Goal: Task Accomplishment & Management: Manage account settings

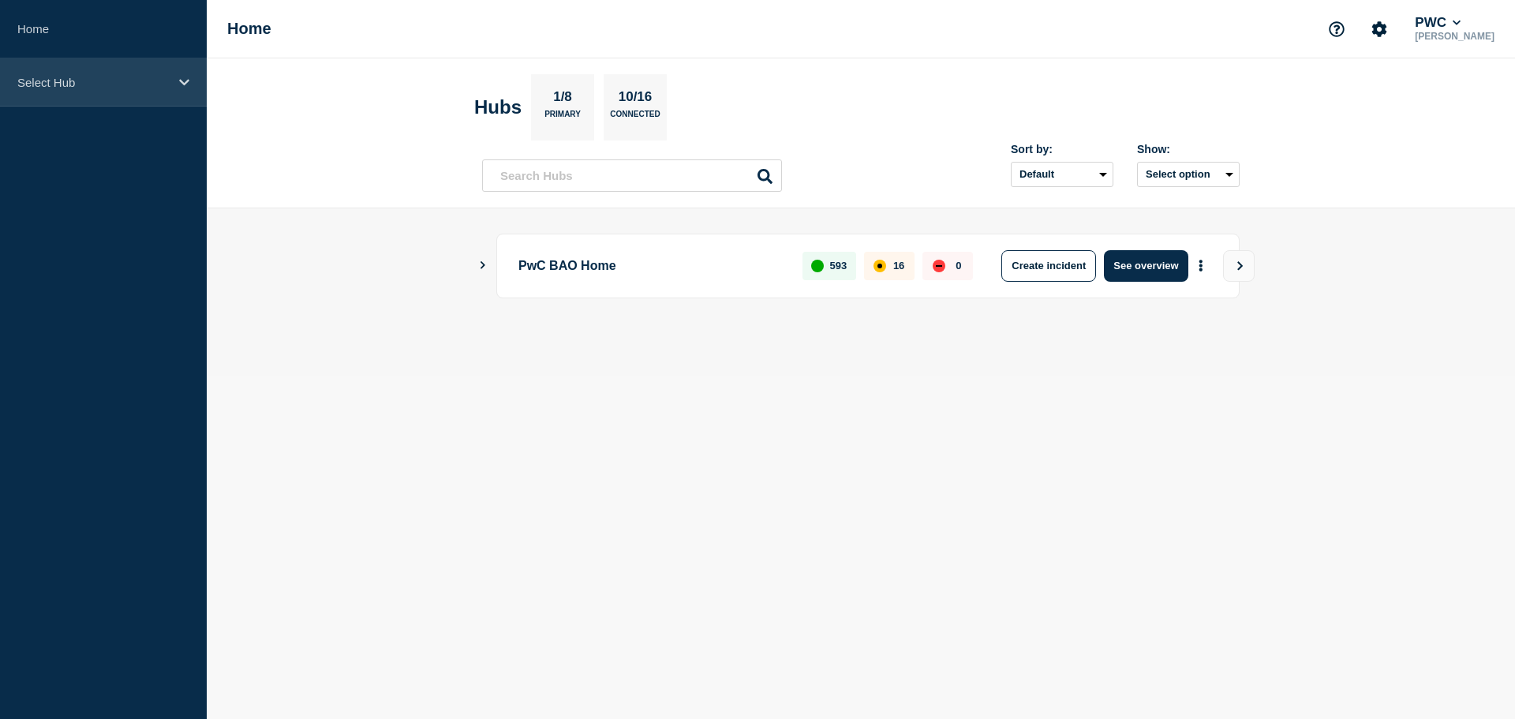
click at [92, 95] on div "Select Hub" at bounding box center [103, 82] width 207 height 48
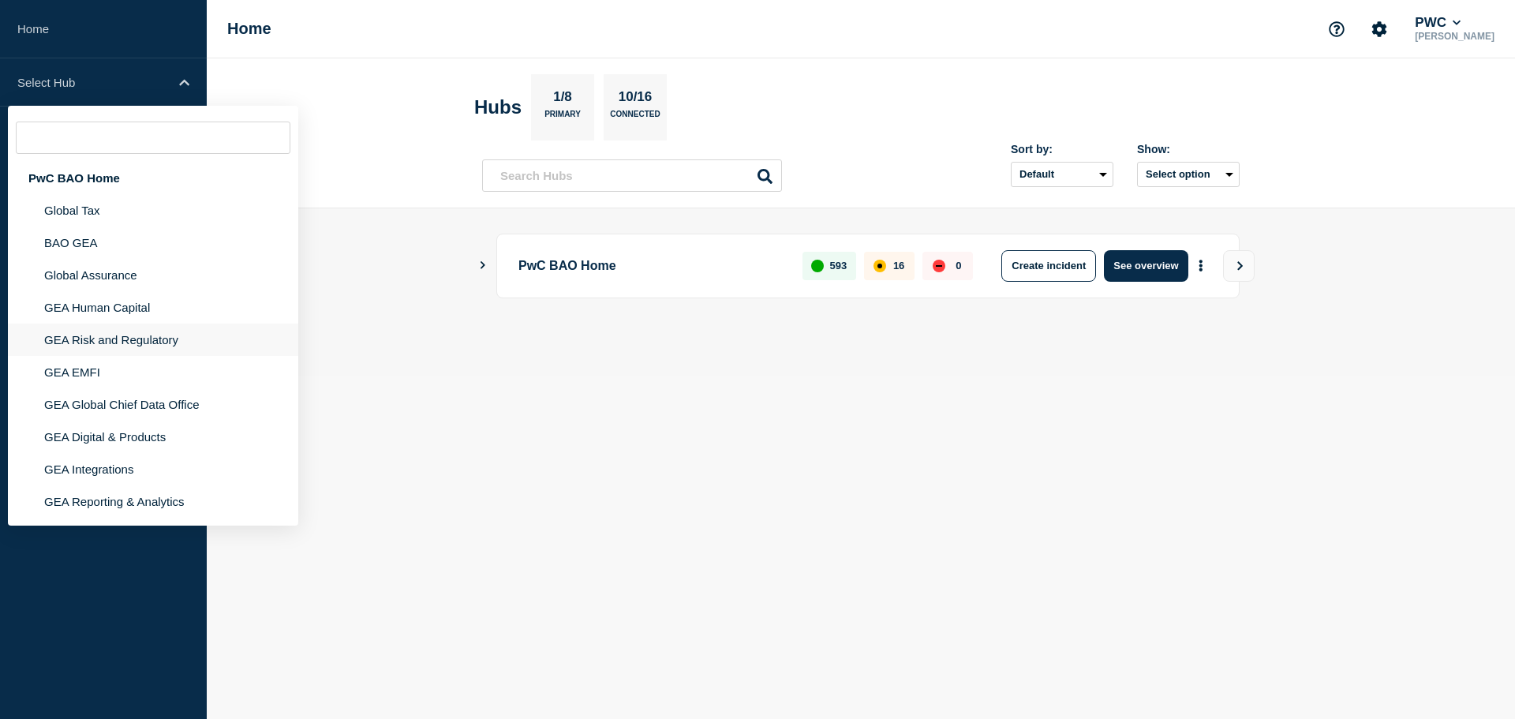
click at [113, 340] on li "GEA Risk and Regulatory" at bounding box center [153, 340] width 290 height 32
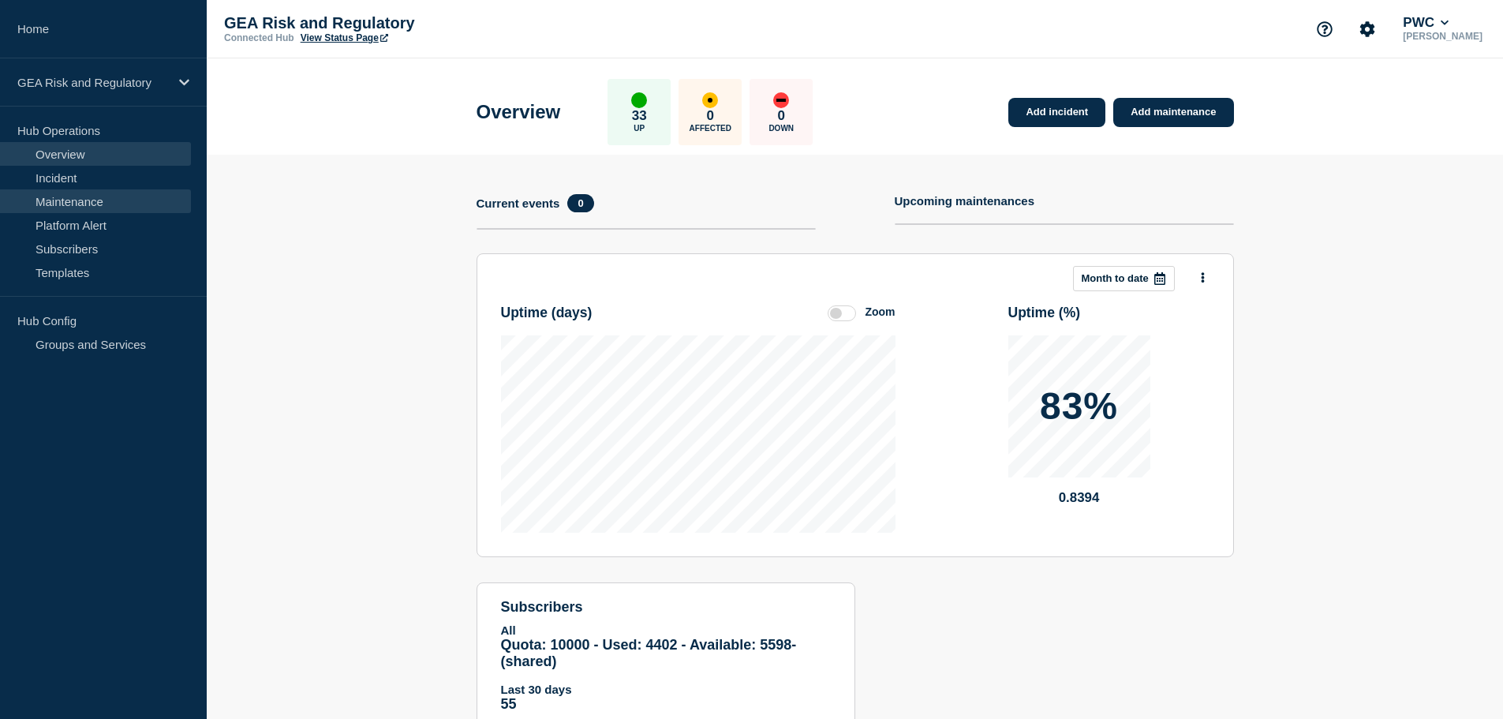
click at [95, 204] on link "Maintenance" at bounding box center [95, 201] width 191 height 24
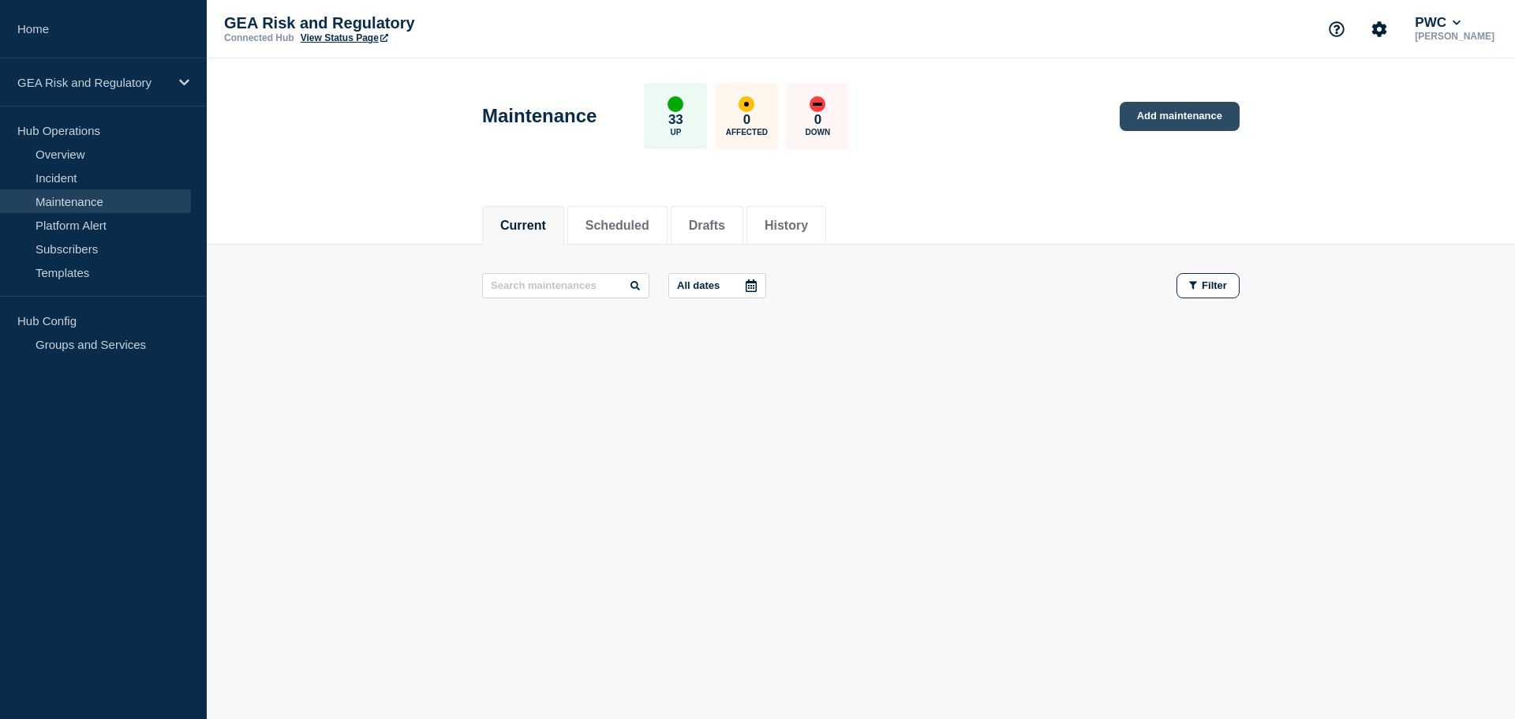
click at [1209, 112] on link "Add maintenance" at bounding box center [1180, 116] width 120 height 29
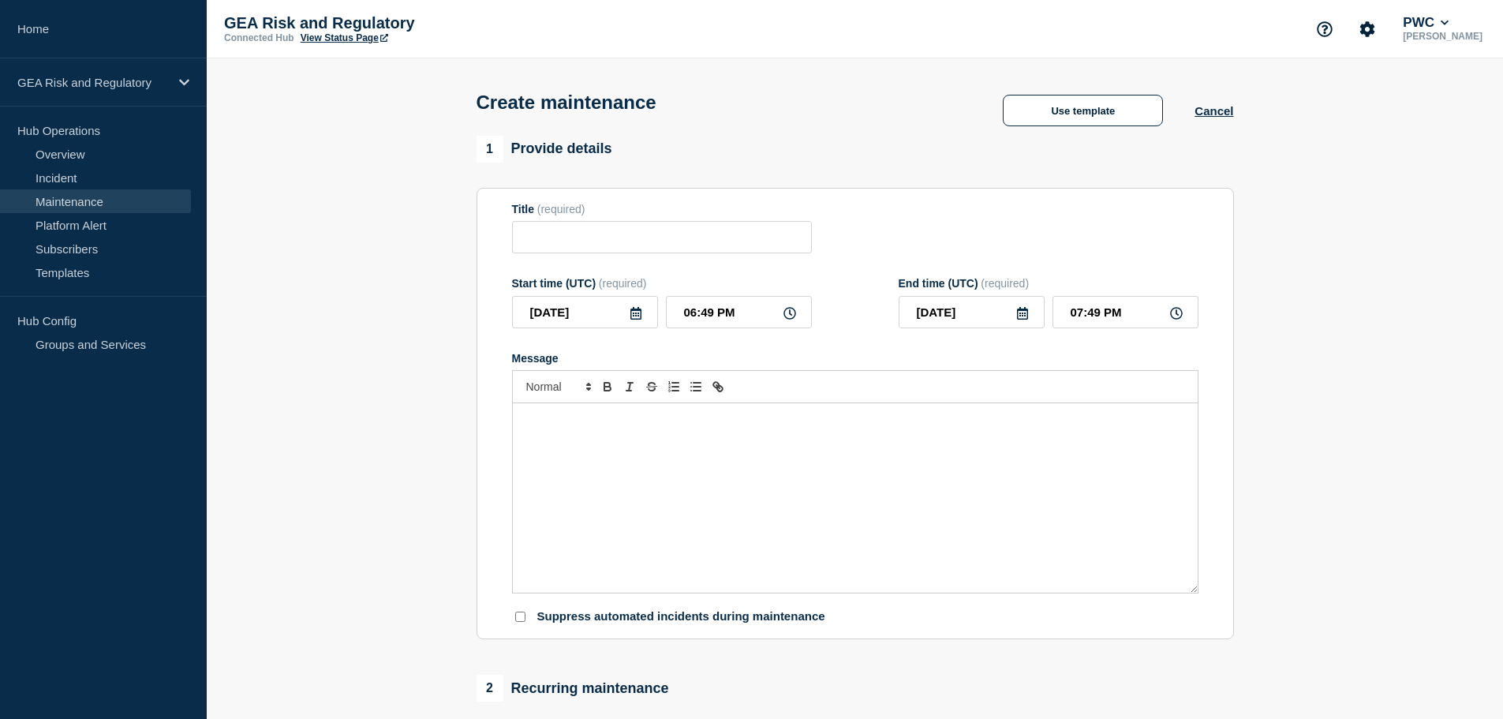
click at [728, 470] on div "Message" at bounding box center [855, 497] width 685 height 189
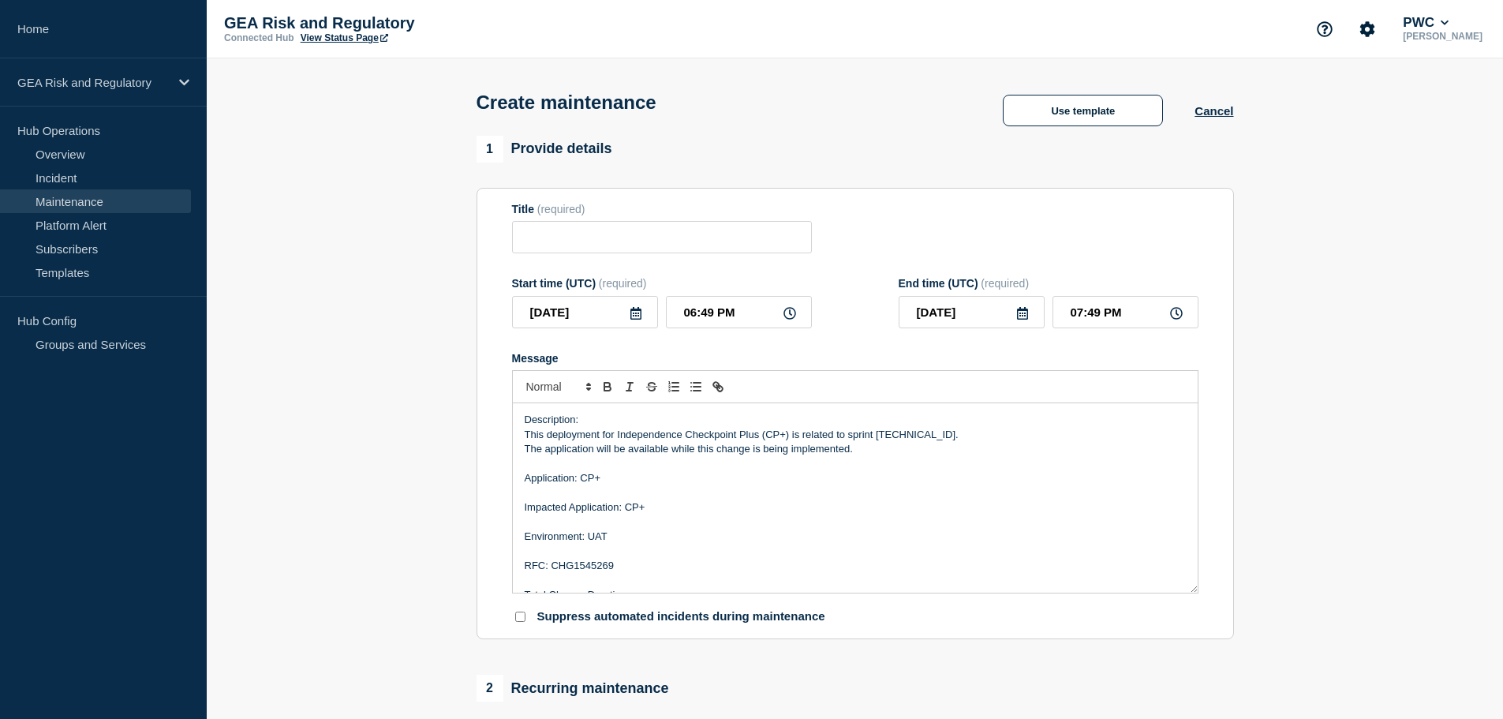
scroll to position [51, 0]
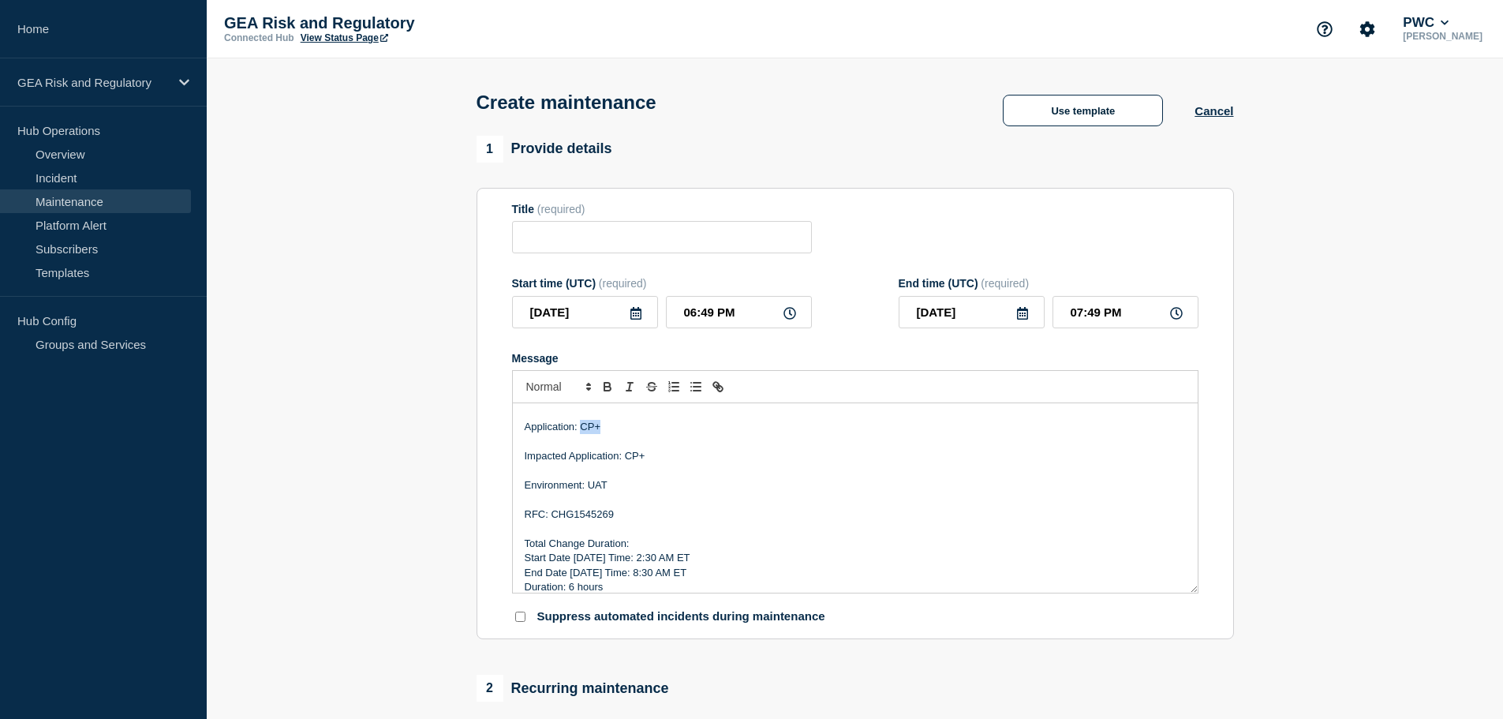
drag, startPoint x: 604, startPoint y: 428, endPoint x: 584, endPoint y: 427, distance: 20.5
click at [584, 427] on p "Application: CP+" at bounding box center [855, 427] width 661 height 14
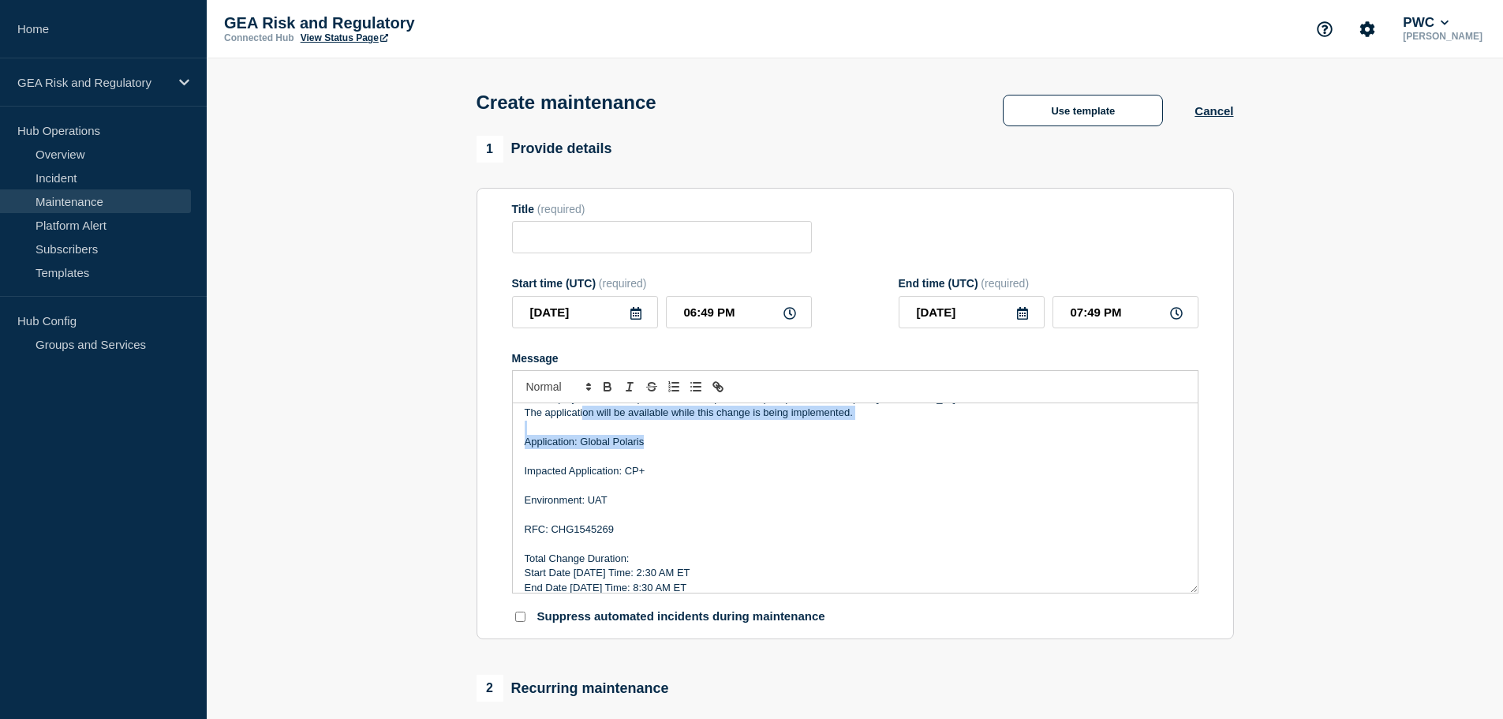
scroll to position [32, 0]
drag, startPoint x: 657, startPoint y: 432, endPoint x: 584, endPoint y: 451, distance: 75.8
click at [584, 451] on p "Application: Global Polaris" at bounding box center [855, 447] width 661 height 14
copy p "Global Polaris"
click at [623, 483] on p "Impacted Application: CP+" at bounding box center [855, 476] width 661 height 14
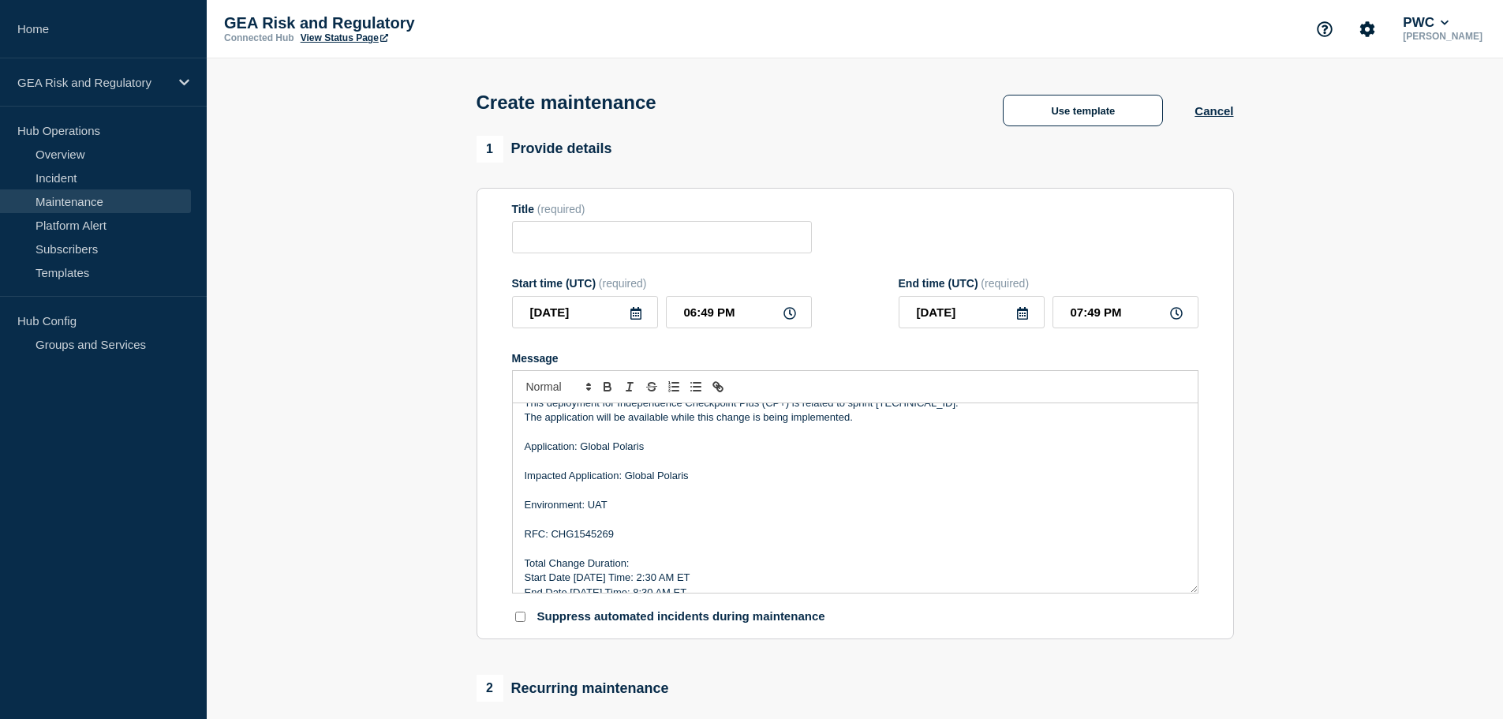
click at [594, 541] on p "RFC: CHG1545269" at bounding box center [855, 534] width 661 height 14
click at [596, 511] on p "Environment: UAT" at bounding box center [855, 505] width 661 height 14
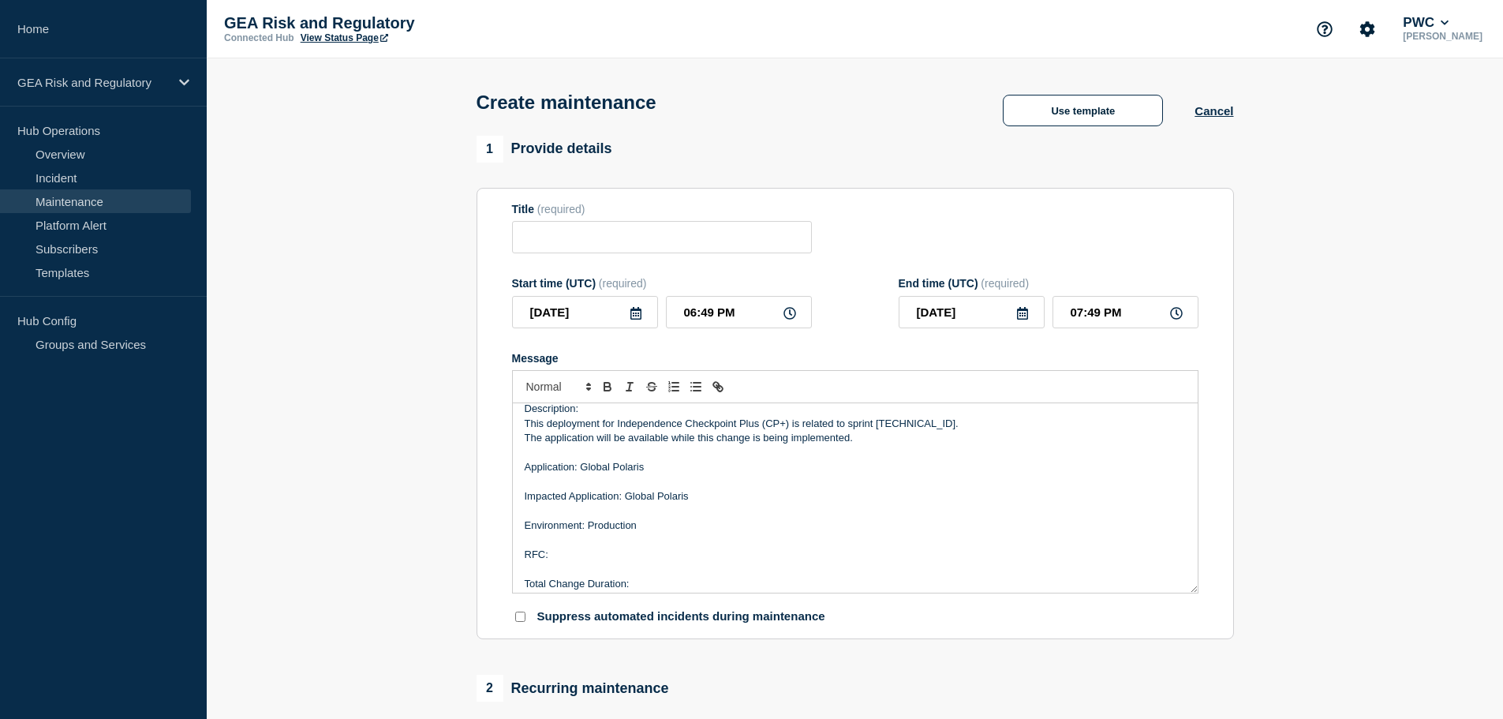
scroll to position [0, 0]
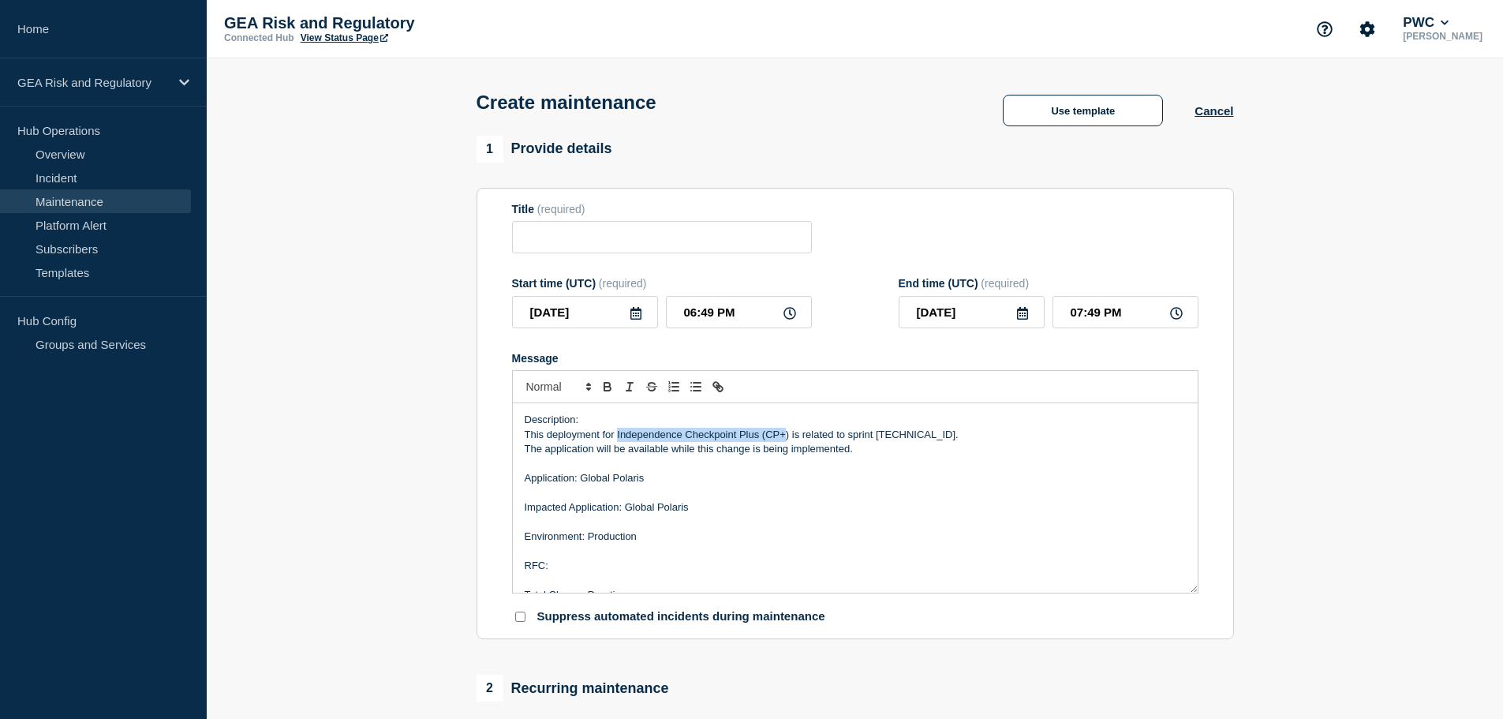
drag, startPoint x: 617, startPoint y: 436, endPoint x: 787, endPoint y: 440, distance: 169.7
click at [787, 440] on p "This deployment for Independence Checkpoint Plus (CP+) is related to sprint [TE…" at bounding box center [855, 435] width 661 height 14
drag, startPoint x: 807, startPoint y: 437, endPoint x: 742, endPoint y: 434, distance: 65.6
click at [742, 434] on p "This deployment for Global Polaris is related to sprint [TECHNICAL_ID]." at bounding box center [855, 435] width 661 height 14
click at [681, 241] on input "Title" at bounding box center [662, 237] width 300 height 32
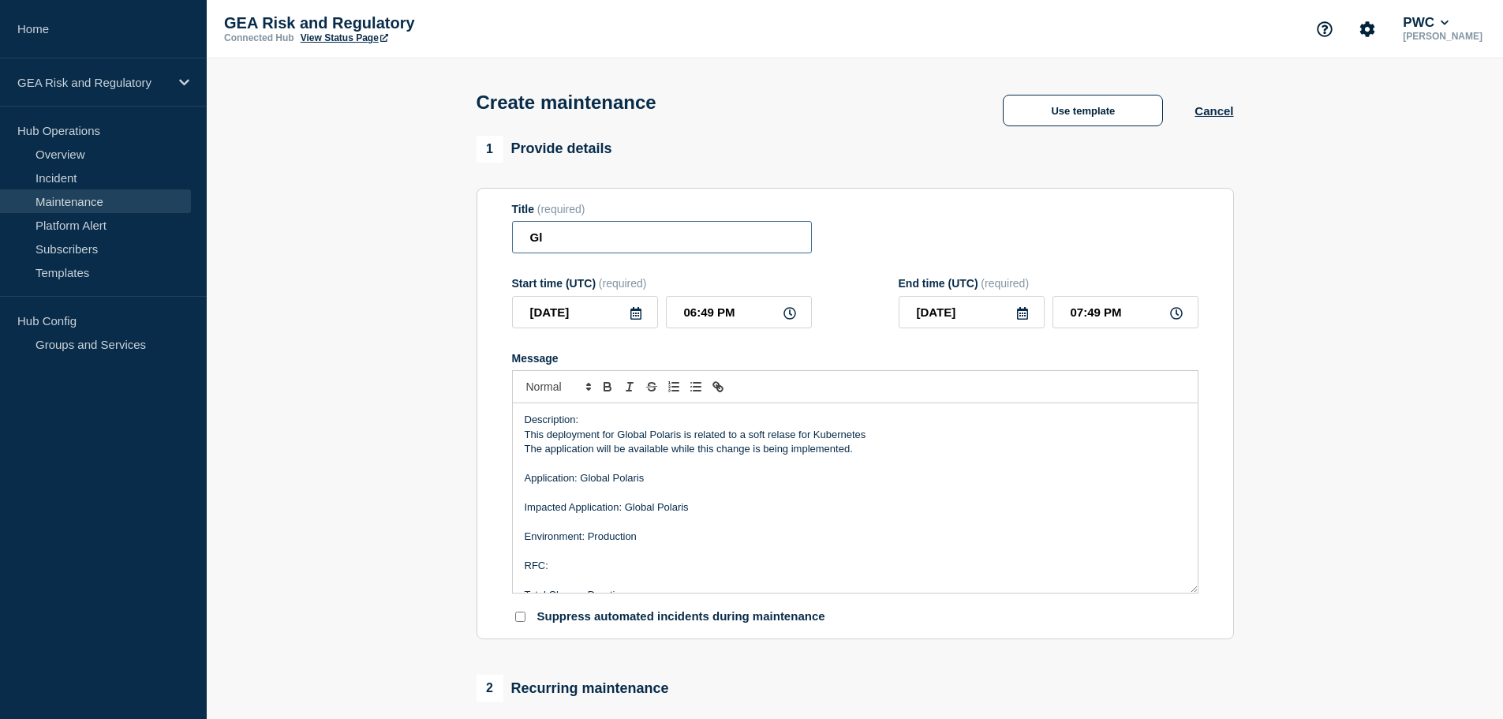
type input "G"
paste input "Kubernetes"
click at [740, 239] on input "Blobal Polaris - Production - Pre-Kubernetes migration" at bounding box center [662, 237] width 300 height 32
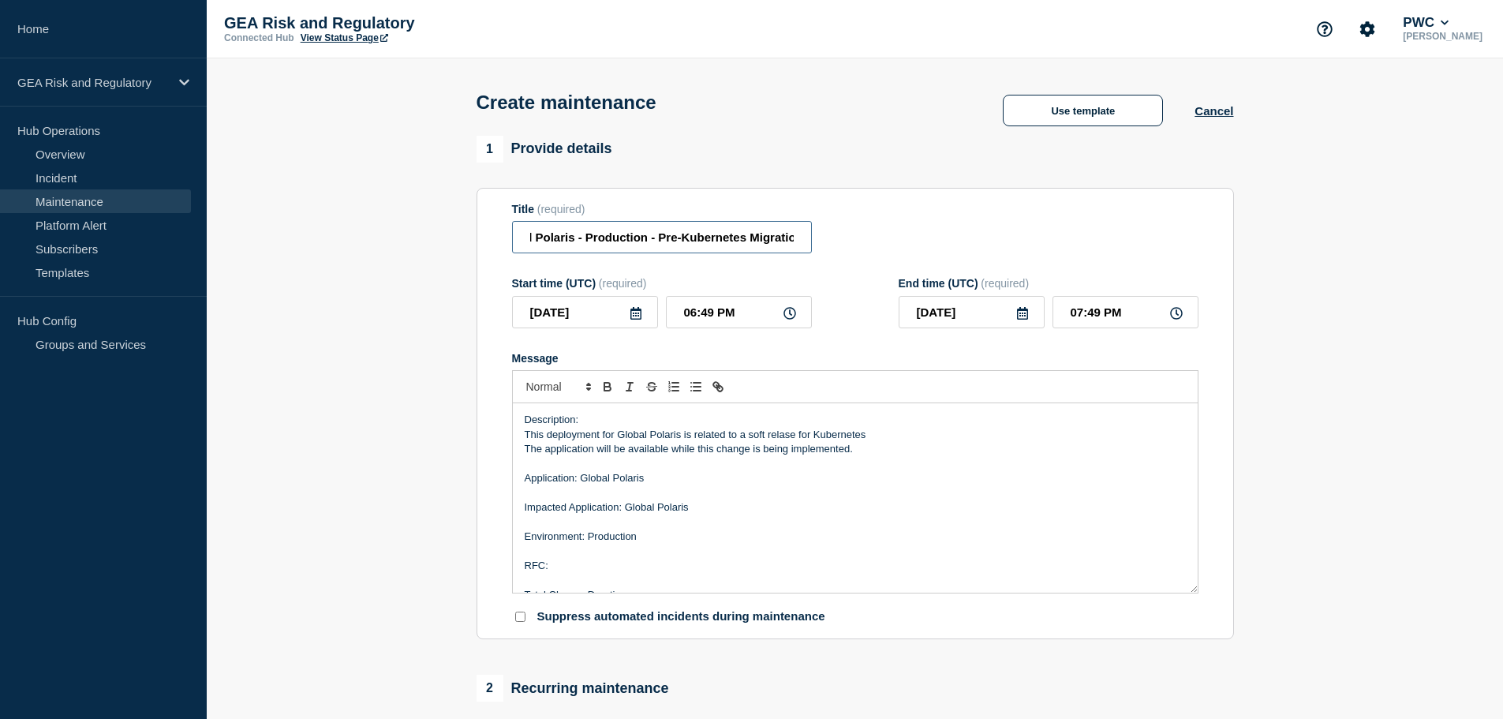
type input "Blobal Polaris - Production - Pre-Kubernetes Migration"
drag, startPoint x: 808, startPoint y: 440, endPoint x: 740, endPoint y: 434, distance: 68.1
click at [740, 434] on p "This deployment for Global Polaris is related to a soft relase for Kubernetes" at bounding box center [855, 435] width 661 height 14
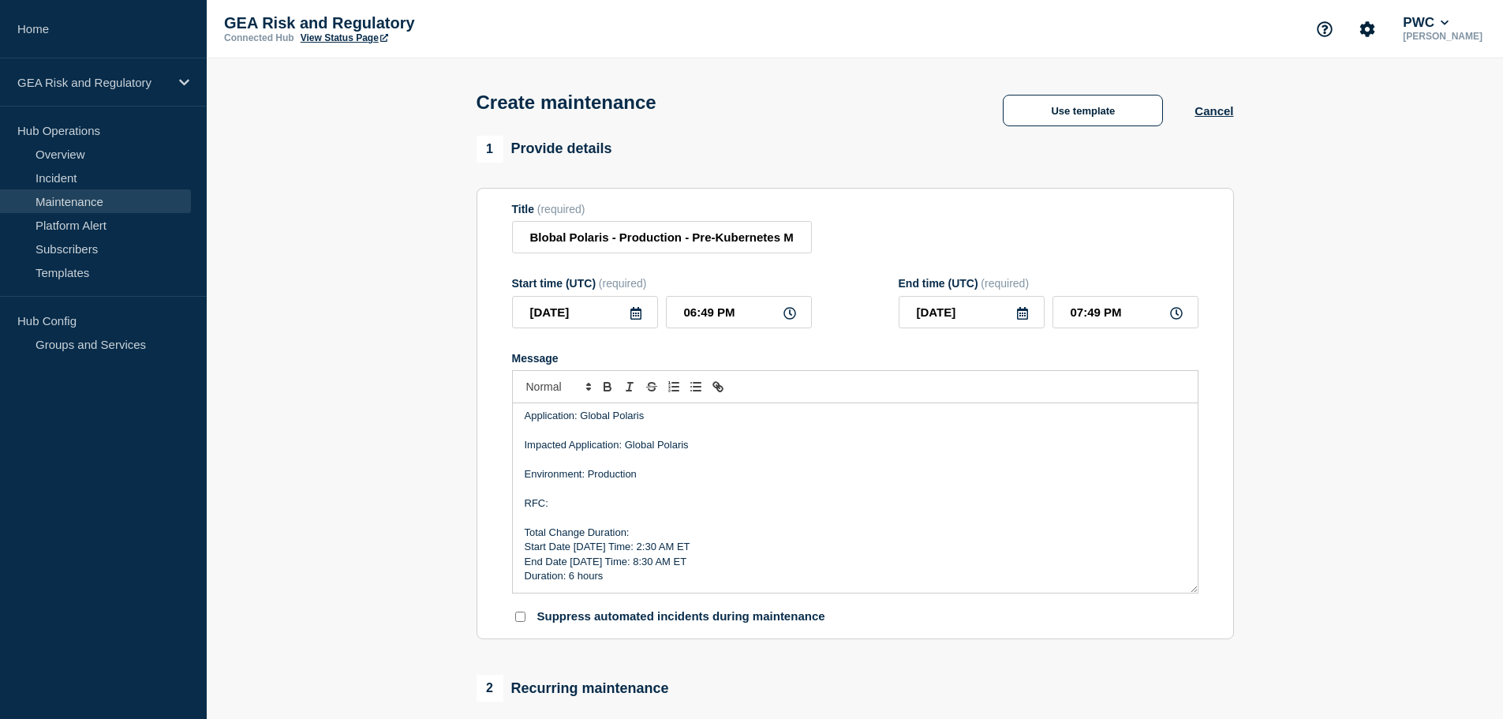
click at [571, 504] on p "RFC:" at bounding box center [855, 503] width 661 height 14
click at [638, 549] on p "Start Date [DATE] Time: 2:30 AM ET" at bounding box center [855, 547] width 661 height 14
click at [569, 578] on p "Duration: ​6 hours" at bounding box center [855, 576] width 661 height 14
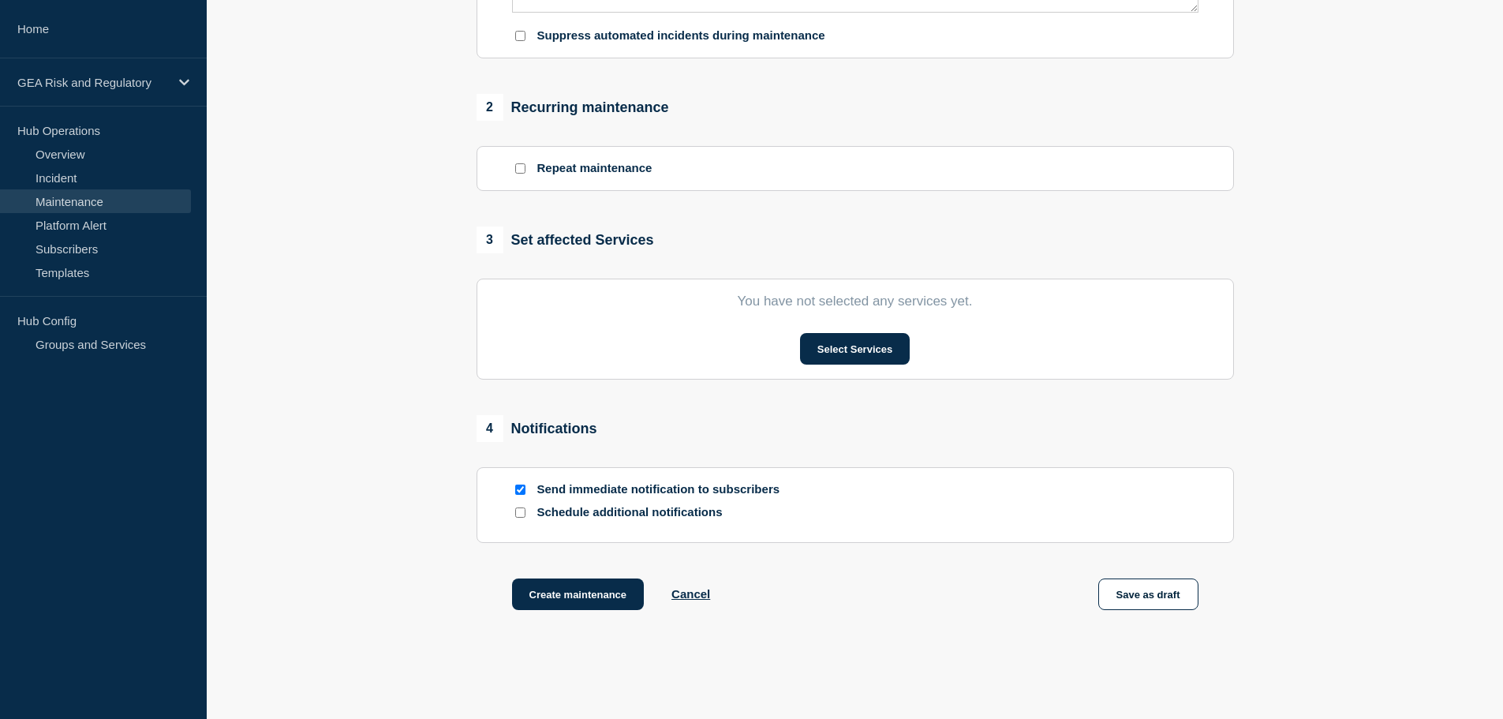
scroll to position [657, 0]
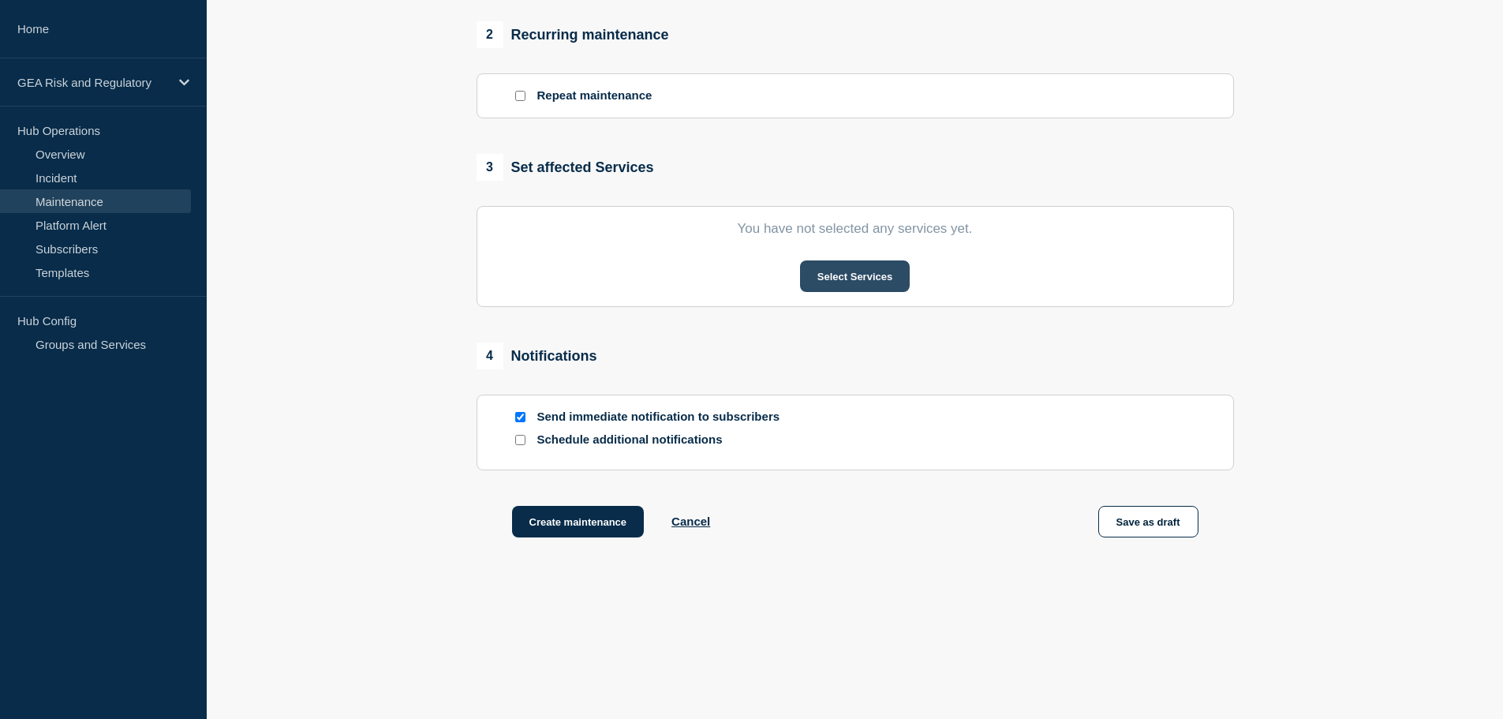
click at [874, 278] on button "Select Services" at bounding box center [855, 276] width 110 height 32
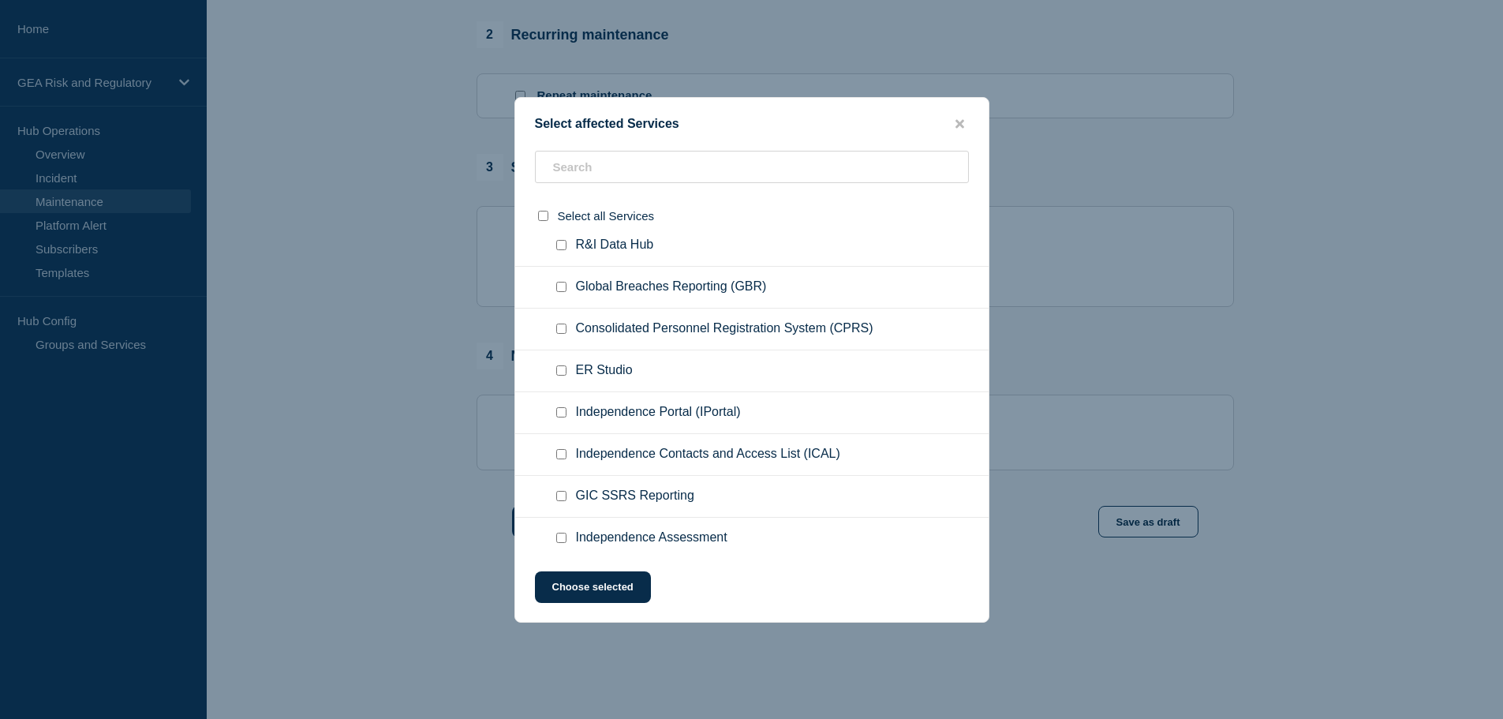
scroll to position [395, 0]
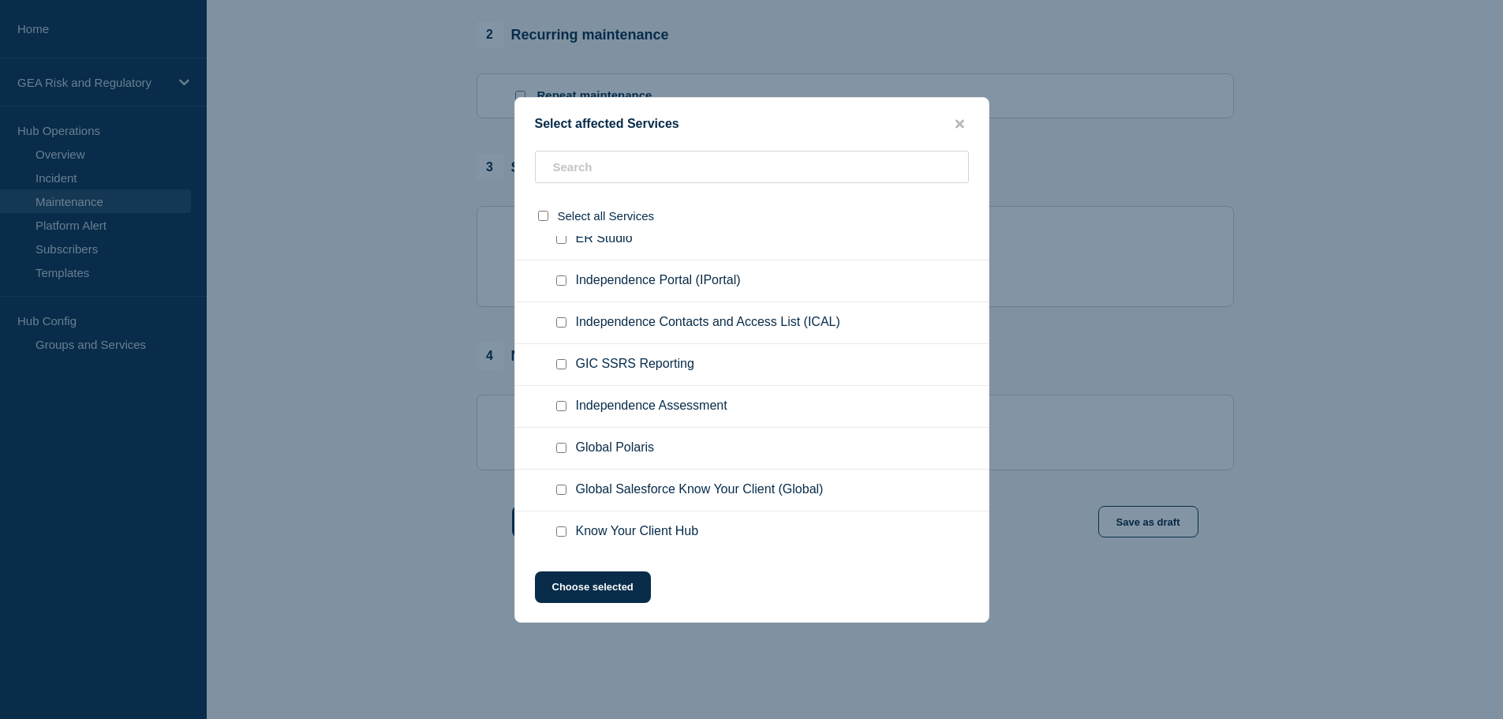
click at [563, 449] on input "Global Polaris checkbox" at bounding box center [561, 448] width 10 height 10
checkbox input "true"
click at [629, 595] on button "Choose selected" at bounding box center [593, 587] width 116 height 32
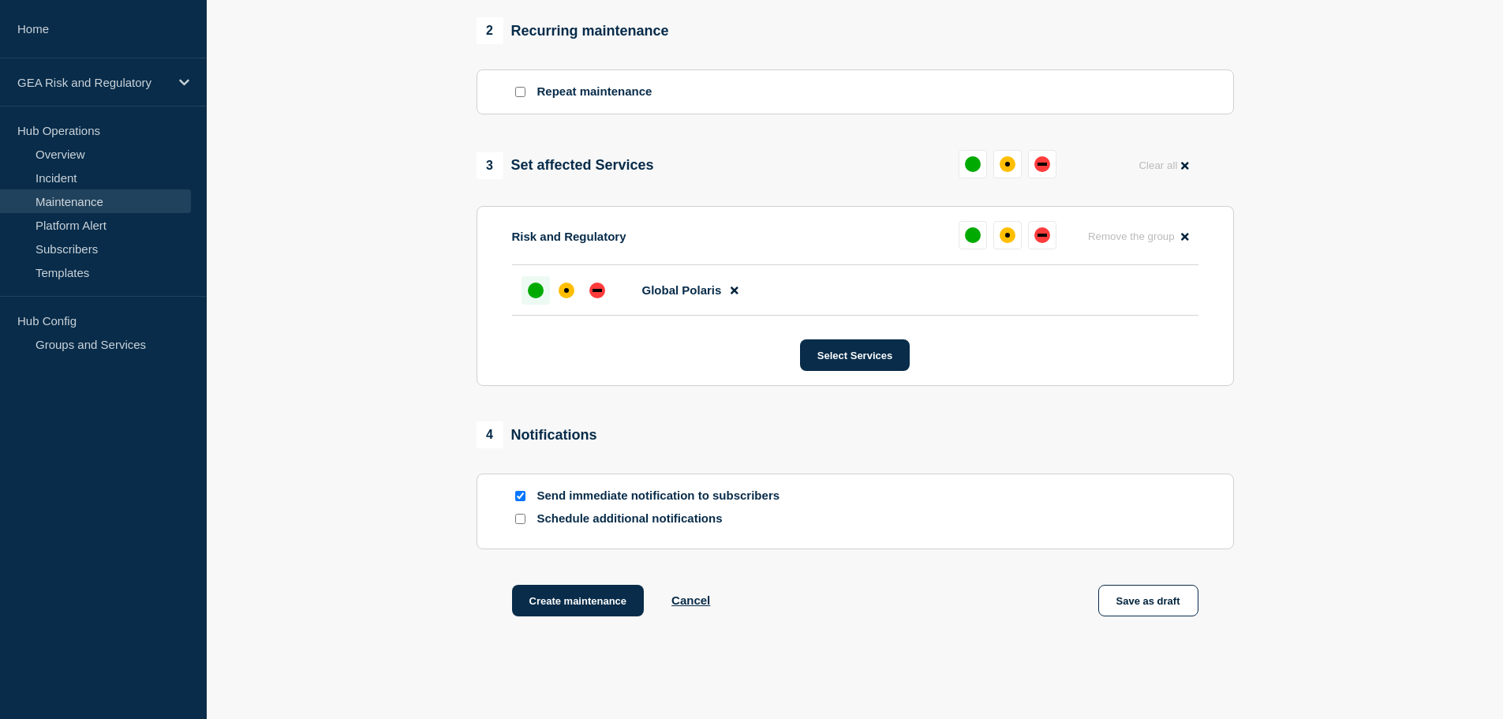
click at [538, 284] on div at bounding box center [536, 290] width 28 height 28
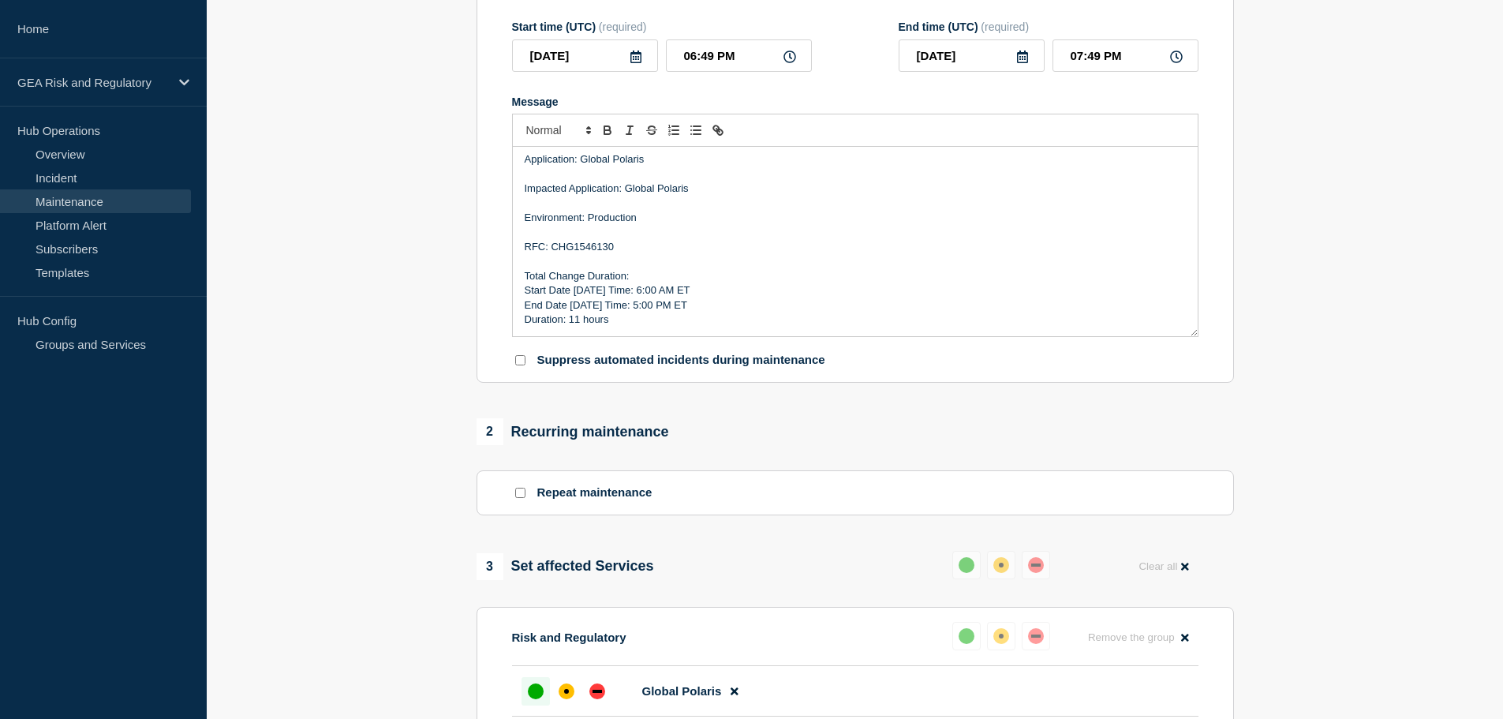
scroll to position [0, 0]
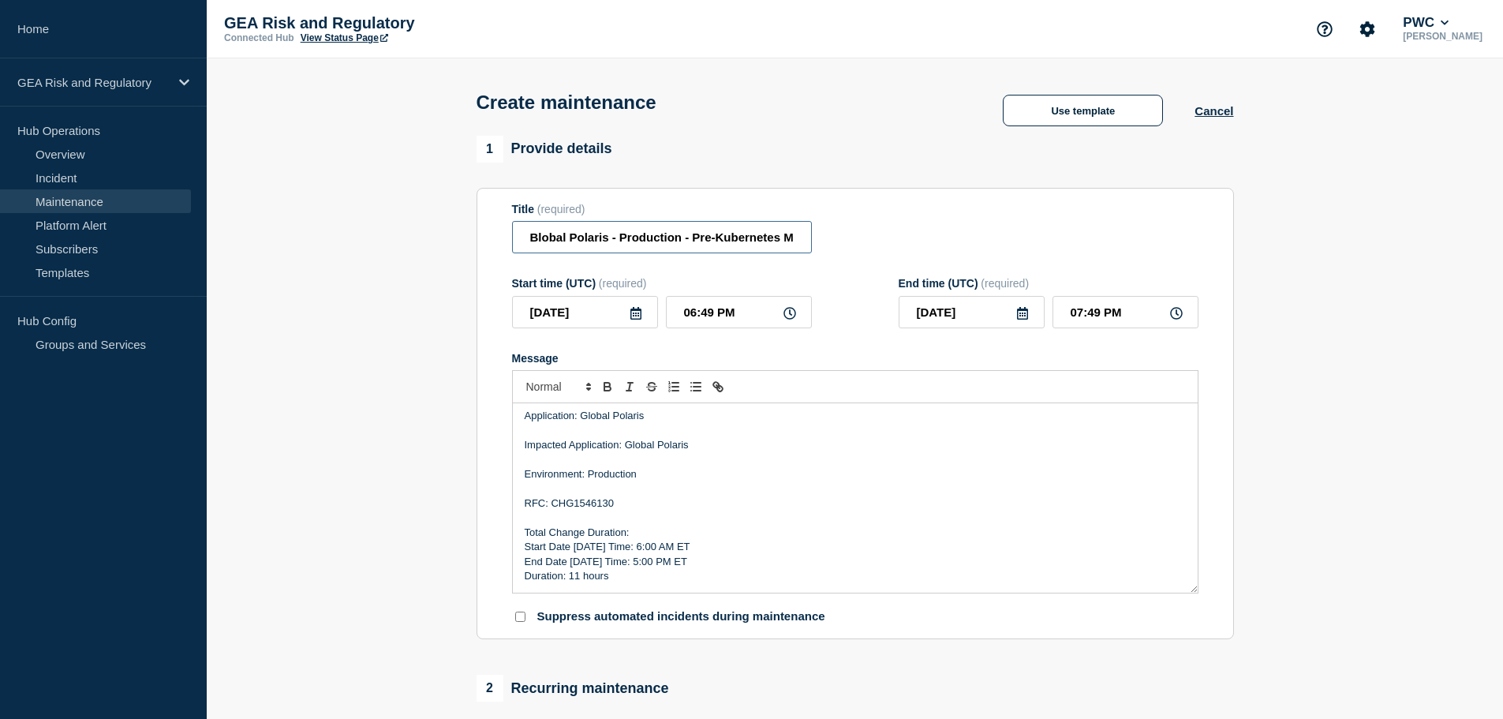
drag, startPoint x: 537, startPoint y: 241, endPoint x: 523, endPoint y: 240, distance: 13.5
click at [523, 240] on input "Blobal Polaris - Production - Pre-Kubernetes Migration" at bounding box center [662, 237] width 300 height 32
drag, startPoint x: 719, startPoint y: 238, endPoint x: 844, endPoint y: 241, distance: 124.7
click at [844, 241] on div "Title (required) Global Polaris - Production - Pre-Kubernetes Migration" at bounding box center [855, 228] width 687 height 51
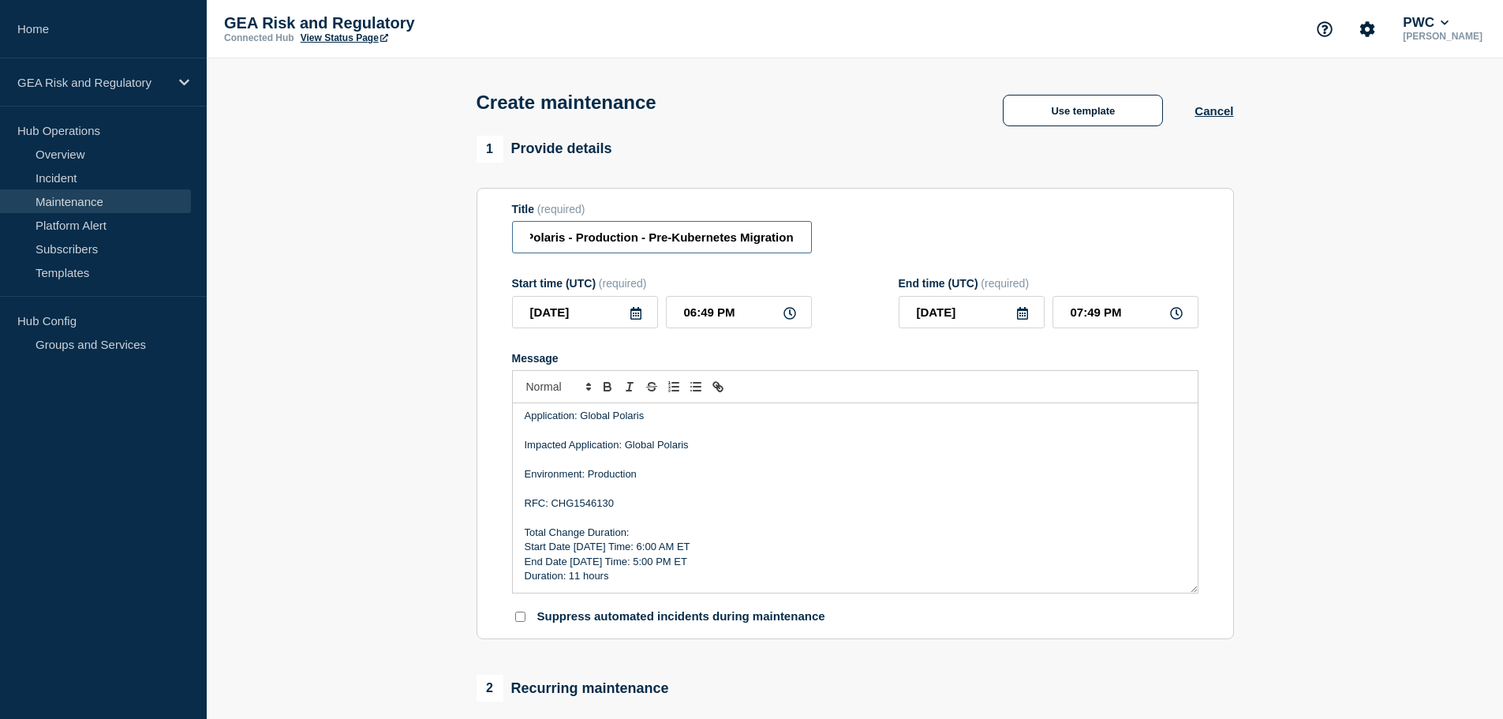
scroll to position [0, 0]
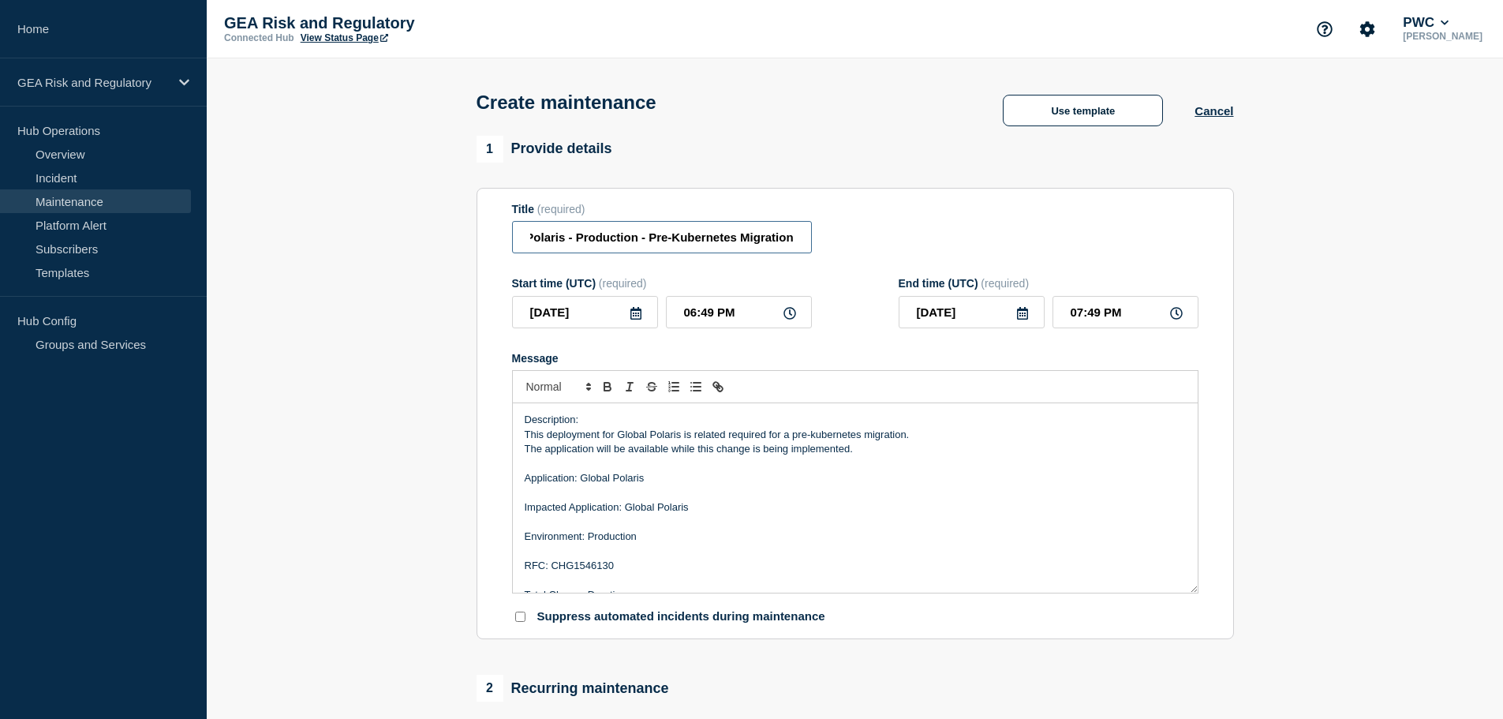
type input "Global Polaris - Production - Pre-Kubernetes Migration"
click at [746, 440] on p "This deployment for Global Polaris is related required for a pre-kubernetes mig…" at bounding box center [855, 435] width 661 height 14
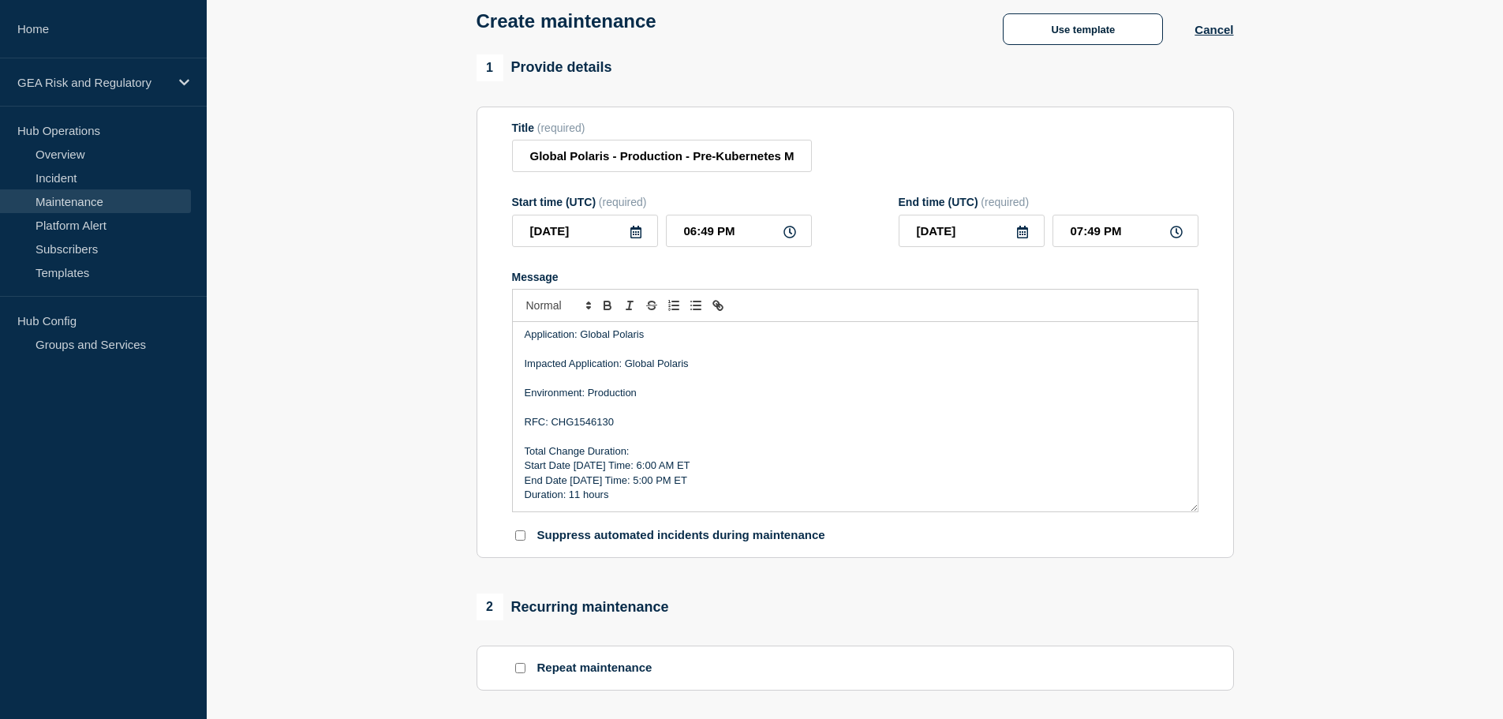
scroll to position [132, 0]
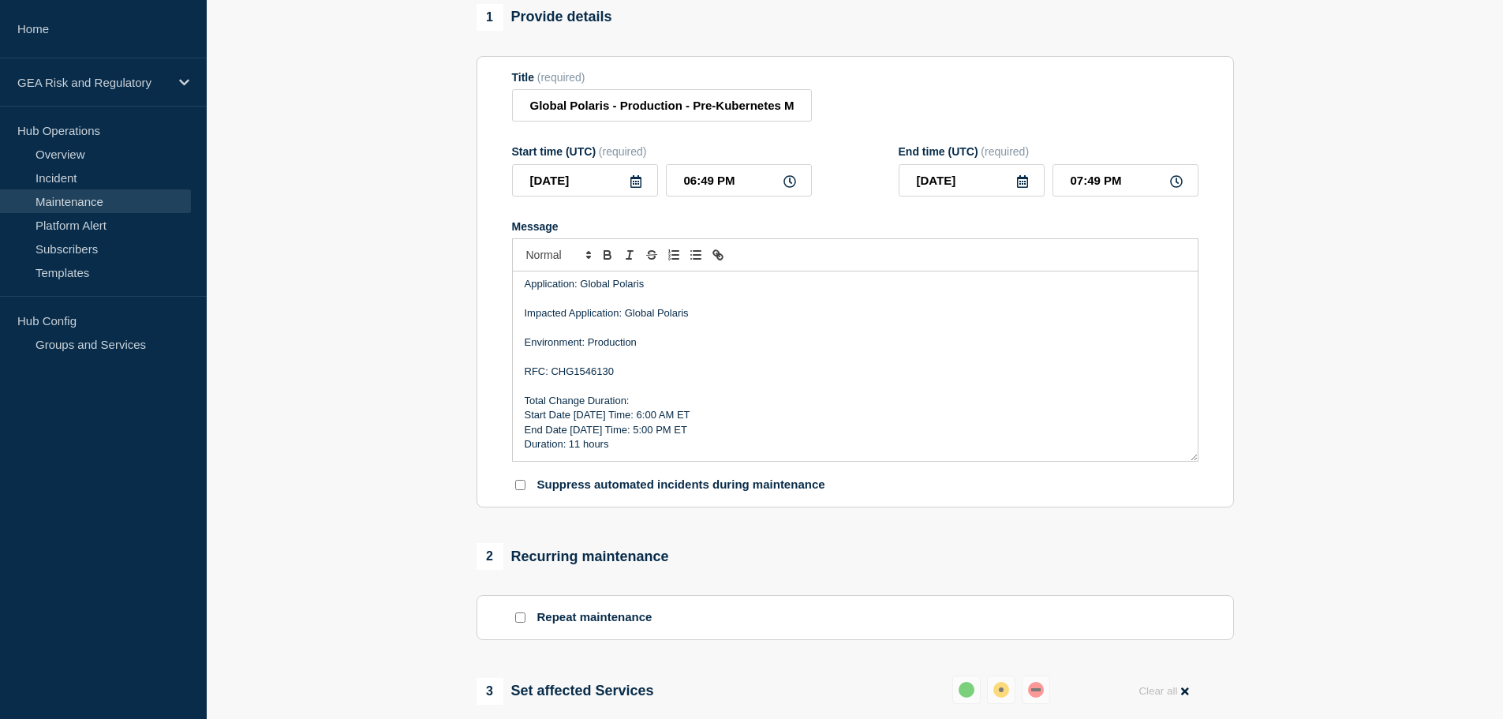
click at [638, 187] on icon at bounding box center [635, 181] width 11 height 13
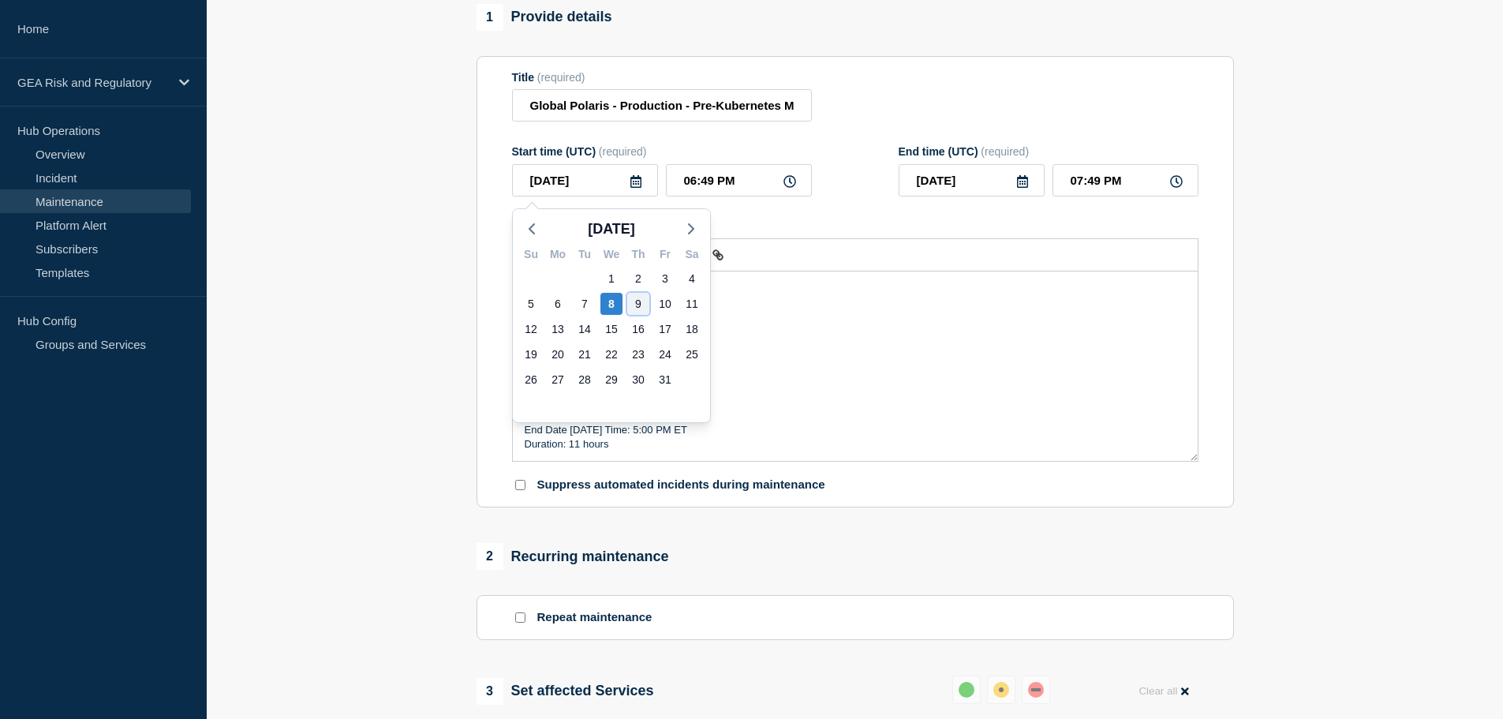
click at [638, 303] on div "9" at bounding box center [638, 304] width 22 height 22
type input "[DATE]"
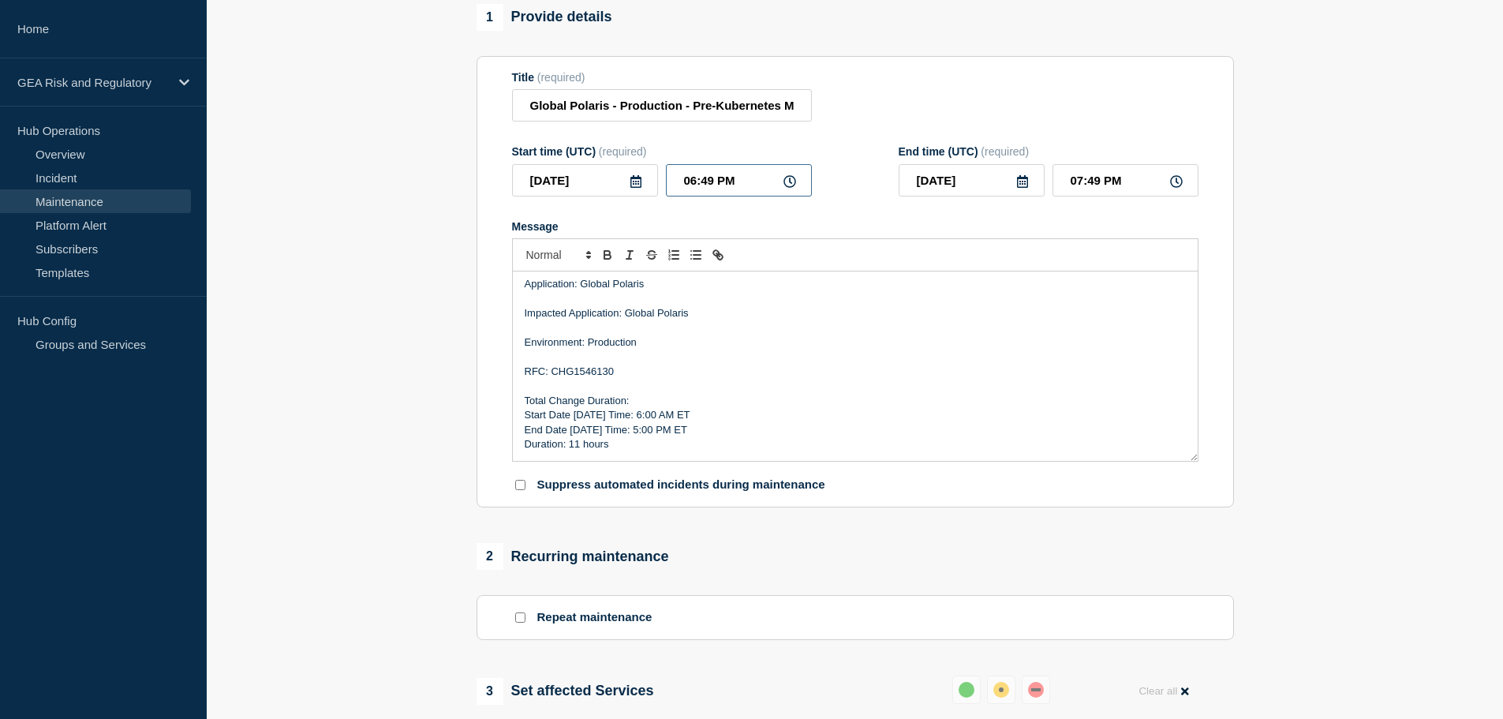
click at [675, 184] on input "06:49 PM" at bounding box center [739, 180] width 146 height 32
type input "16:49 PM"
type input "05:49 PM"
type input "10:49 PM"
type input "11:49 PM"
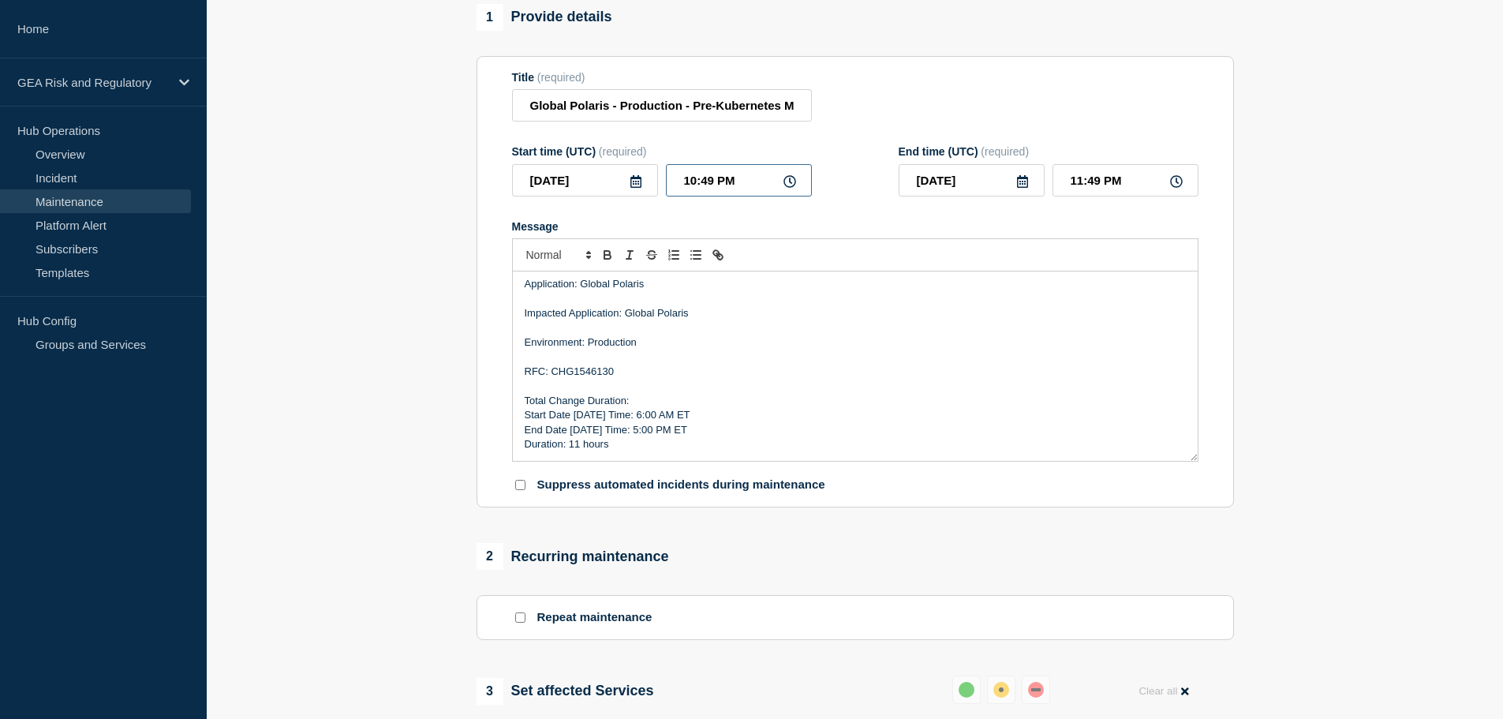
type input "10:09 PM"
type input "11:09 PM"
type input "10:00 PM"
type input "11:00 PM"
type input "10:00 AM"
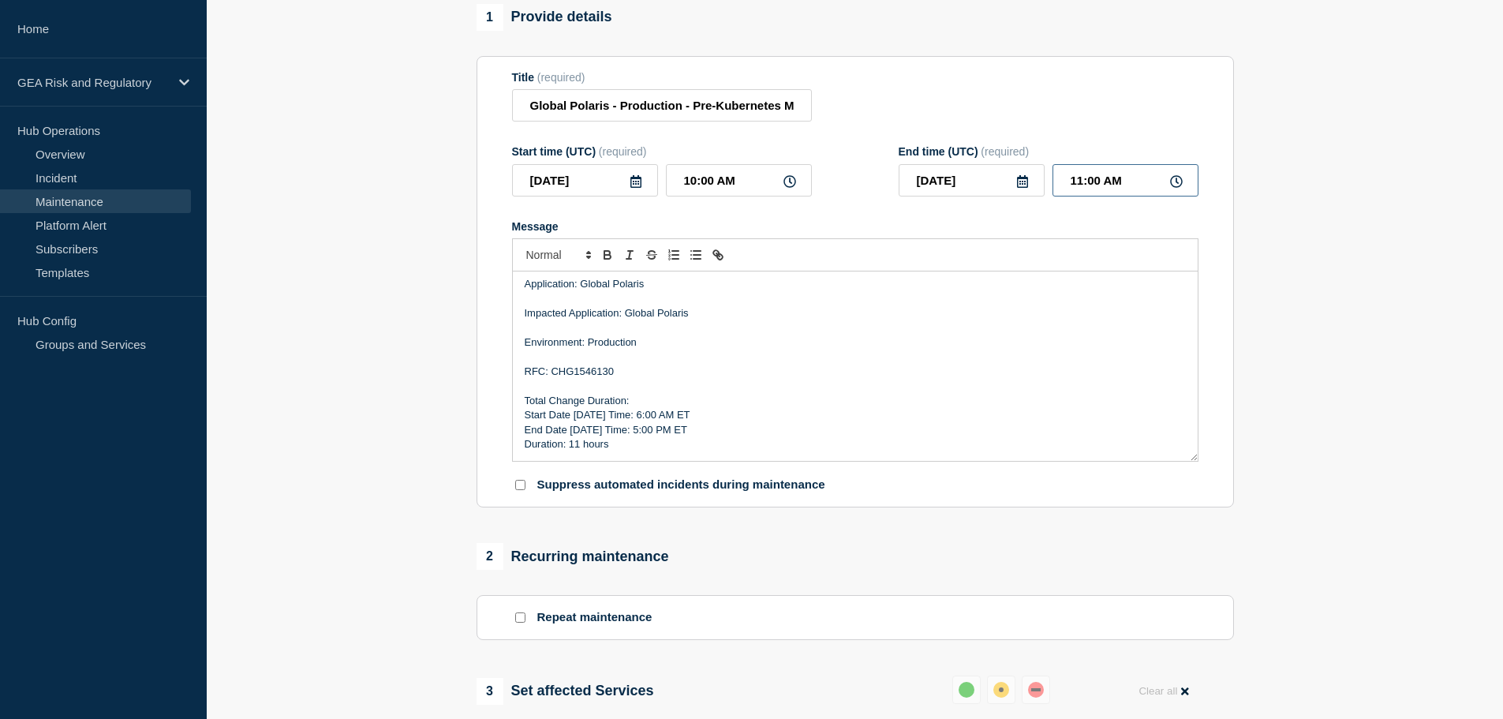
click at [1071, 186] on input "11:00 AM" at bounding box center [1126, 180] width 146 height 32
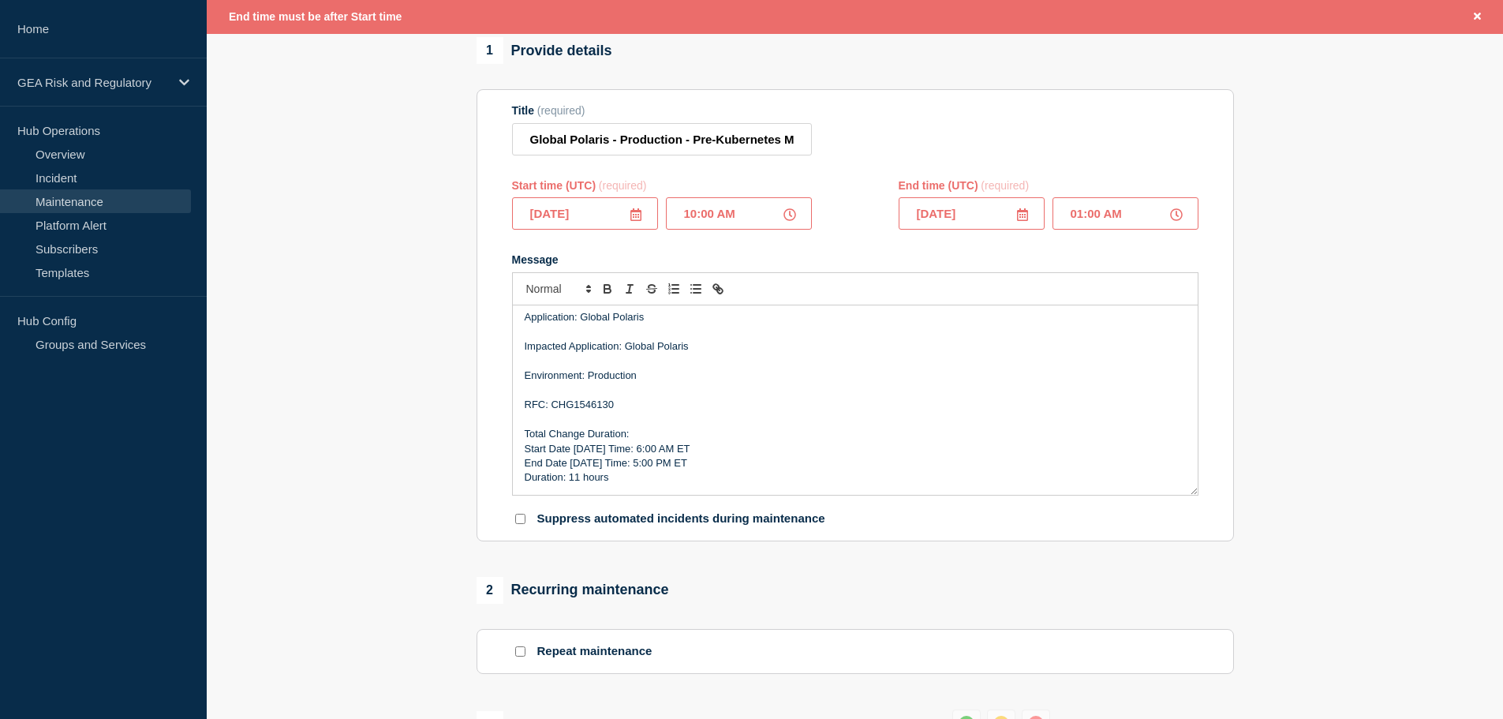
scroll to position [166, 0]
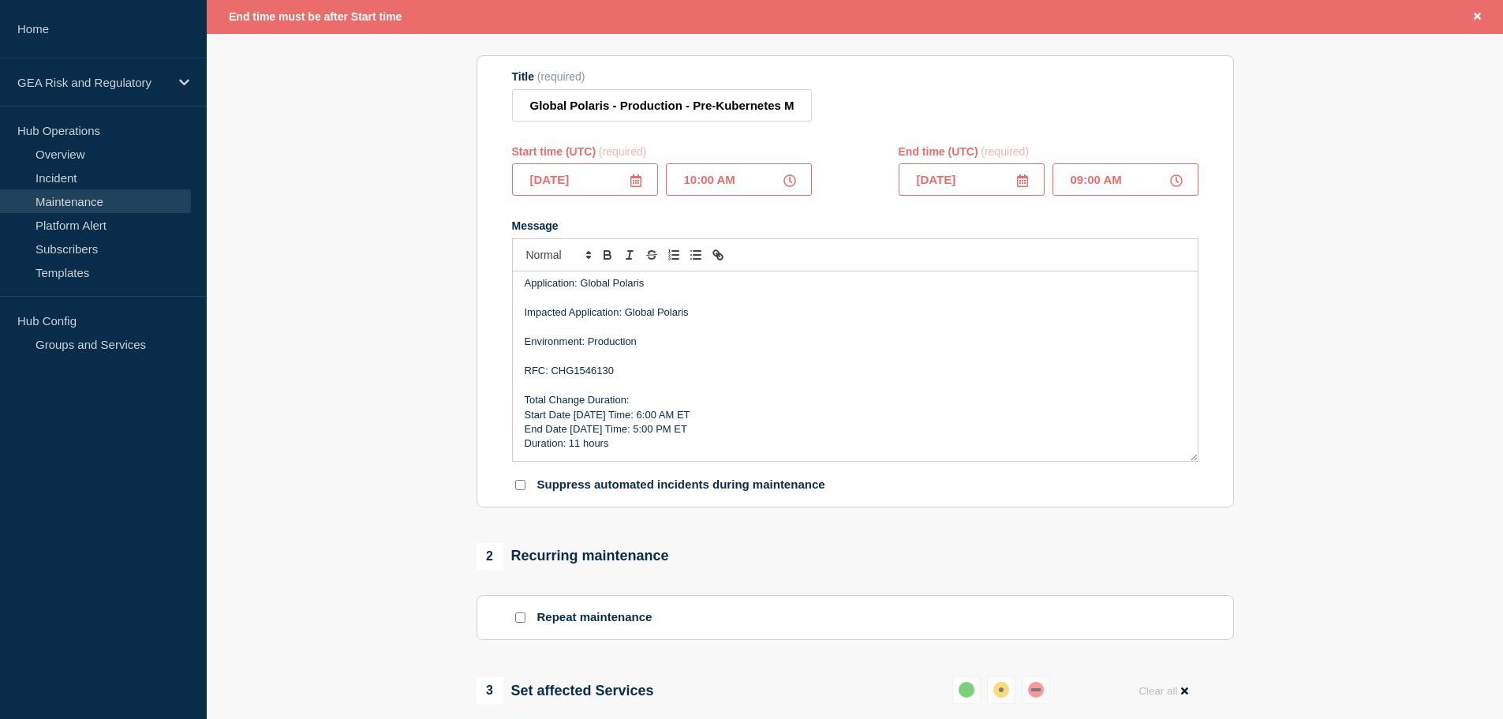
type input "09:00 PM"
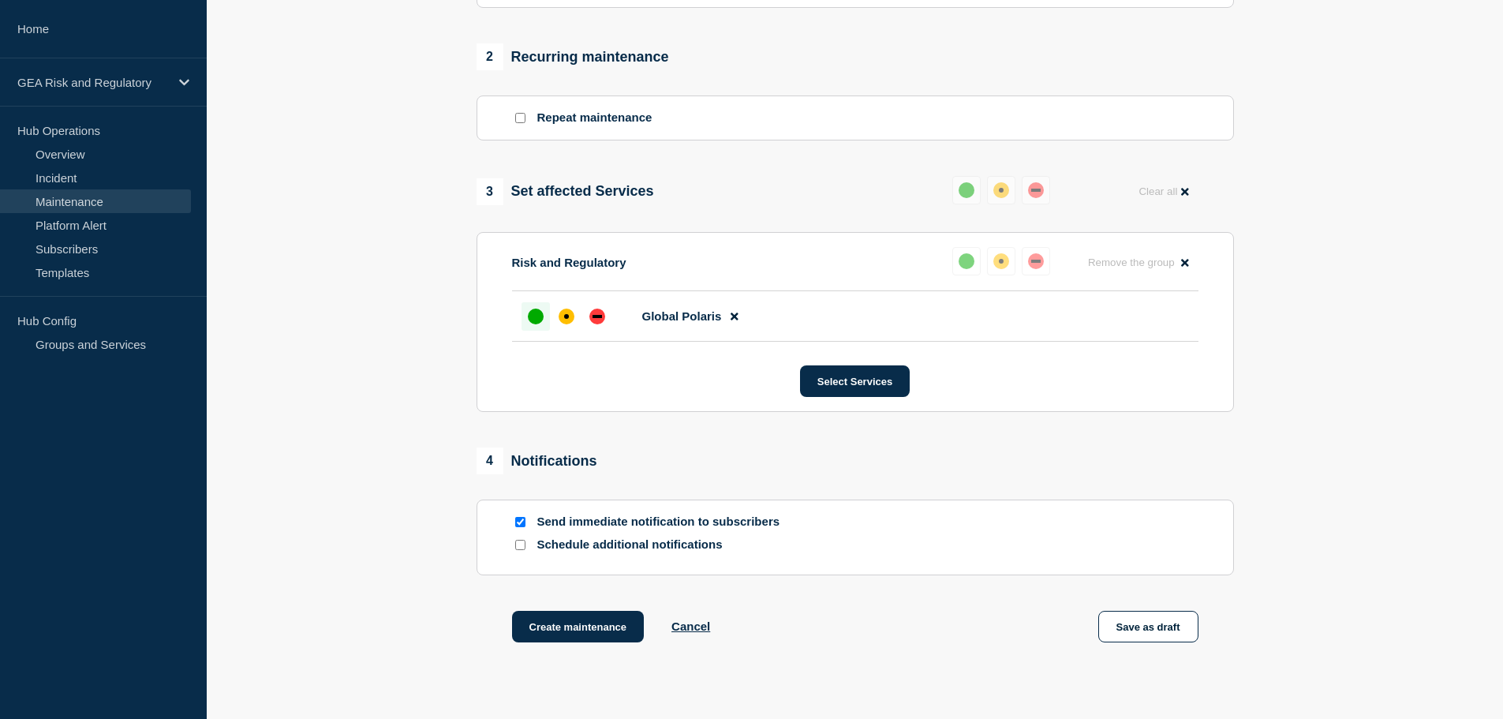
scroll to position [740, 0]
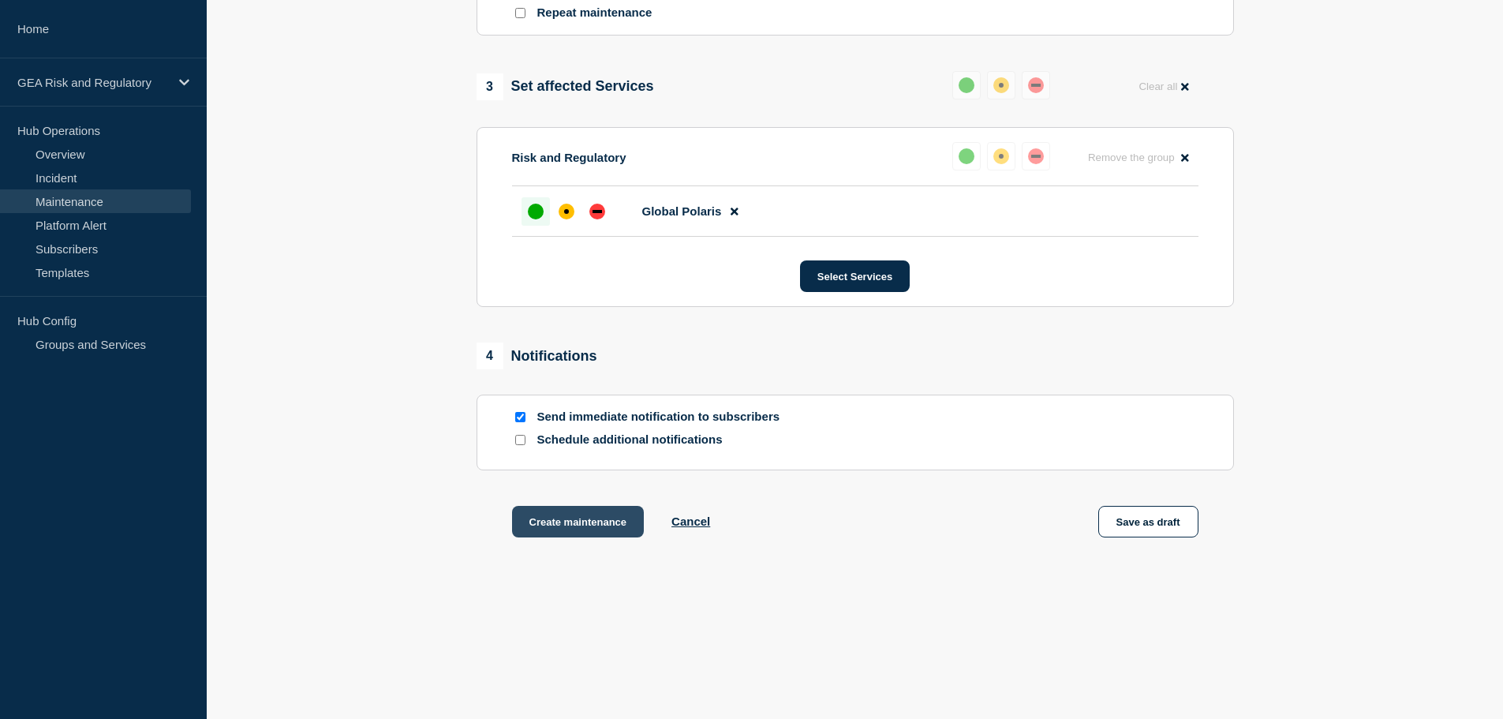
click at [578, 528] on button "Create maintenance" at bounding box center [578, 522] width 133 height 32
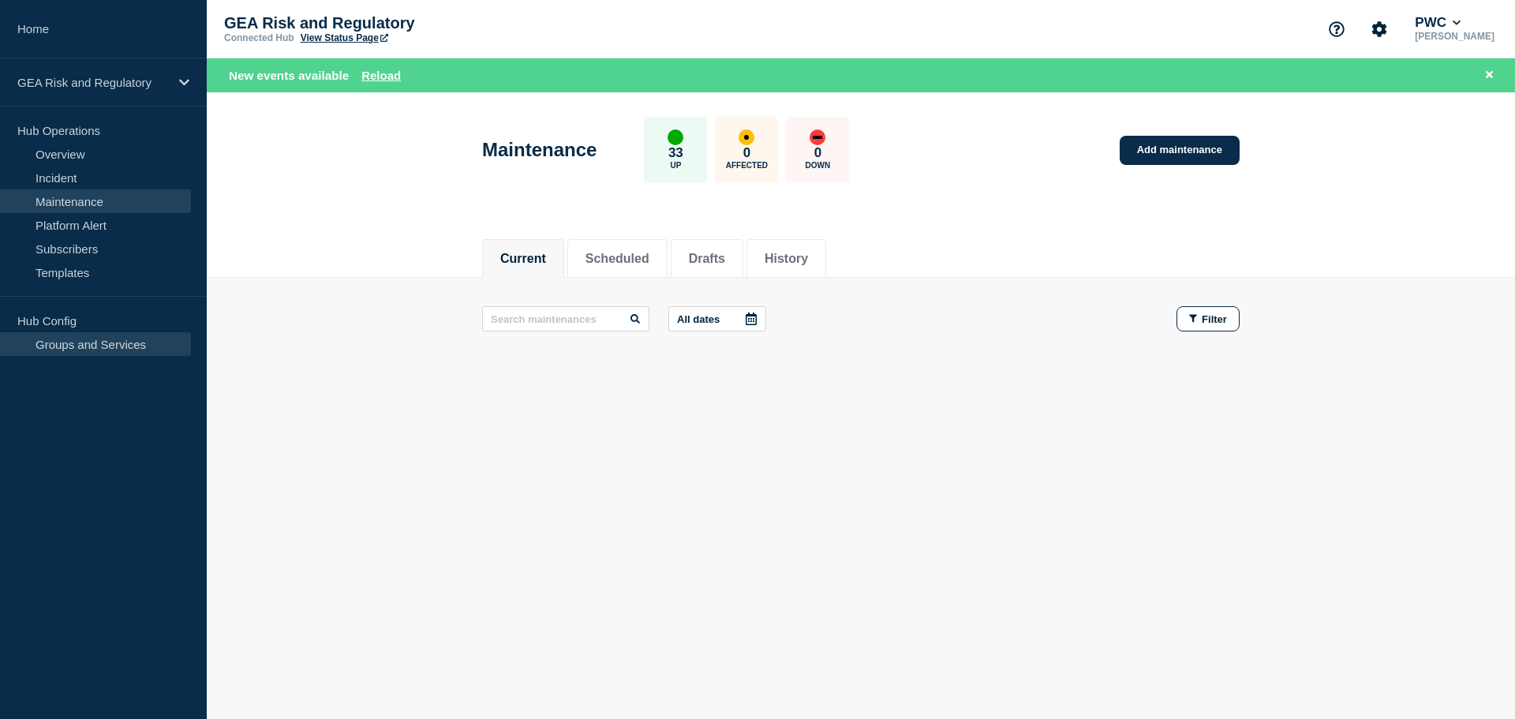
click at [69, 351] on link "Groups and Services" at bounding box center [95, 344] width 191 height 24
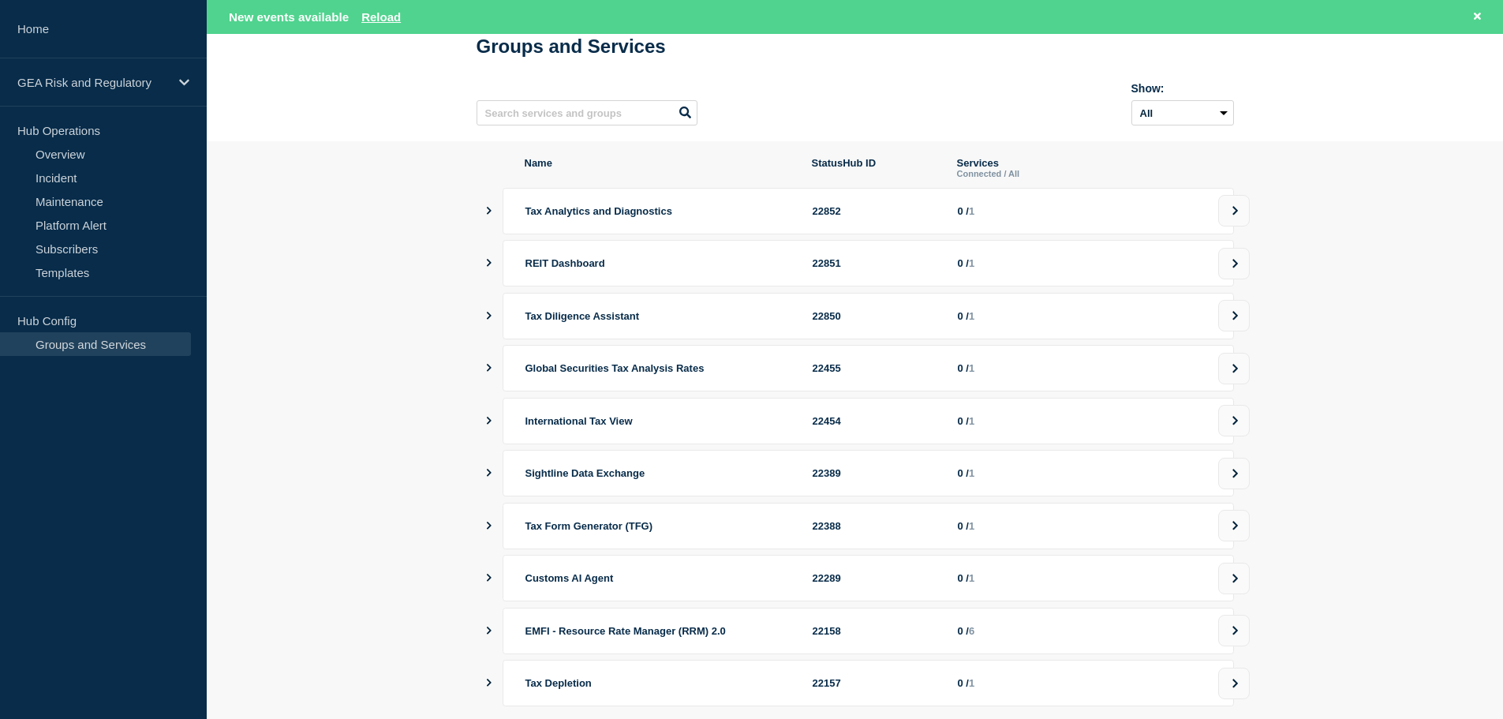
scroll to position [215, 0]
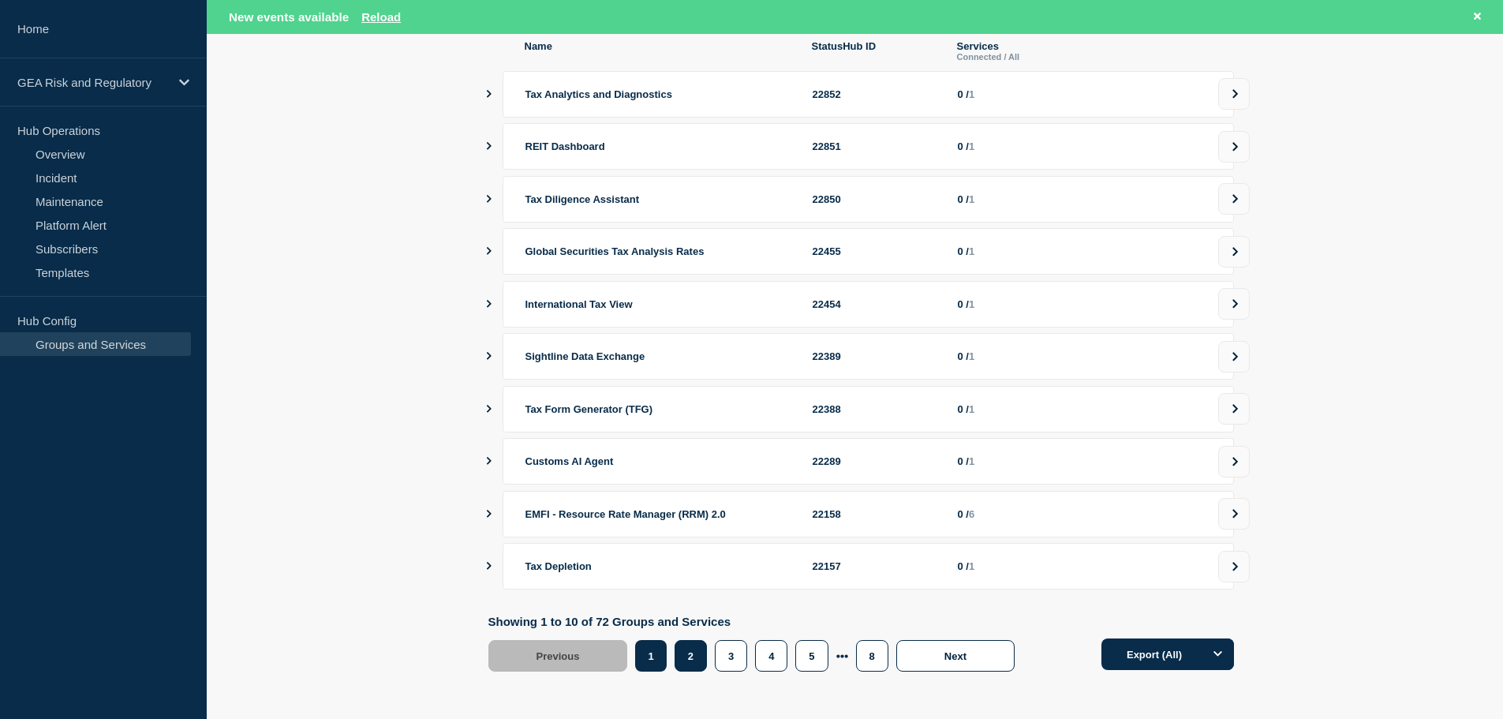
click at [695, 661] on button "2" at bounding box center [691, 656] width 32 height 32
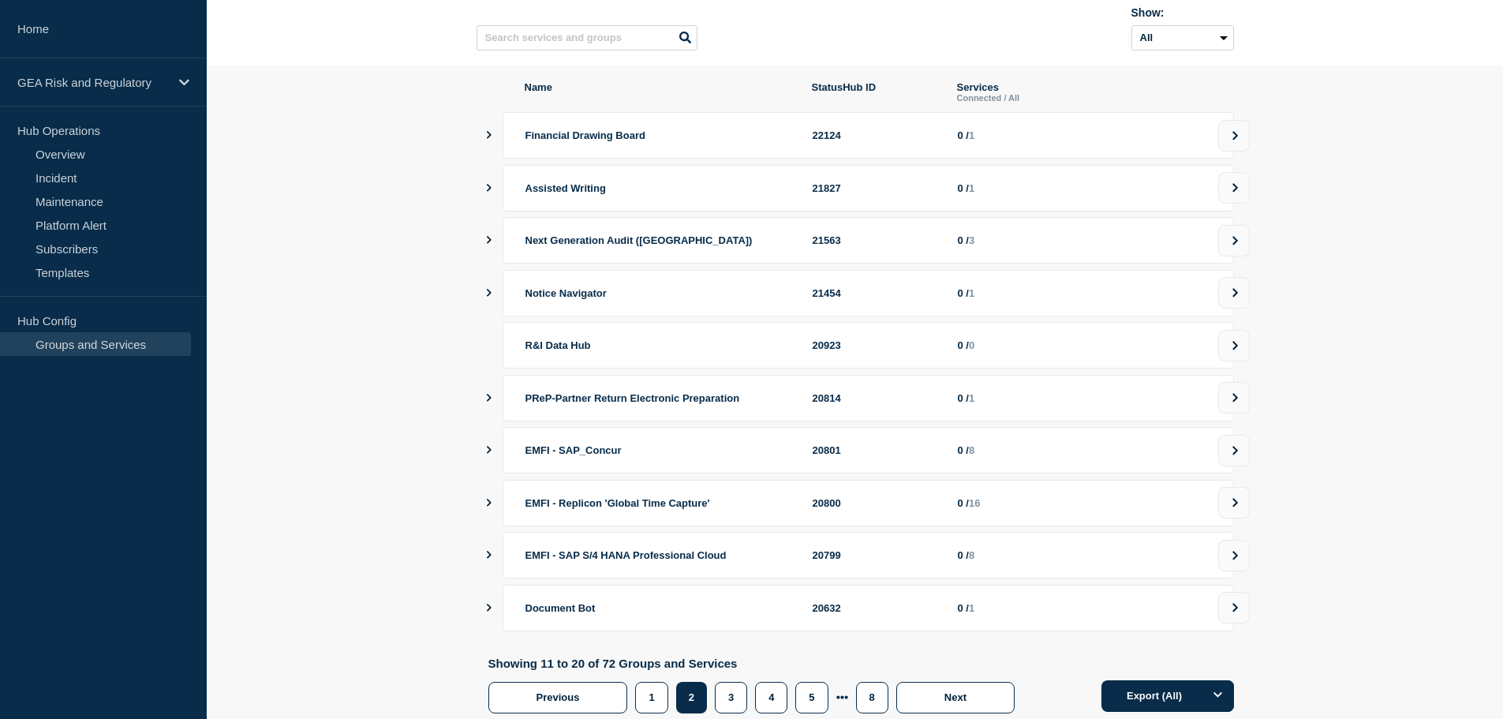
scroll to position [182, 0]
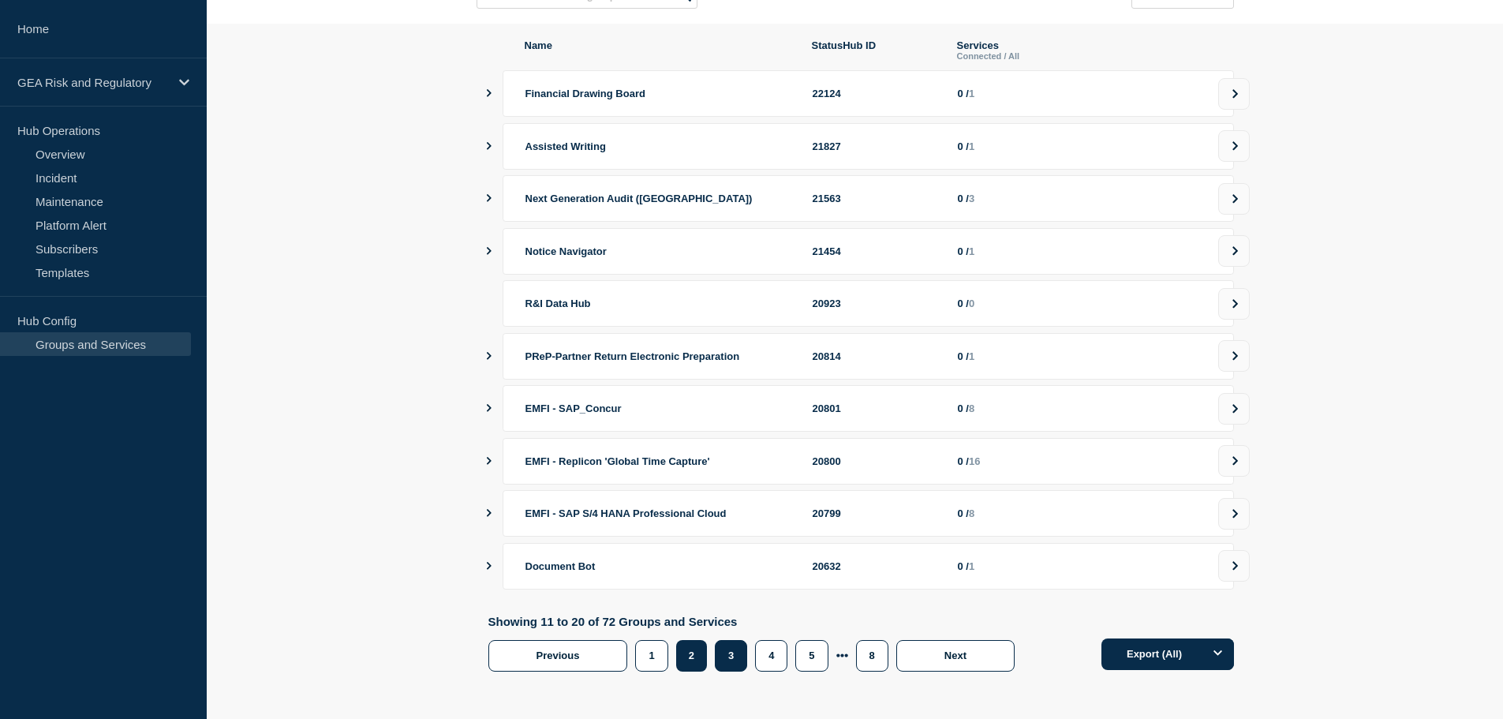
click at [726, 653] on button "3" at bounding box center [731, 656] width 32 height 32
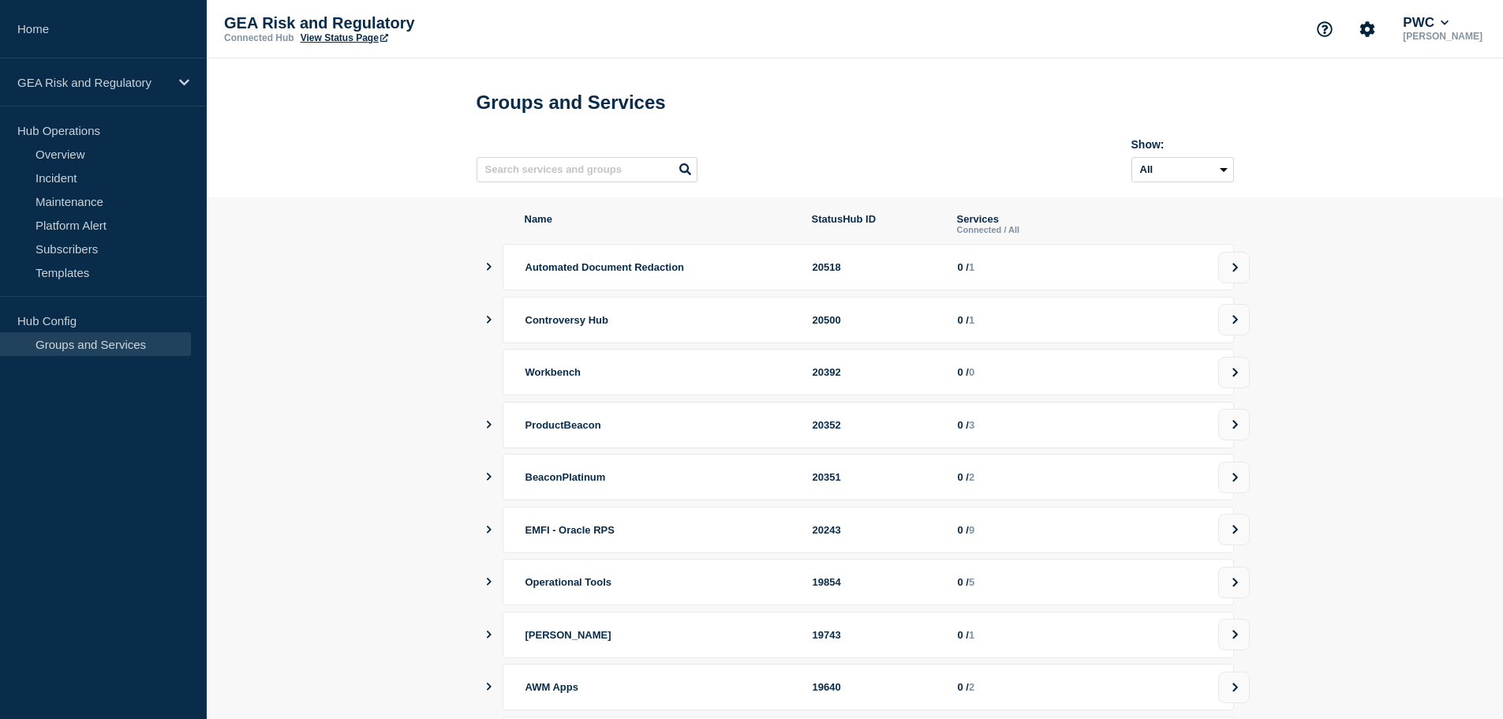
scroll to position [132, 0]
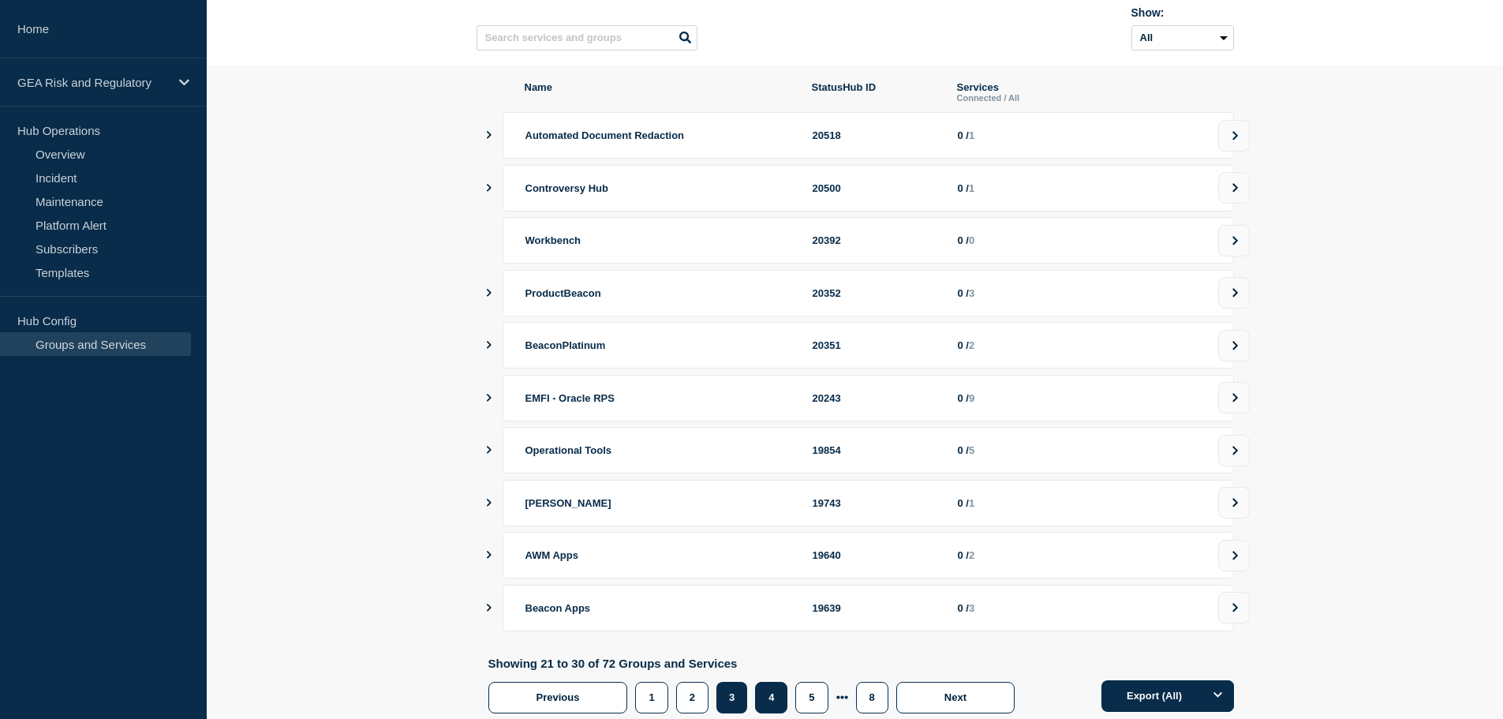
click at [769, 708] on button "4" at bounding box center [771, 698] width 32 height 32
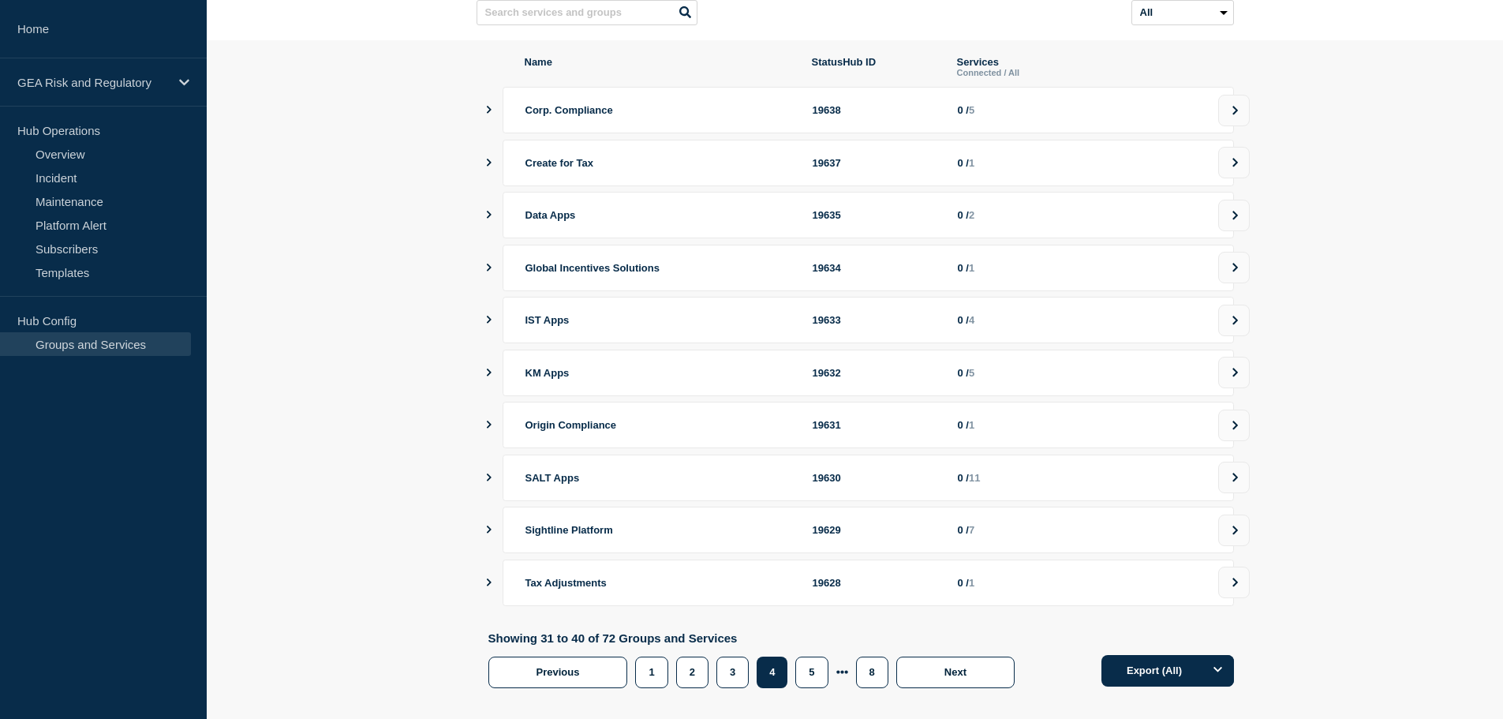
scroll to position [182, 0]
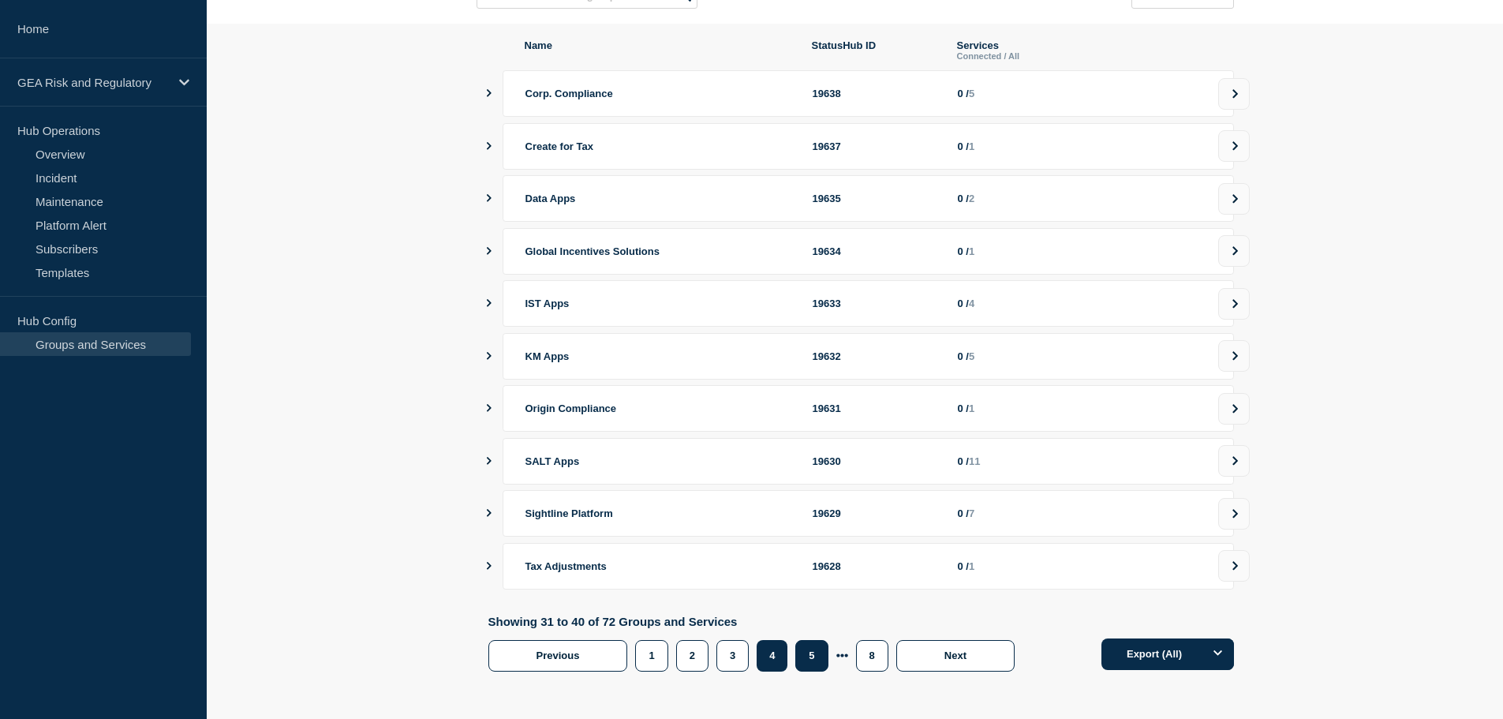
click at [810, 653] on button "5" at bounding box center [811, 656] width 32 height 32
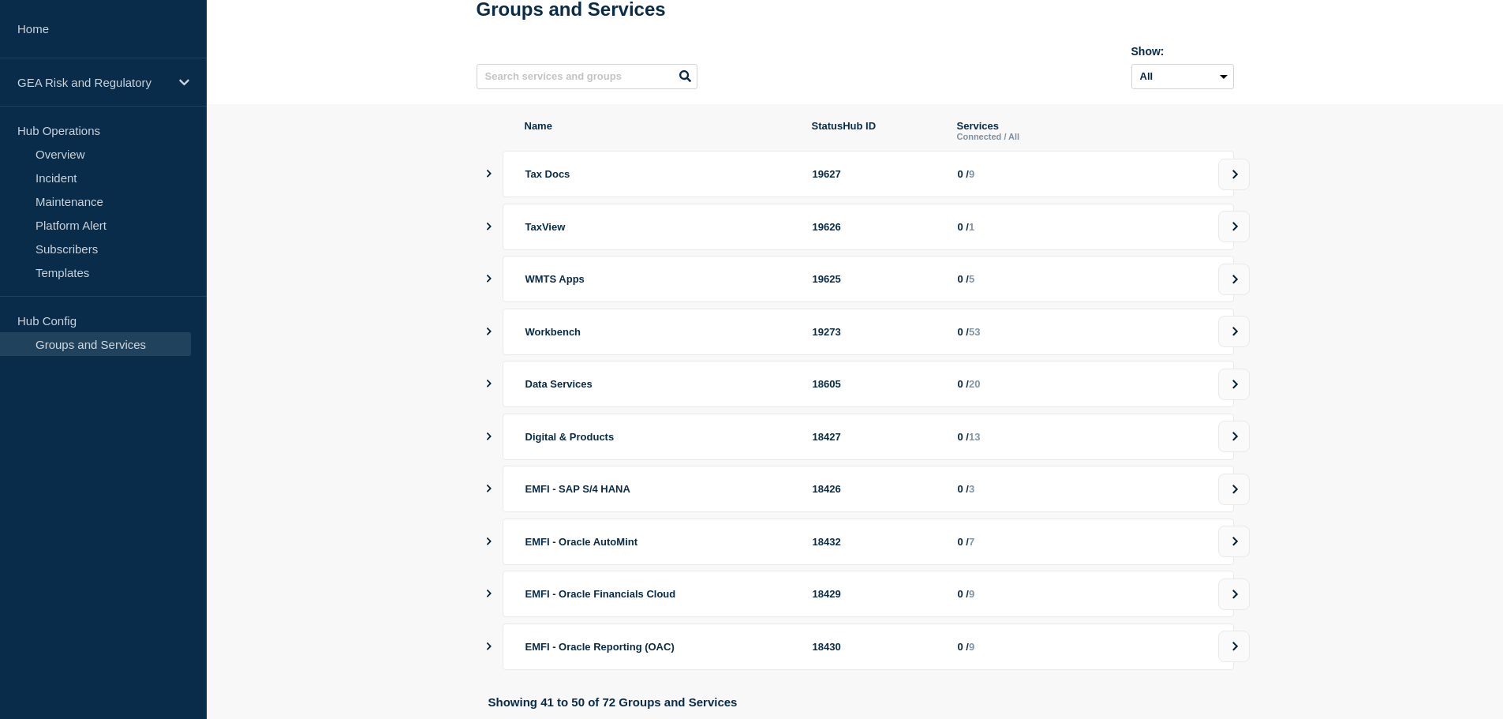
scroll to position [132, 0]
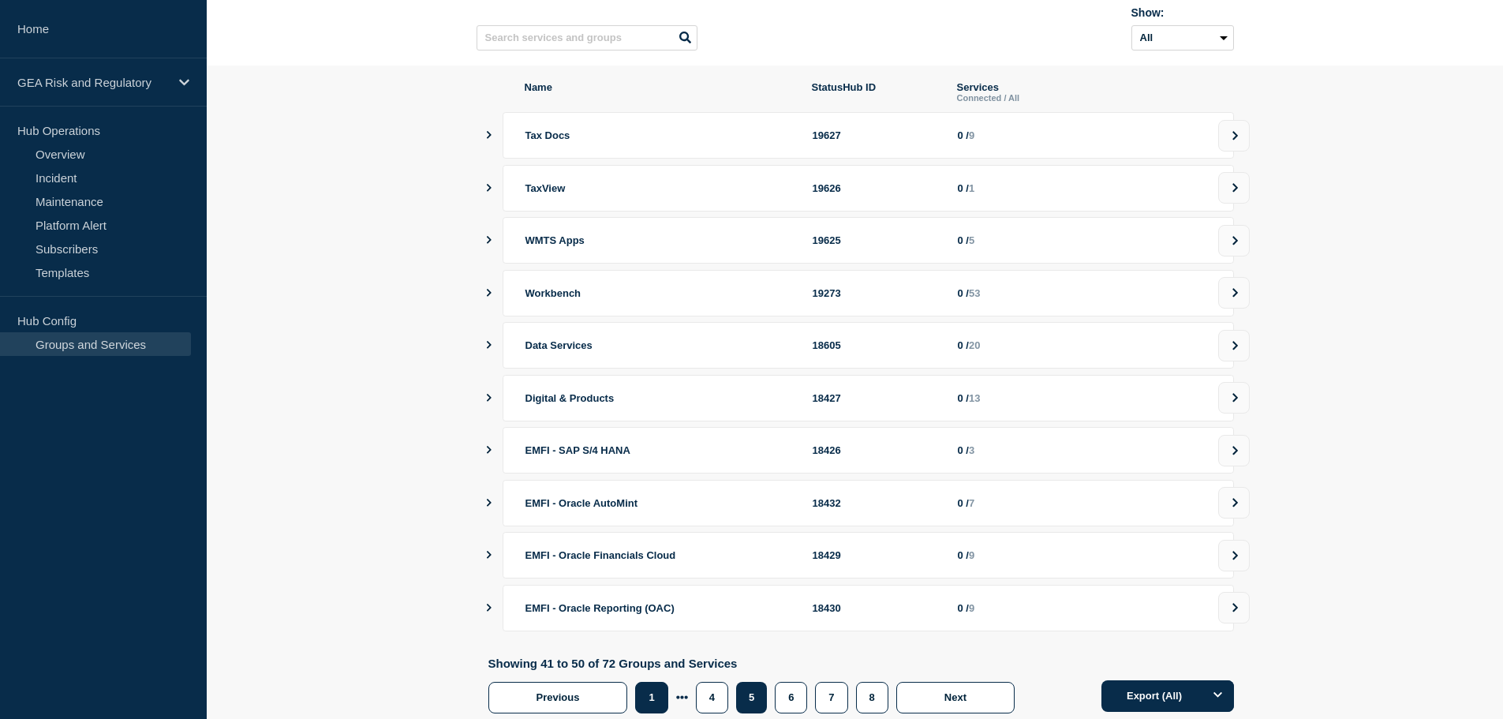
click at [642, 707] on button "1" at bounding box center [651, 698] width 32 height 32
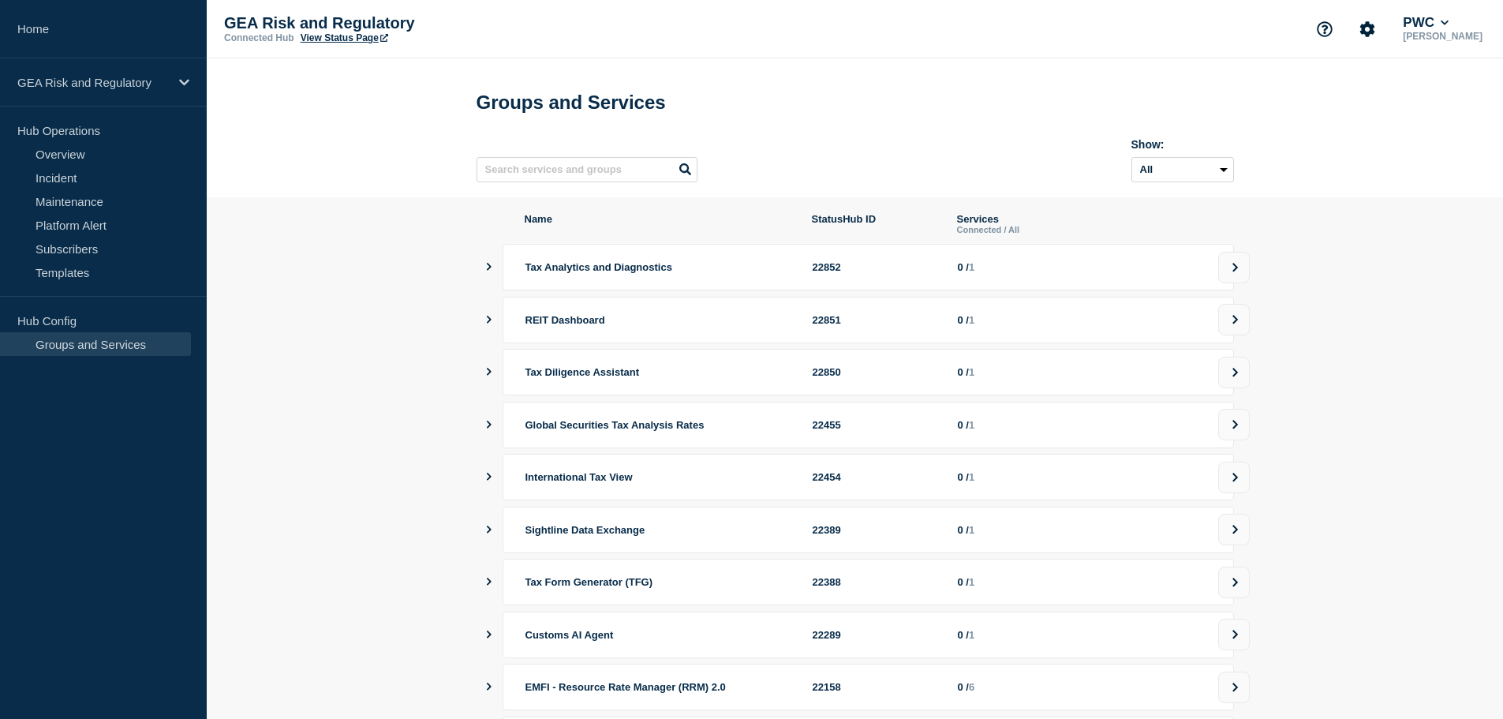
scroll to position [132, 0]
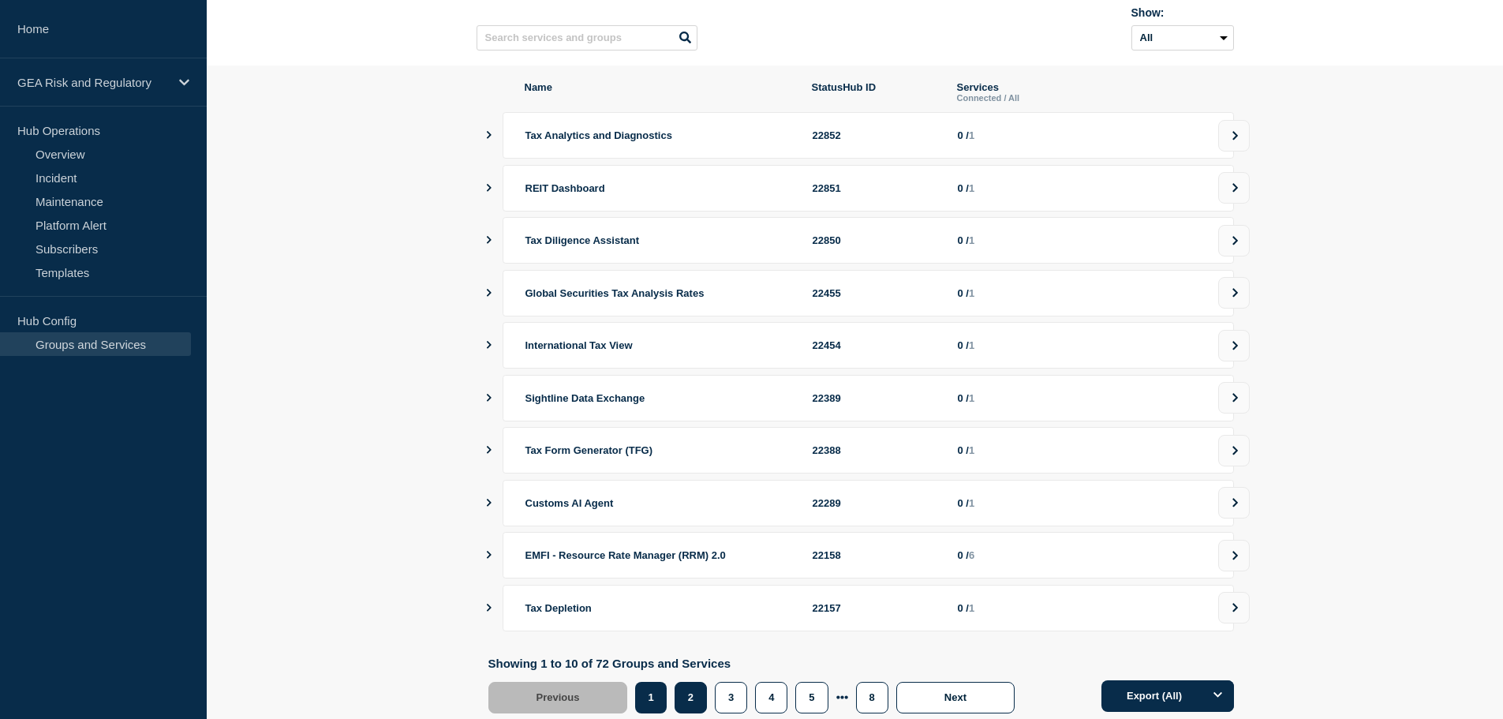
click at [694, 703] on button "2" at bounding box center [691, 698] width 32 height 32
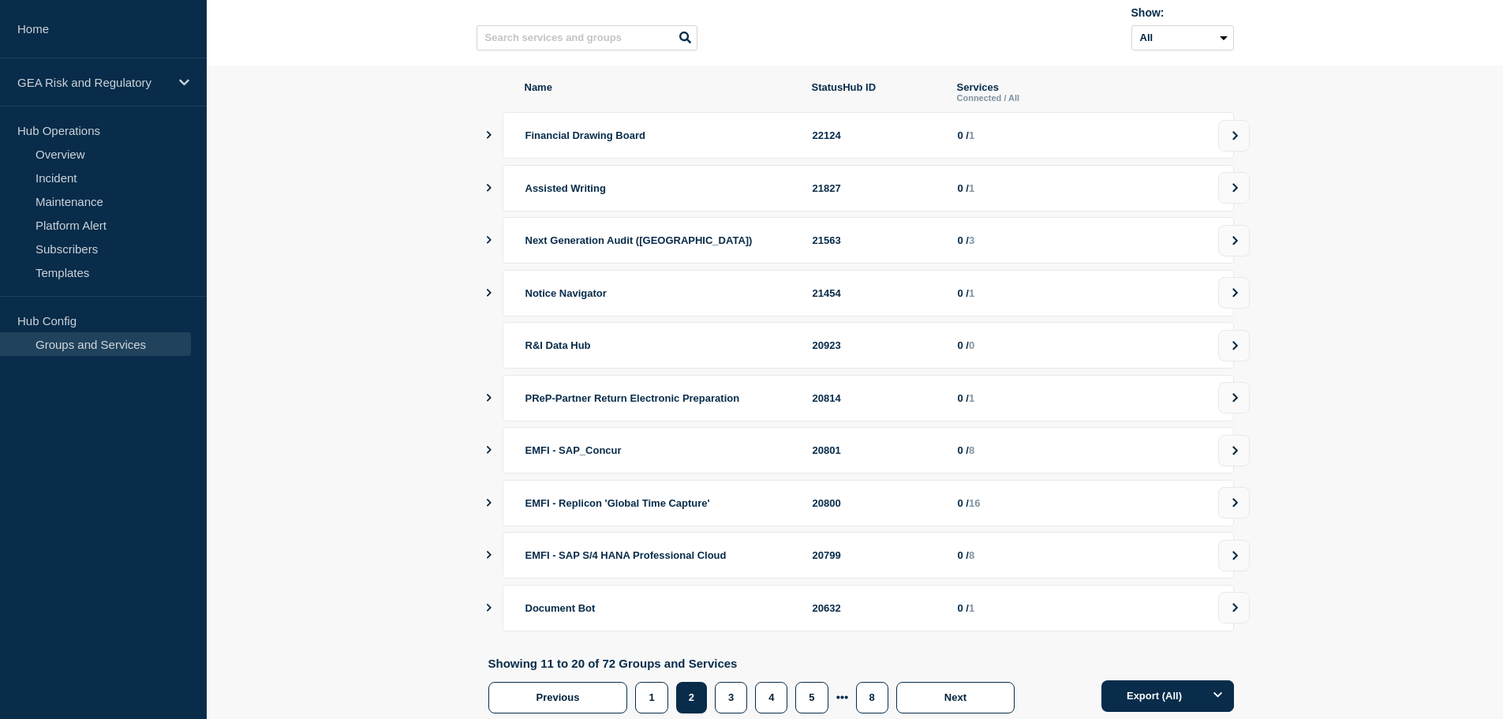
scroll to position [182, 0]
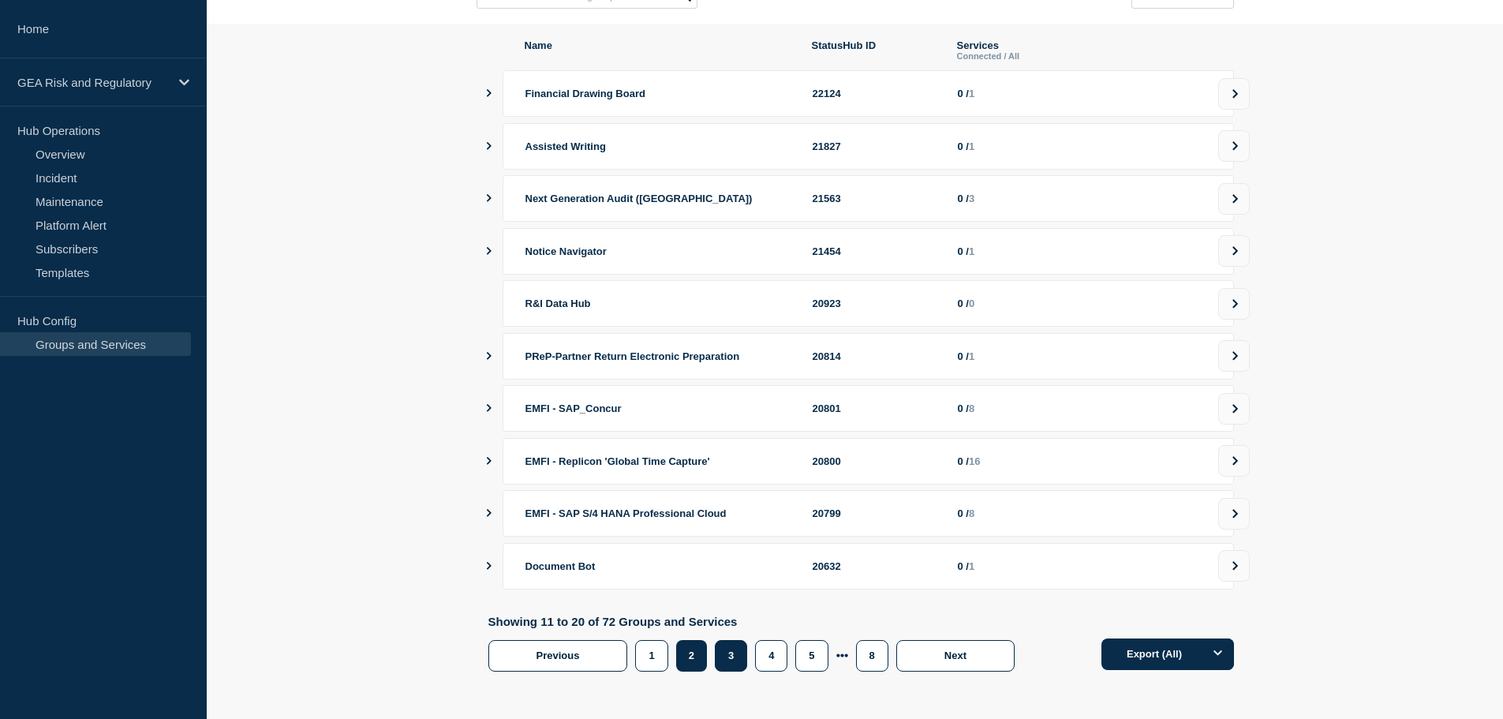
click at [730, 652] on button "3" at bounding box center [731, 656] width 32 height 32
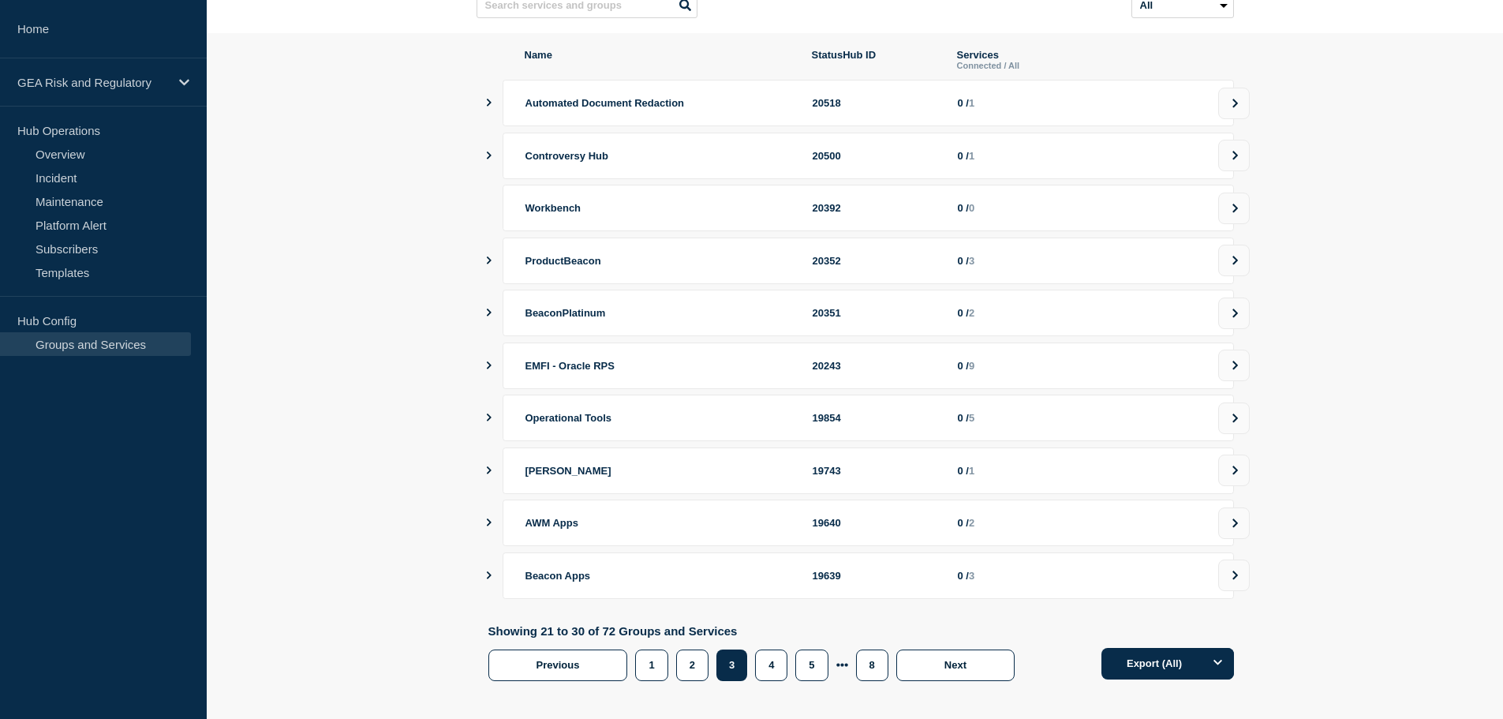
scroll to position [182, 0]
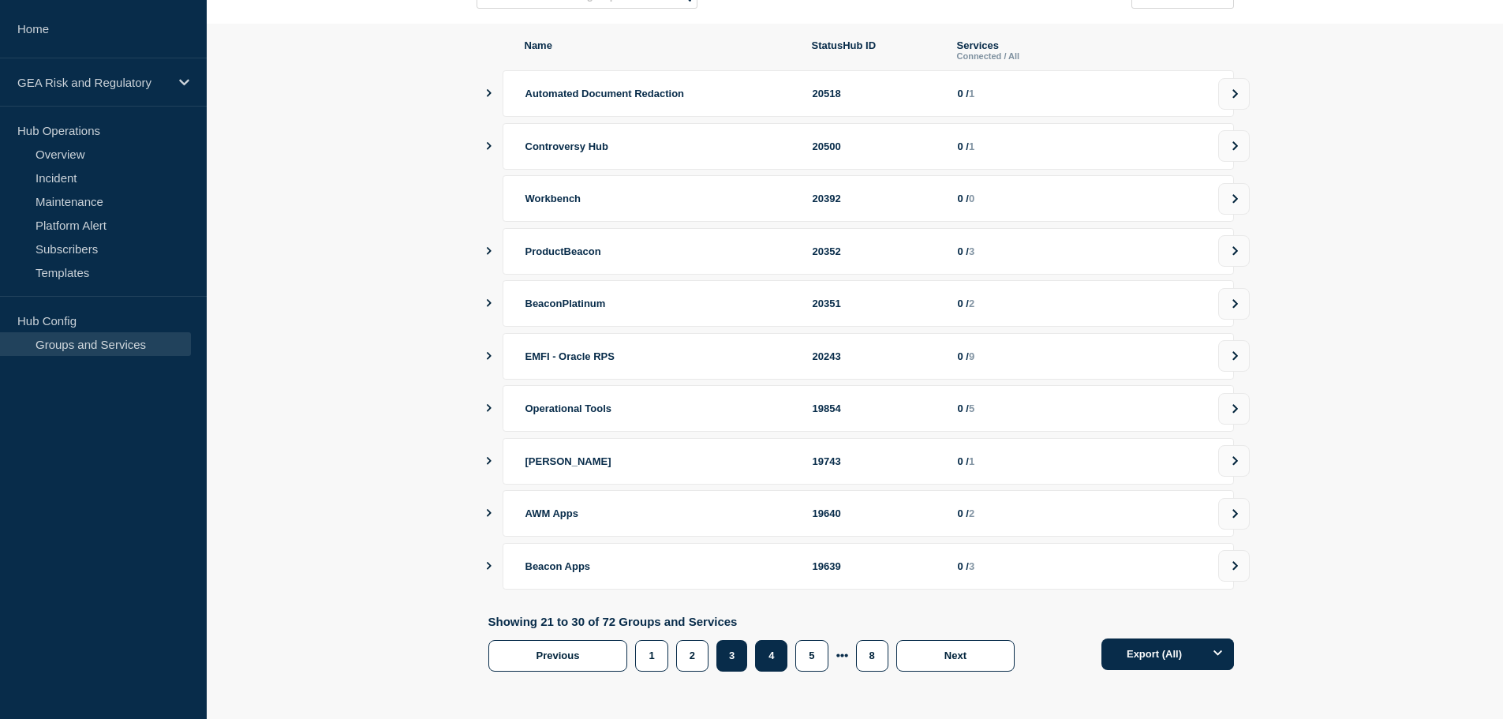
click at [762, 653] on button "4" at bounding box center [771, 656] width 32 height 32
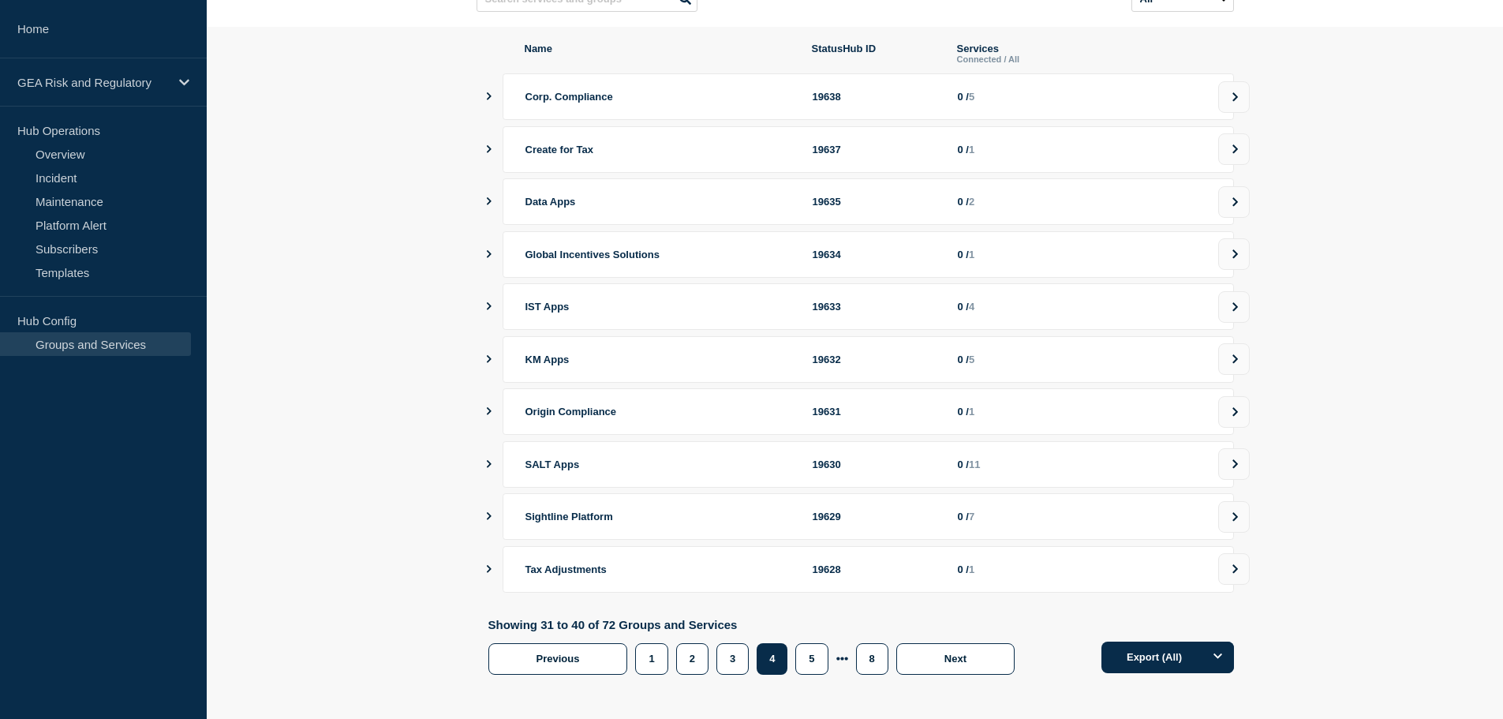
scroll to position [182, 0]
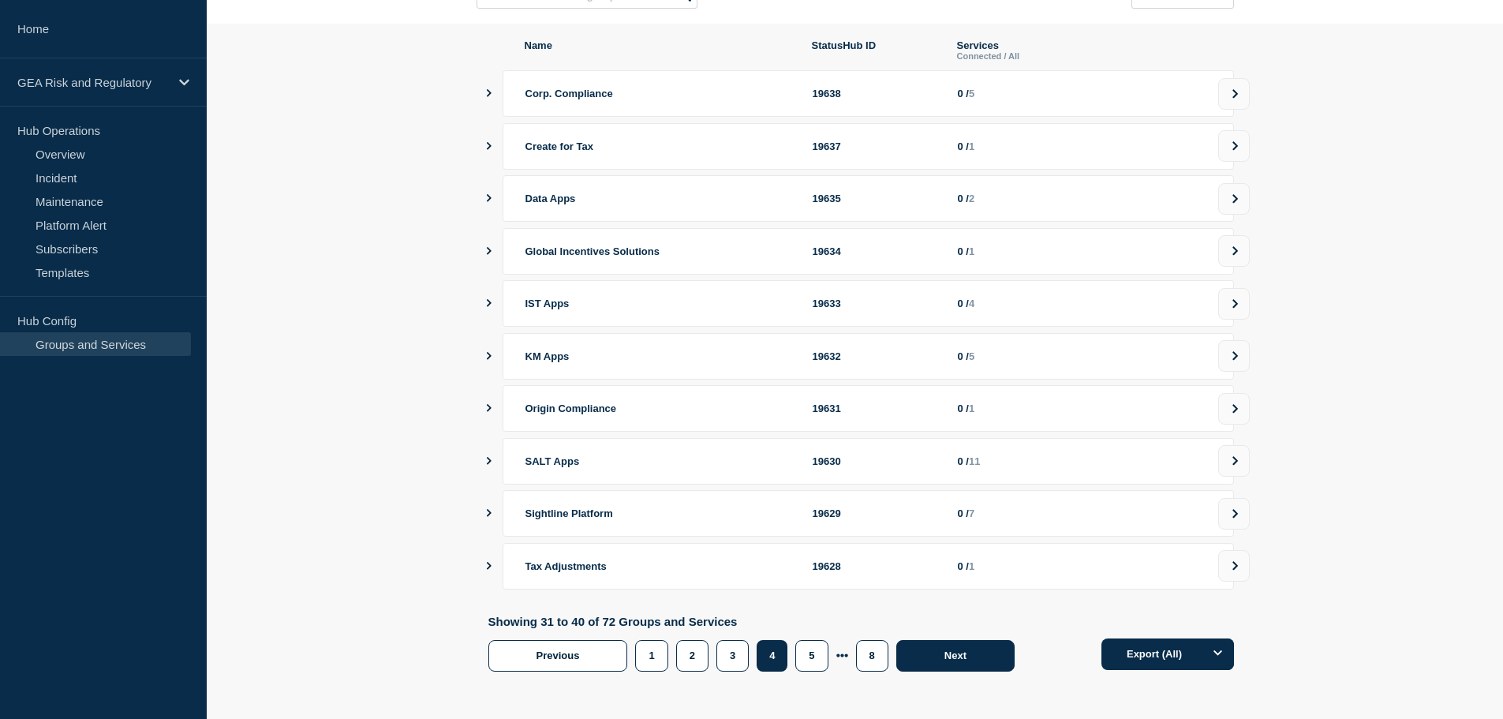
click at [929, 657] on button "Next" at bounding box center [955, 656] width 118 height 32
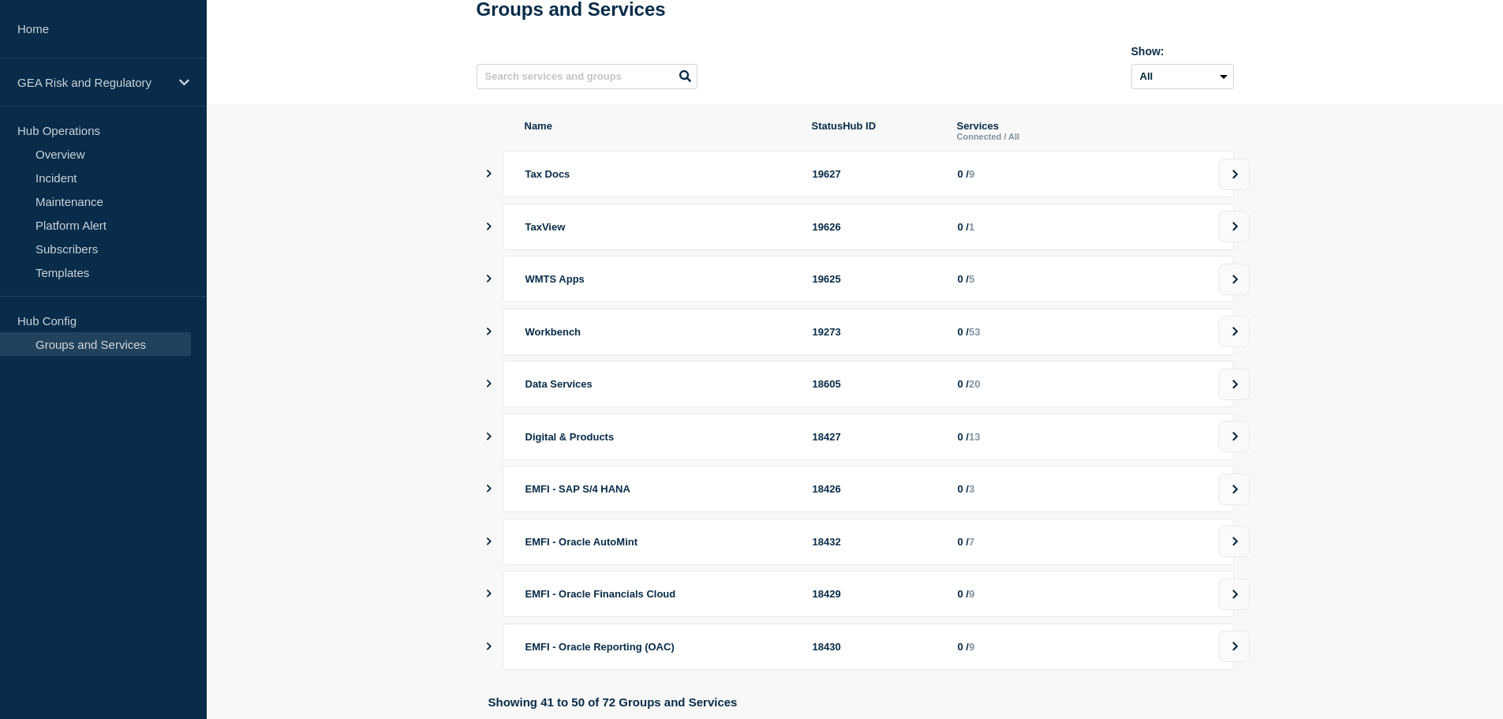
scroll to position [132, 0]
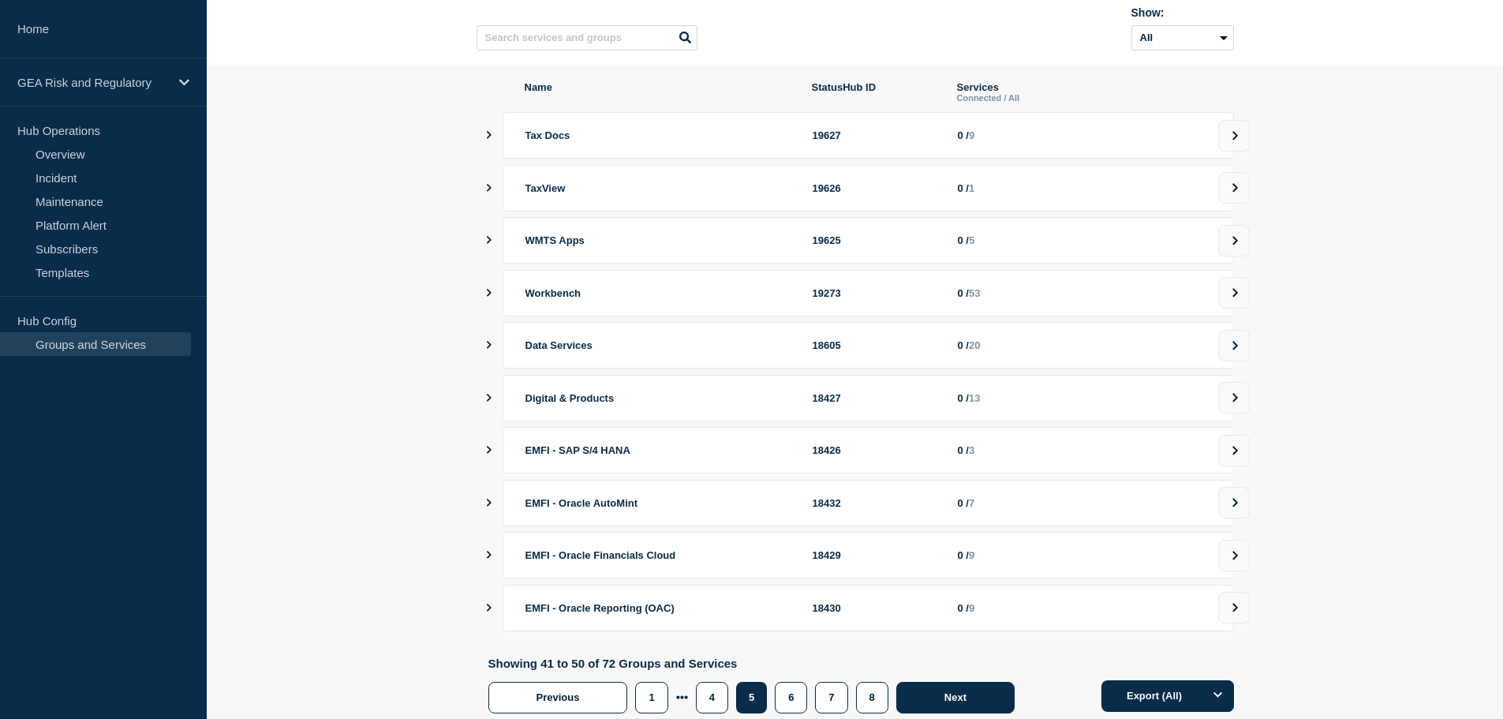
click at [956, 702] on span "Next" at bounding box center [956, 697] width 22 height 12
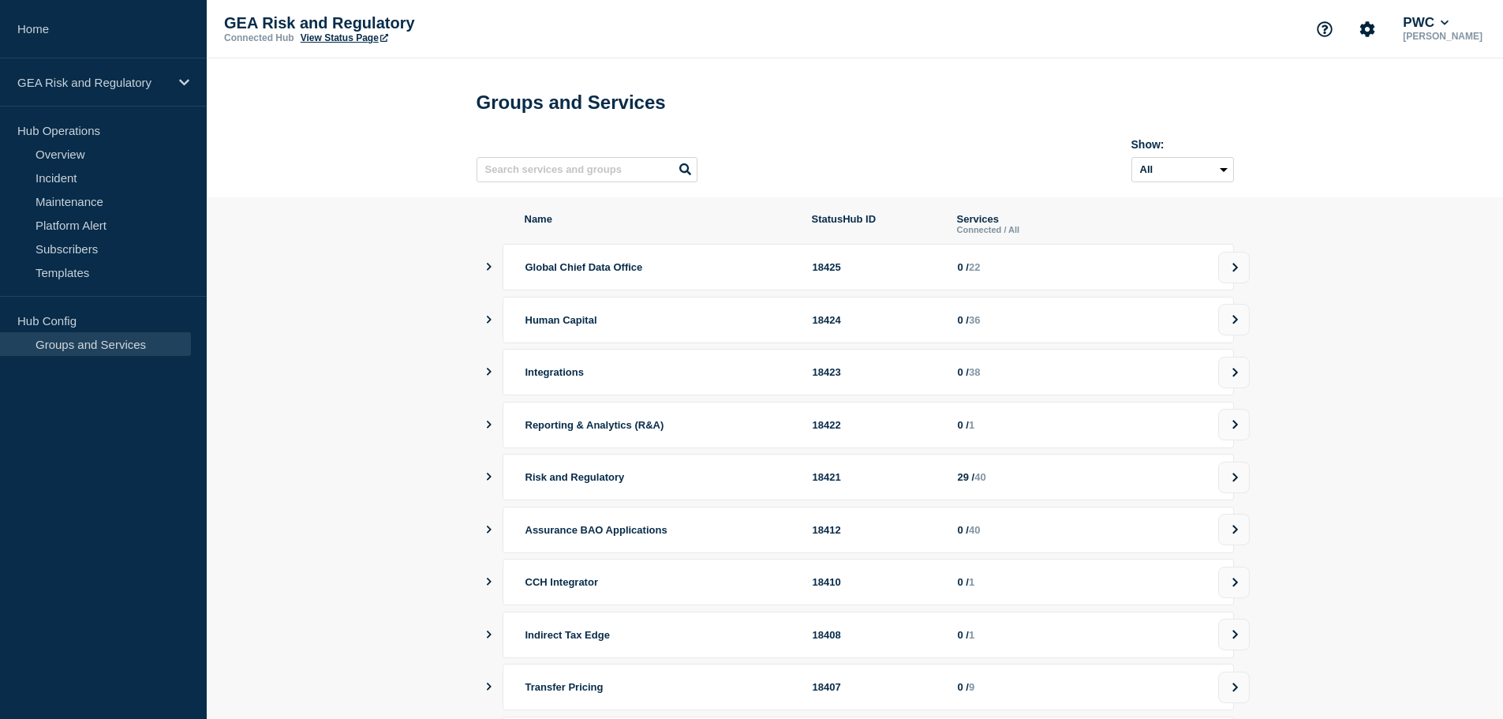
click at [488, 481] on icon "showServices" at bounding box center [489, 477] width 5 height 8
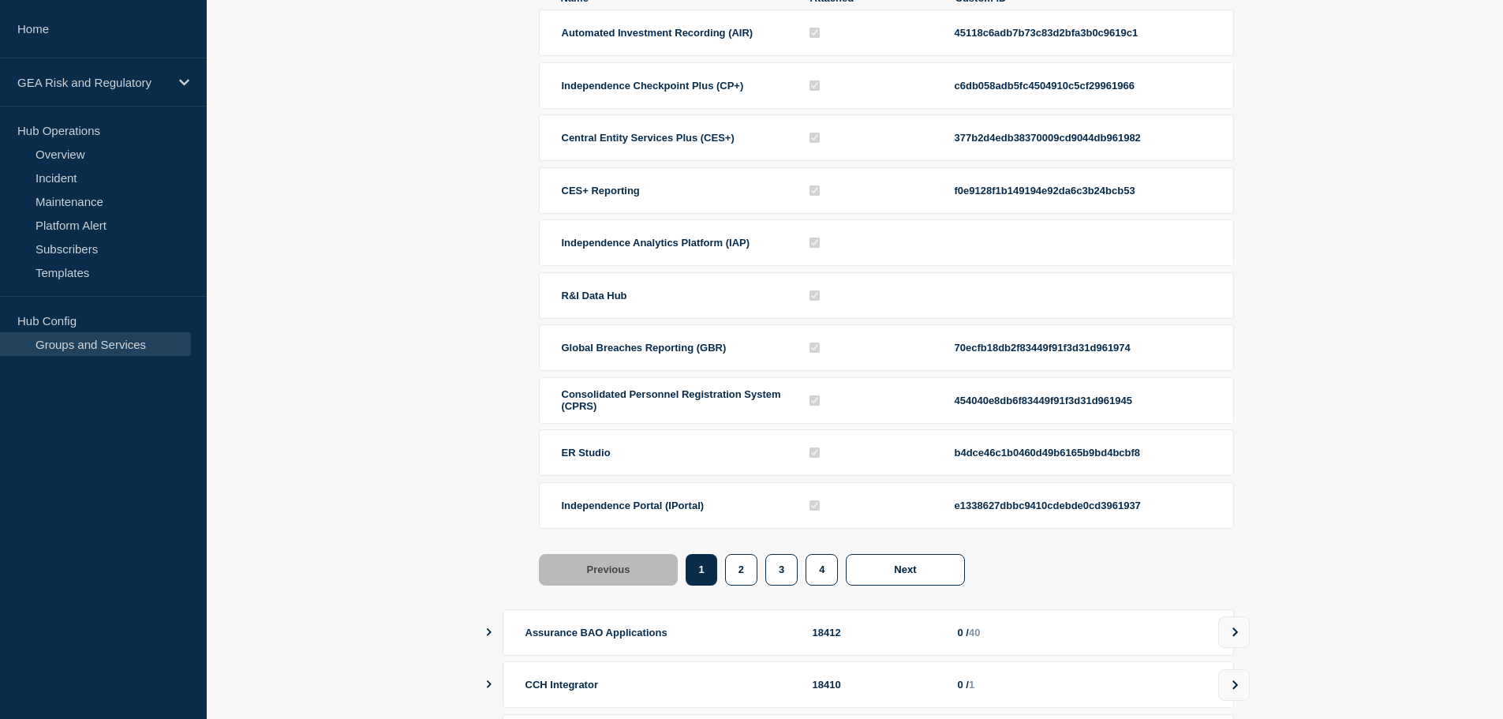
scroll to position [132, 0]
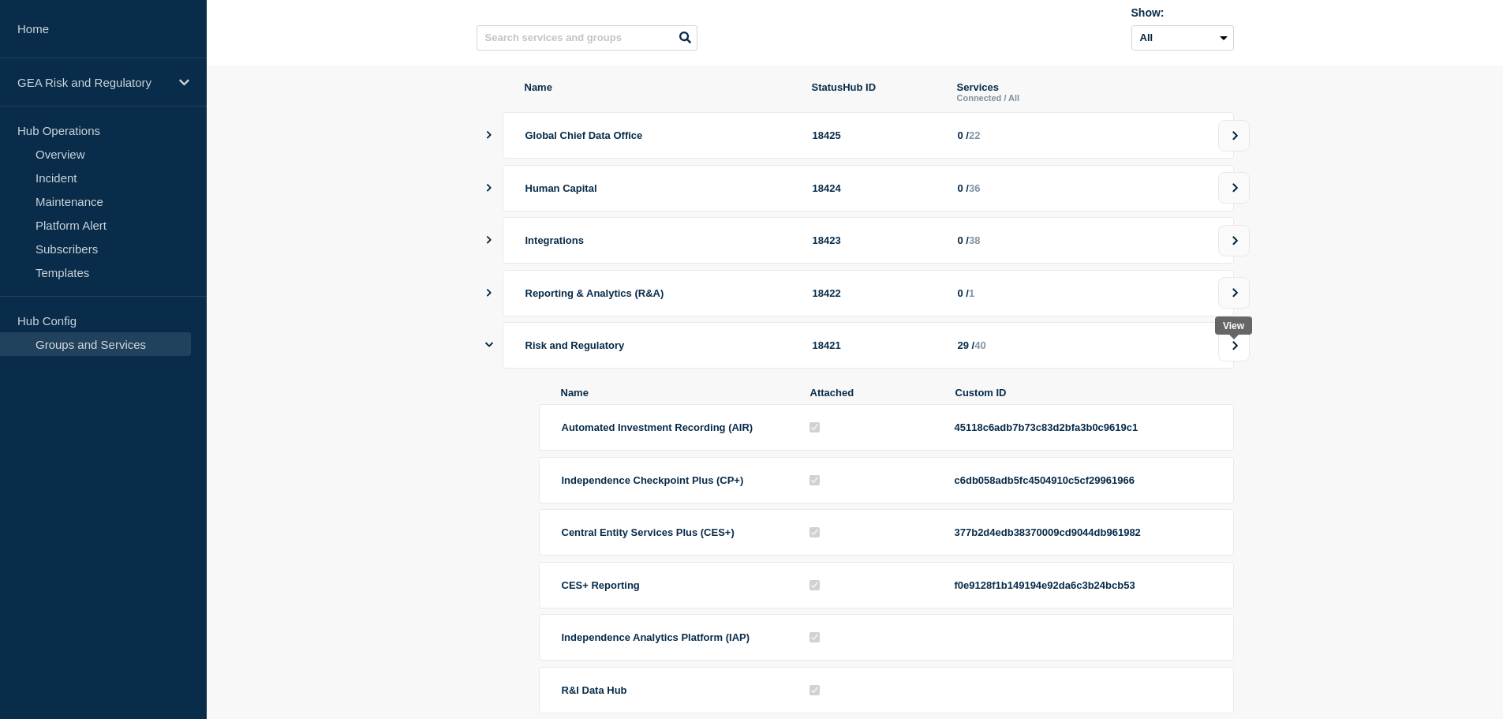
click at [1238, 350] on icon at bounding box center [1235, 345] width 10 height 9
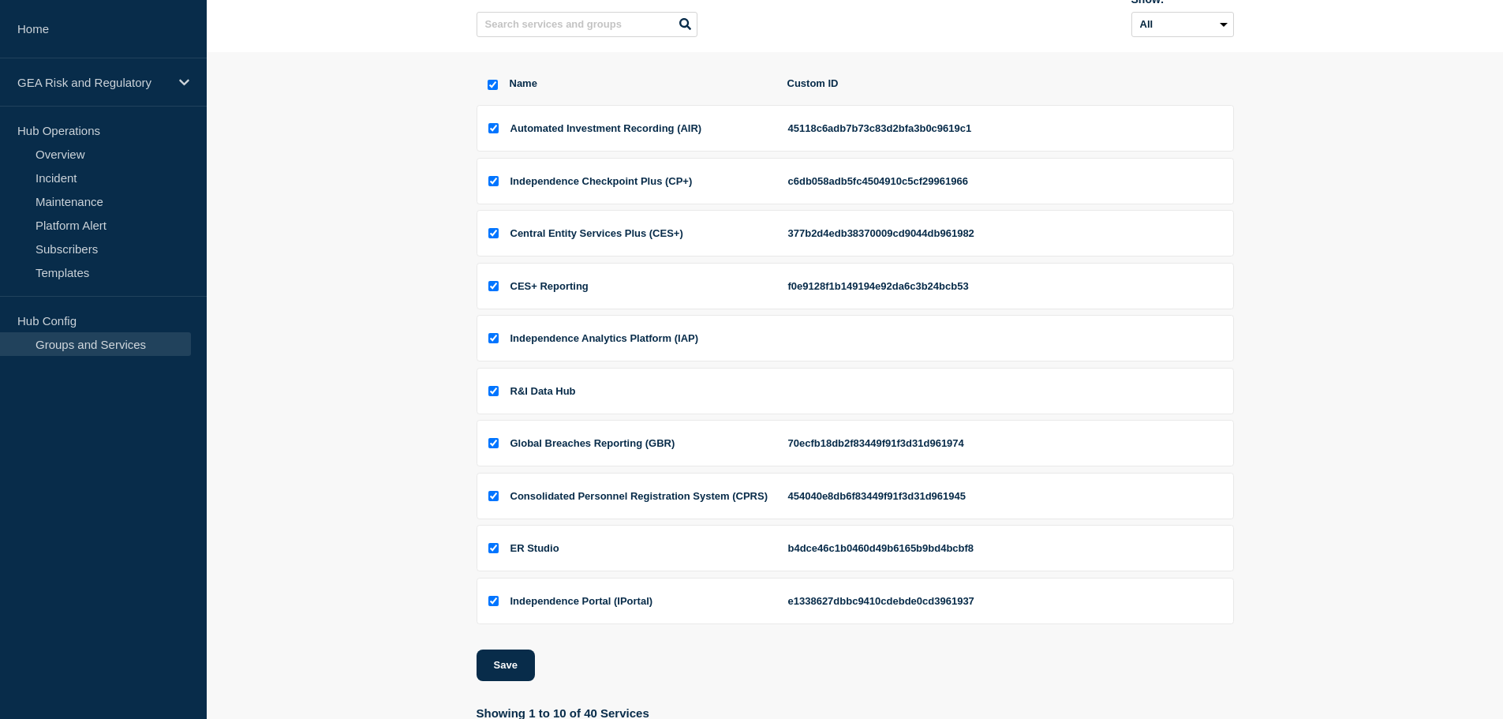
scroll to position [112, 0]
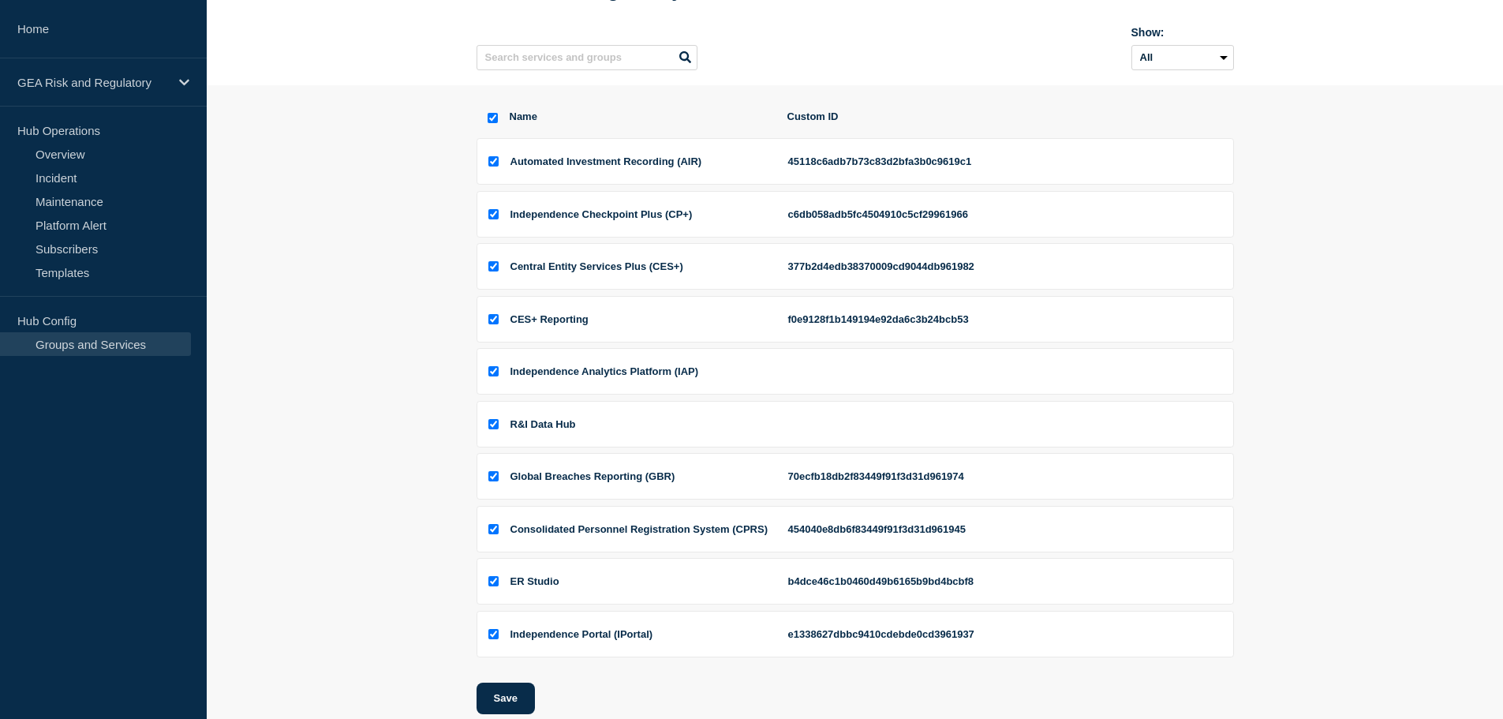
click at [925, 433] on li "R&I Data Hub" at bounding box center [856, 424] width 758 height 47
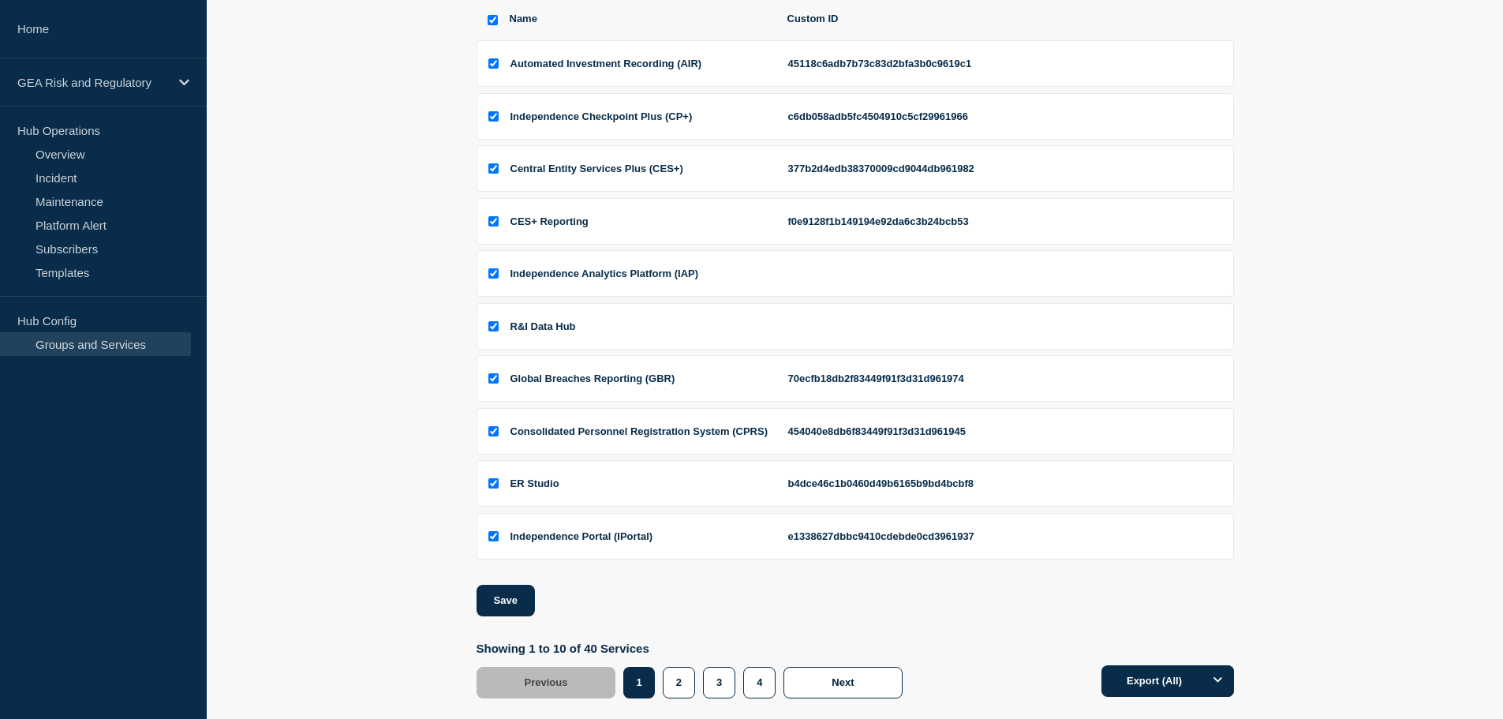
scroll to position [244, 0]
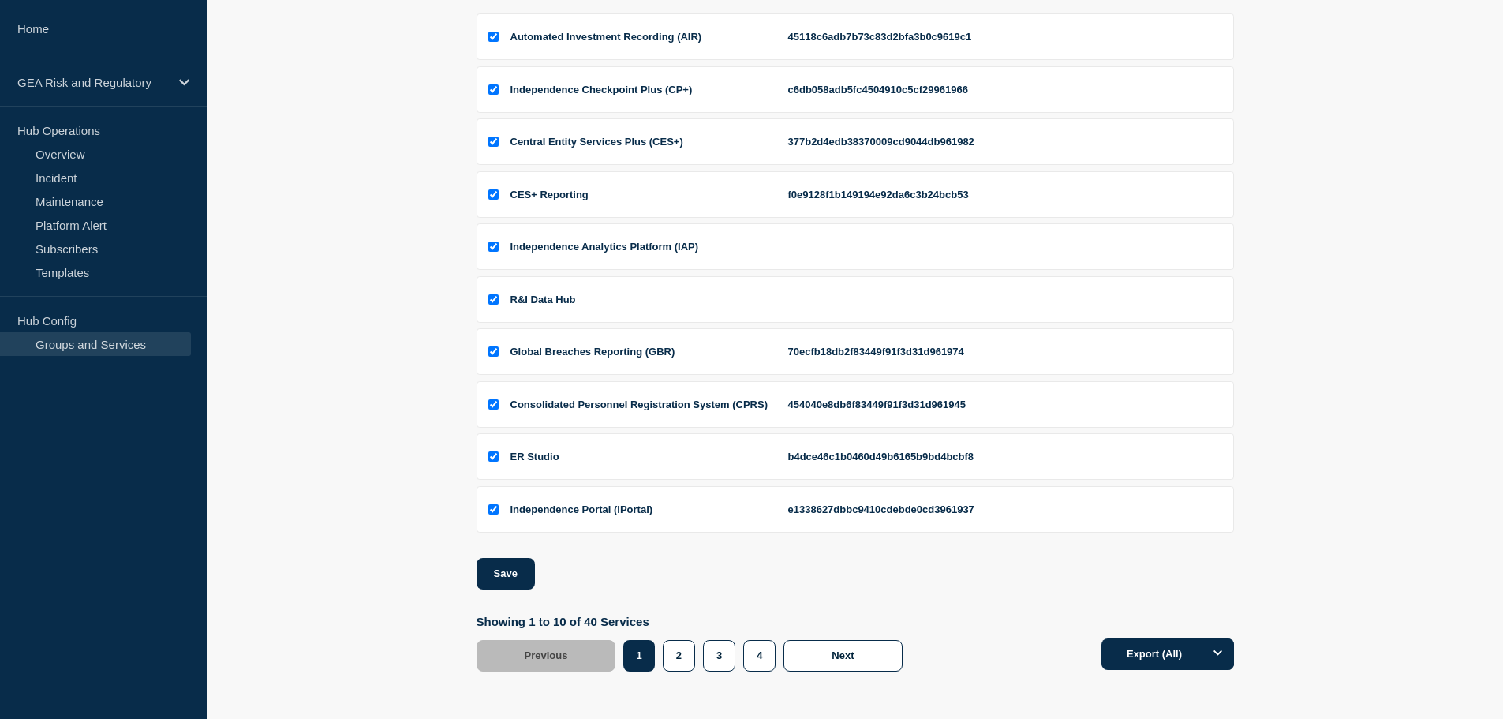
click at [720, 512] on div "Independence Portal (IPortal)" at bounding box center [640, 509] width 259 height 12
click at [492, 515] on div at bounding box center [488, 509] width 6 height 15
click at [492, 511] on input "Independence Portal (IPortal) checkbox" at bounding box center [493, 509] width 10 height 10
checkbox input "false"
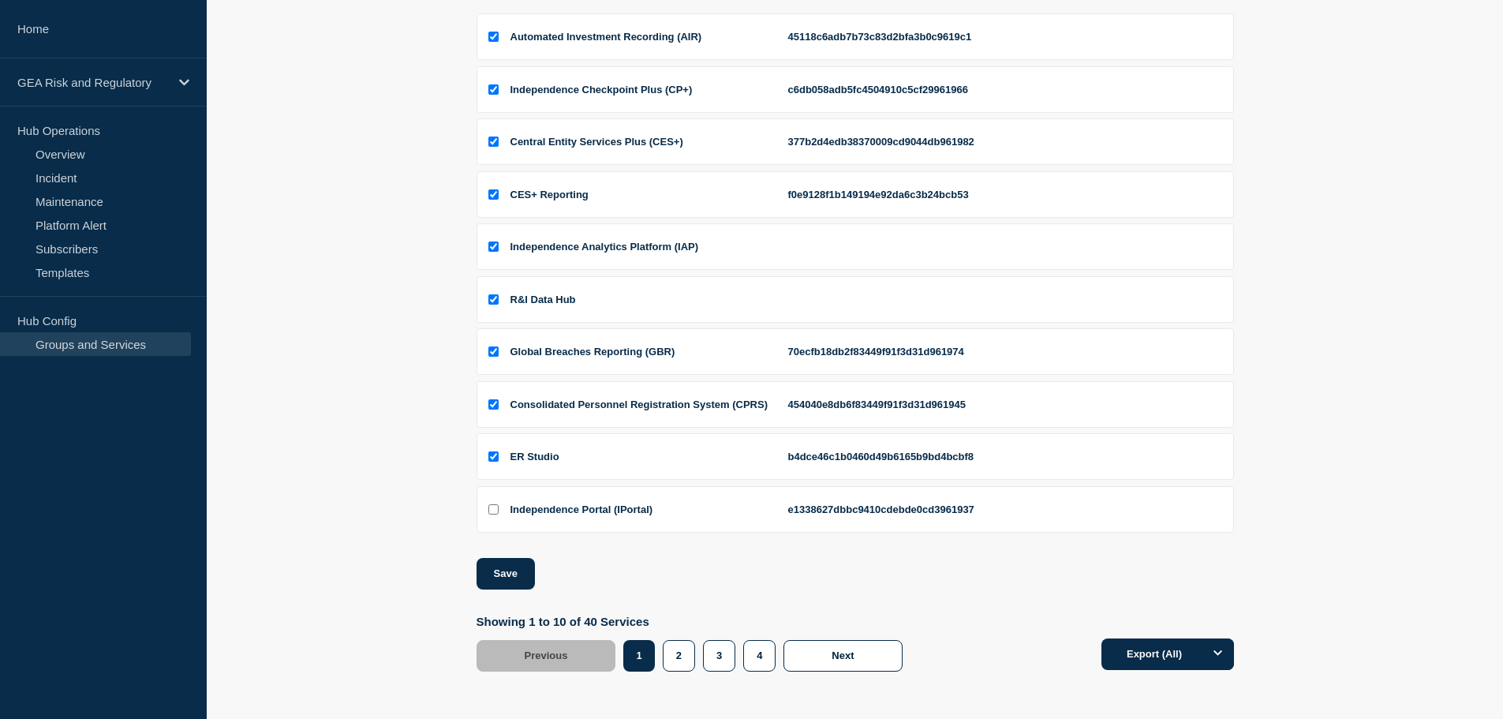
click at [492, 511] on input "Independence Portal (IPortal) checkbox" at bounding box center [493, 509] width 10 height 10
checkbox input "true"
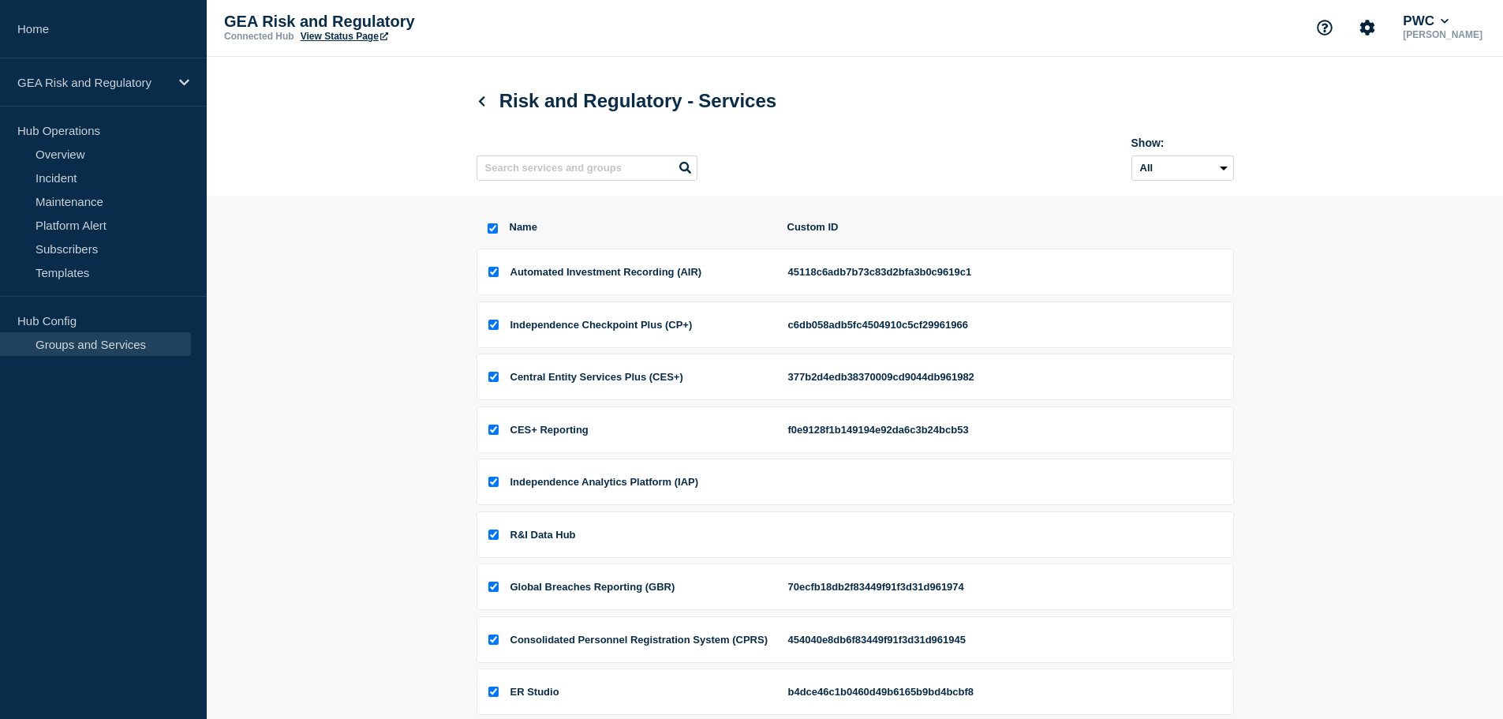
scroll to position [0, 0]
click at [1218, 167] on select "All Archived Non-archived" at bounding box center [1183, 169] width 103 height 25
click at [308, 401] on section "Name Custom ID Automated Investment Recording (AIR) 45118c6adb7b73c83d2bfa3b0c9…" at bounding box center [855, 564] width 1297 height 735
click at [71, 227] on link "Platform Alert" at bounding box center [95, 225] width 191 height 24
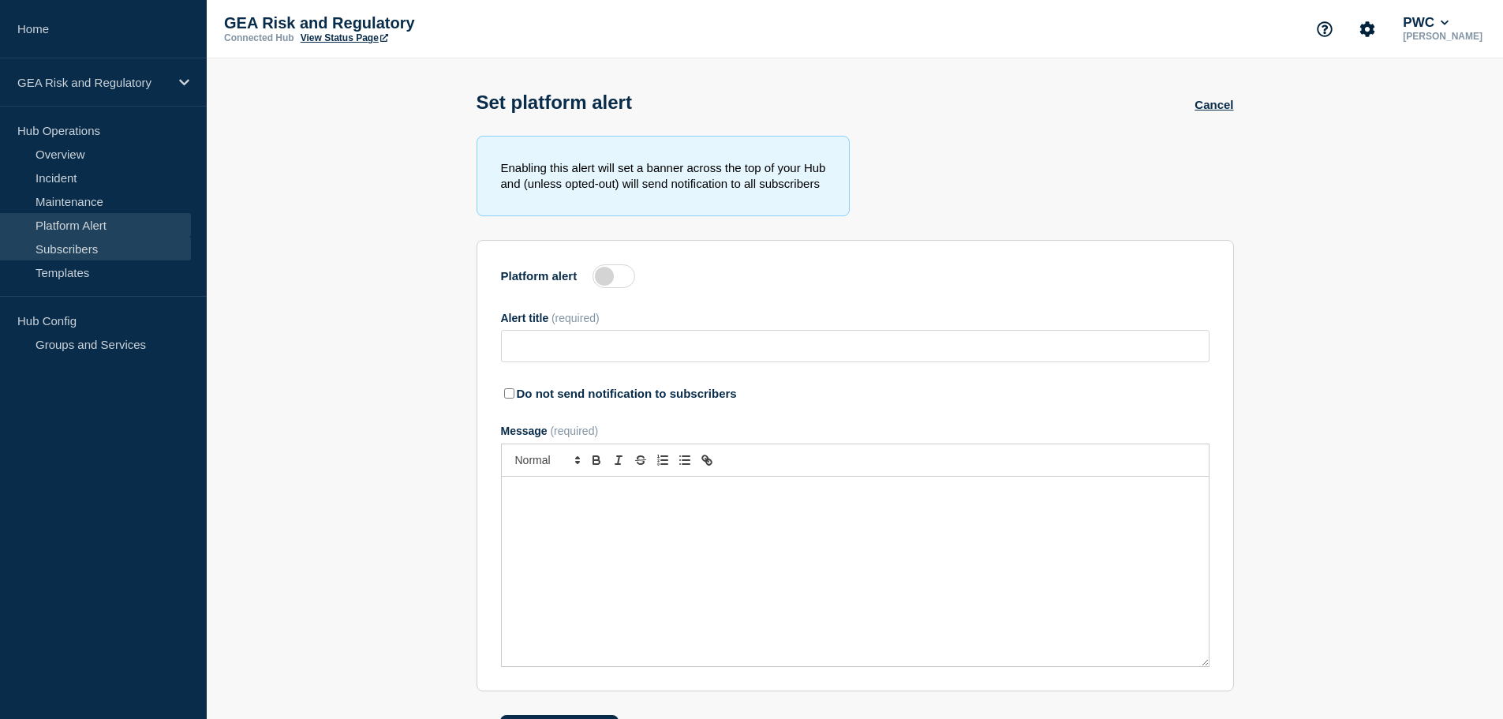
click at [62, 256] on link "Subscribers" at bounding box center [95, 249] width 191 height 24
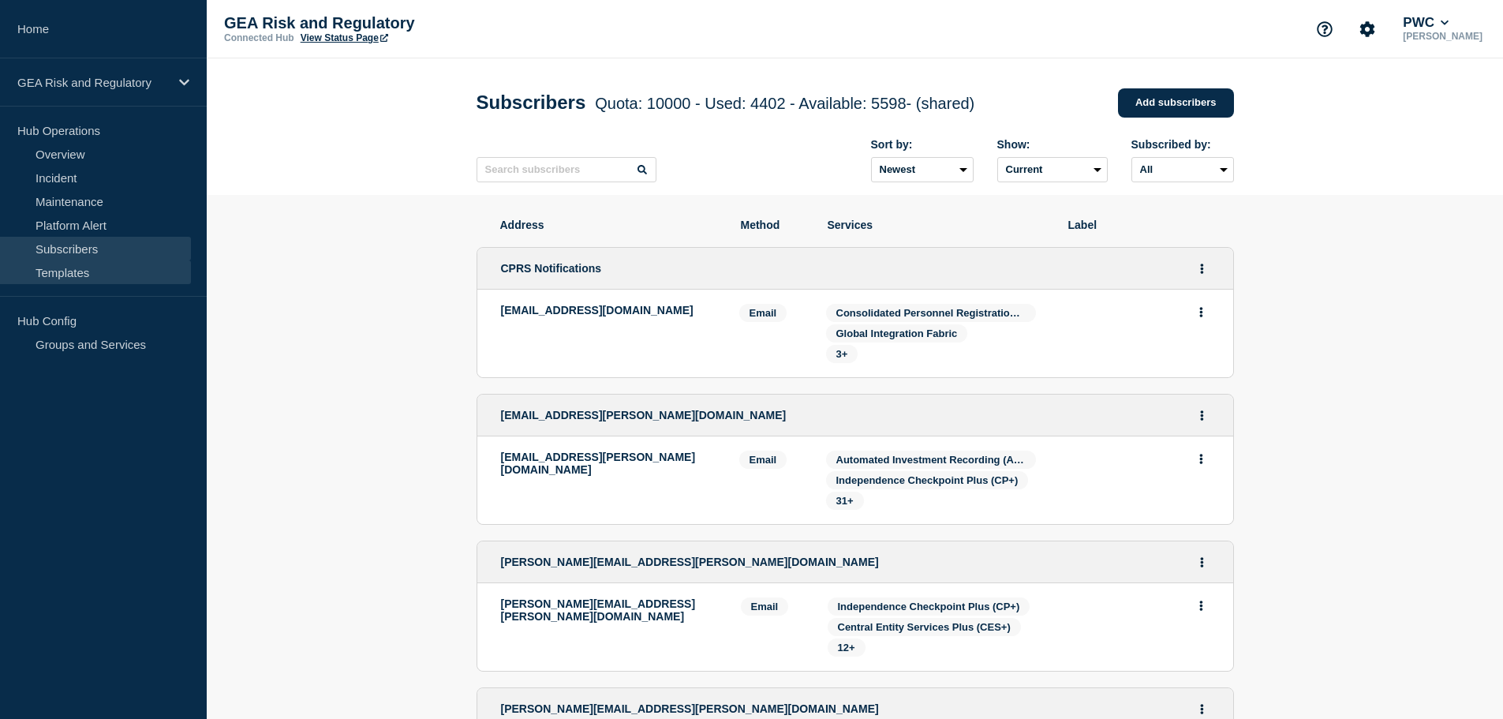
click at [63, 282] on link "Templates" at bounding box center [95, 272] width 191 height 24
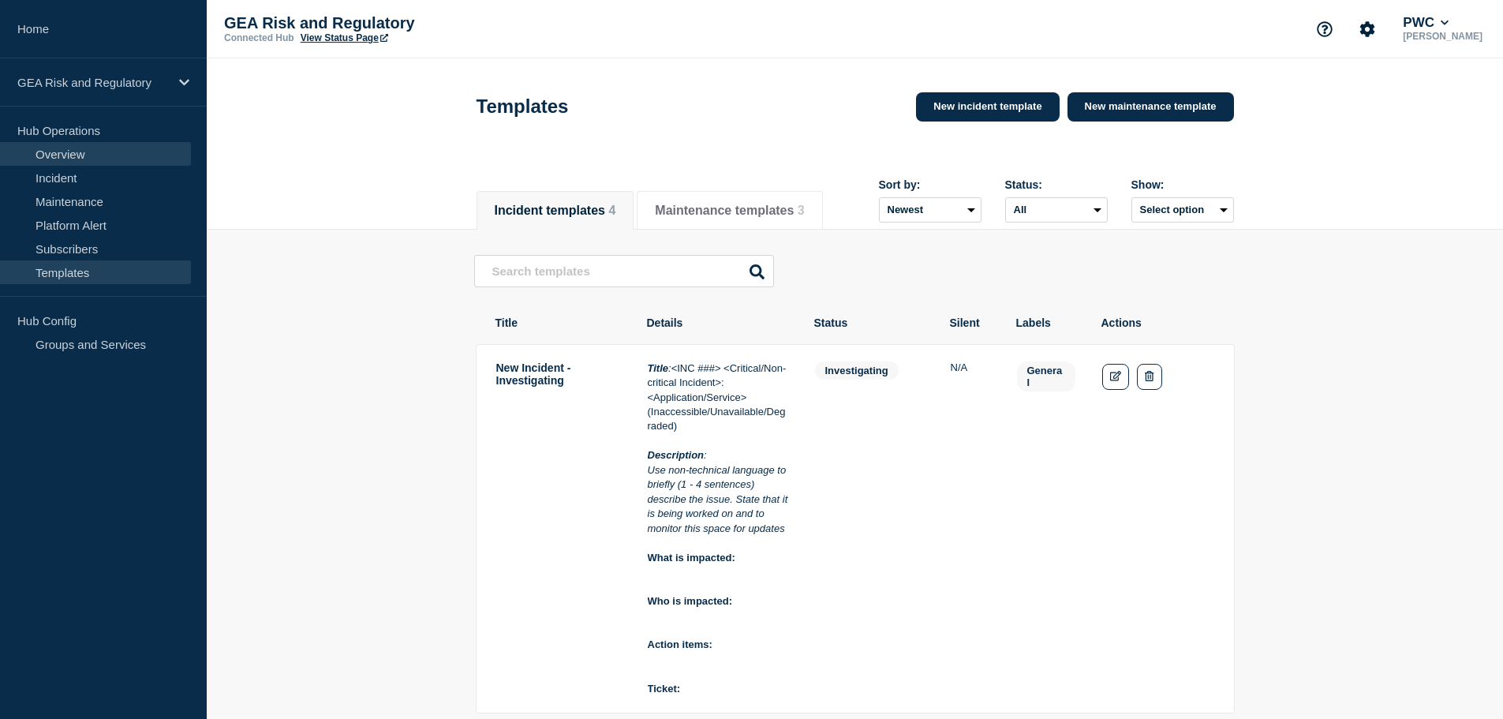
click at [81, 159] on link "Overview" at bounding box center [95, 154] width 191 height 24
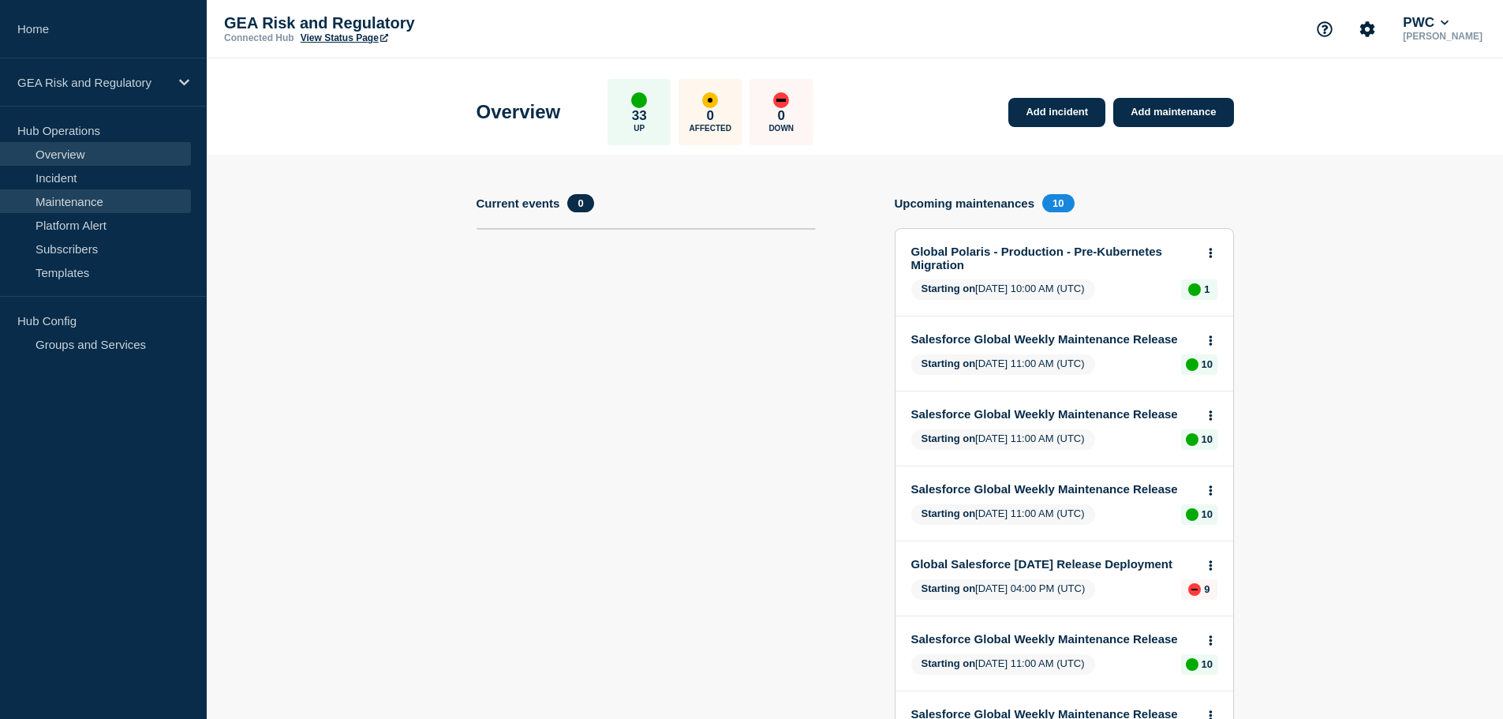
click at [80, 201] on link "Maintenance" at bounding box center [95, 201] width 191 height 24
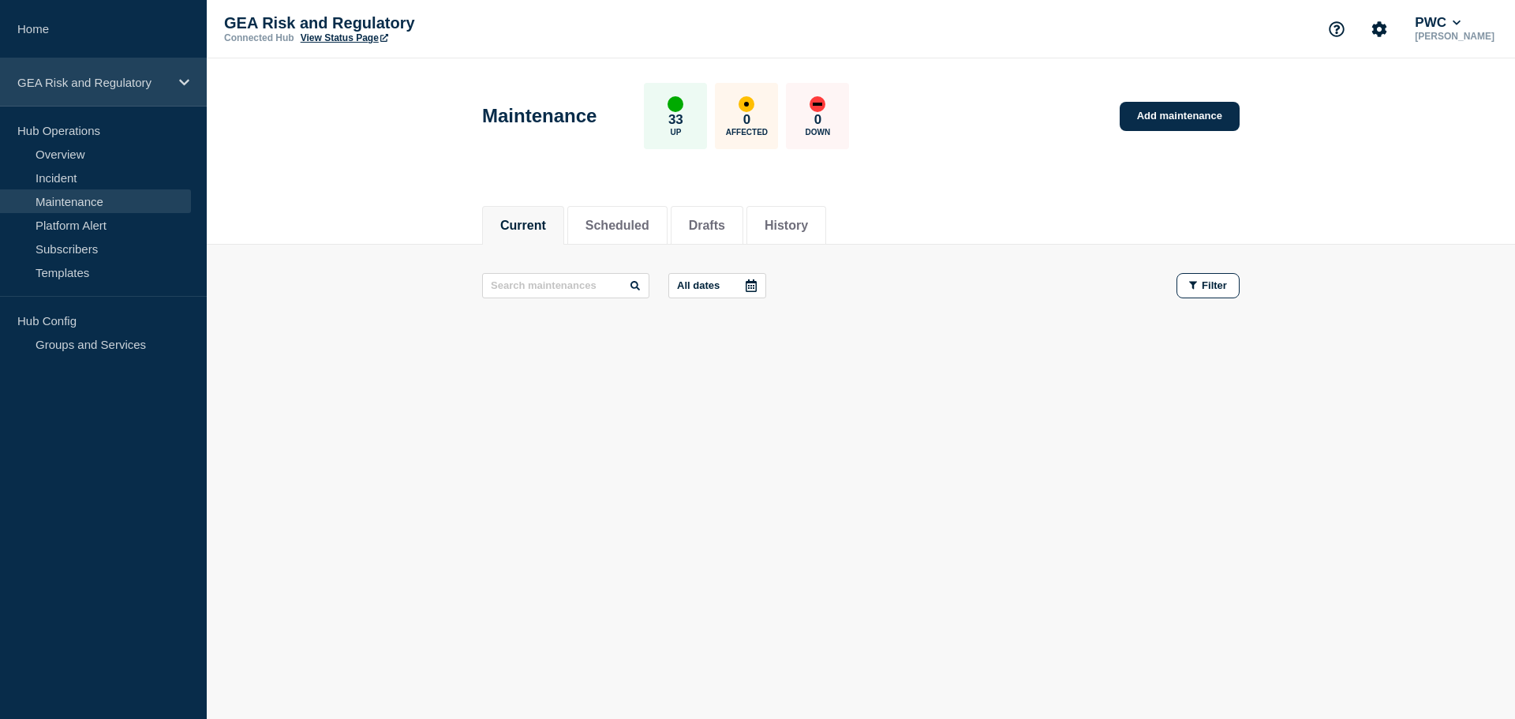
click at [182, 84] on icon at bounding box center [184, 83] width 10 height 12
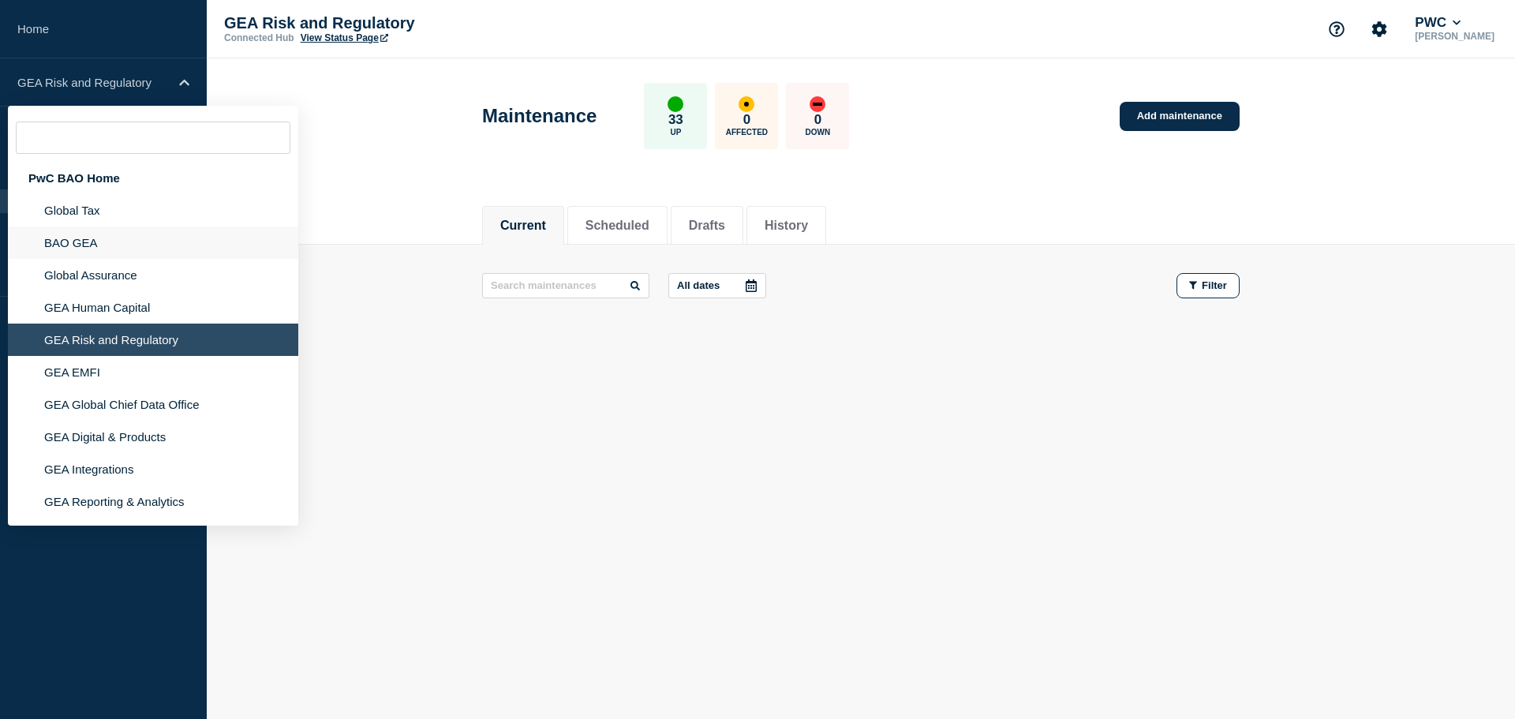
click at [110, 243] on li "BAO GEA" at bounding box center [153, 242] width 290 height 32
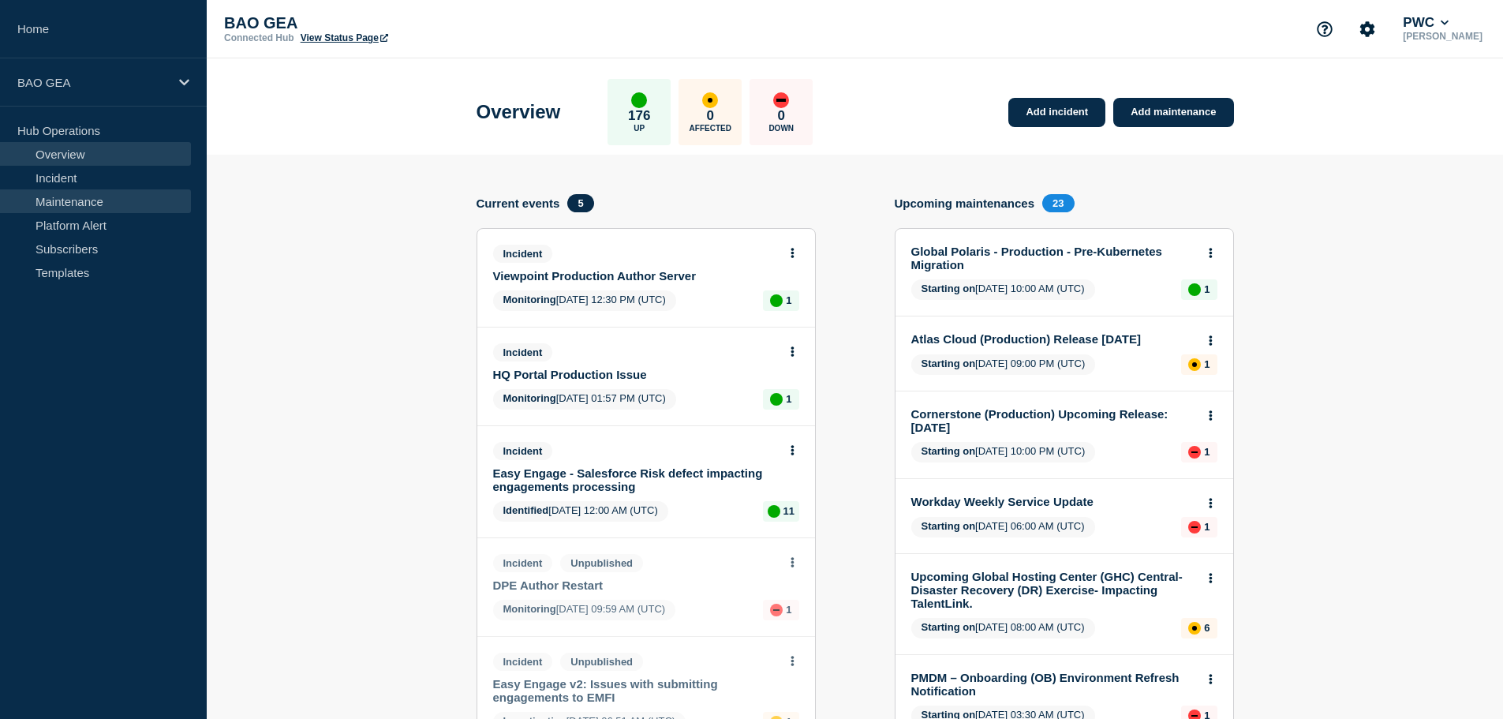
click at [93, 204] on link "Maintenance" at bounding box center [95, 201] width 191 height 24
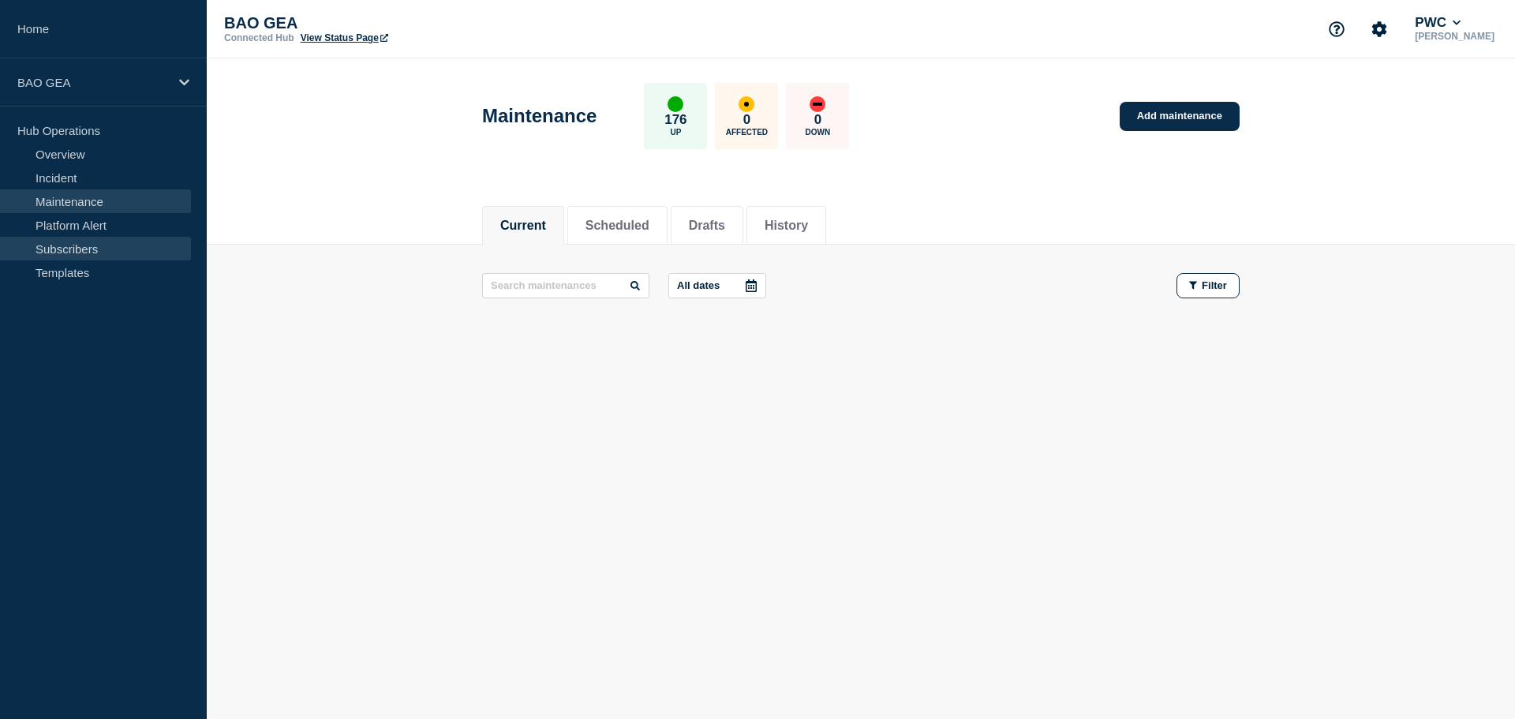
click at [76, 252] on link "Subscribers" at bounding box center [95, 249] width 191 height 24
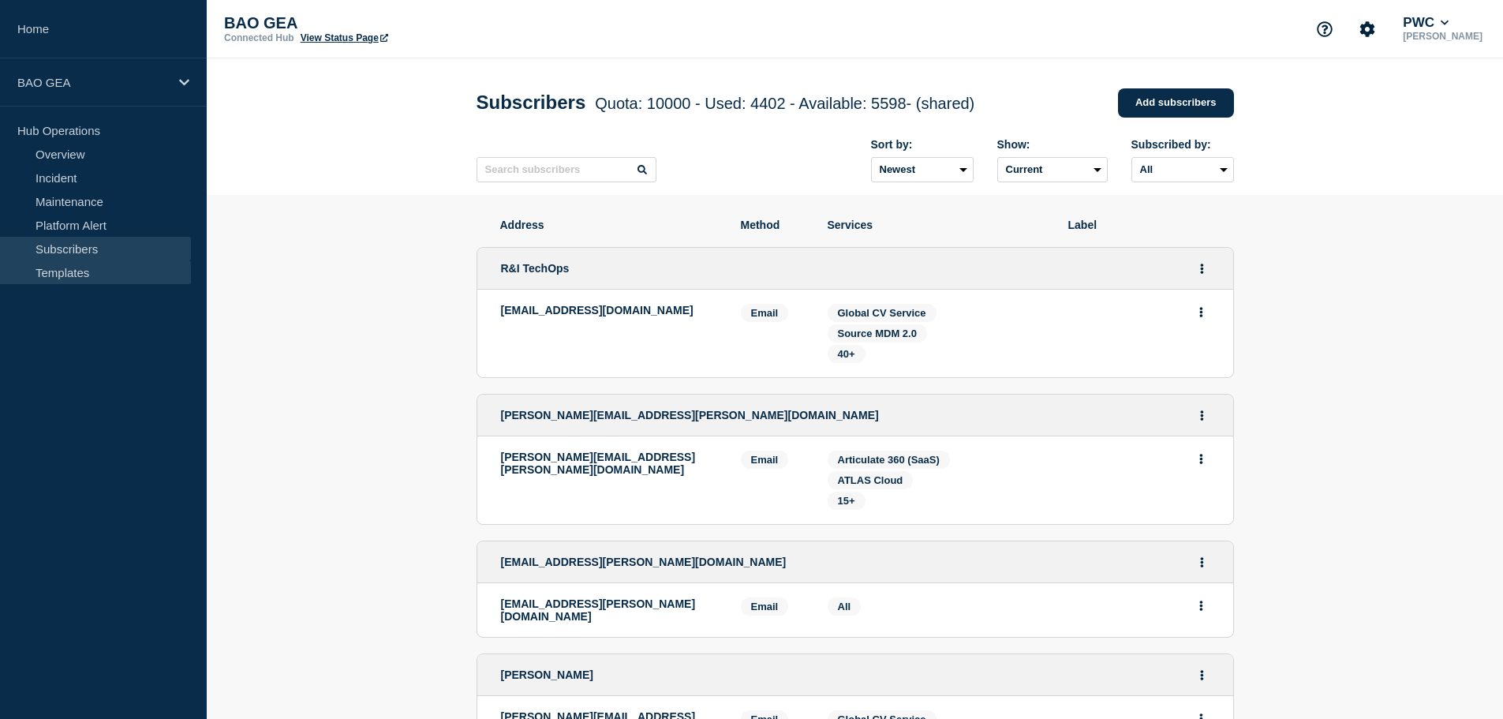
click at [58, 281] on link "Templates" at bounding box center [95, 272] width 191 height 24
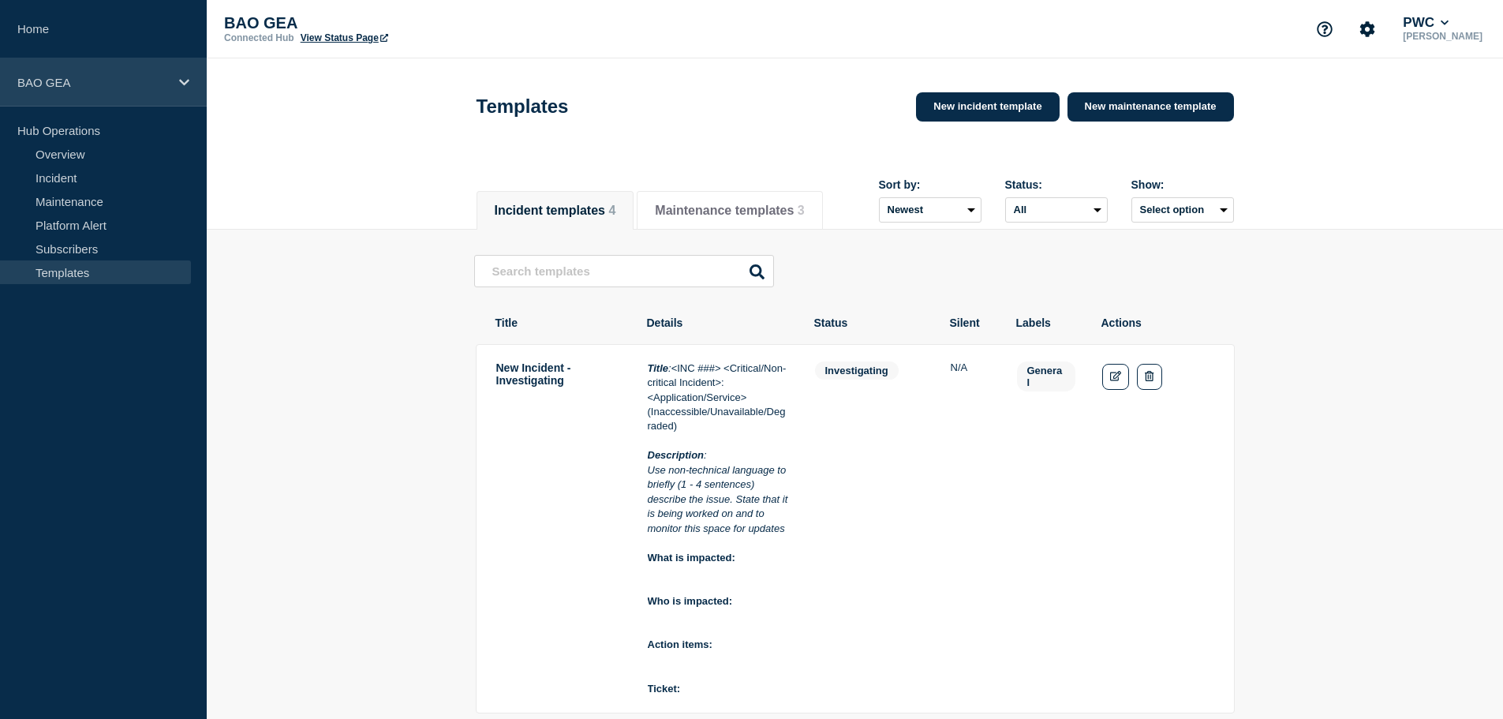
click at [189, 72] on div "BAO GEA" at bounding box center [103, 82] width 207 height 48
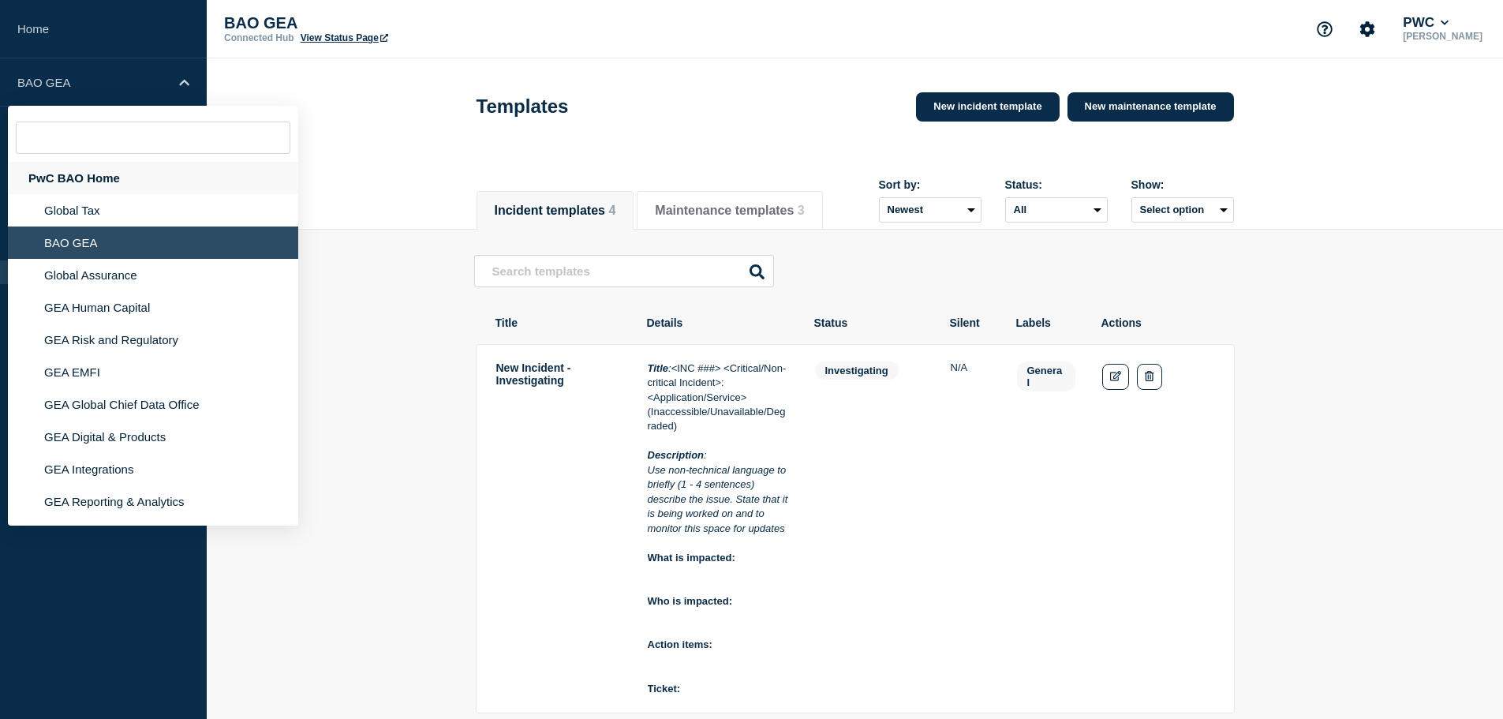
click at [122, 184] on div "PwC BAO Home" at bounding box center [153, 178] width 290 height 32
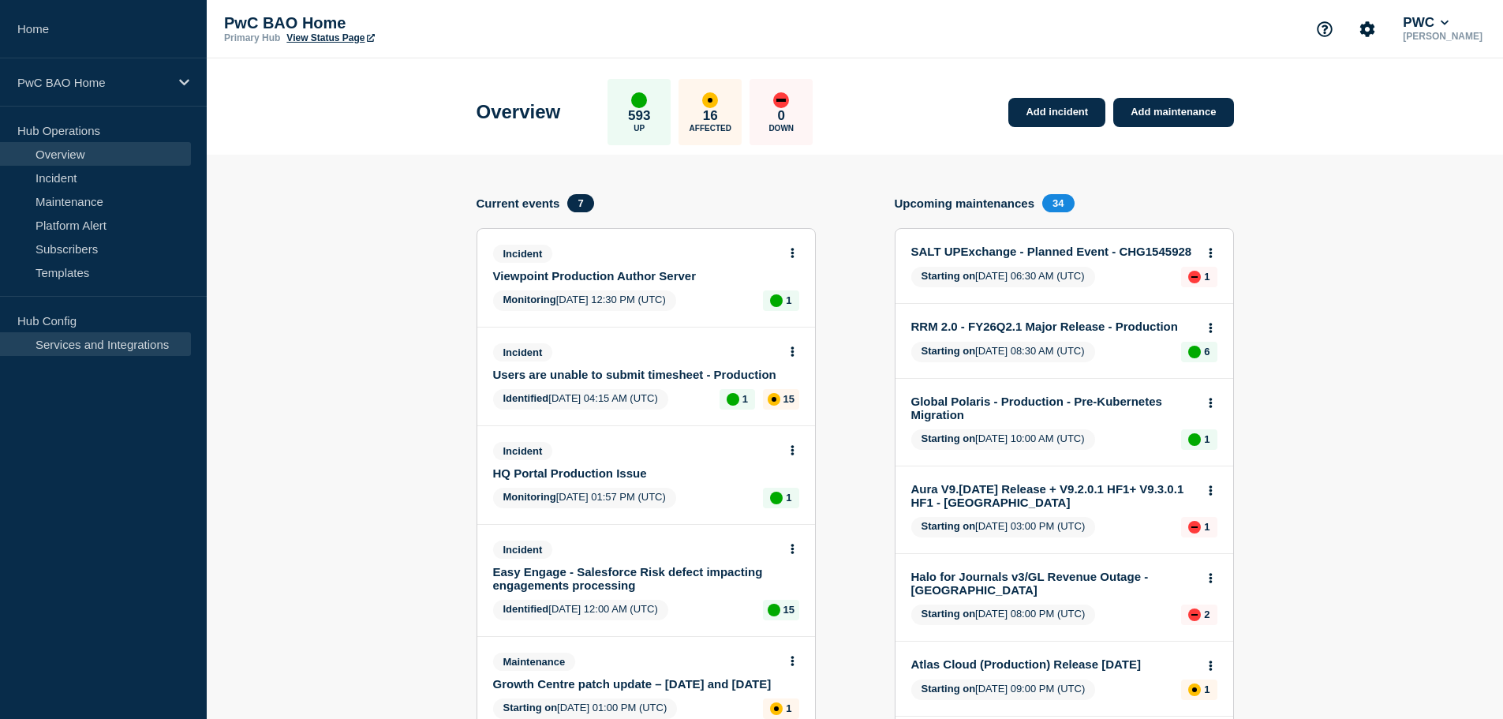
click at [84, 350] on link "Services and Integrations" at bounding box center [95, 344] width 191 height 24
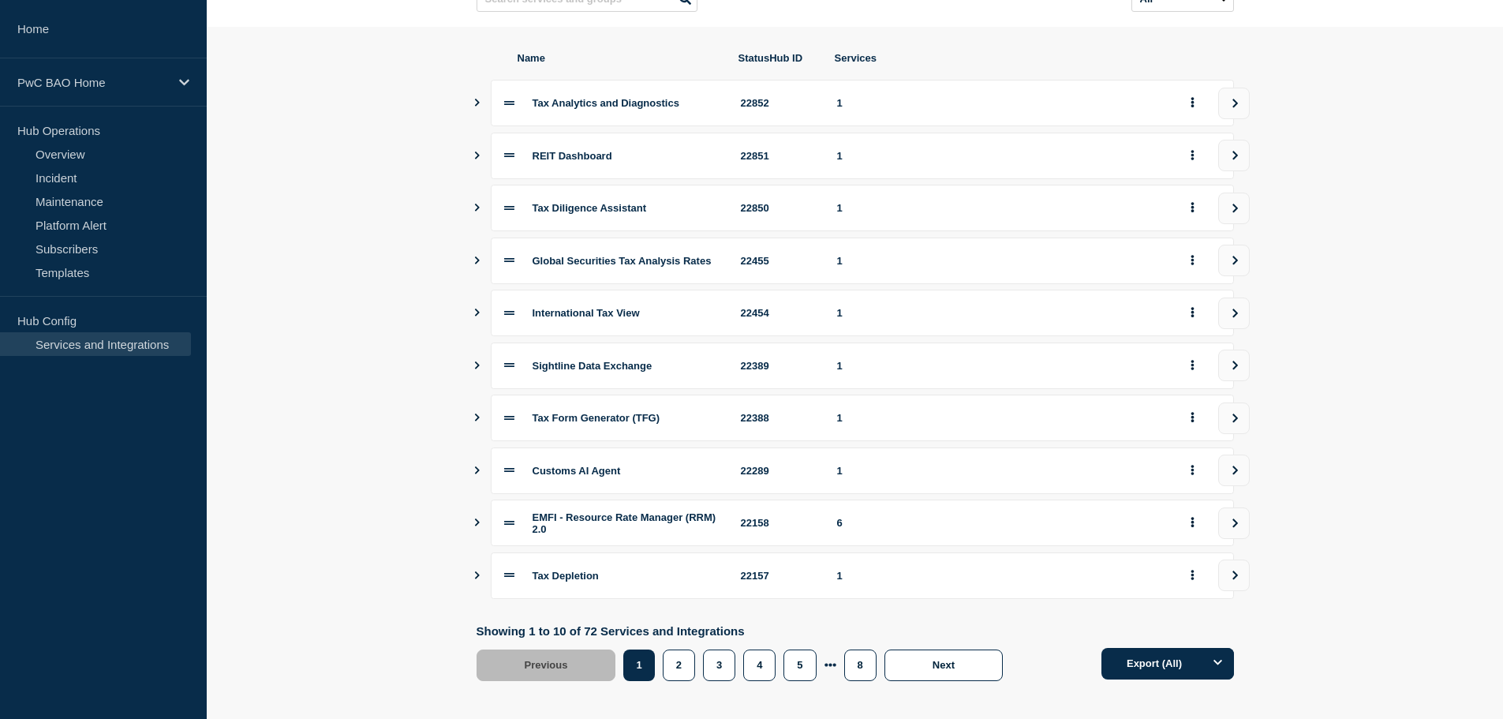
scroll to position [191, 0]
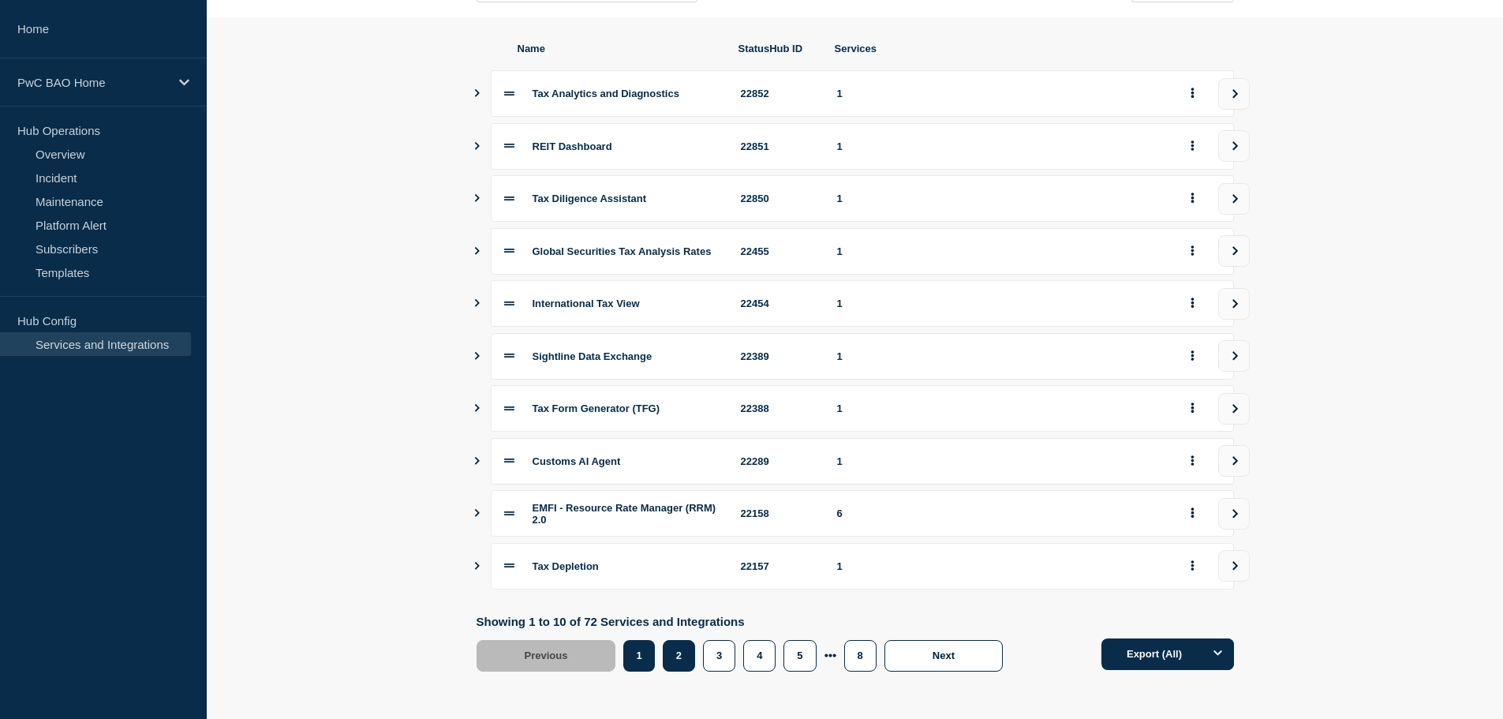
click at [679, 658] on button "2" at bounding box center [679, 656] width 32 height 32
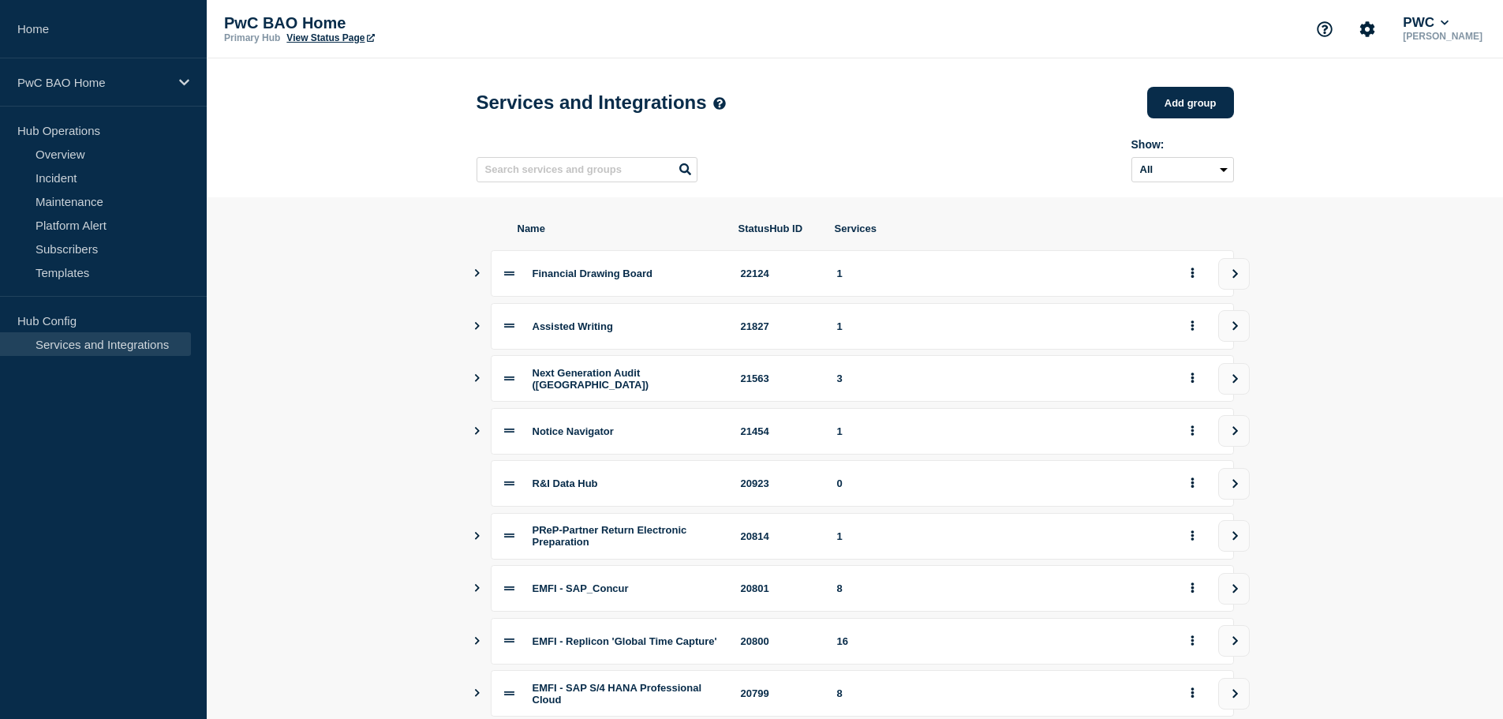
scroll to position [132, 0]
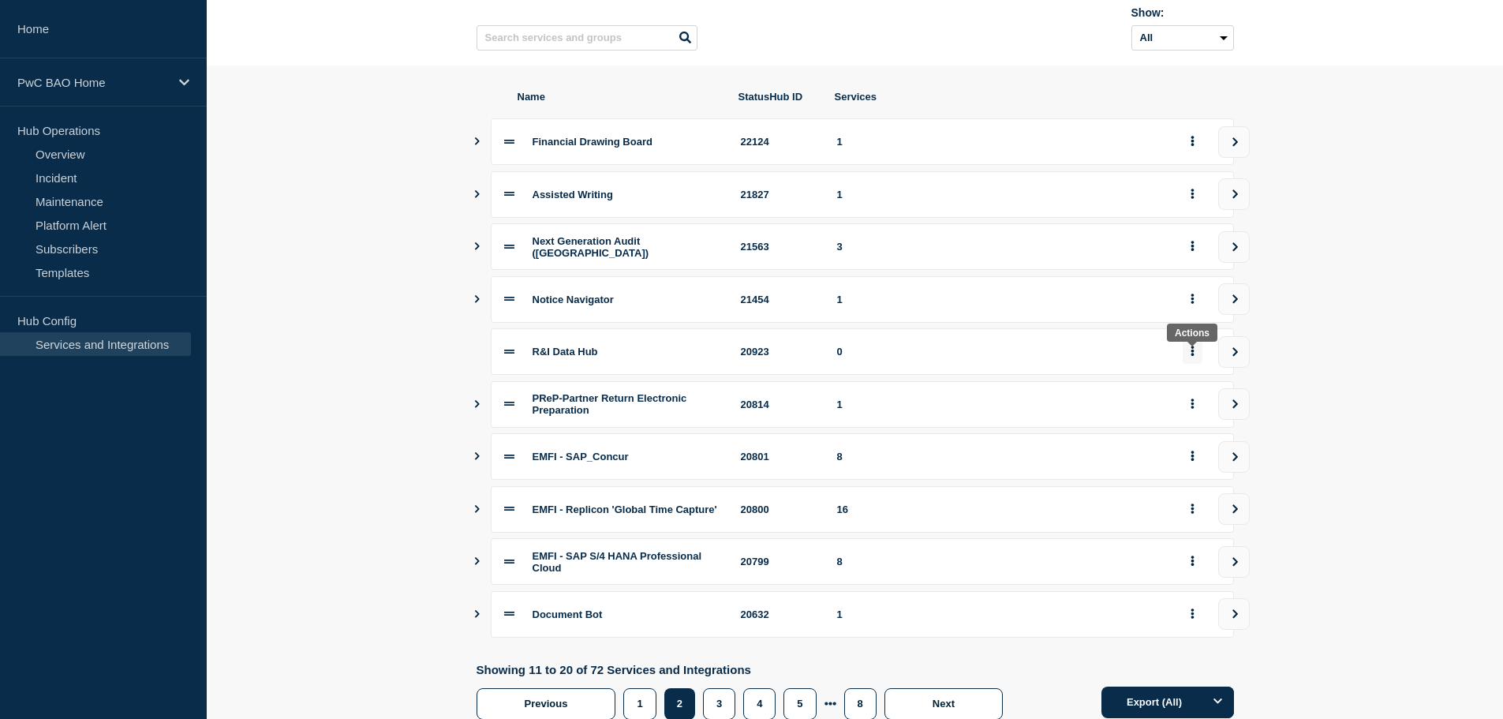
click at [1191, 356] on icon "group actions" at bounding box center [1193, 351] width 4 height 10
click at [1372, 462] on section "Name StatusHub ID Services Financial Drawing Board 22124 1 Assisted Writing 218…" at bounding box center [855, 404] width 1297 height 678
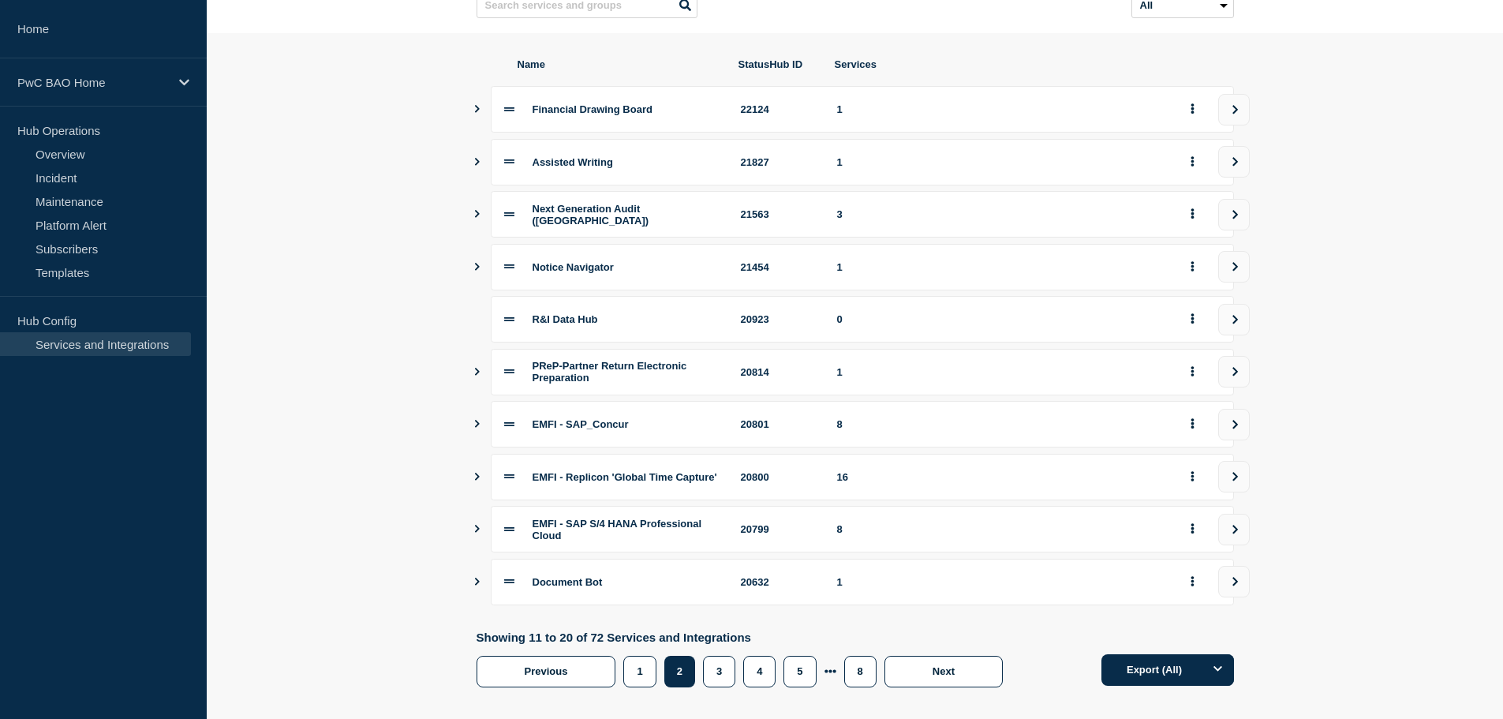
scroll to position [193, 0]
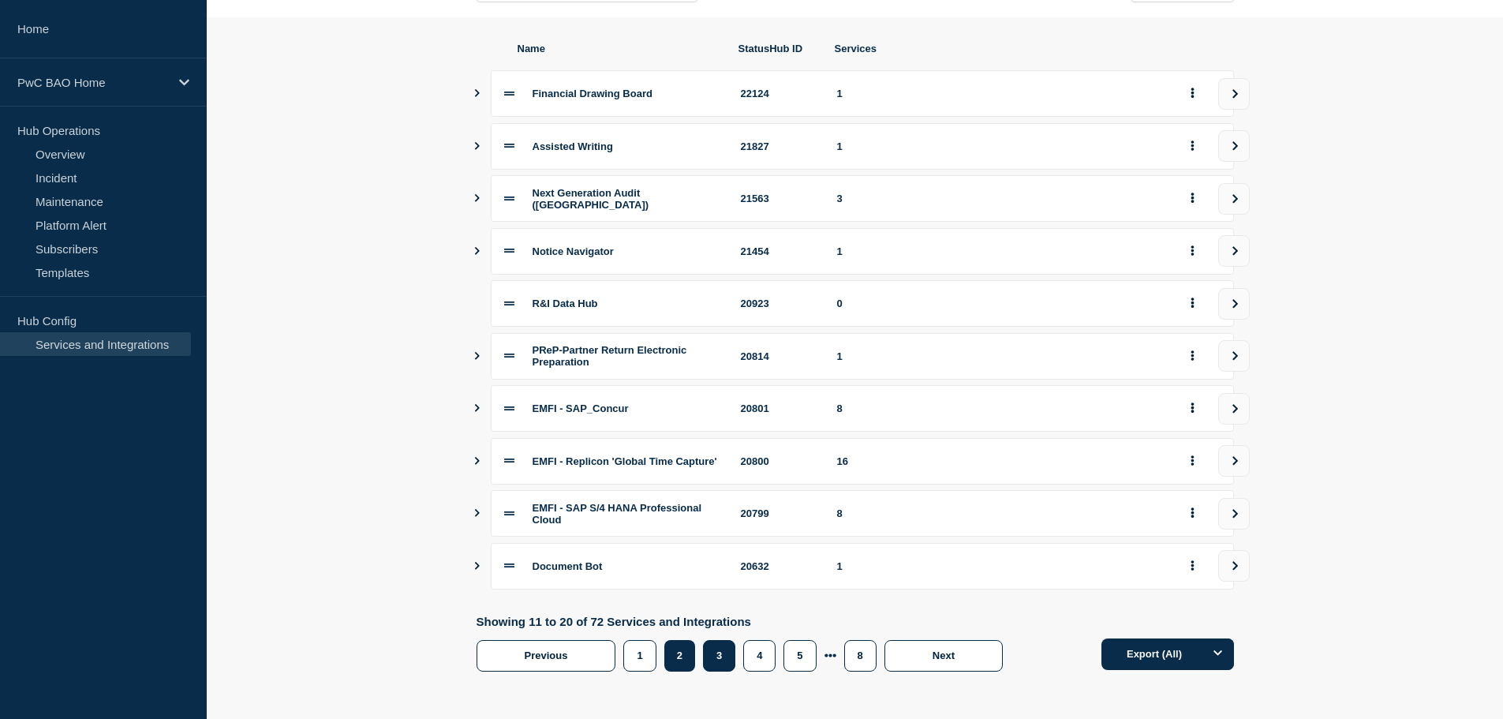
click at [719, 660] on button "3" at bounding box center [719, 656] width 32 height 32
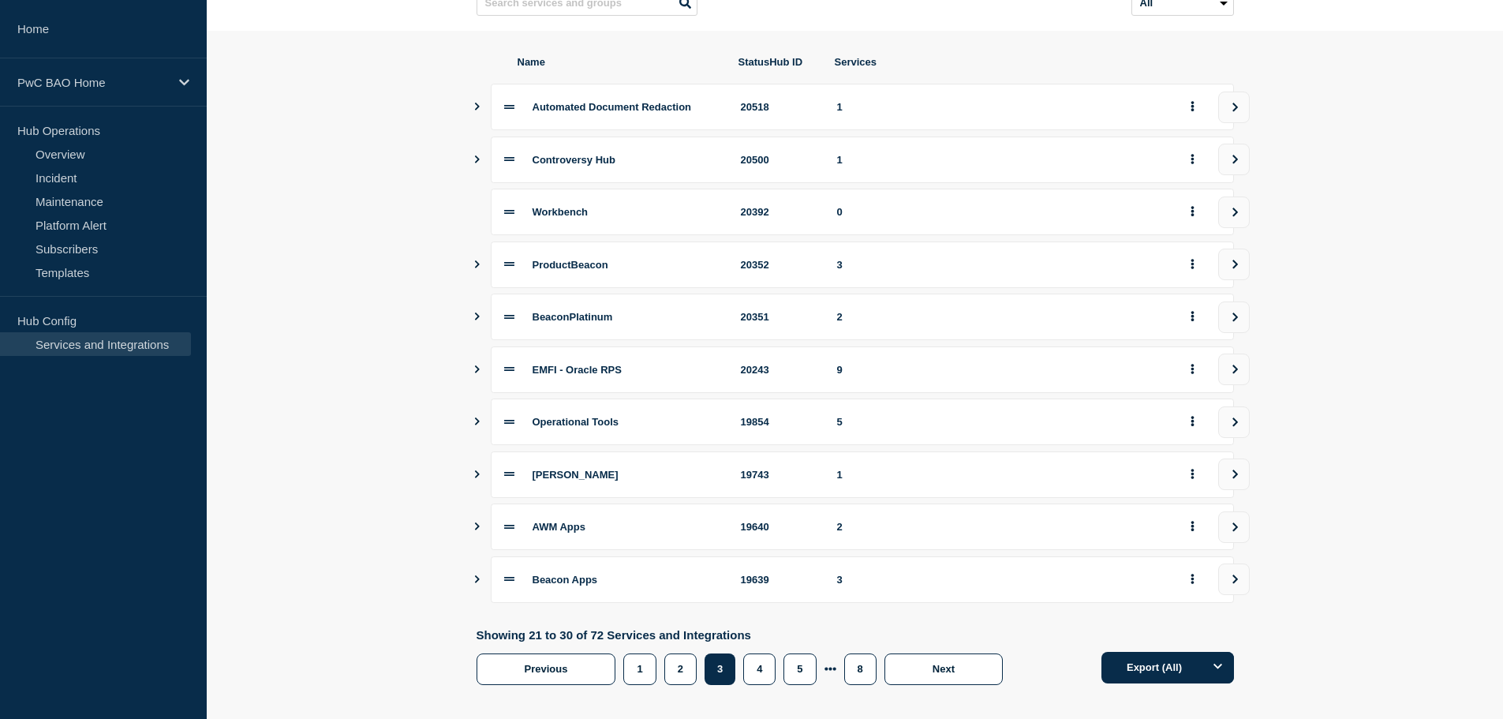
scroll to position [186, 0]
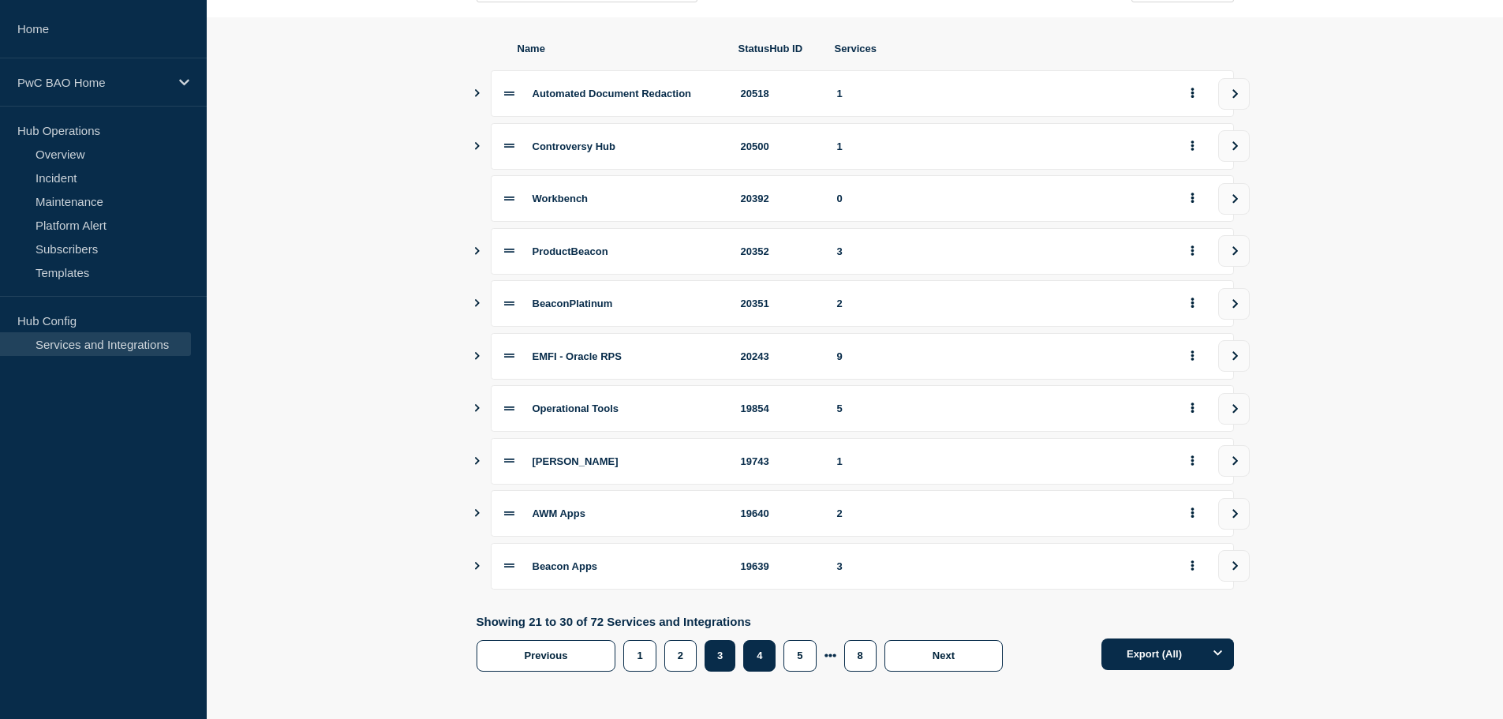
click at [761, 660] on button "4" at bounding box center [759, 656] width 32 height 32
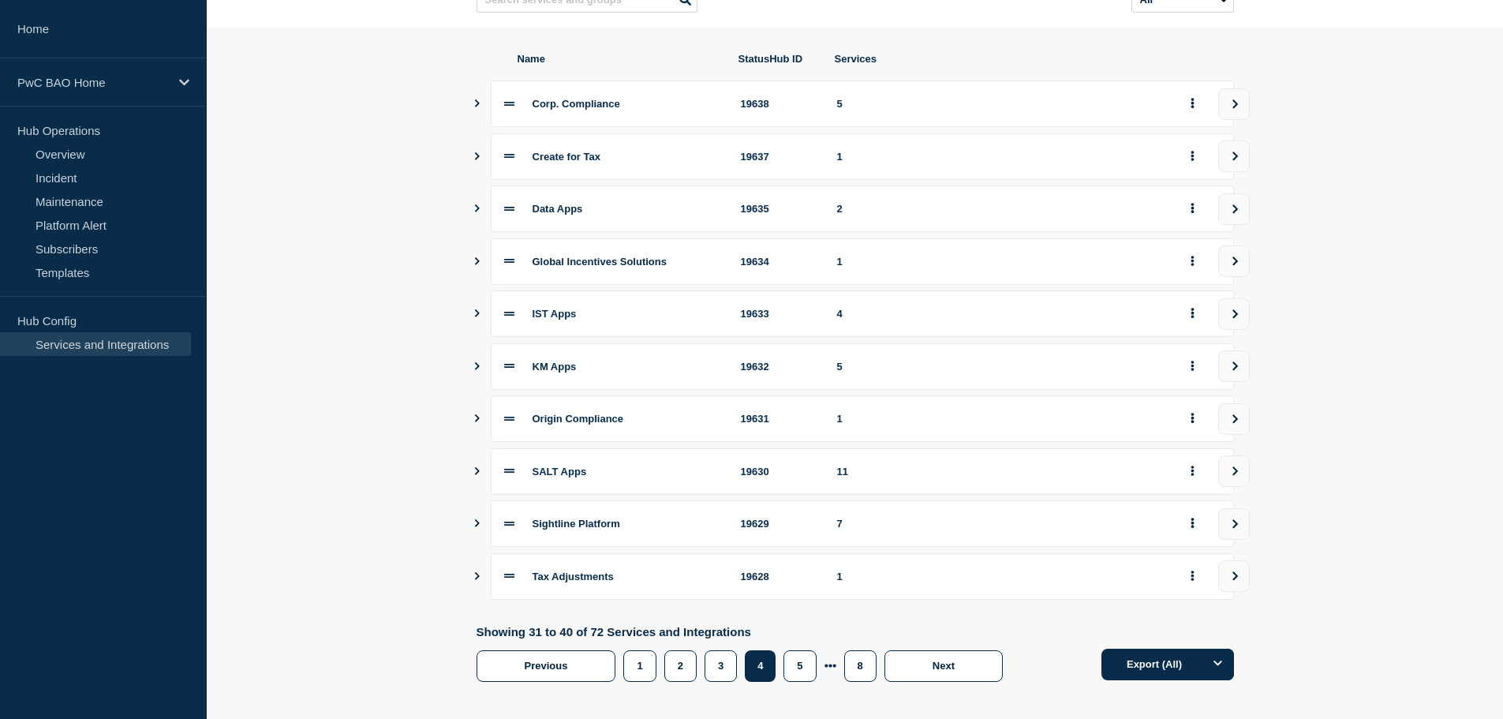
scroll to position [186, 0]
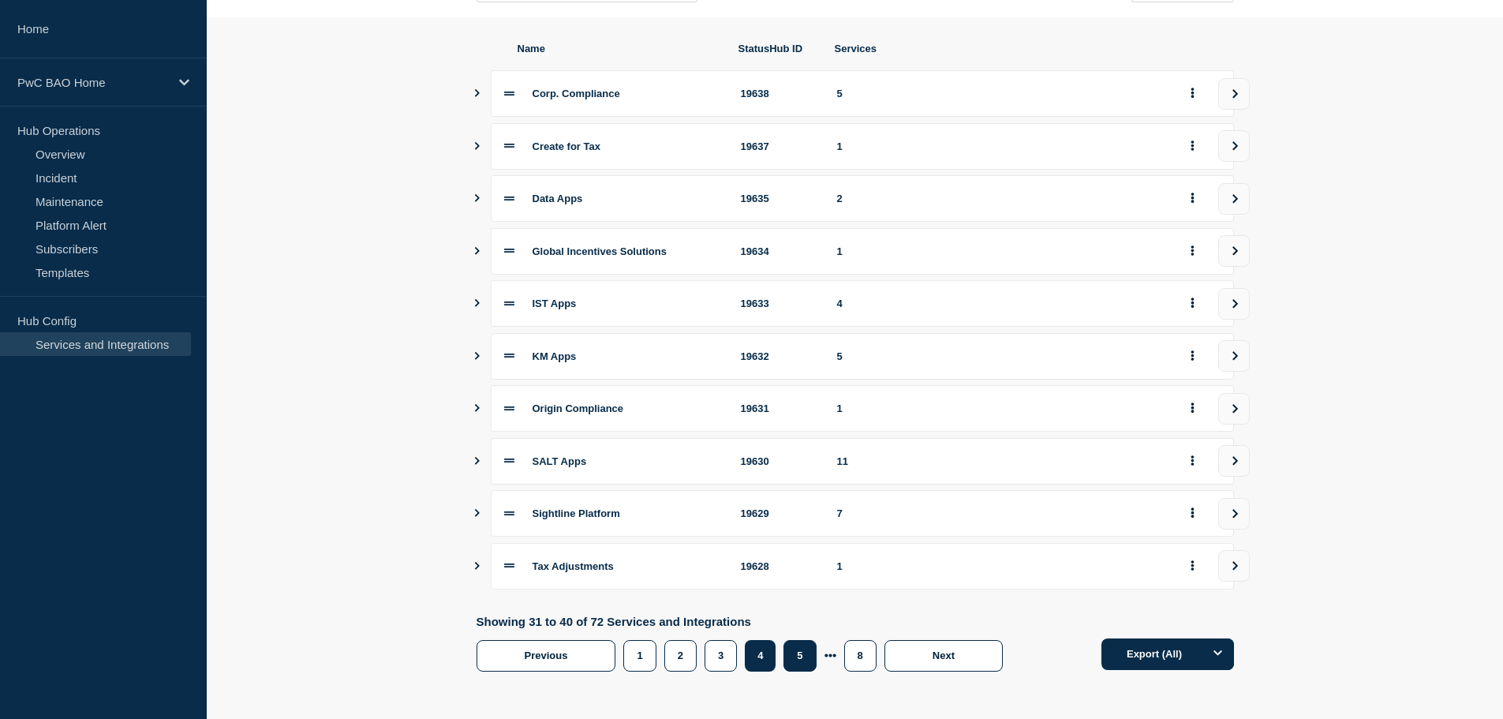
click at [794, 654] on button "5" at bounding box center [800, 656] width 32 height 32
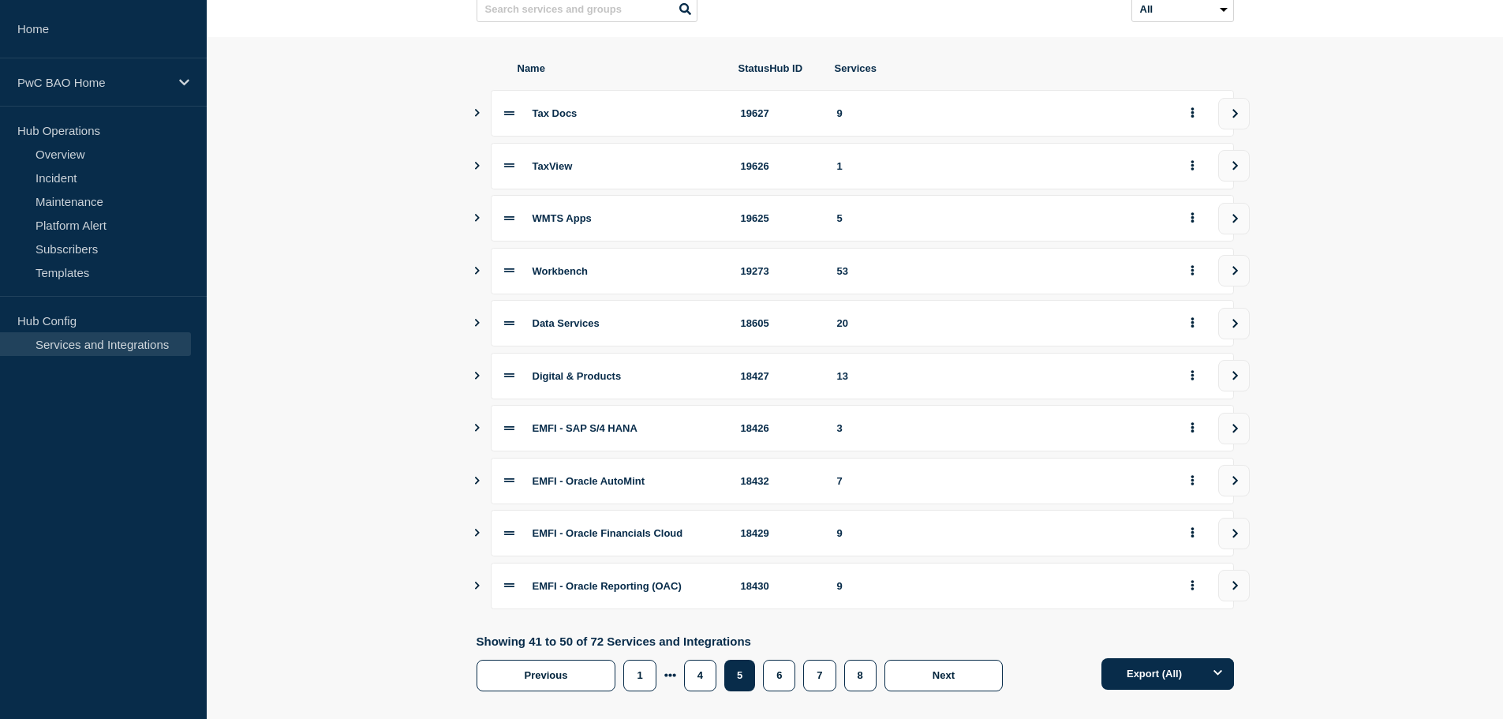
scroll to position [186, 0]
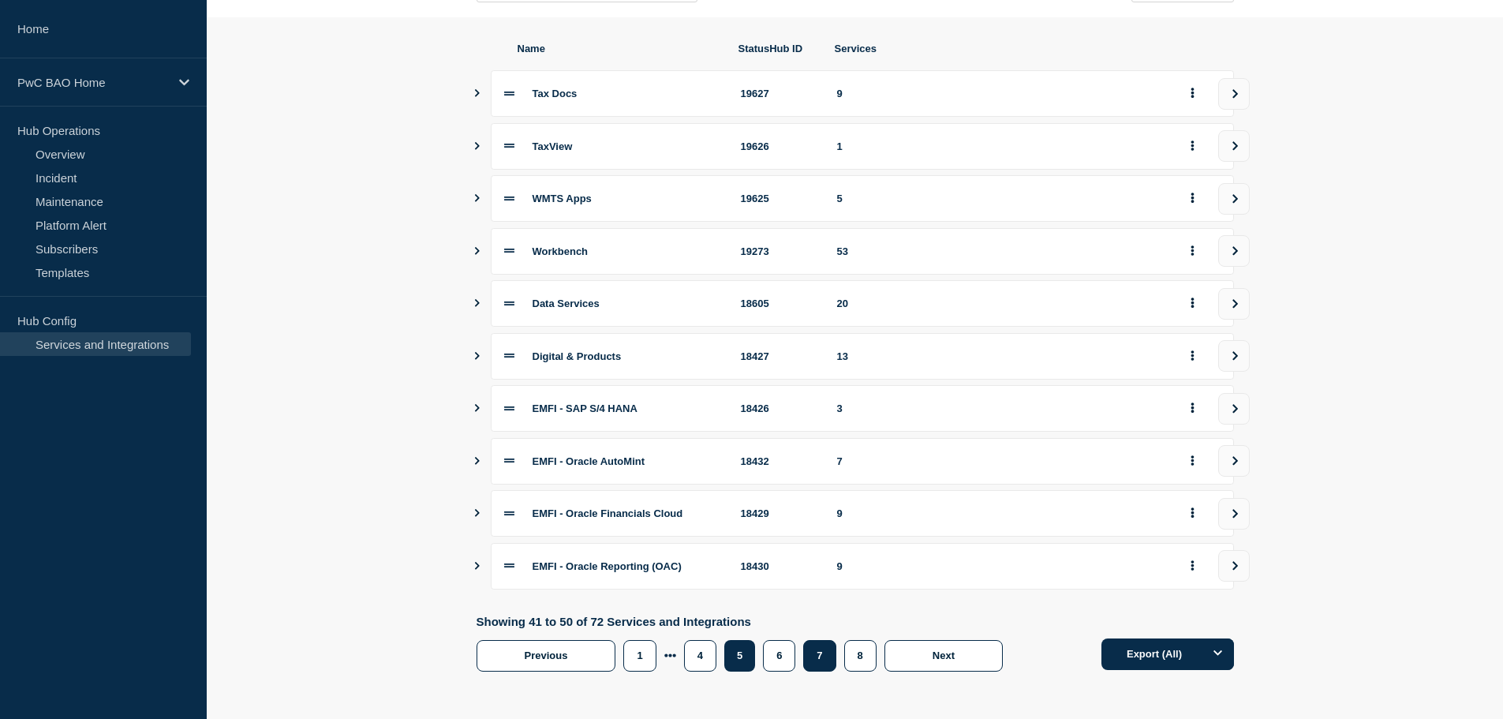
click at [811, 662] on button "7" at bounding box center [819, 656] width 32 height 32
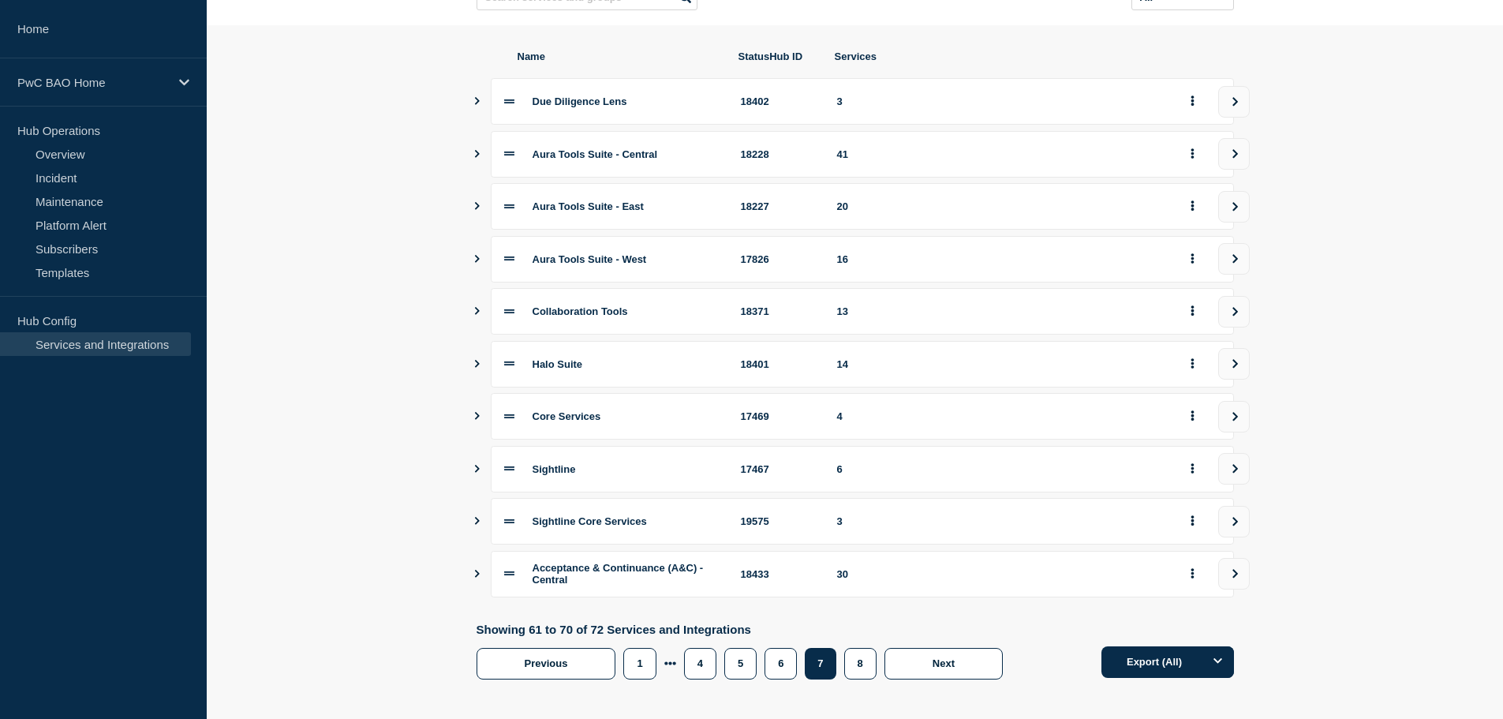
scroll to position [189, 0]
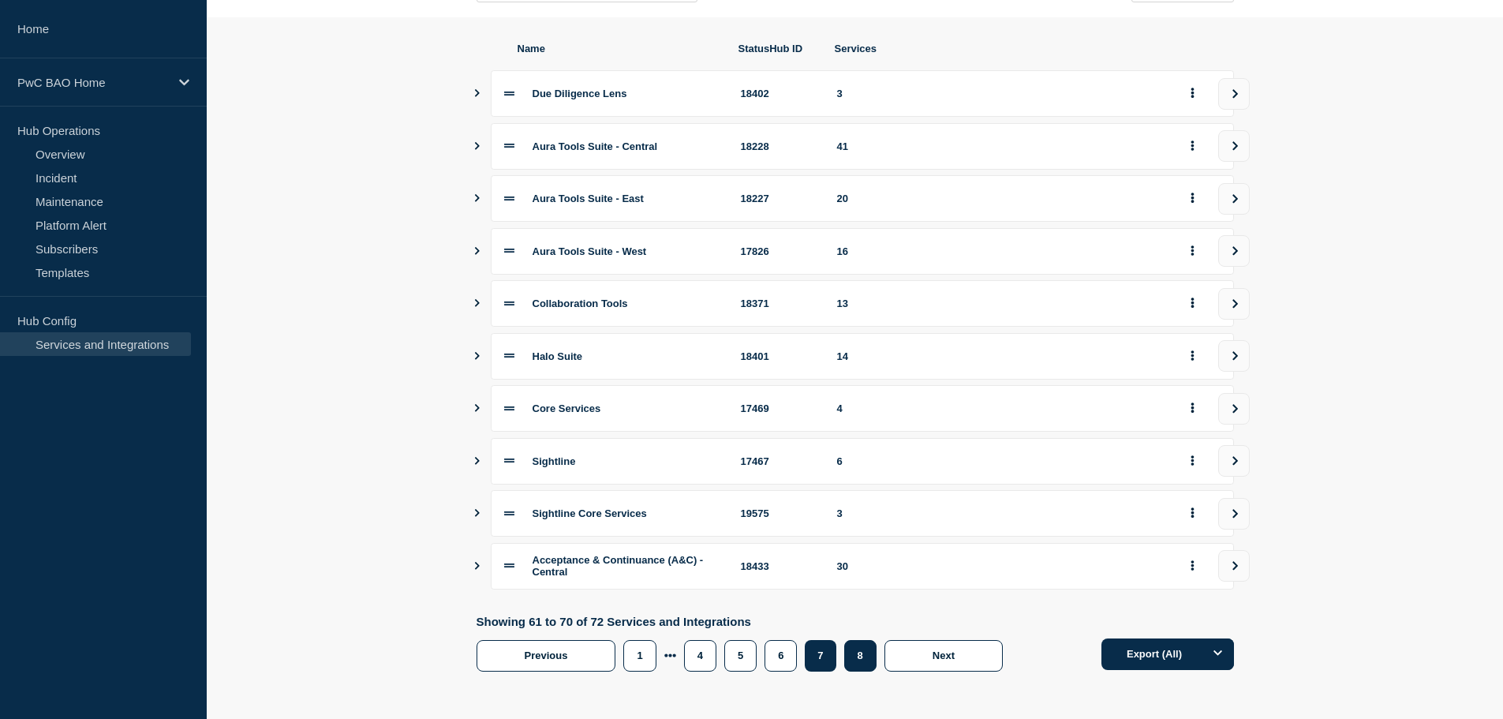
click at [856, 660] on button "8" at bounding box center [860, 656] width 32 height 32
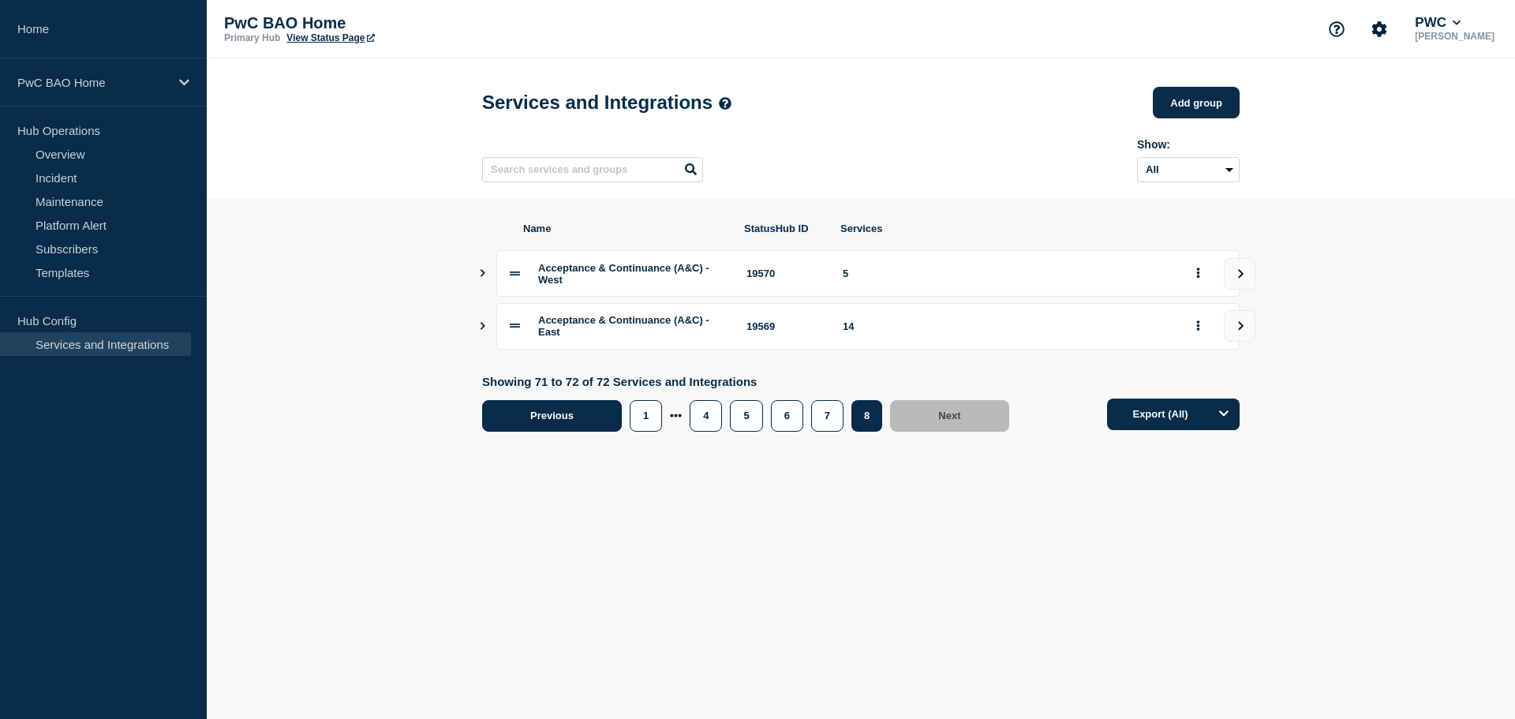
click at [544, 421] on span "Previous" at bounding box center [551, 416] width 43 height 12
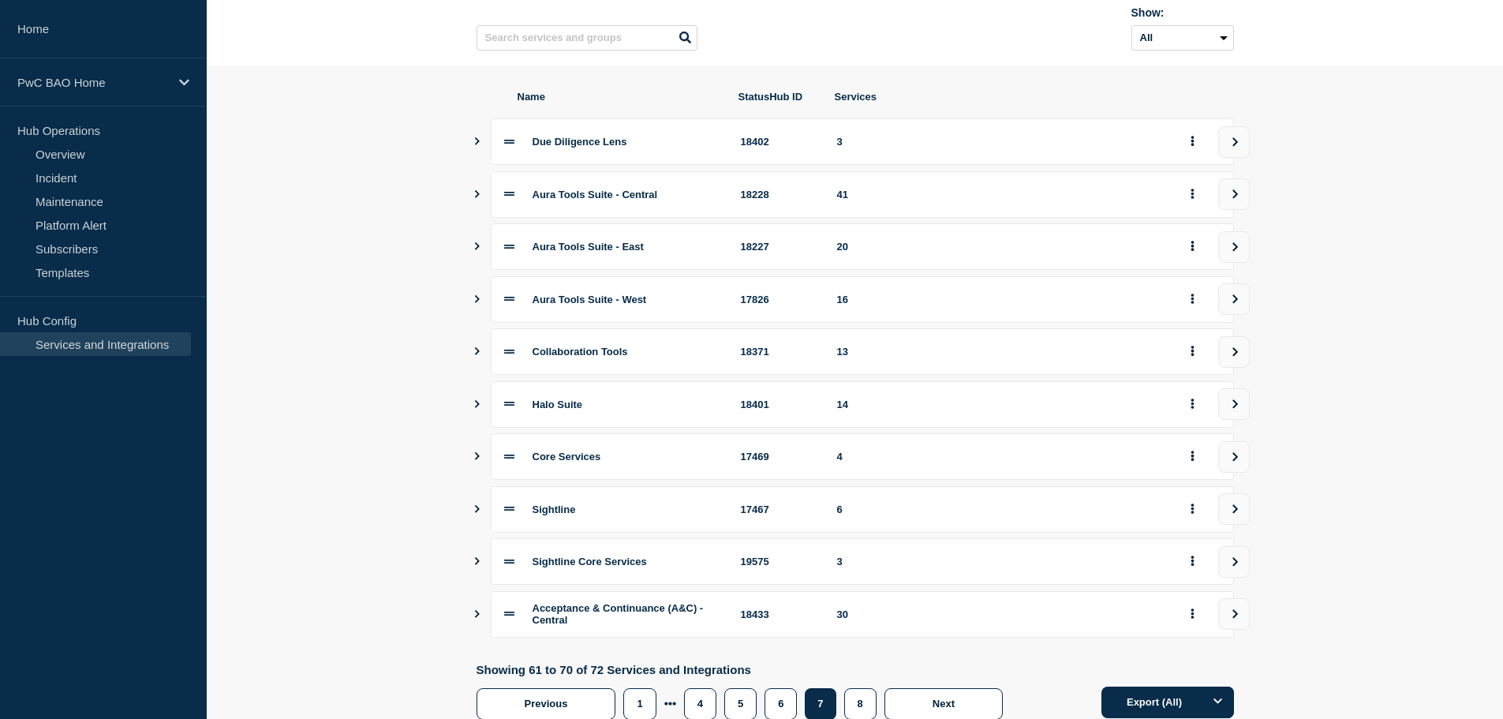
scroll to position [189, 0]
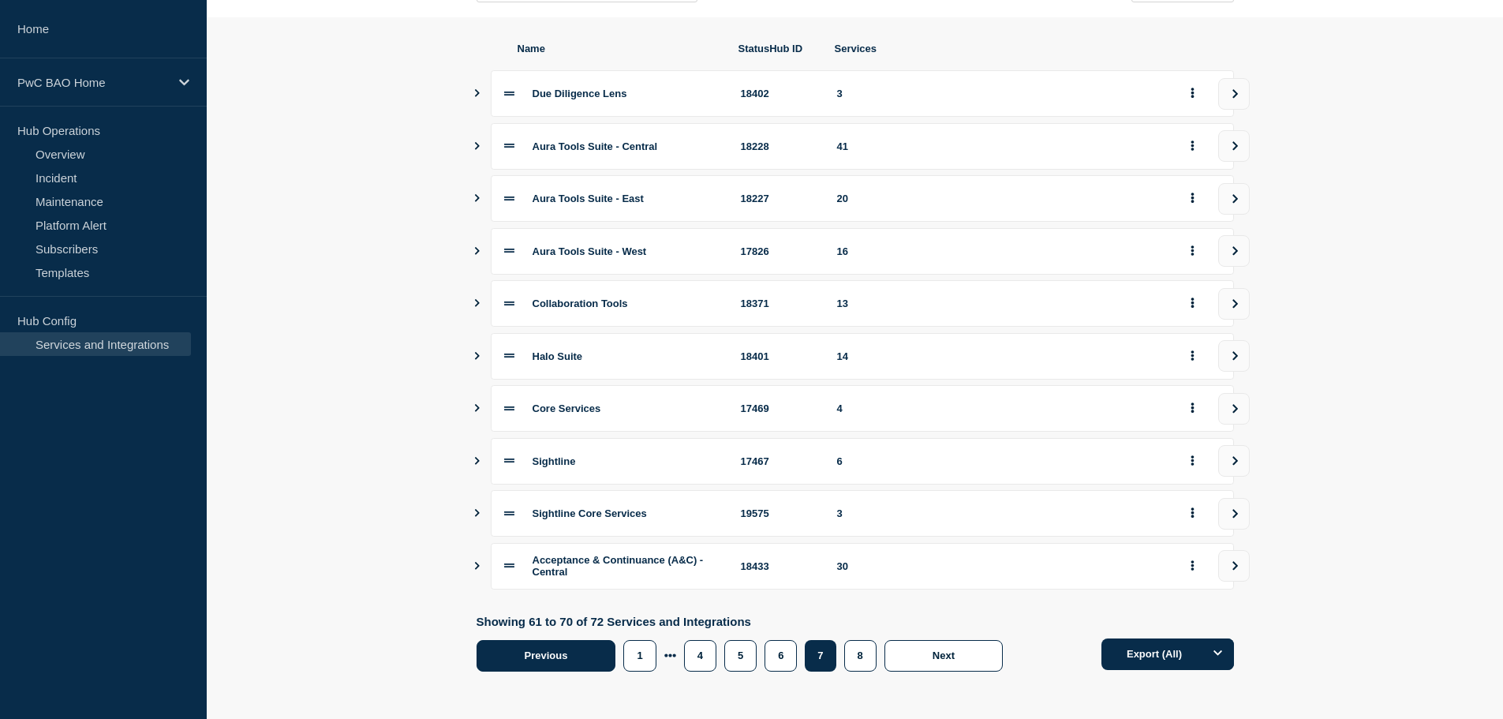
click at [570, 647] on button "Previous" at bounding box center [547, 656] width 140 height 32
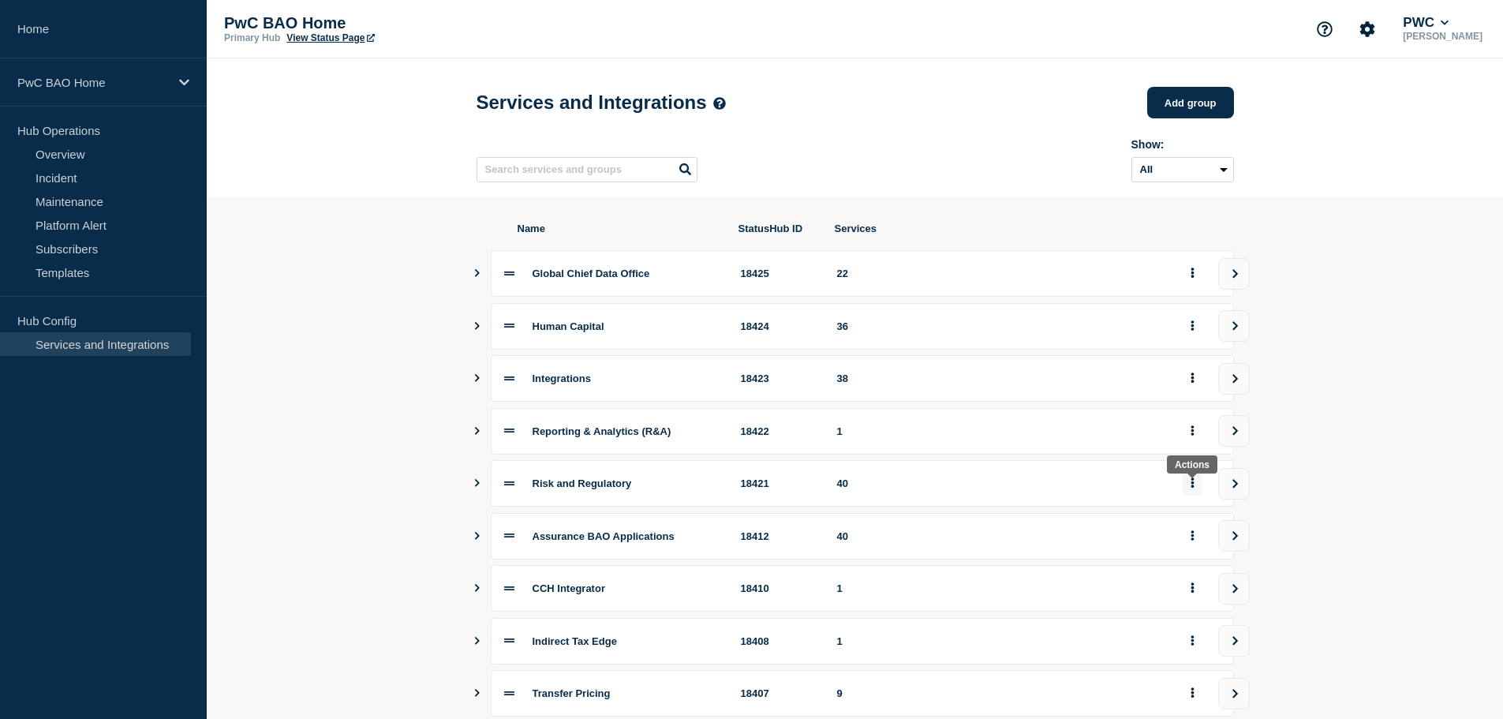
click at [1191, 487] on icon "group actions" at bounding box center [1193, 482] width 4 height 10
click at [1201, 240] on button "Edit" at bounding box center [1201, 242] width 79 height 24
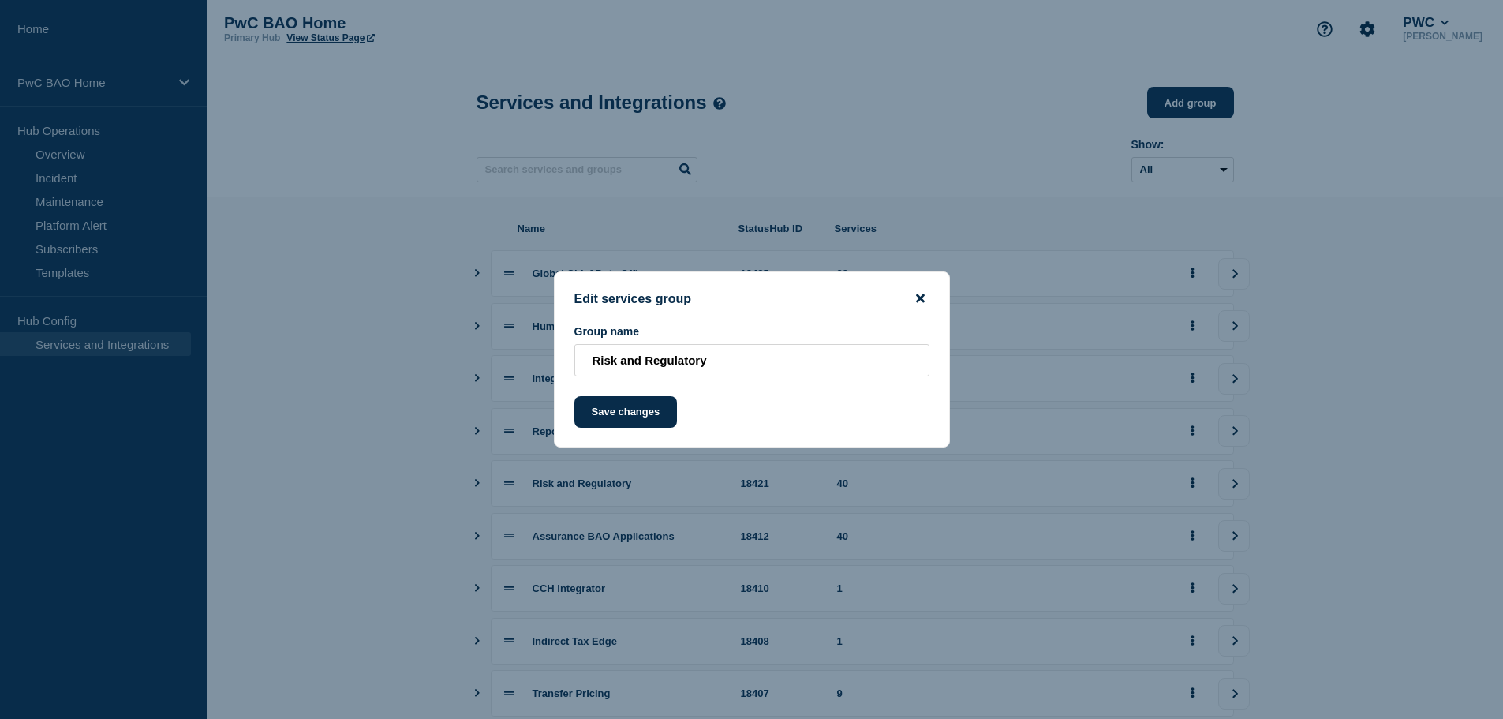
click at [920, 297] on icon "close button" at bounding box center [920, 298] width 9 height 13
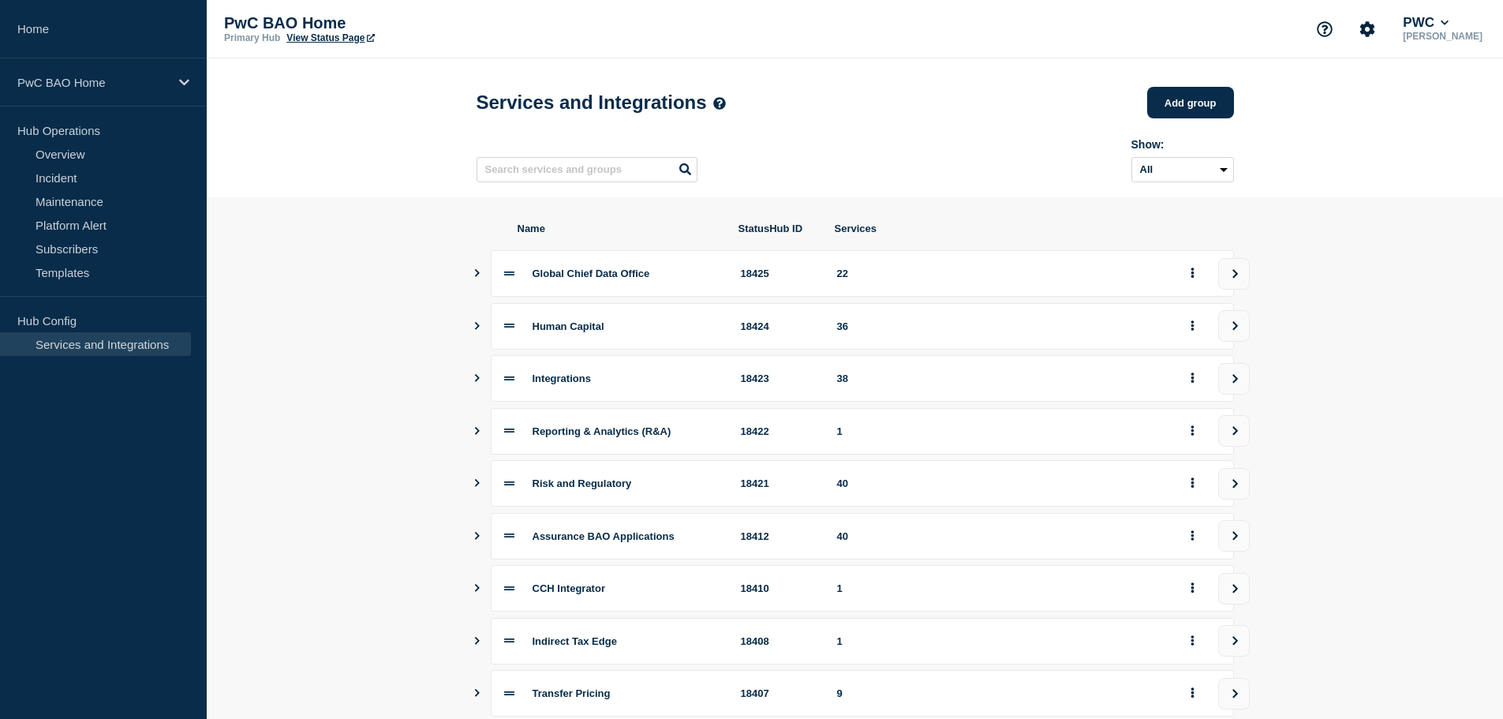
click at [476, 435] on icon "Show services" at bounding box center [477, 431] width 10 height 8
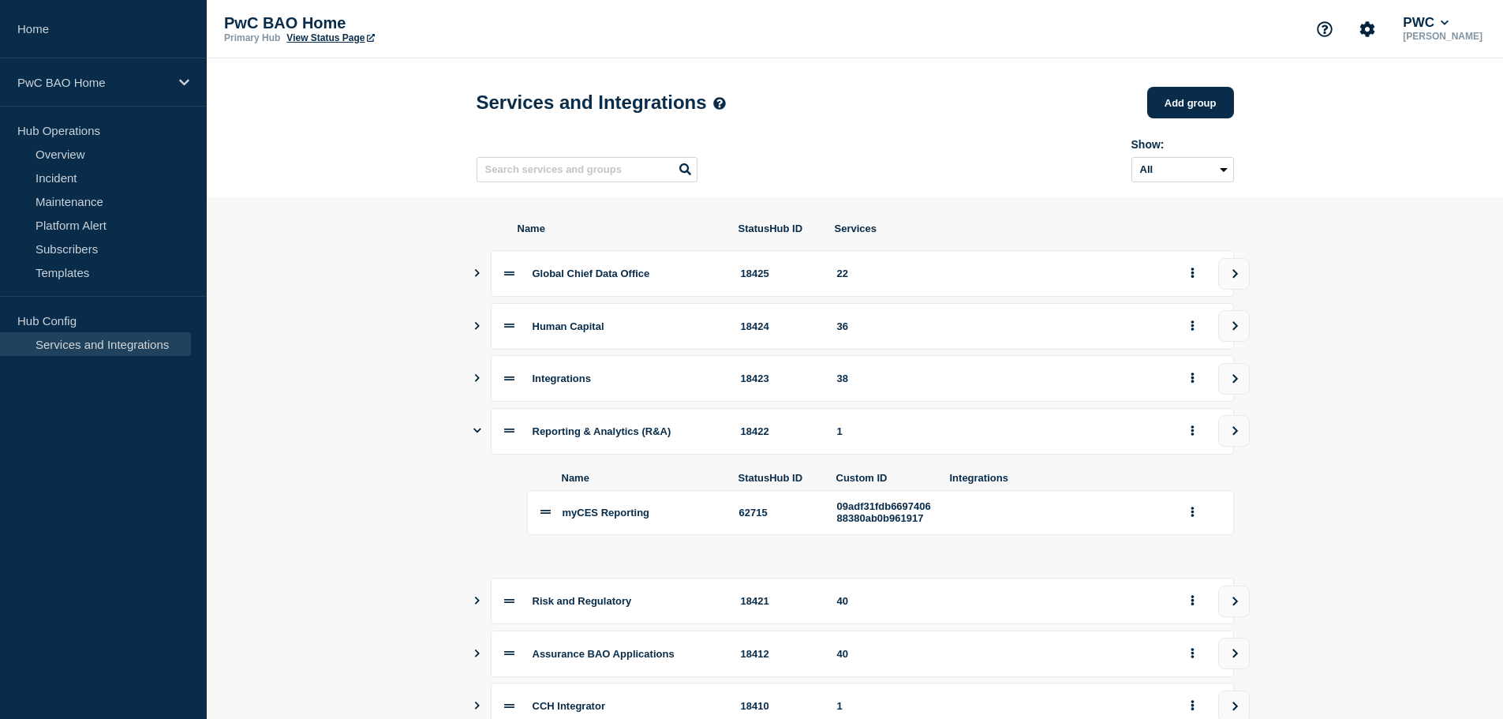
click at [476, 436] on icon "Show services" at bounding box center [477, 430] width 8 height 10
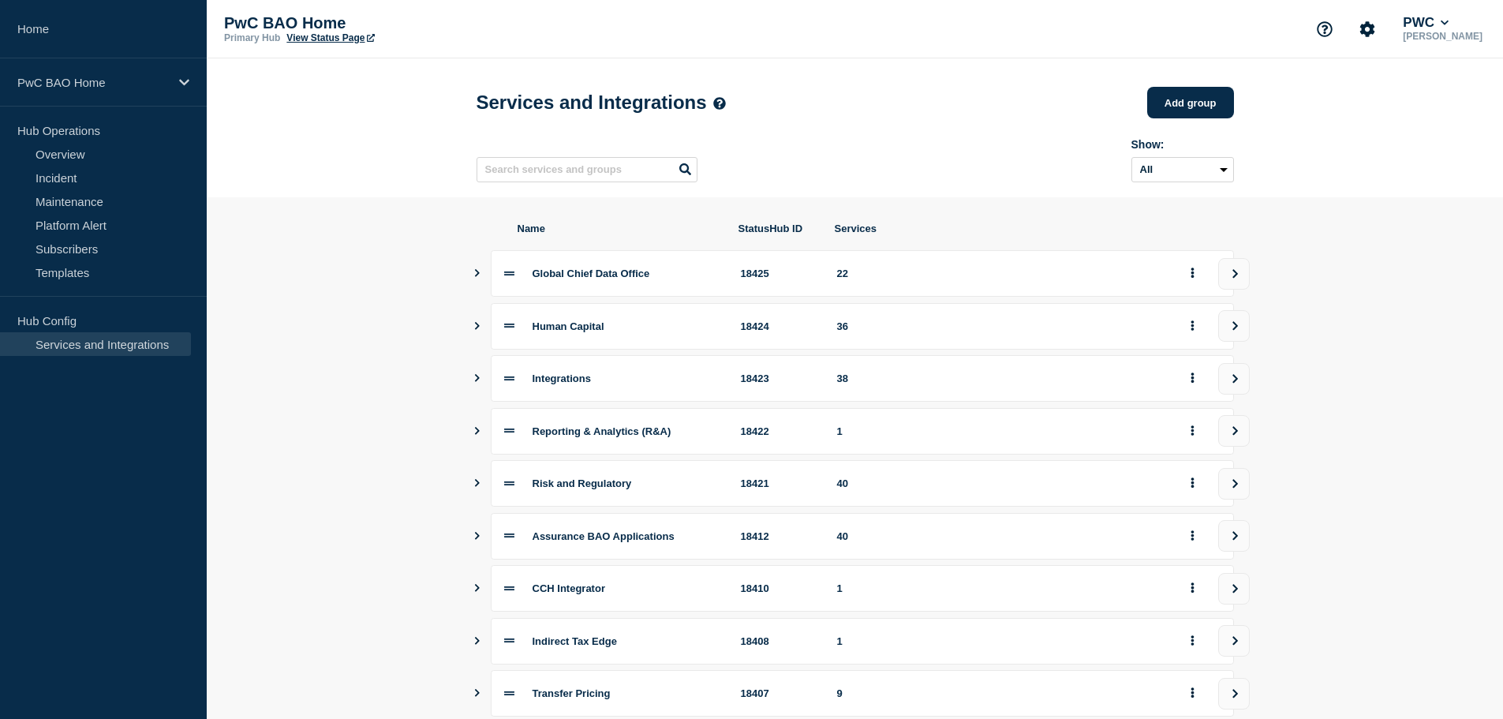
click at [477, 487] on icon "Show services" at bounding box center [477, 483] width 10 height 8
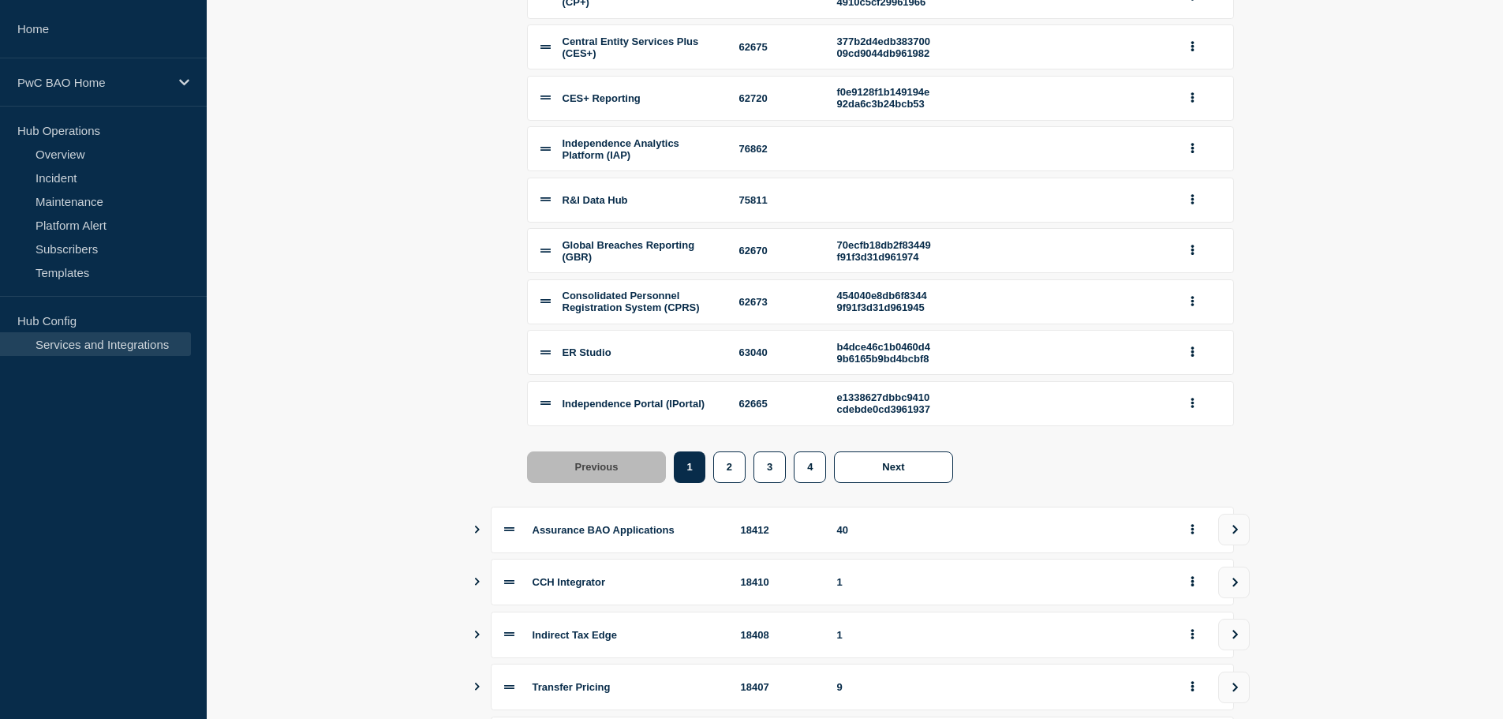
scroll to position [657, 0]
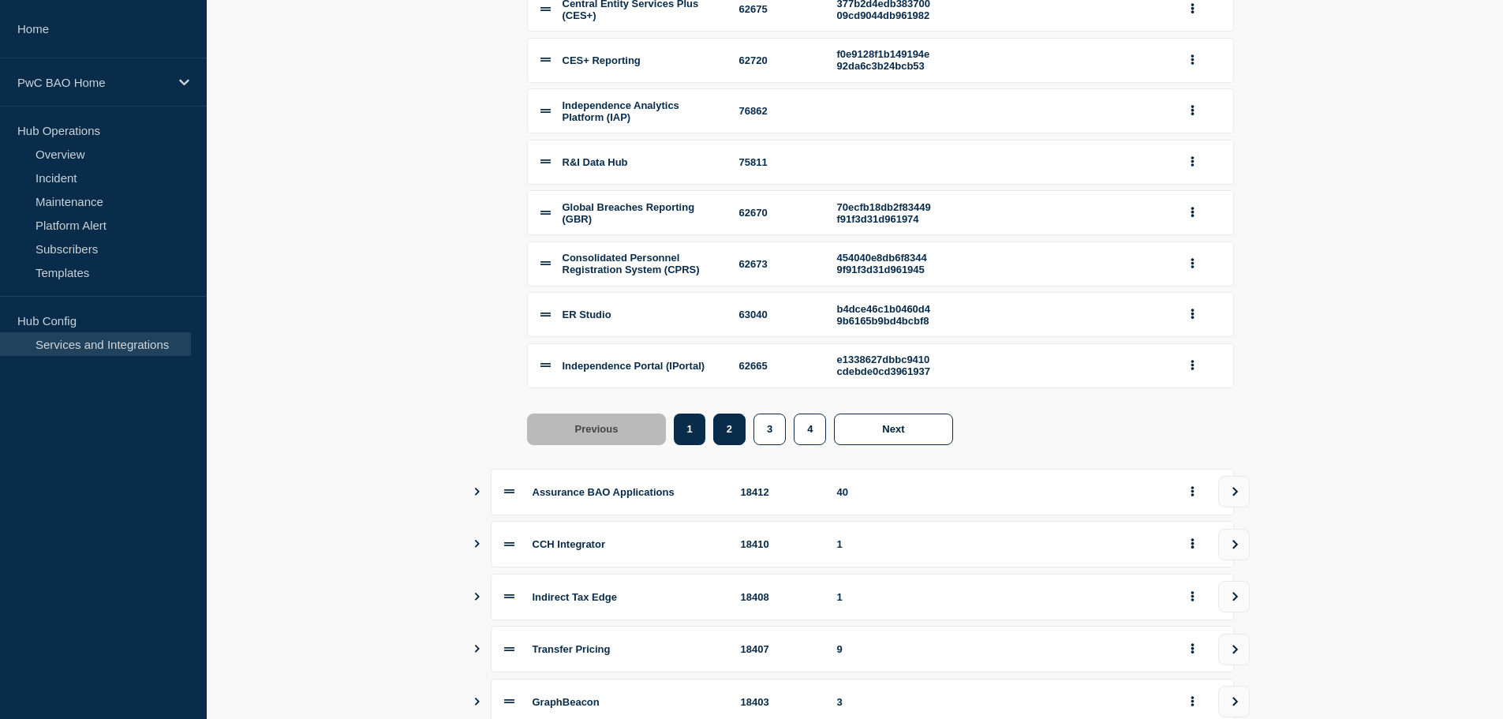
click at [737, 445] on button "2" at bounding box center [729, 429] width 32 height 32
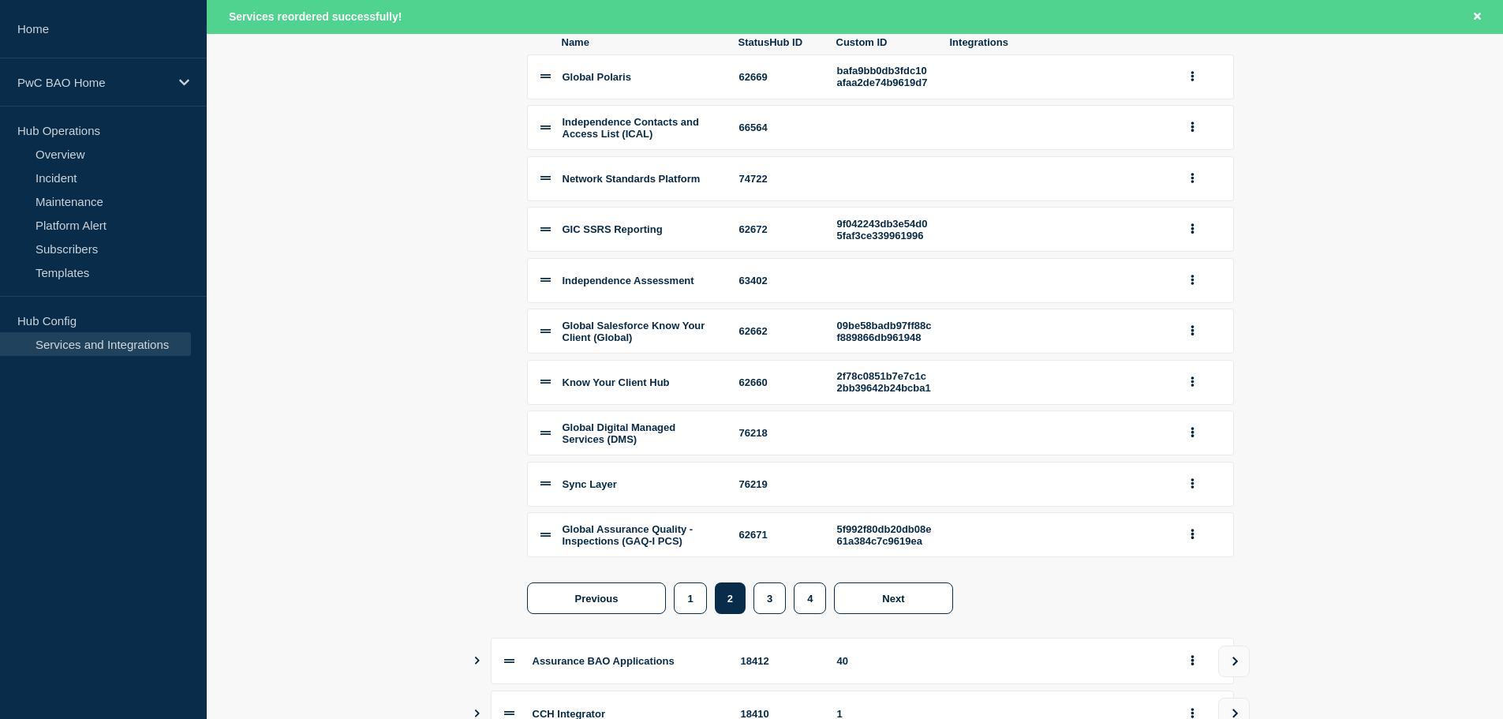
scroll to position [560, 0]
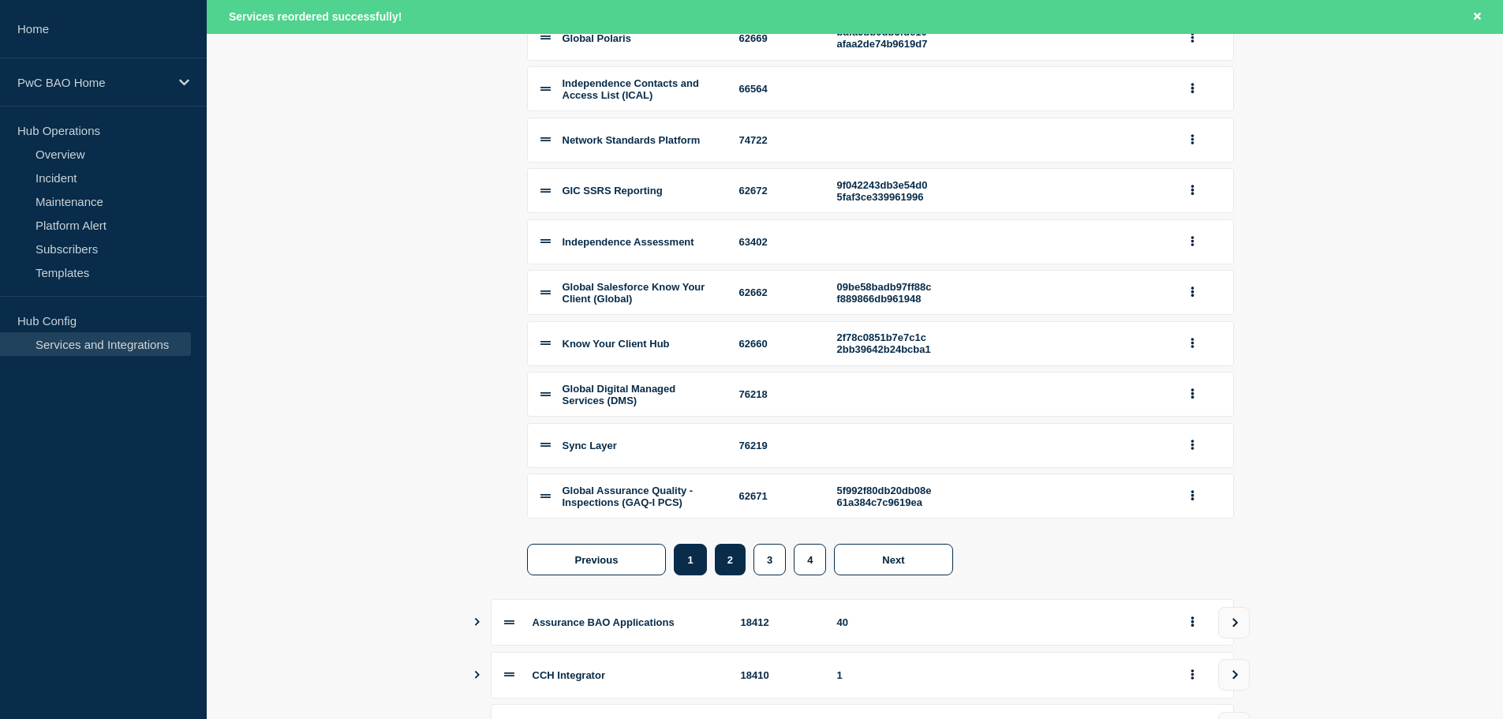
click at [689, 575] on button "1" at bounding box center [690, 560] width 32 height 32
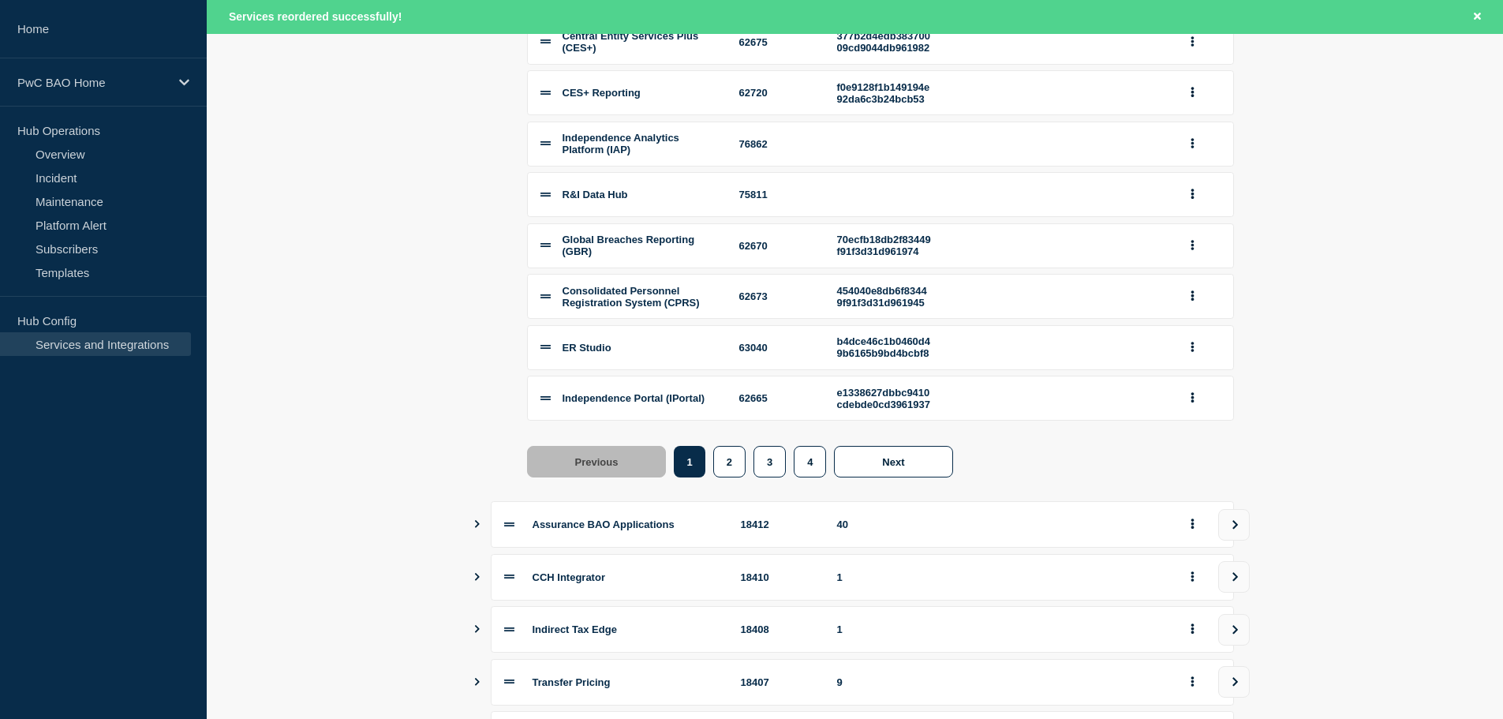
scroll to position [691, 0]
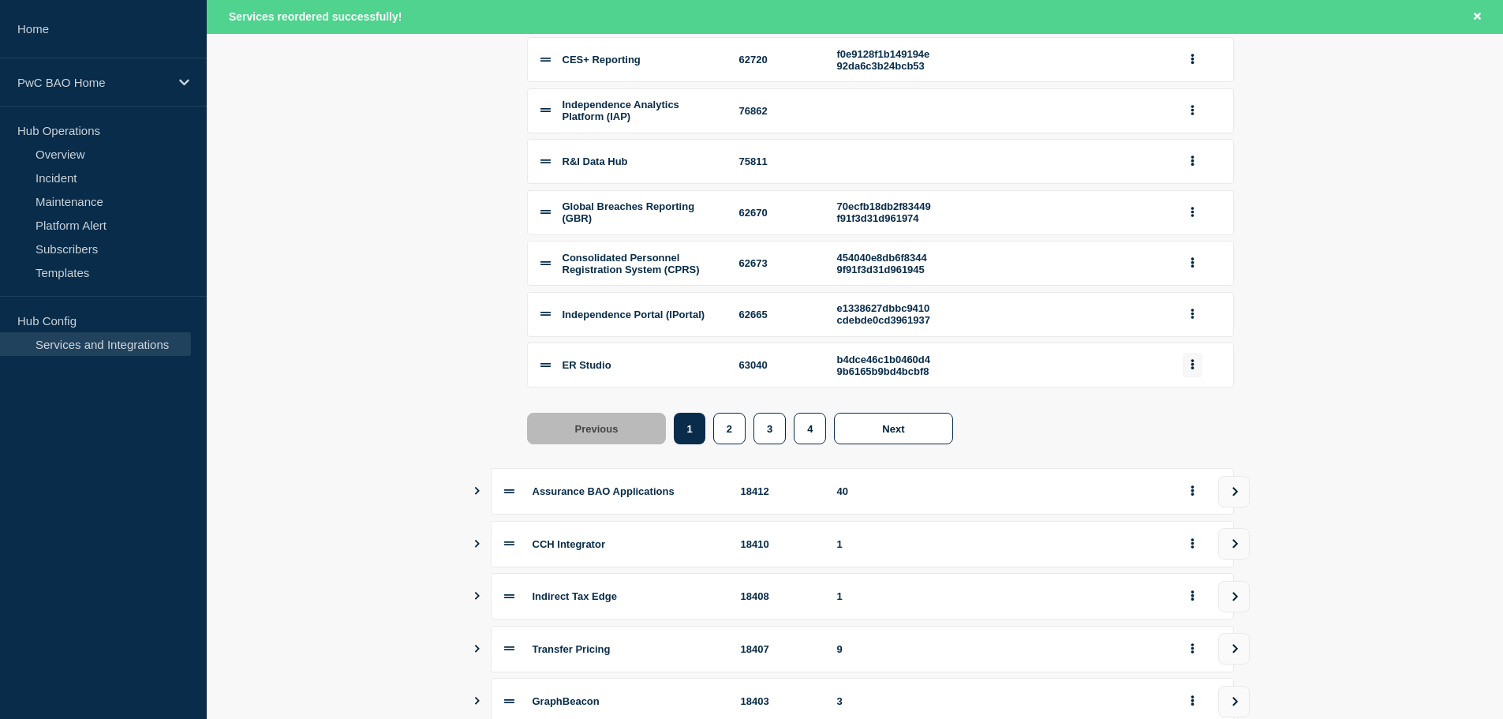
click at [1192, 370] on icon "group actions" at bounding box center [1192, 365] width 3 height 10
click at [1192, 377] on button "group actions" at bounding box center [1193, 365] width 20 height 24
click at [1191, 298] on button "2" at bounding box center [1201, 286] width 79 height 24
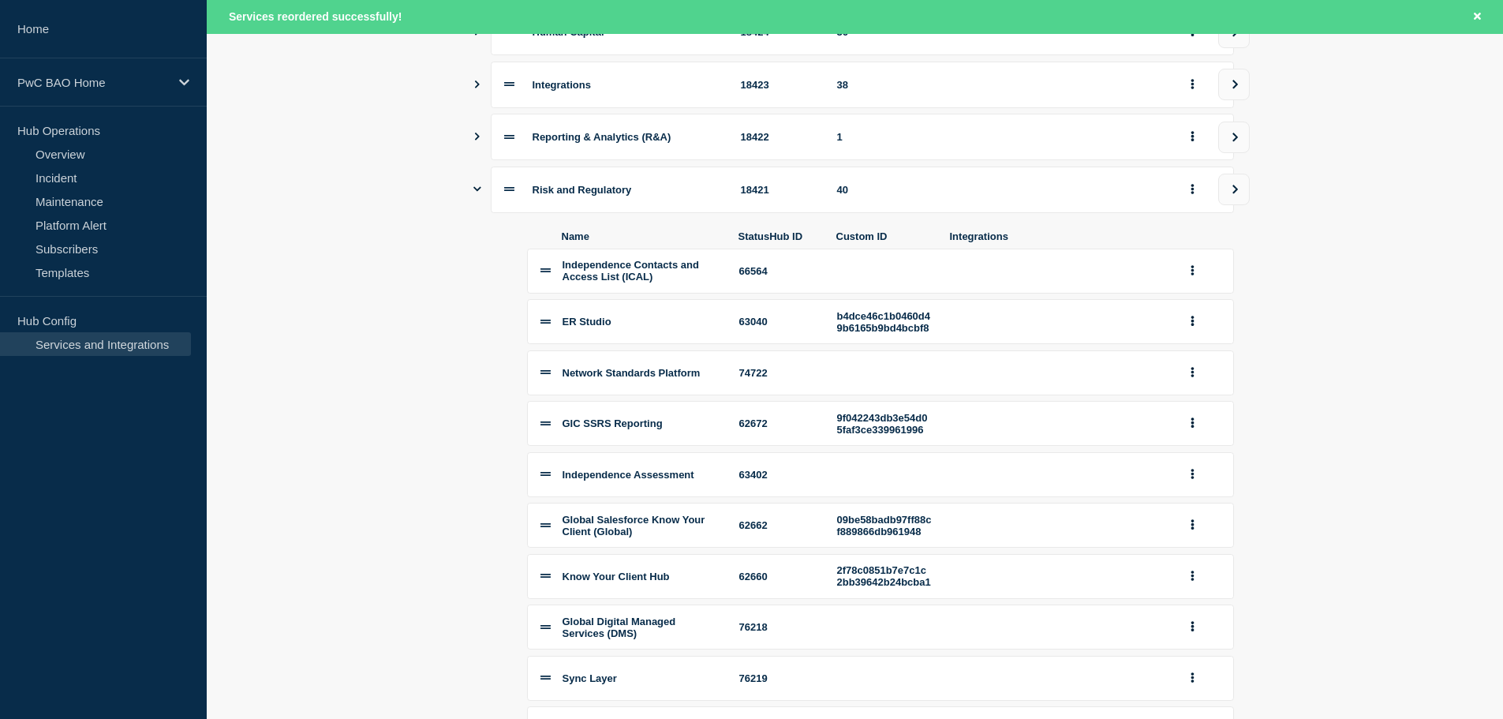
scroll to position [366, 0]
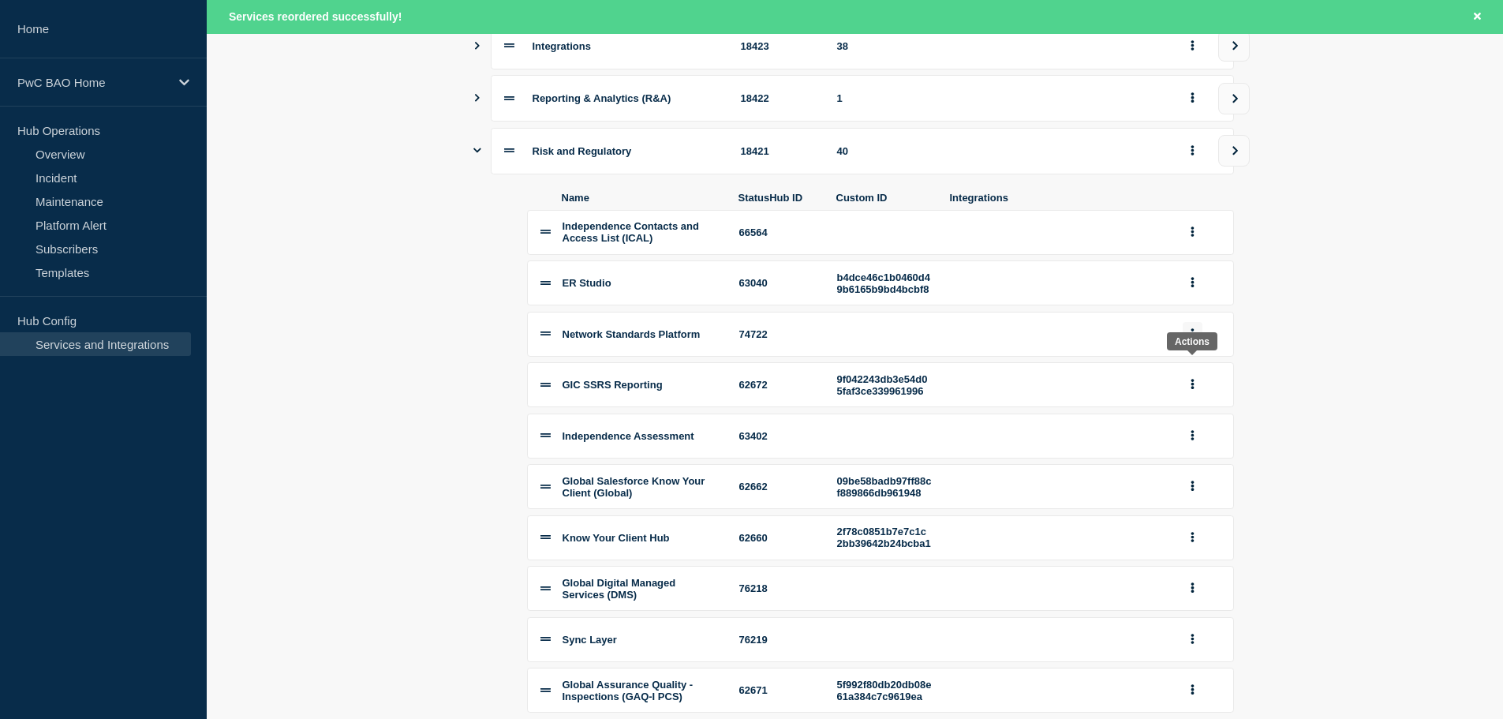
click at [1193, 346] on button "group actions" at bounding box center [1193, 334] width 20 height 24
click at [651, 340] on span "Network Standards Platform" at bounding box center [632, 334] width 138 height 12
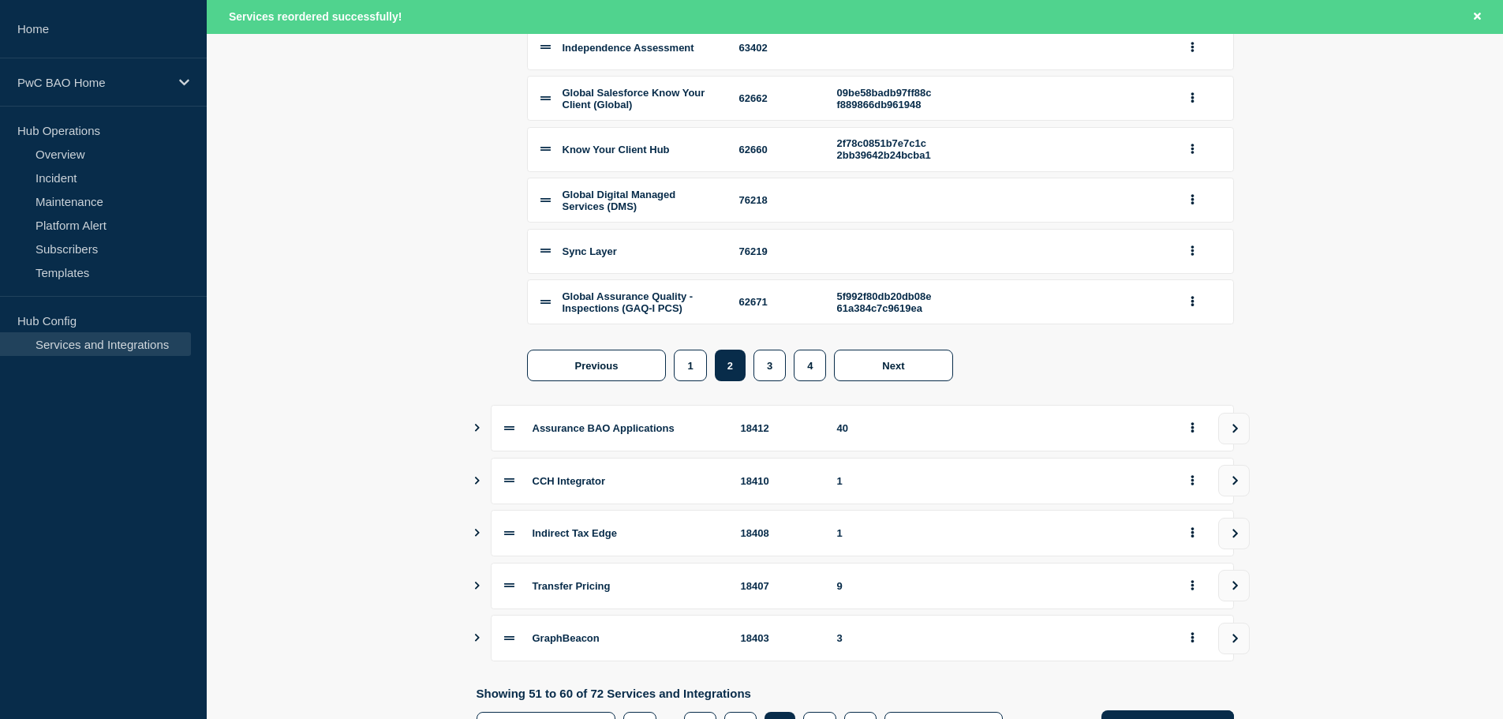
scroll to position [761, 0]
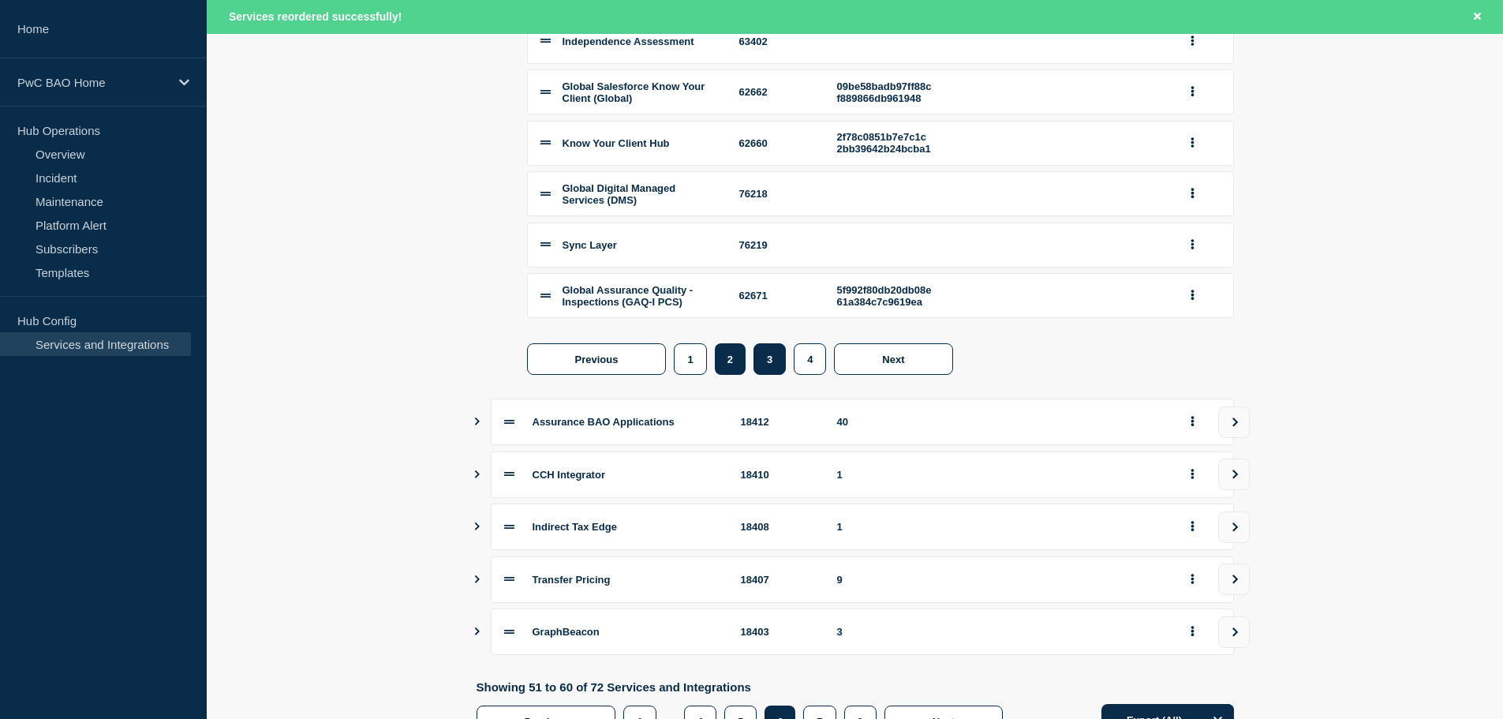
click at [769, 375] on button "3" at bounding box center [770, 359] width 32 height 32
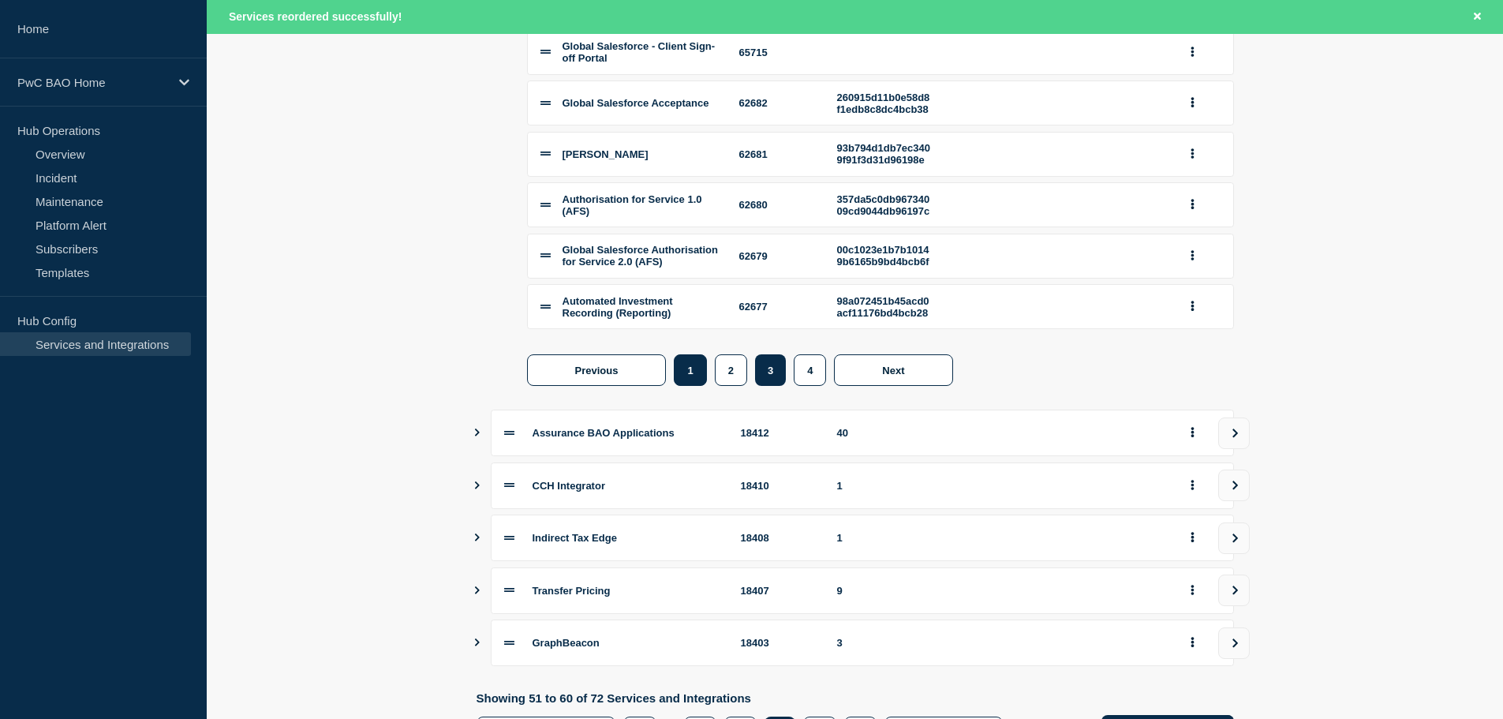
click at [696, 386] on button "1" at bounding box center [690, 370] width 32 height 32
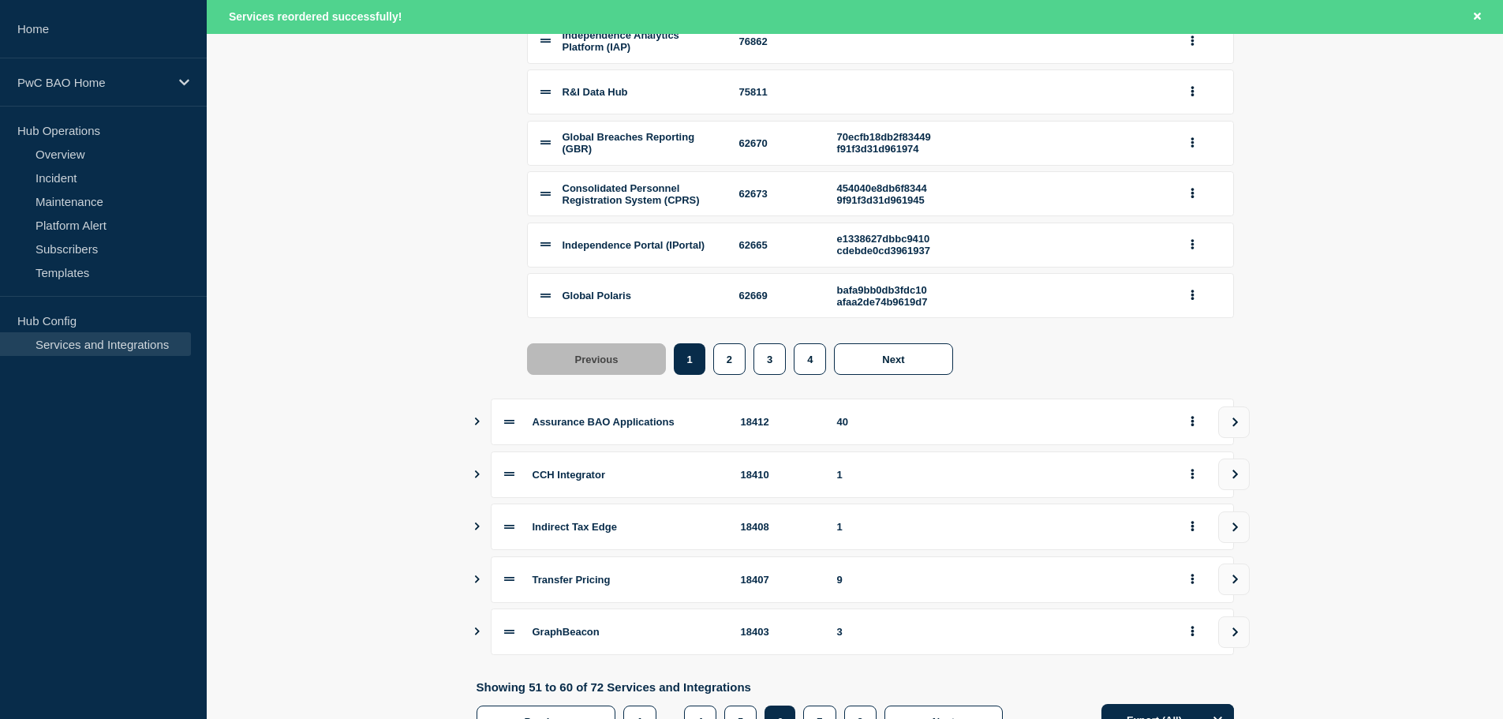
scroll to position [629, 0]
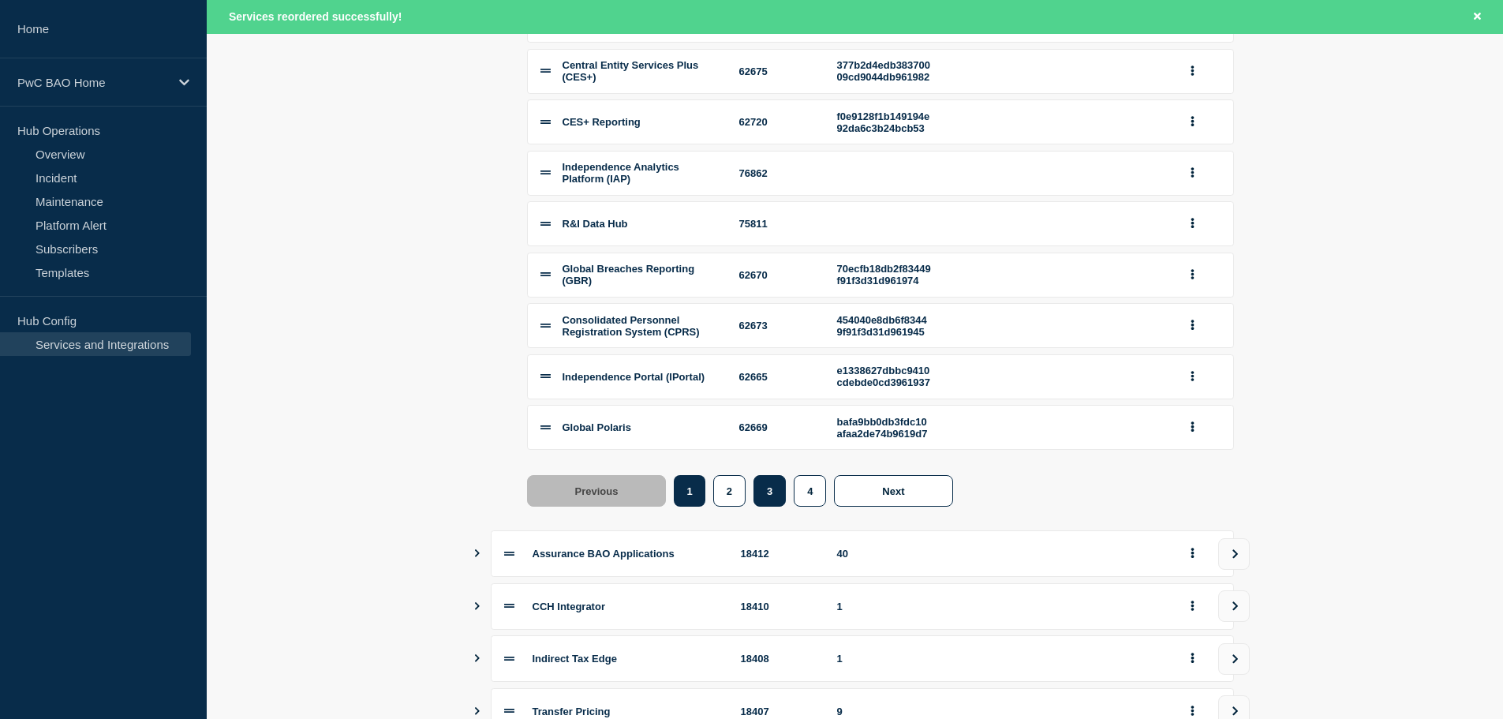
click at [773, 507] on button "3" at bounding box center [770, 491] width 32 height 32
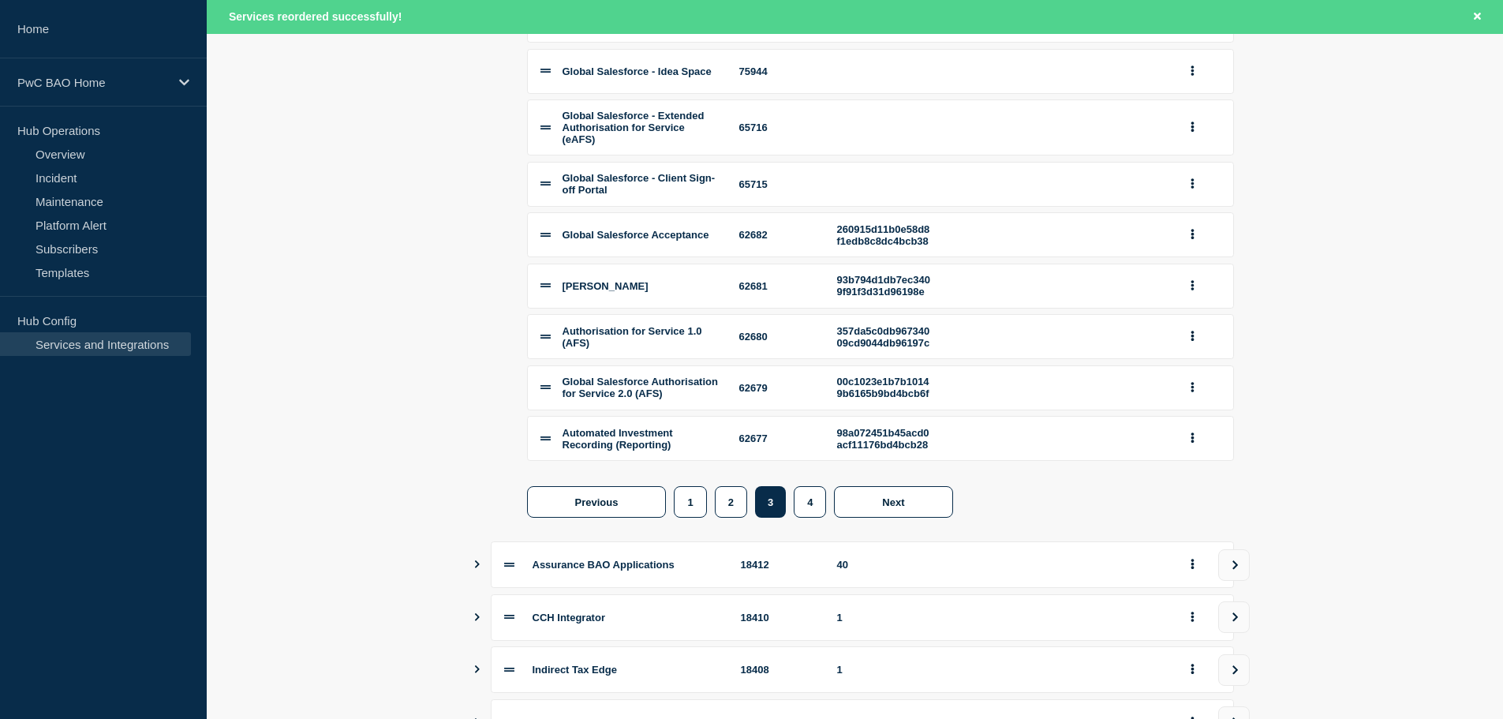
scroll to position [497, 0]
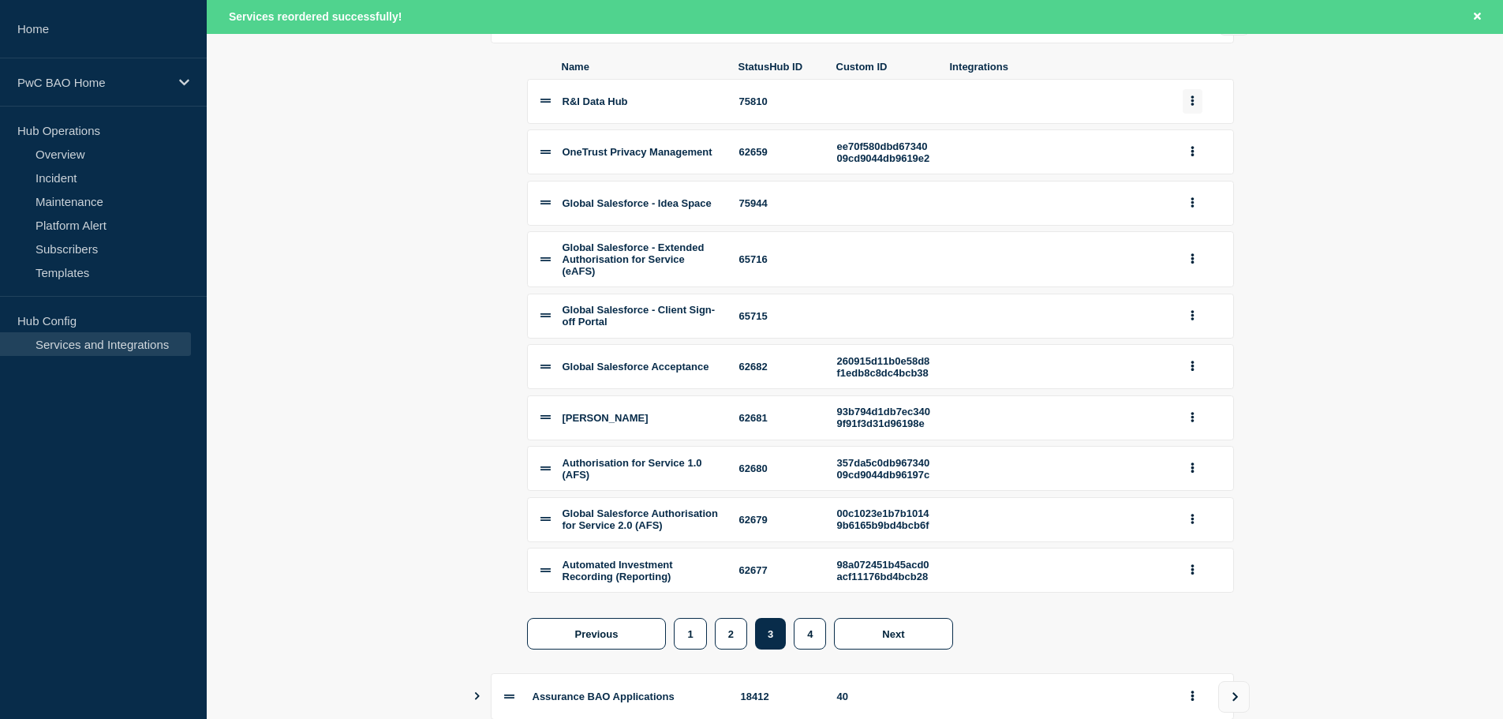
click at [1192, 104] on icon "group actions" at bounding box center [1193, 100] width 4 height 10
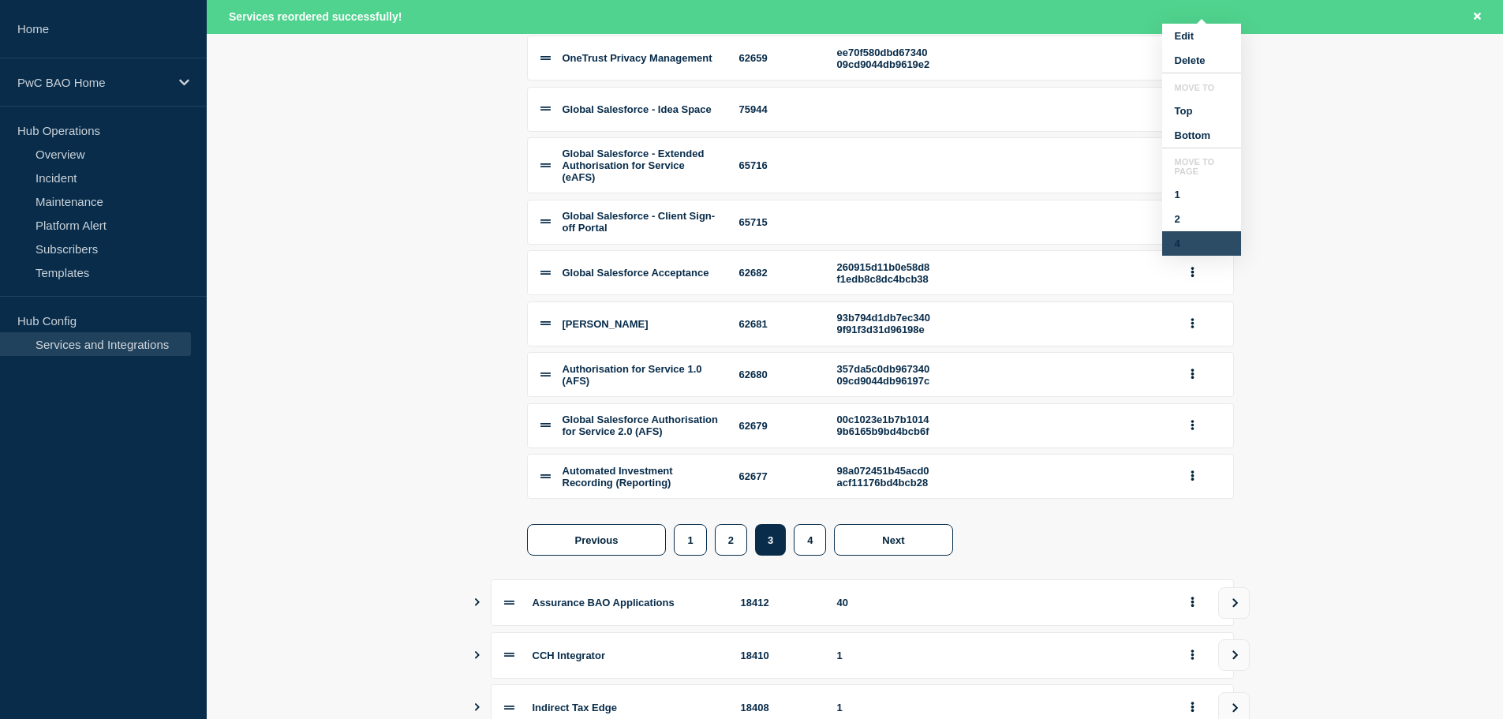
scroll to position [629, 0]
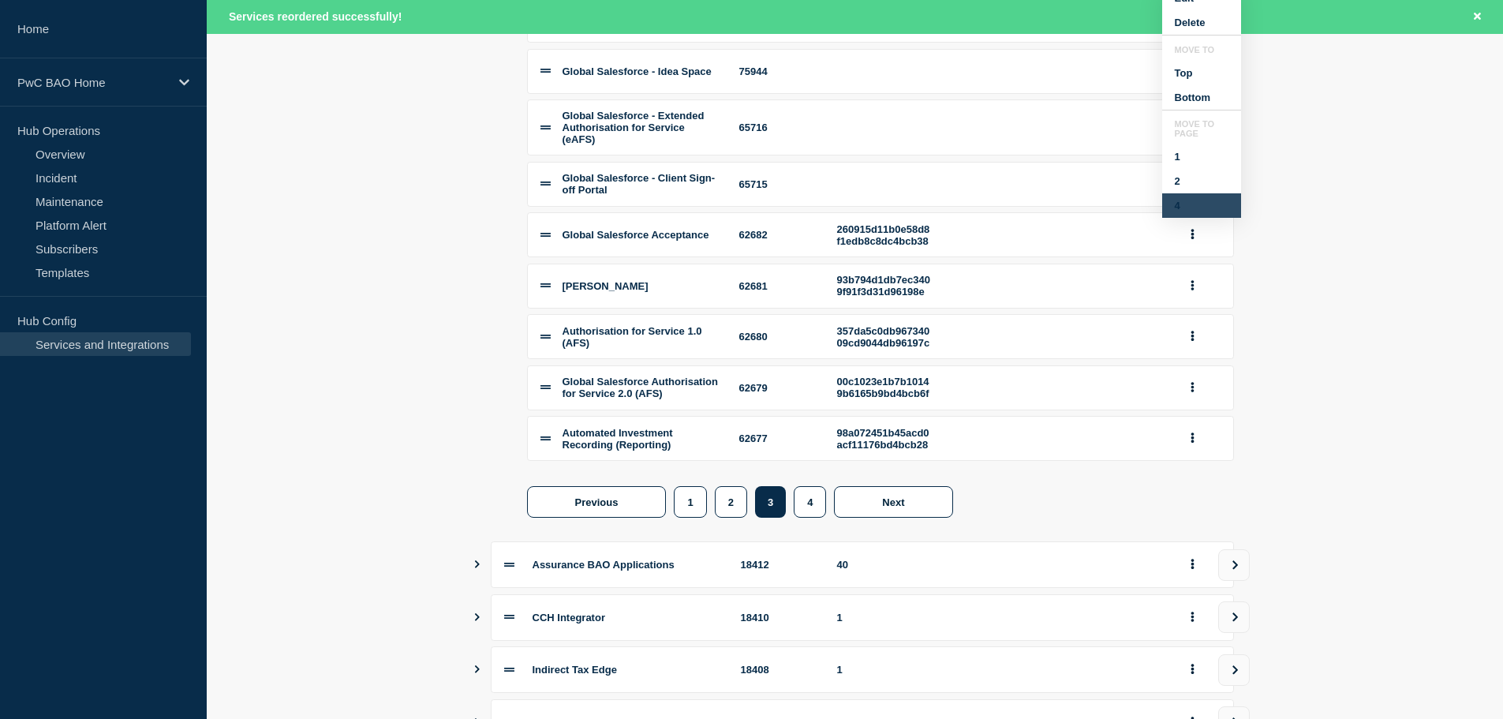
click at [1187, 218] on button "4" at bounding box center [1201, 205] width 79 height 24
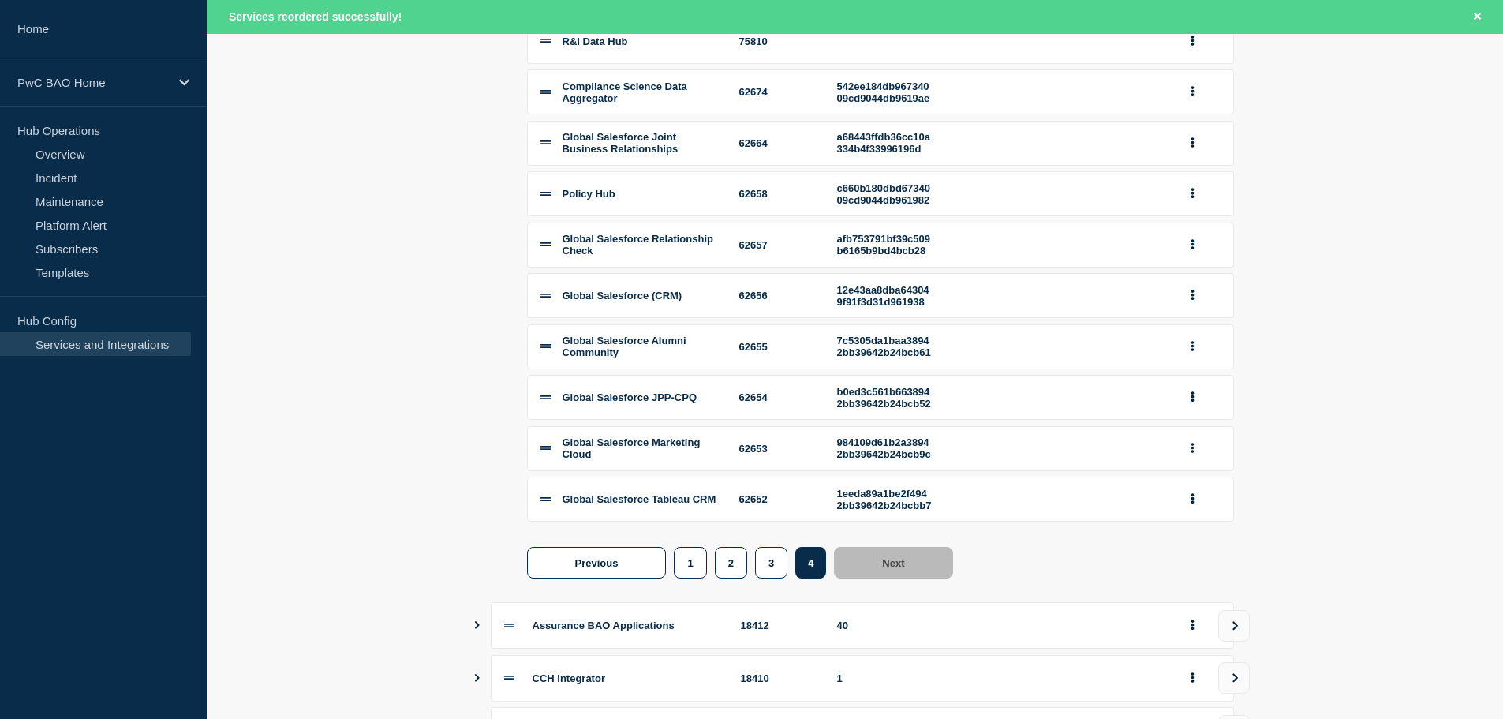
scroll to position [761, 0]
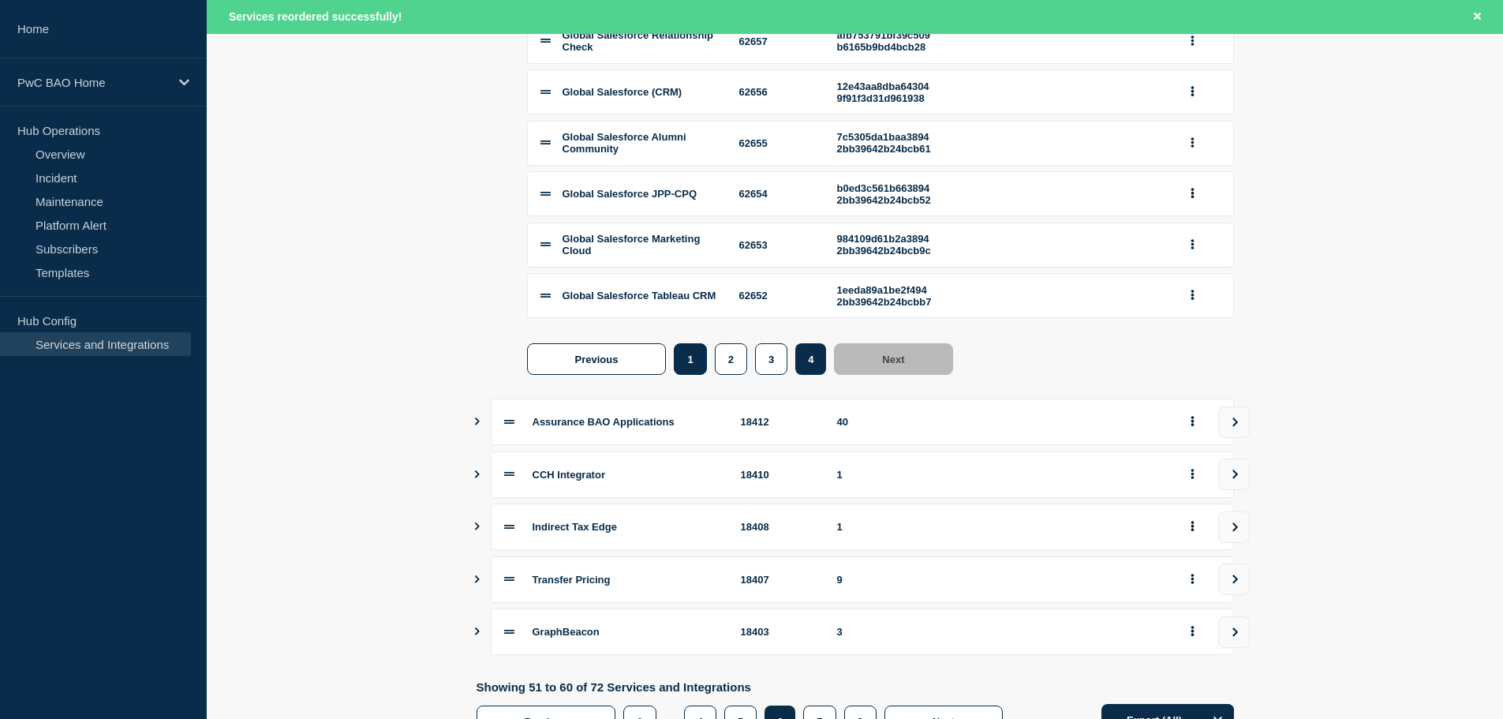
click at [694, 375] on button "1" at bounding box center [690, 359] width 32 height 32
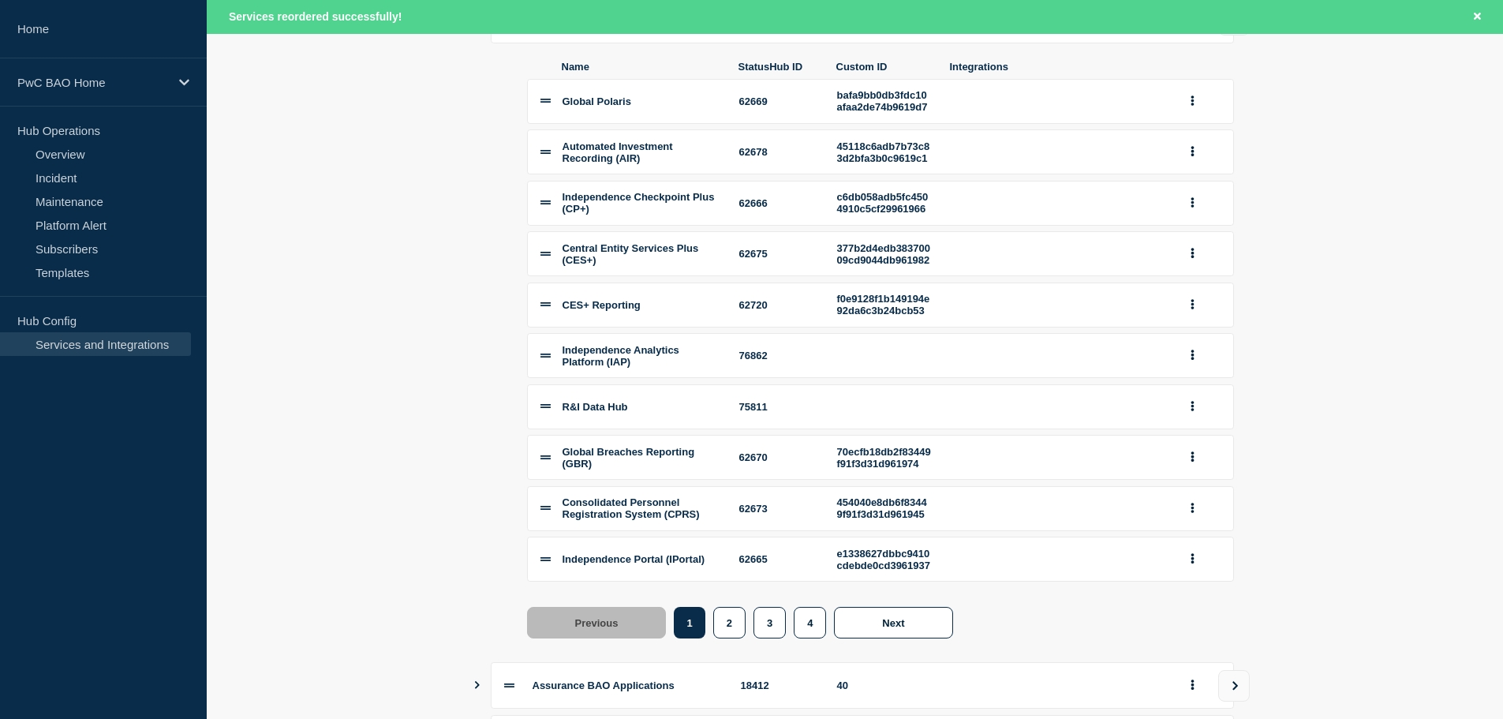
scroll to position [629, 0]
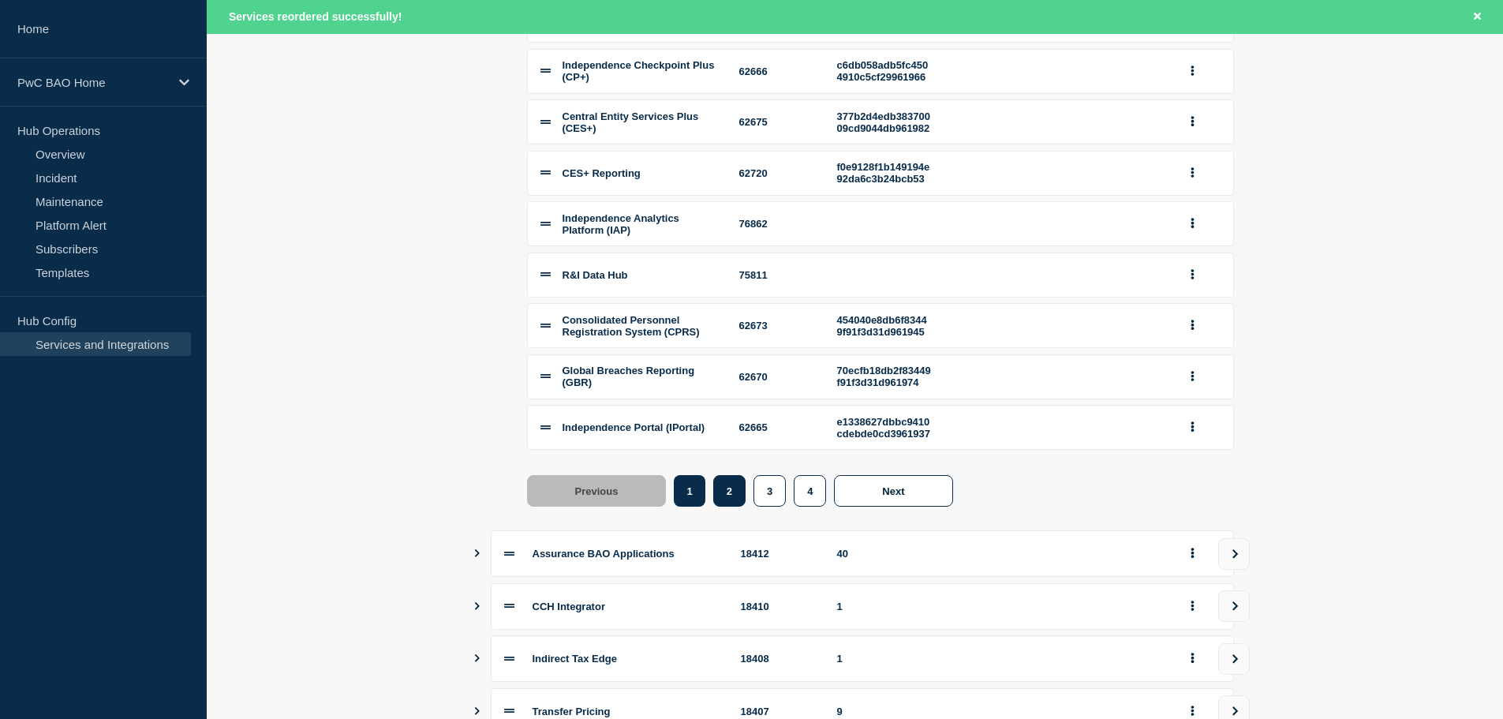
click at [735, 507] on button "2" at bounding box center [729, 491] width 32 height 32
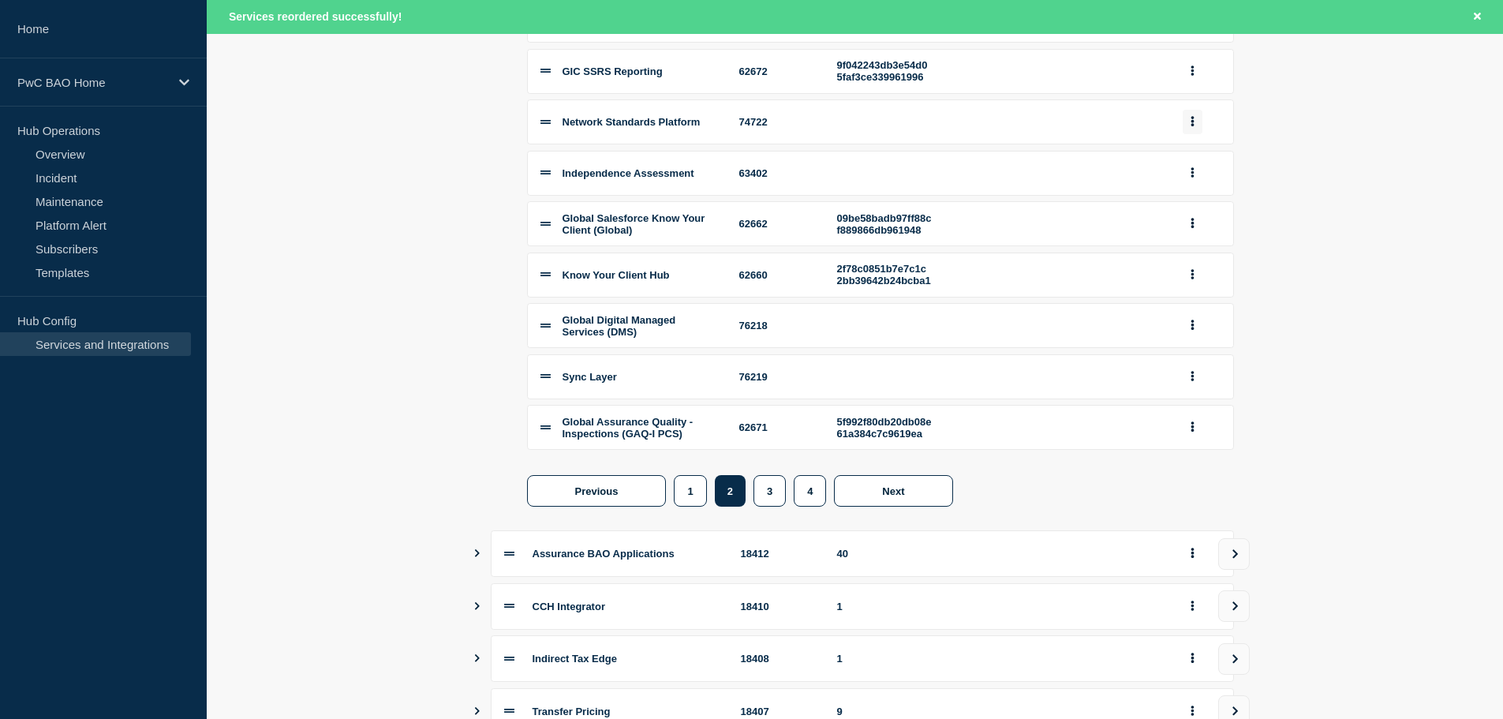
click at [1195, 134] on button "group actions" at bounding box center [1193, 122] width 20 height 24
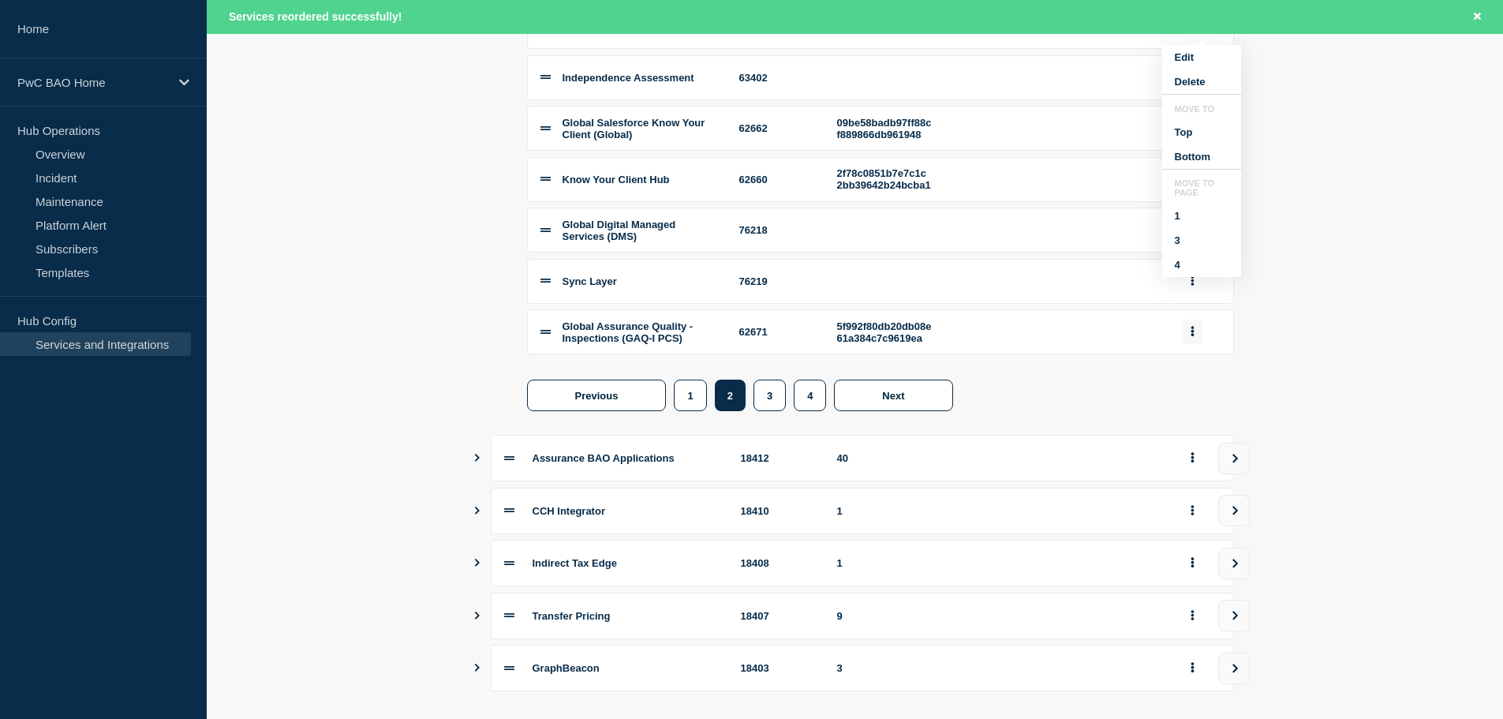
scroll to position [761, 0]
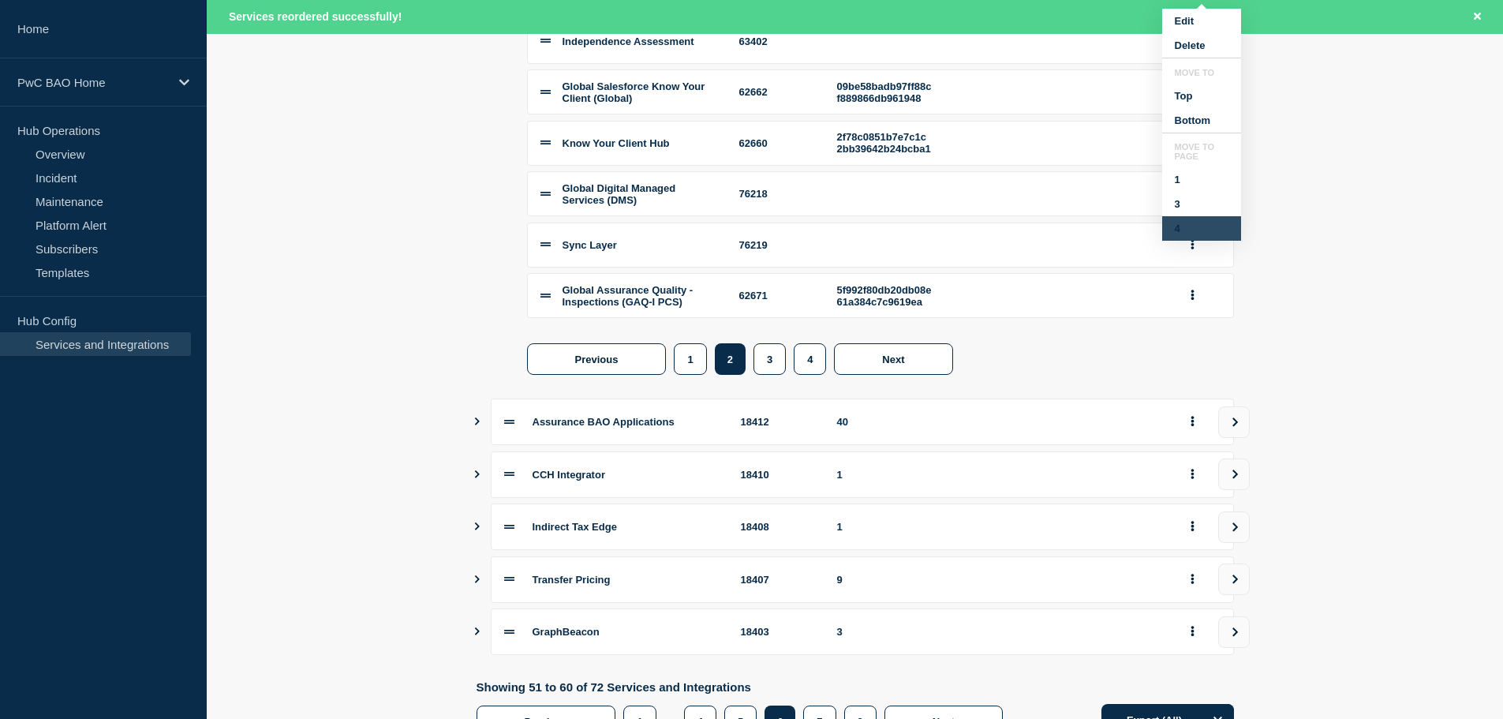
click at [1179, 241] on button "4" at bounding box center [1201, 228] width 79 height 24
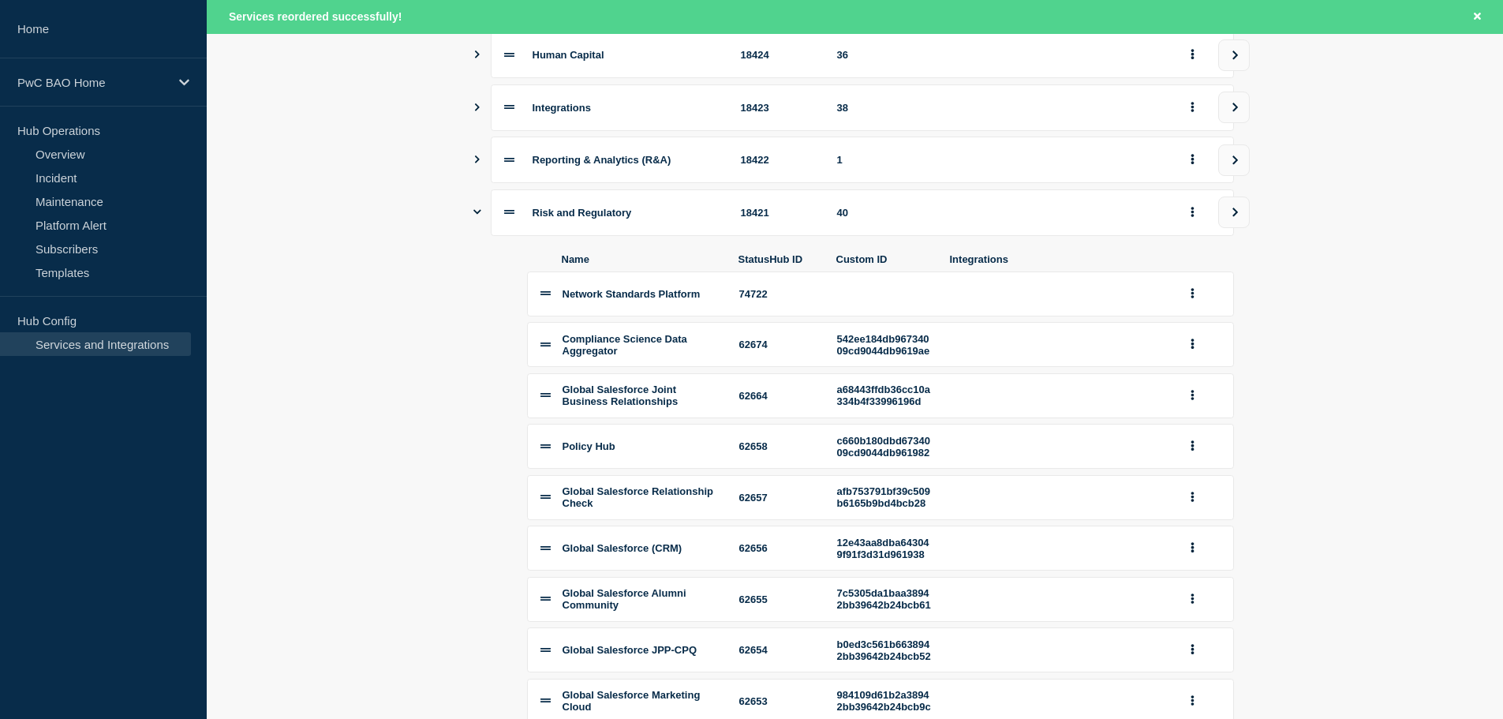
scroll to position [436, 0]
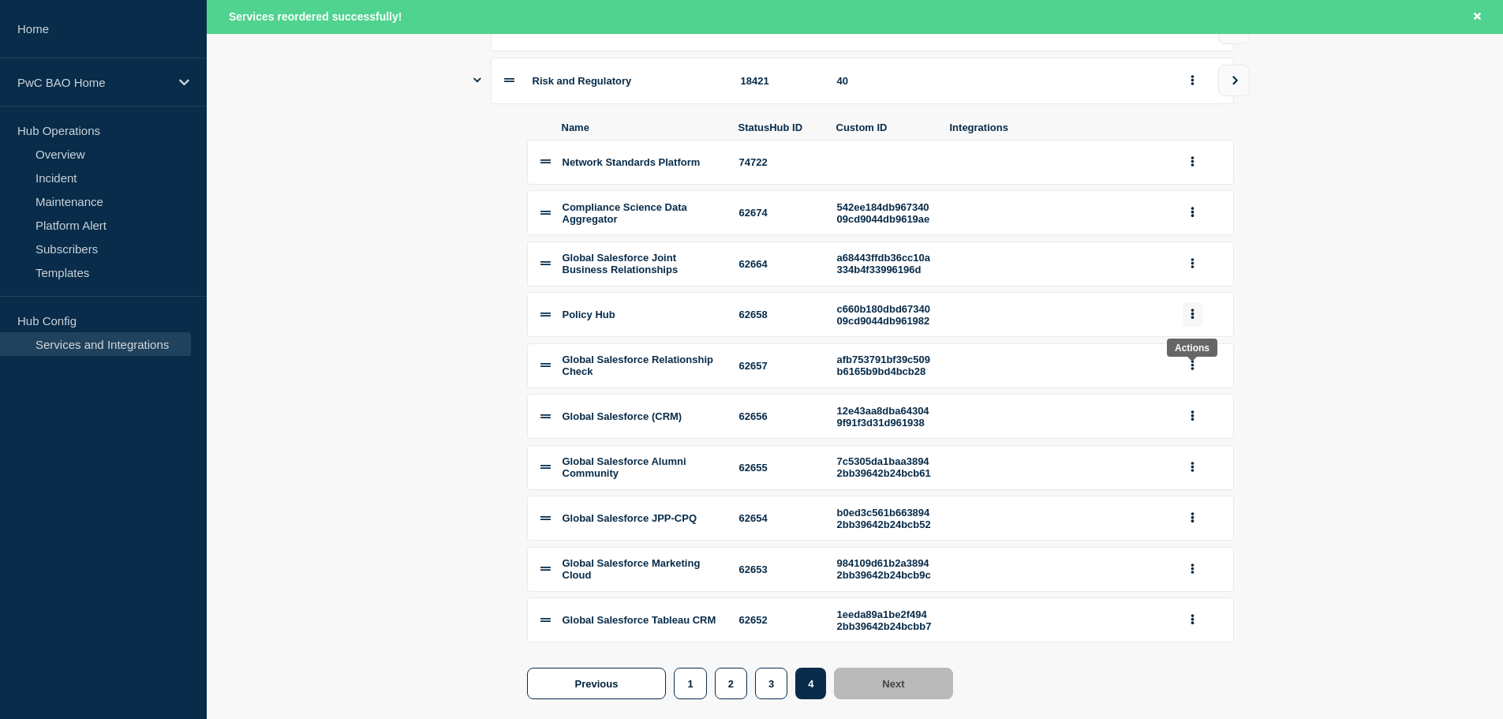
click at [1192, 320] on icon "group actions" at bounding box center [1192, 314] width 3 height 10
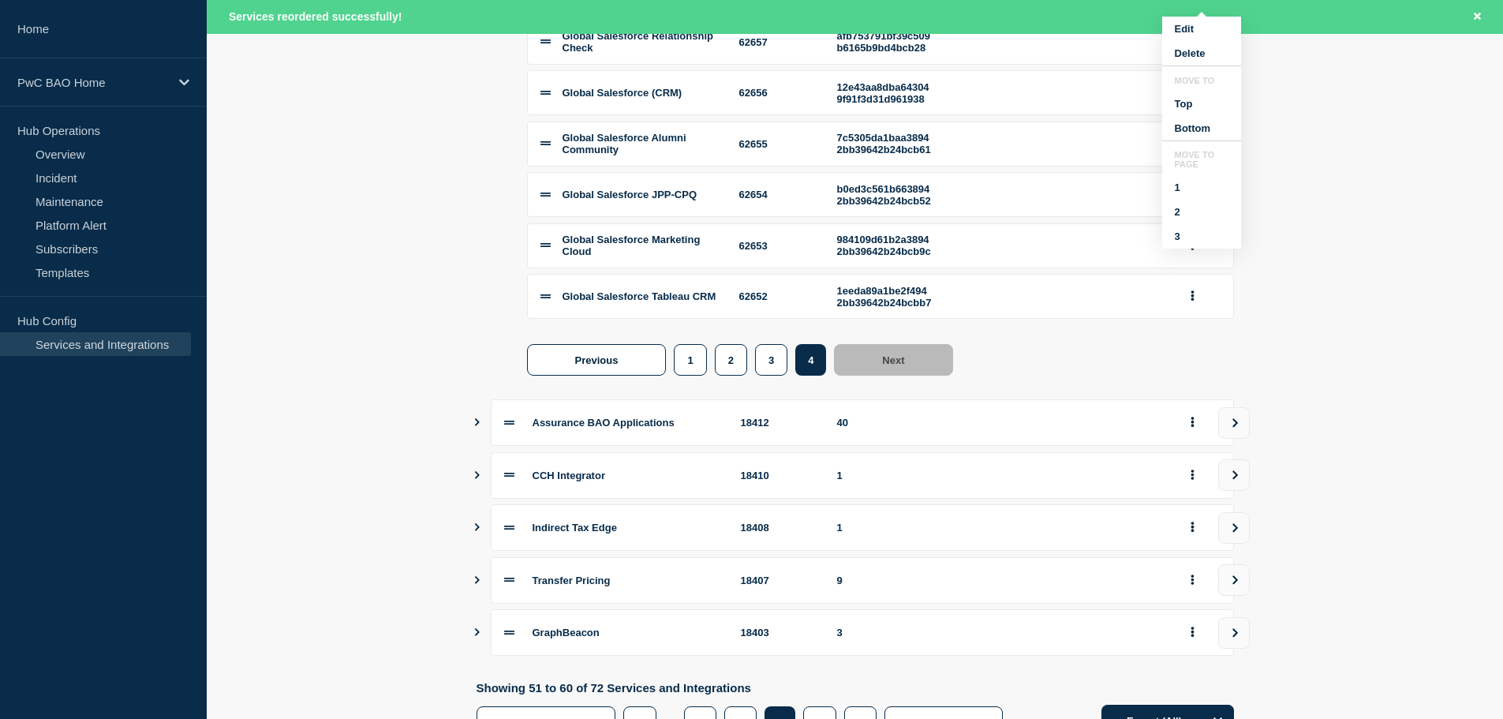
scroll to position [699, 0]
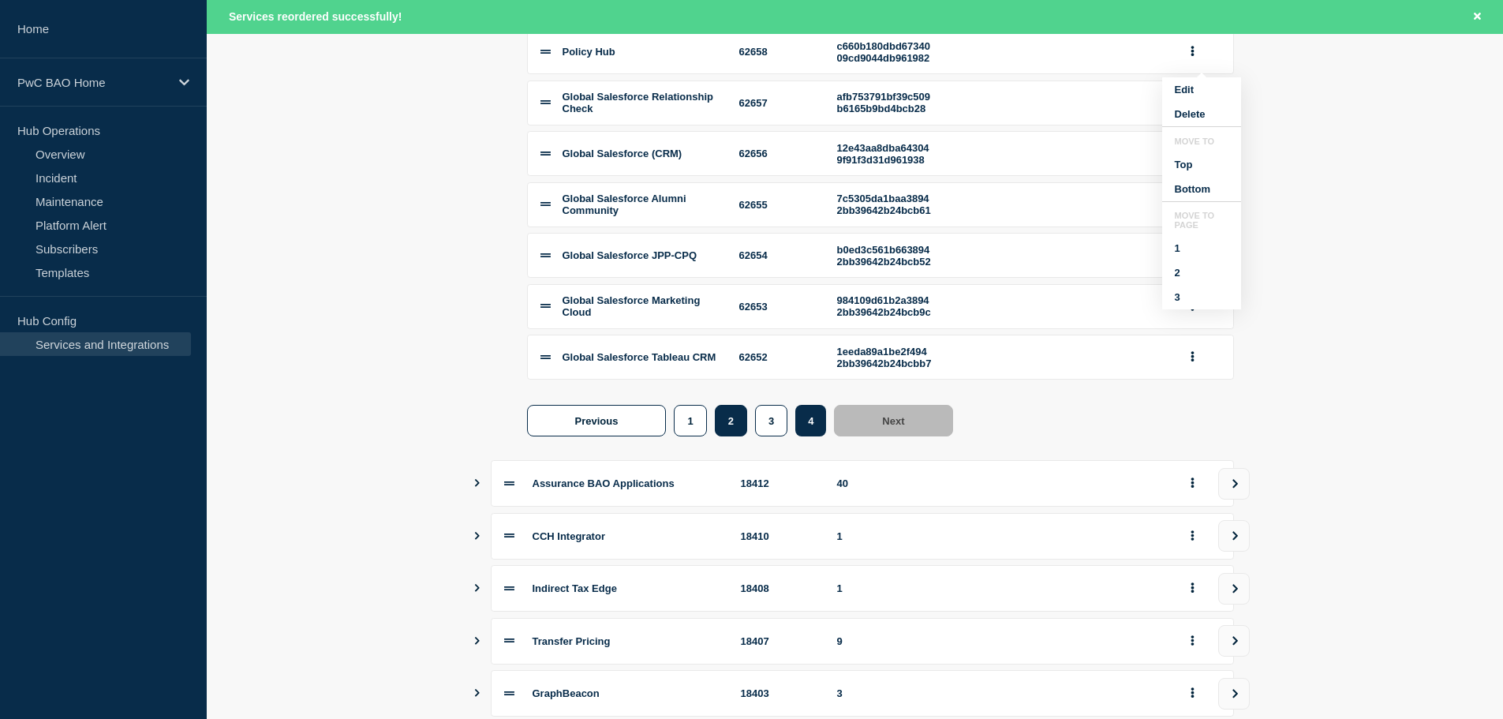
click at [726, 436] on button "2" at bounding box center [731, 421] width 32 height 32
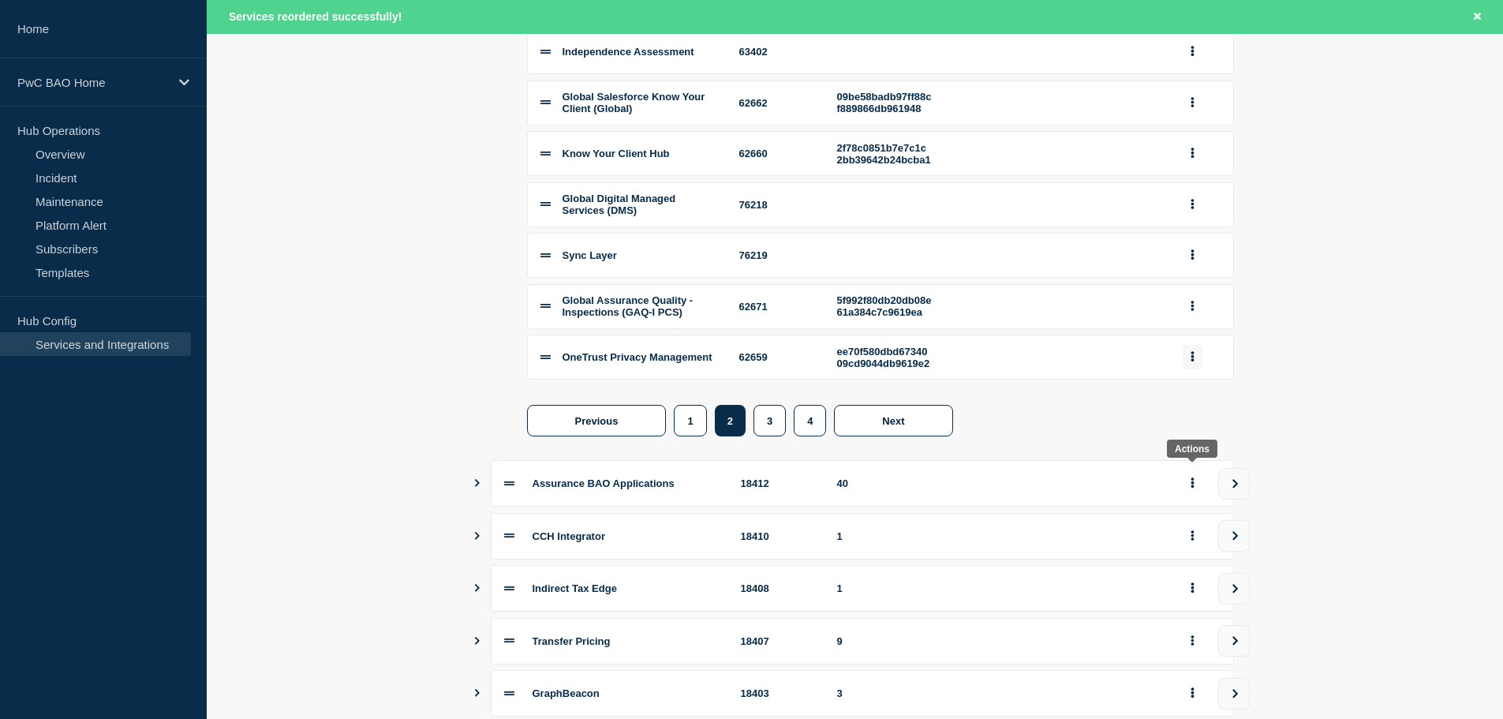
click at [1196, 369] on button "group actions" at bounding box center [1193, 357] width 20 height 24
click at [1184, 339] on button "4" at bounding box center [1201, 326] width 79 height 24
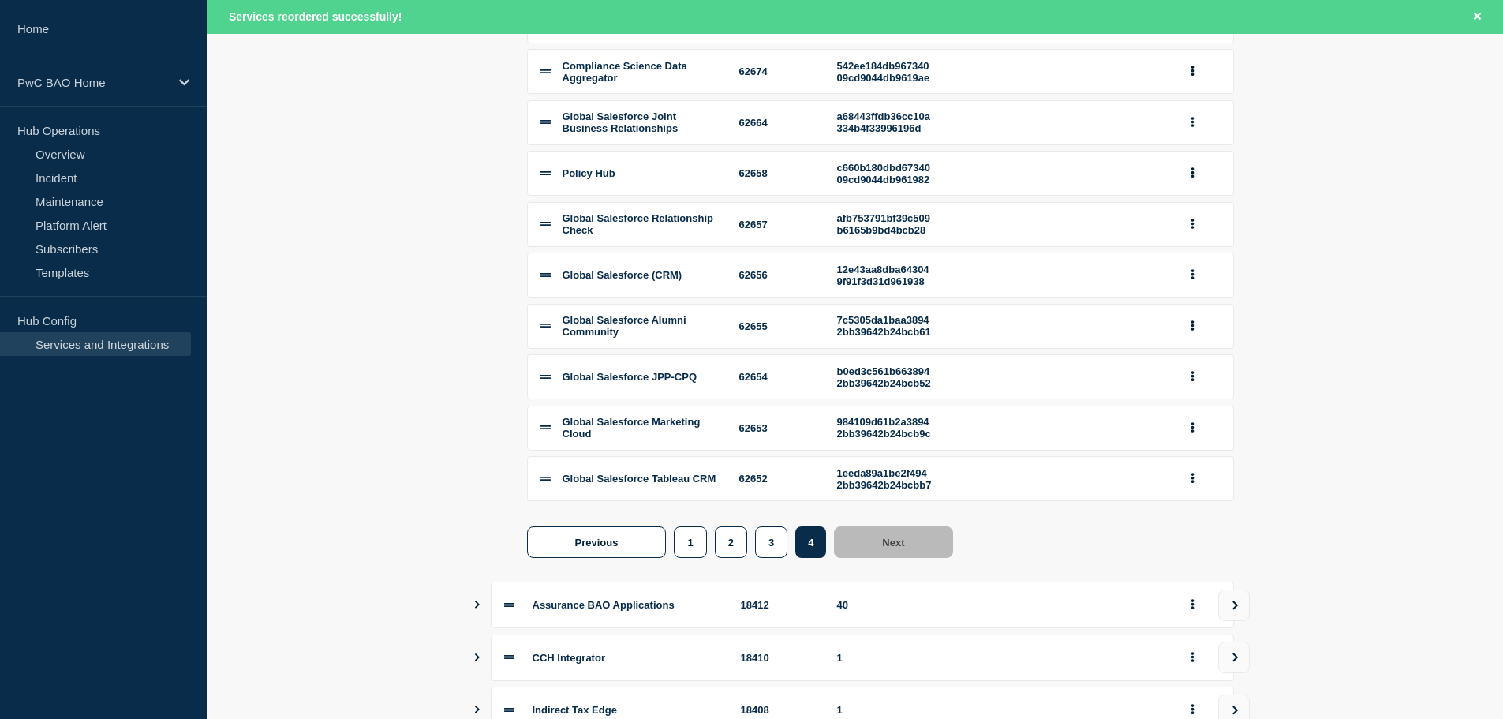
scroll to position [932, 0]
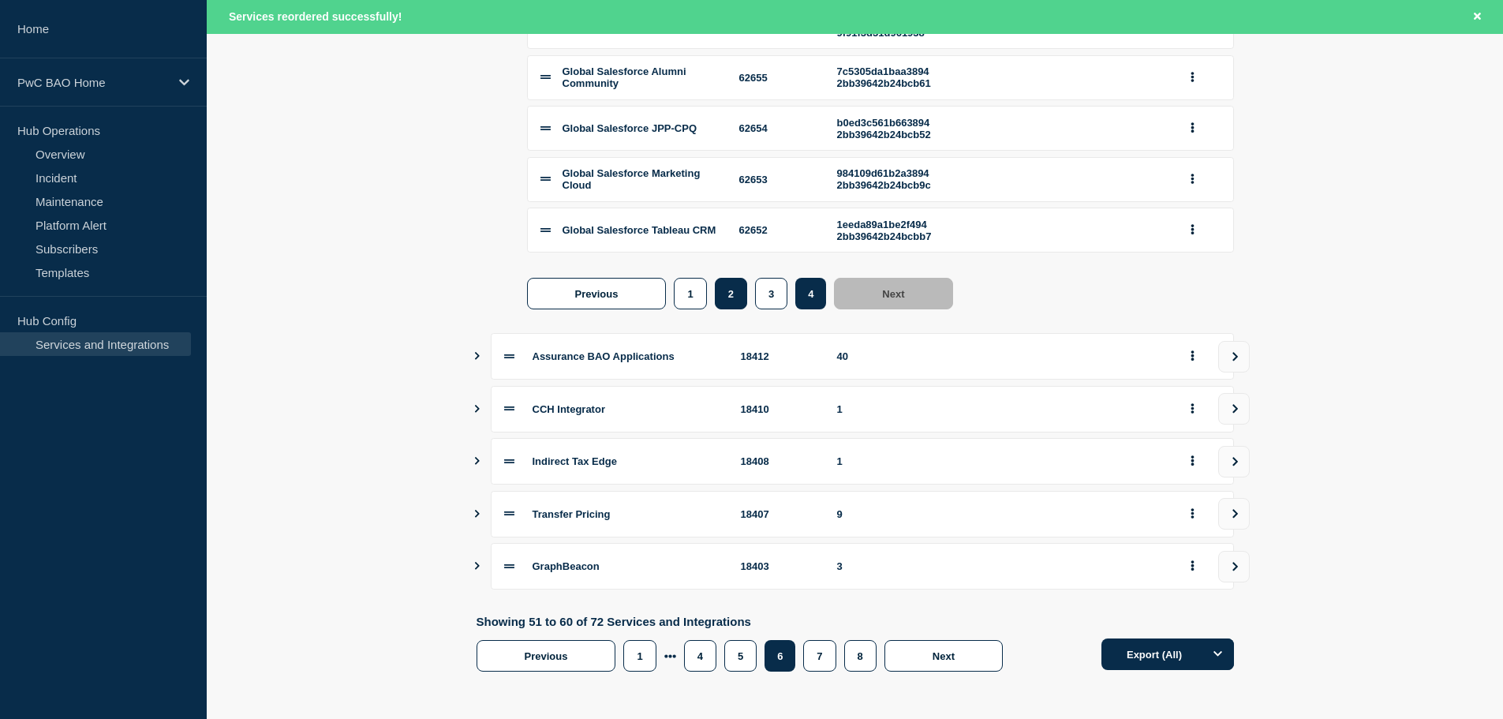
click at [731, 309] on button "2" at bounding box center [731, 294] width 32 height 32
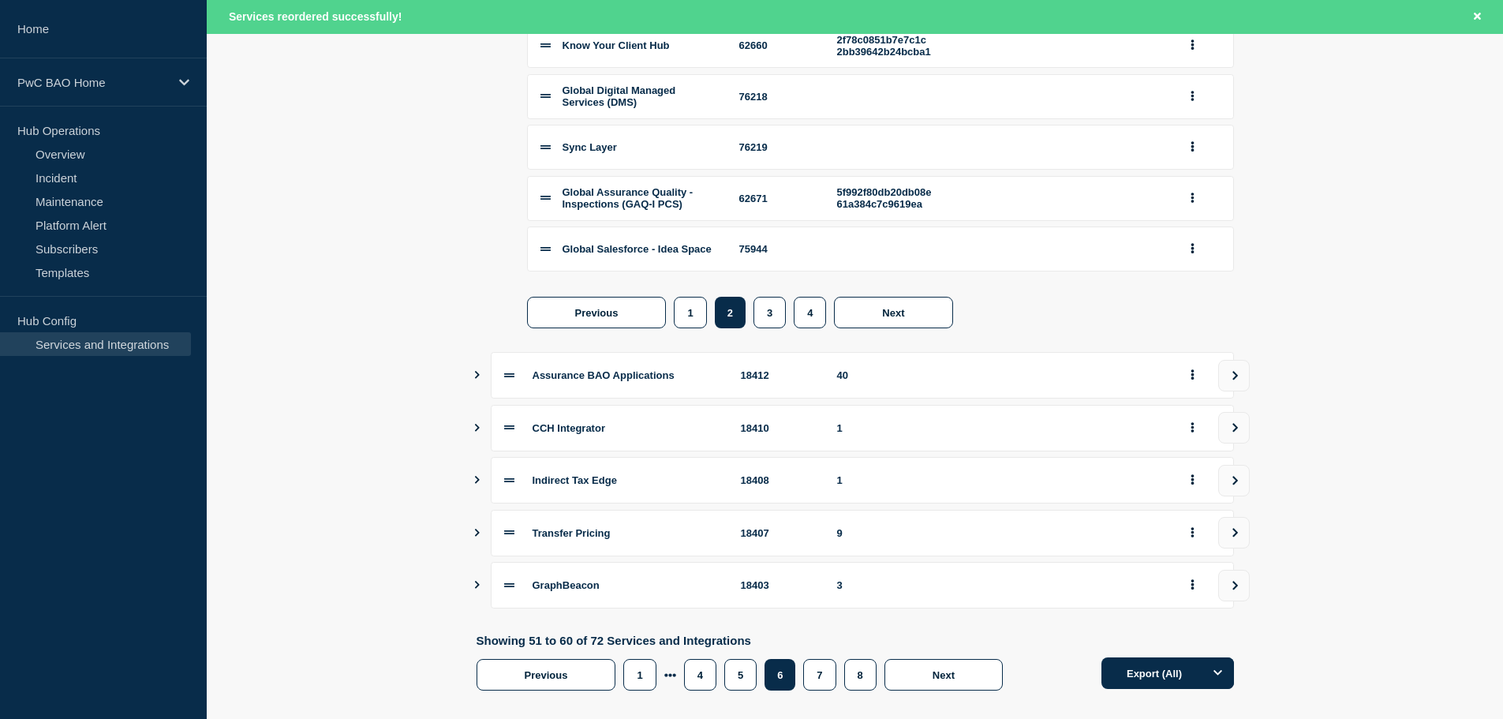
scroll to position [669, 0]
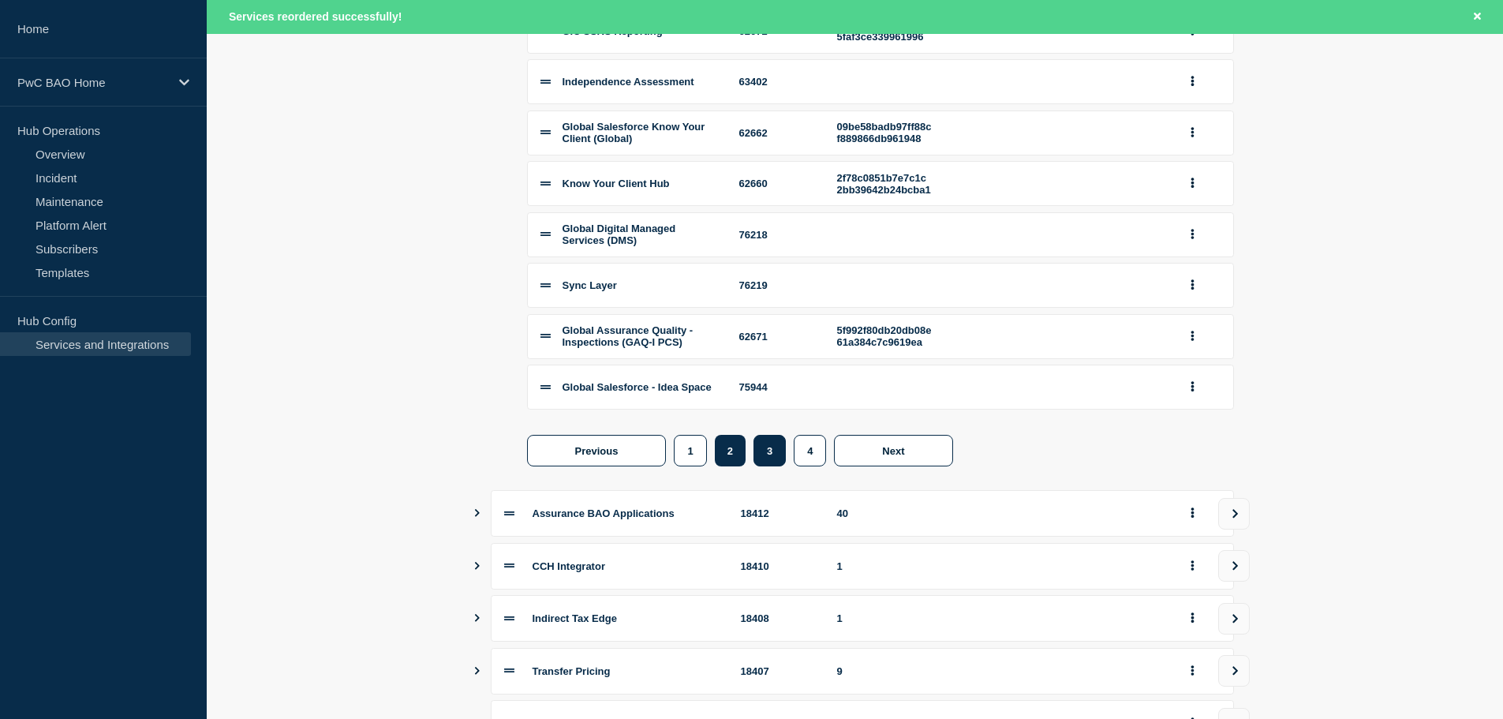
click at [770, 466] on button "3" at bounding box center [770, 451] width 32 height 32
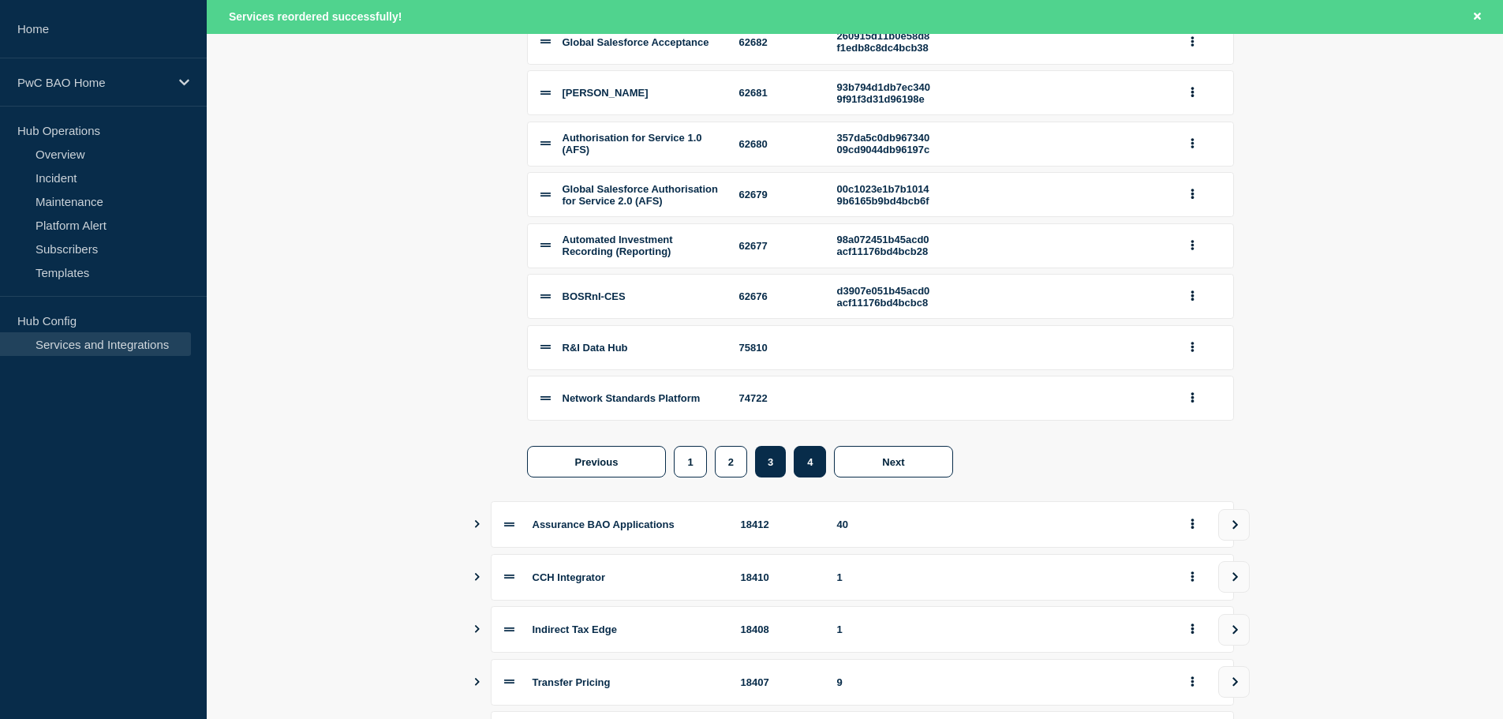
click at [814, 477] on button "4" at bounding box center [810, 462] width 32 height 32
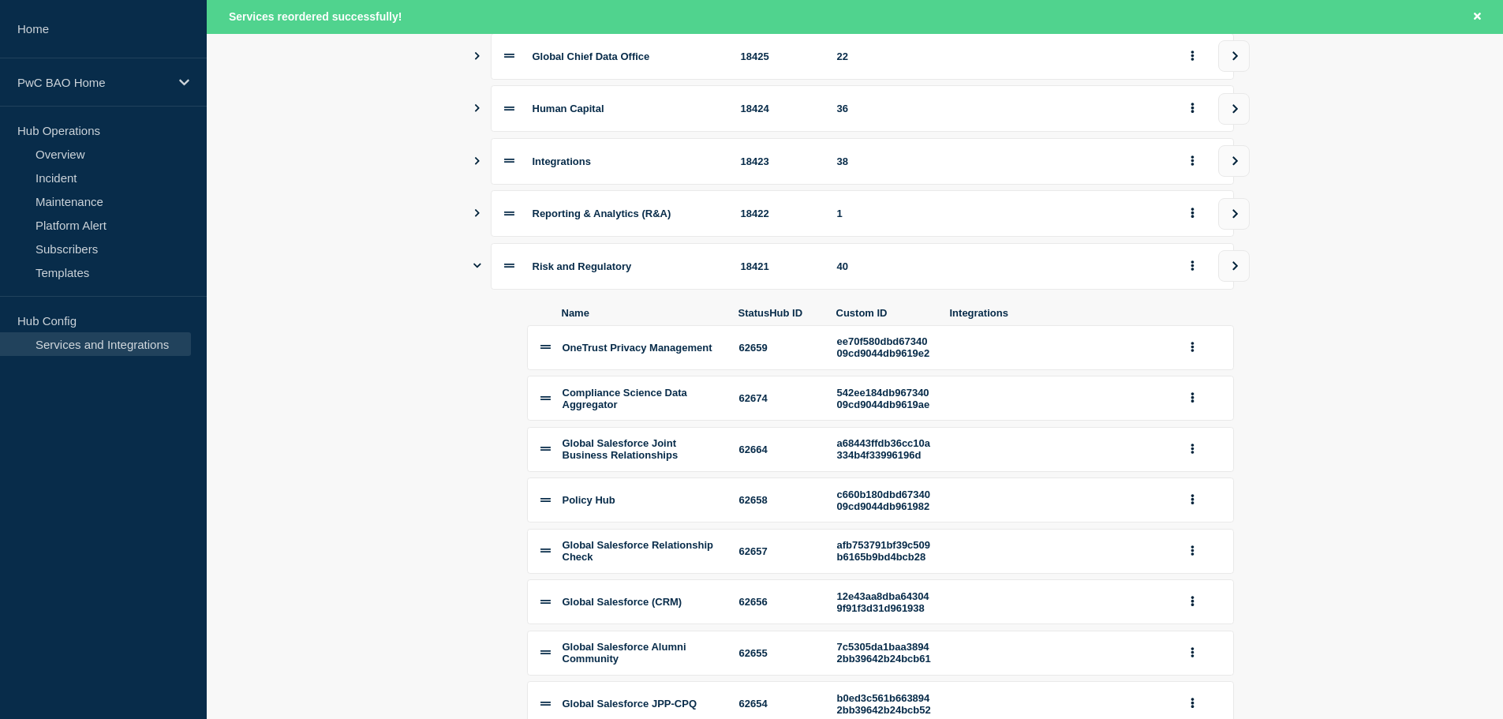
scroll to position [0, 0]
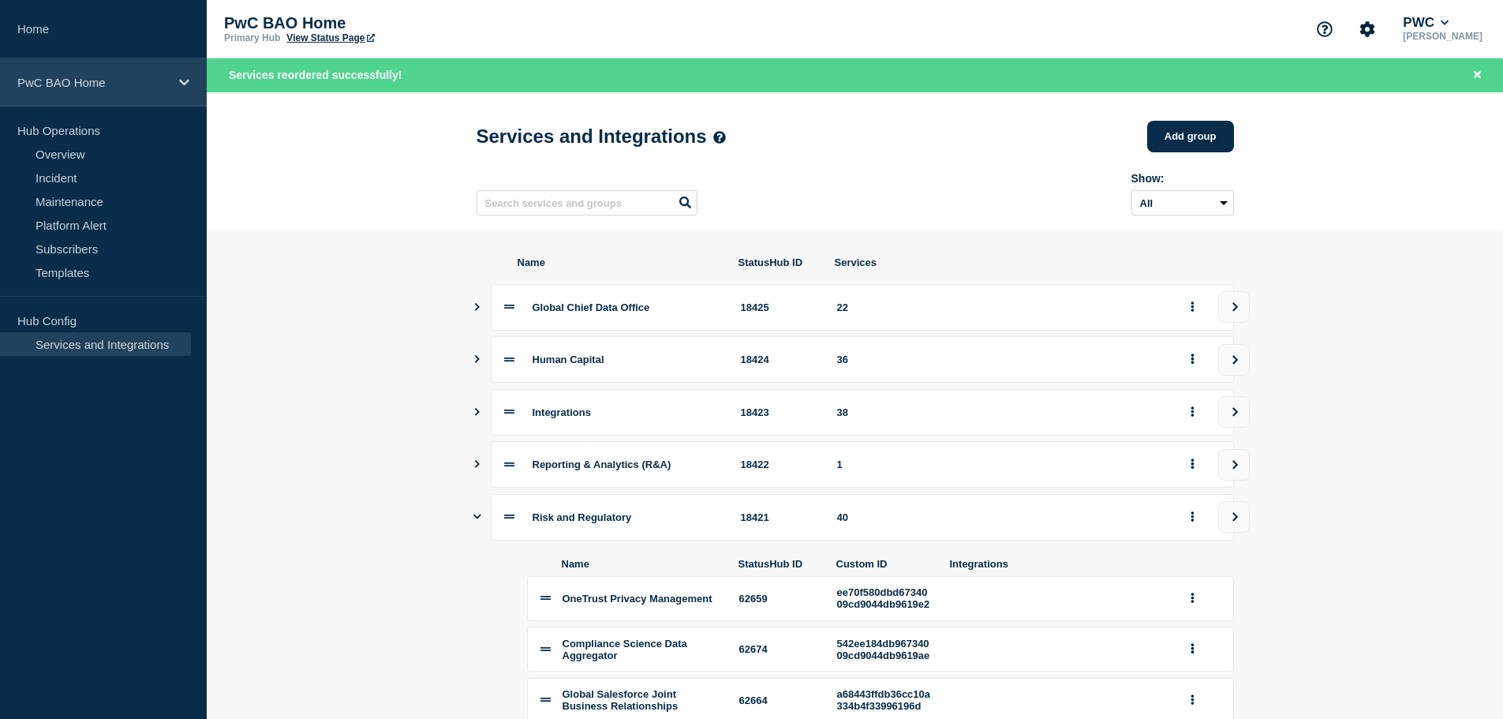
click at [169, 88] on div "PwC BAO Home" at bounding box center [103, 82] width 207 height 48
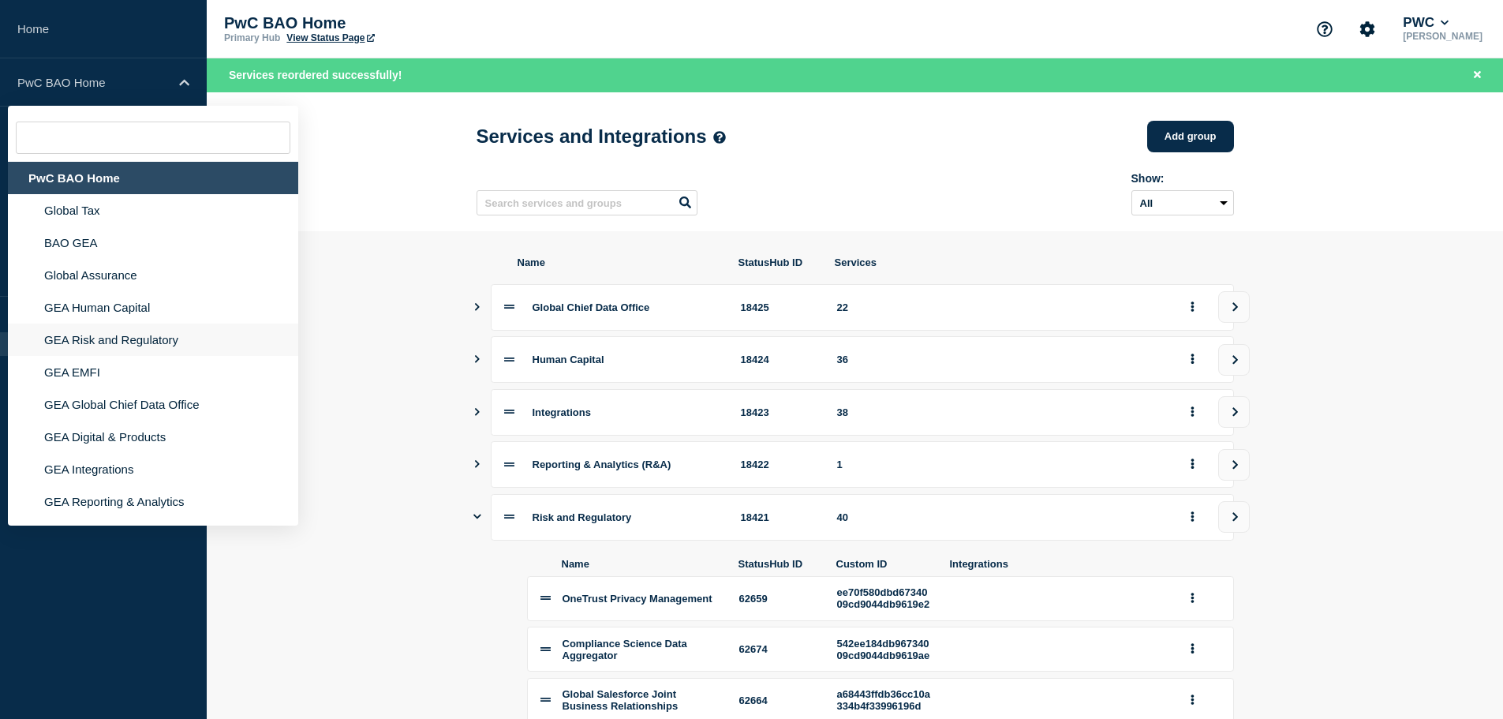
click at [129, 339] on li "GEA Risk and Regulatory" at bounding box center [153, 340] width 290 height 32
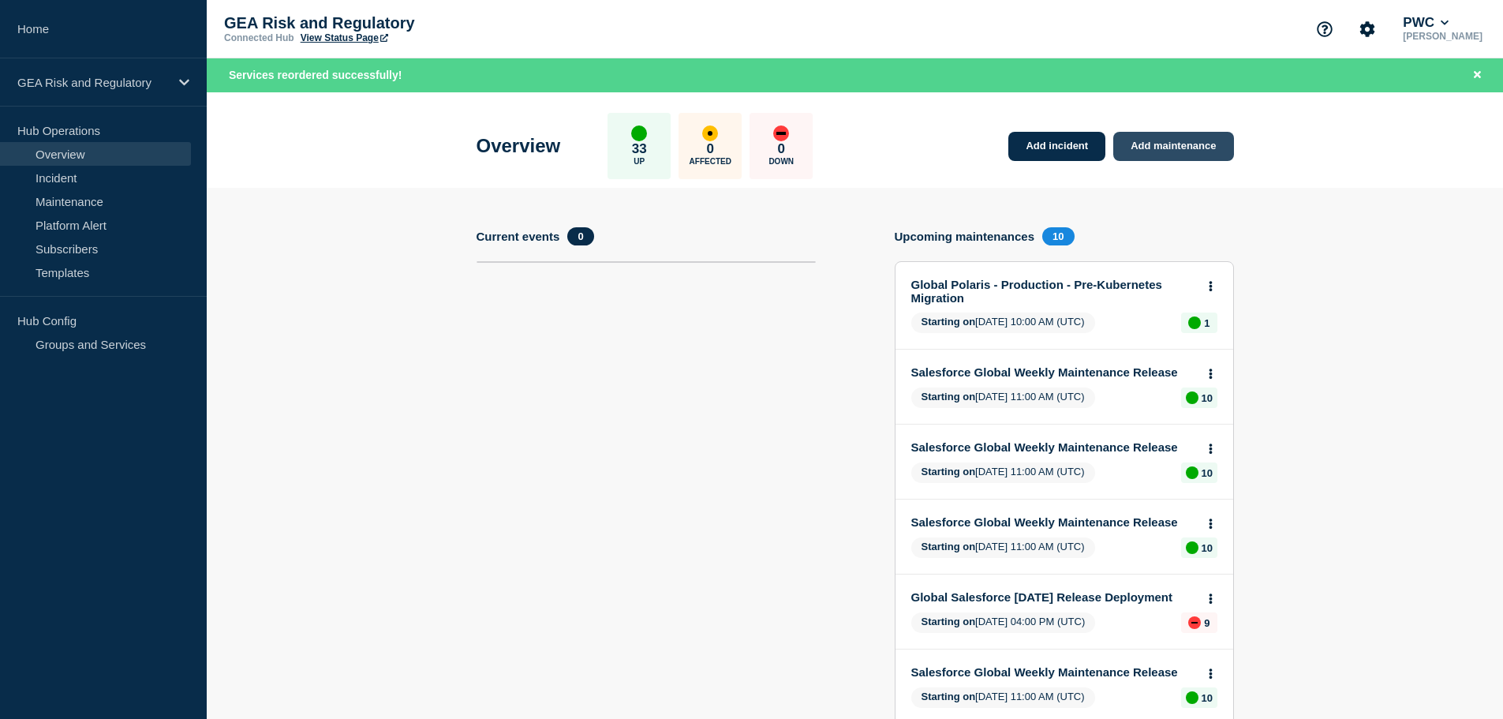
click at [1180, 151] on link "Add maintenance" at bounding box center [1173, 146] width 120 height 29
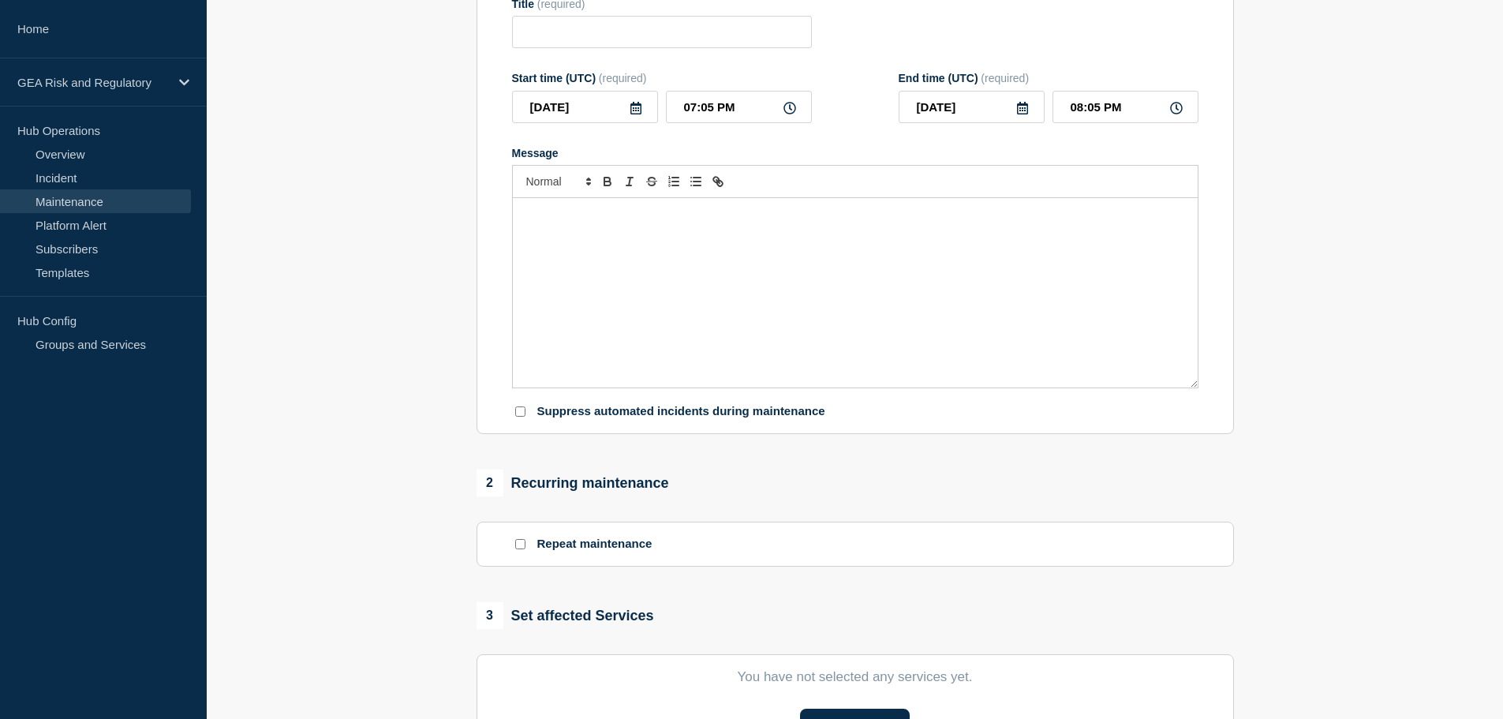
scroll to position [395, 0]
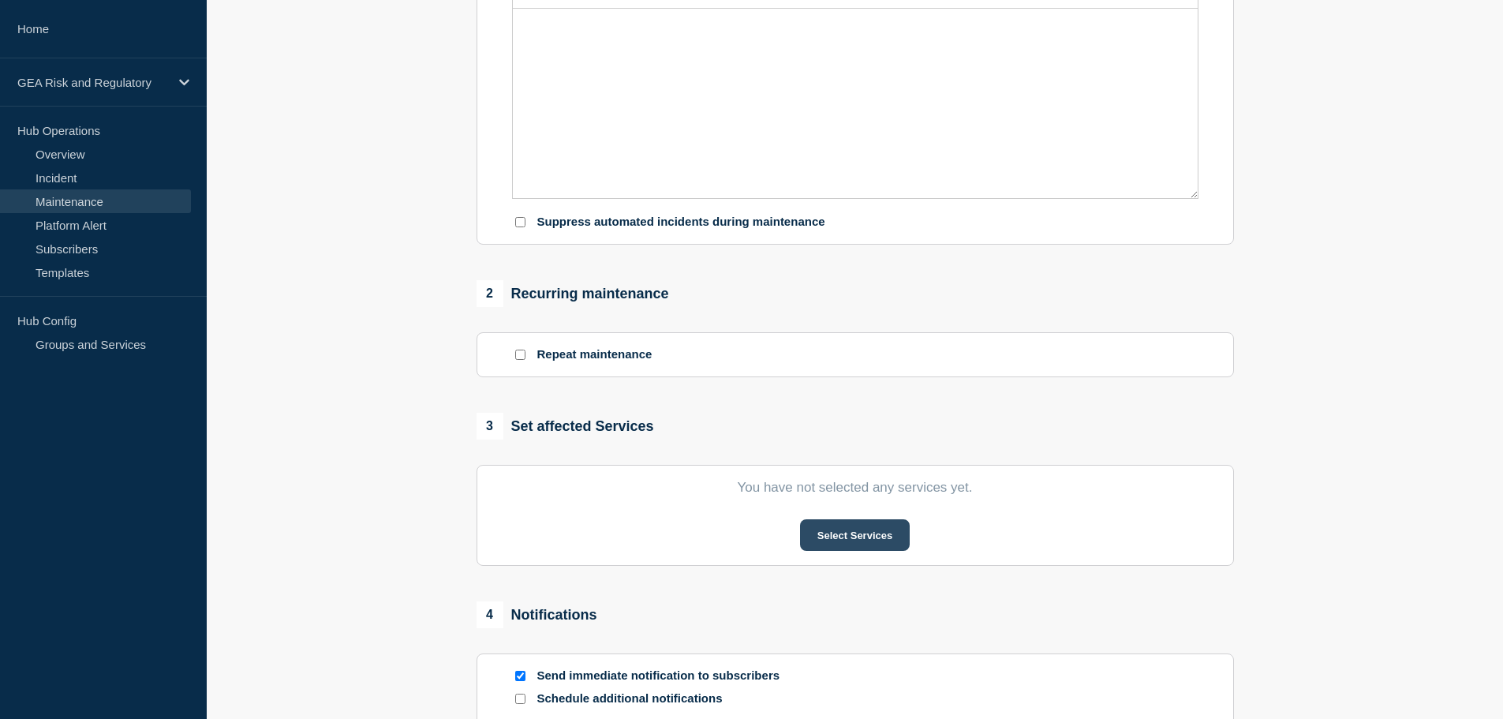
click at [864, 545] on button "Select Services" at bounding box center [855, 535] width 110 height 32
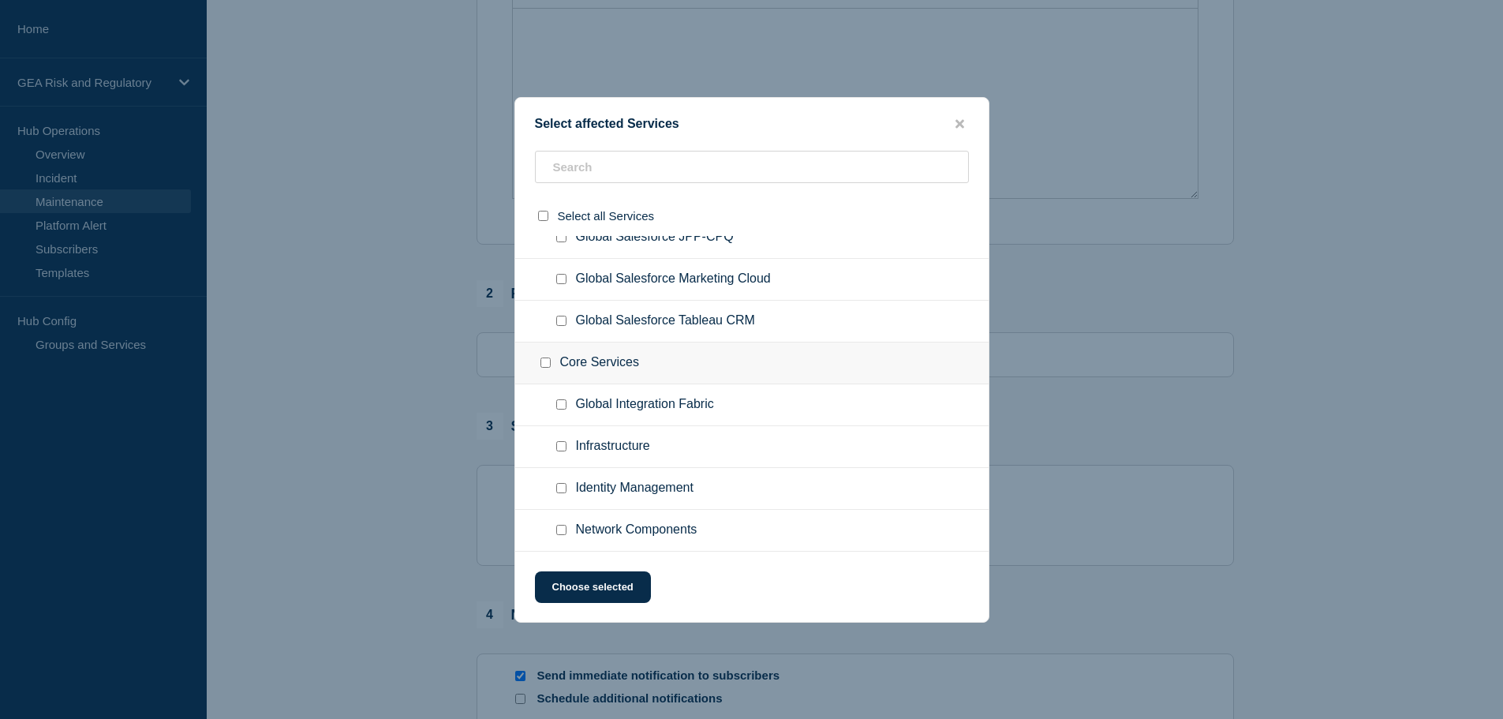
scroll to position [228, 0]
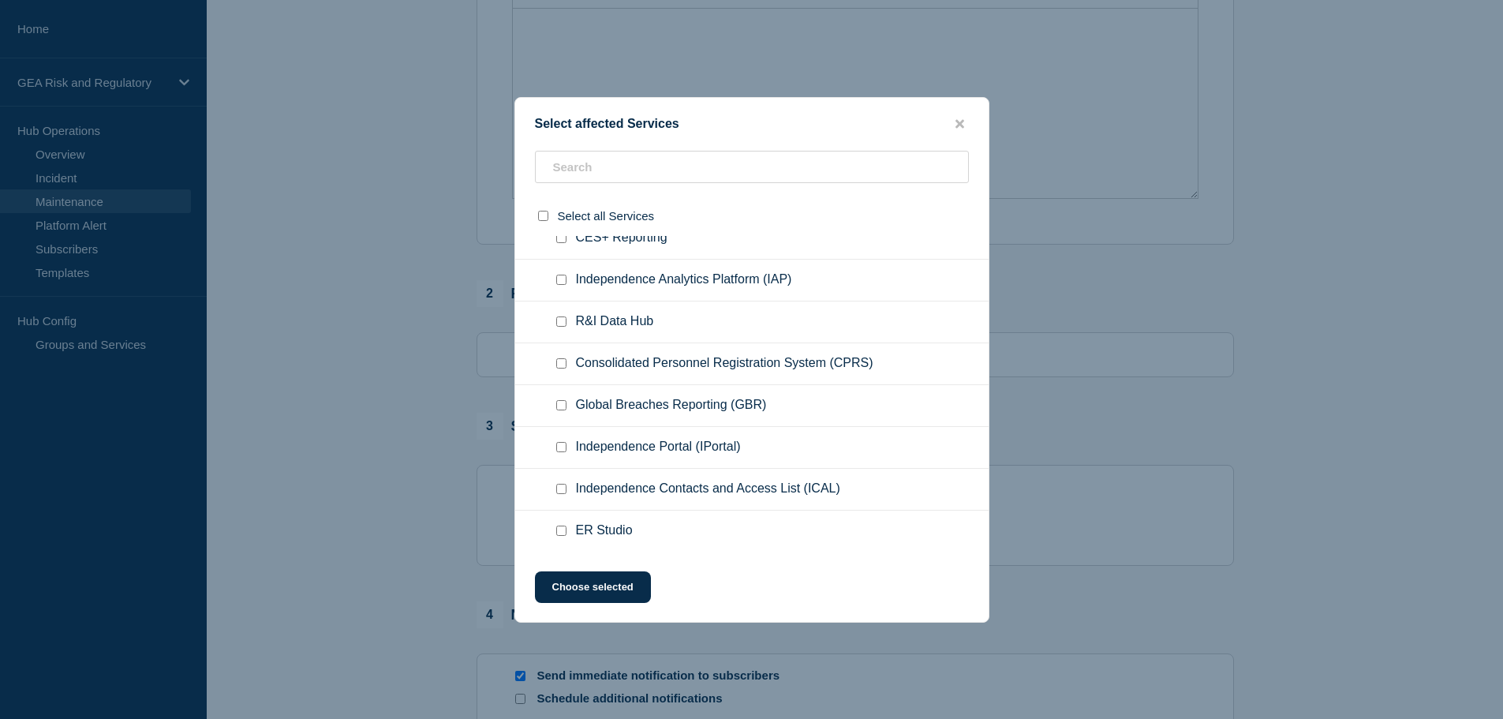
click at [356, 219] on div at bounding box center [751, 359] width 1503 height 719
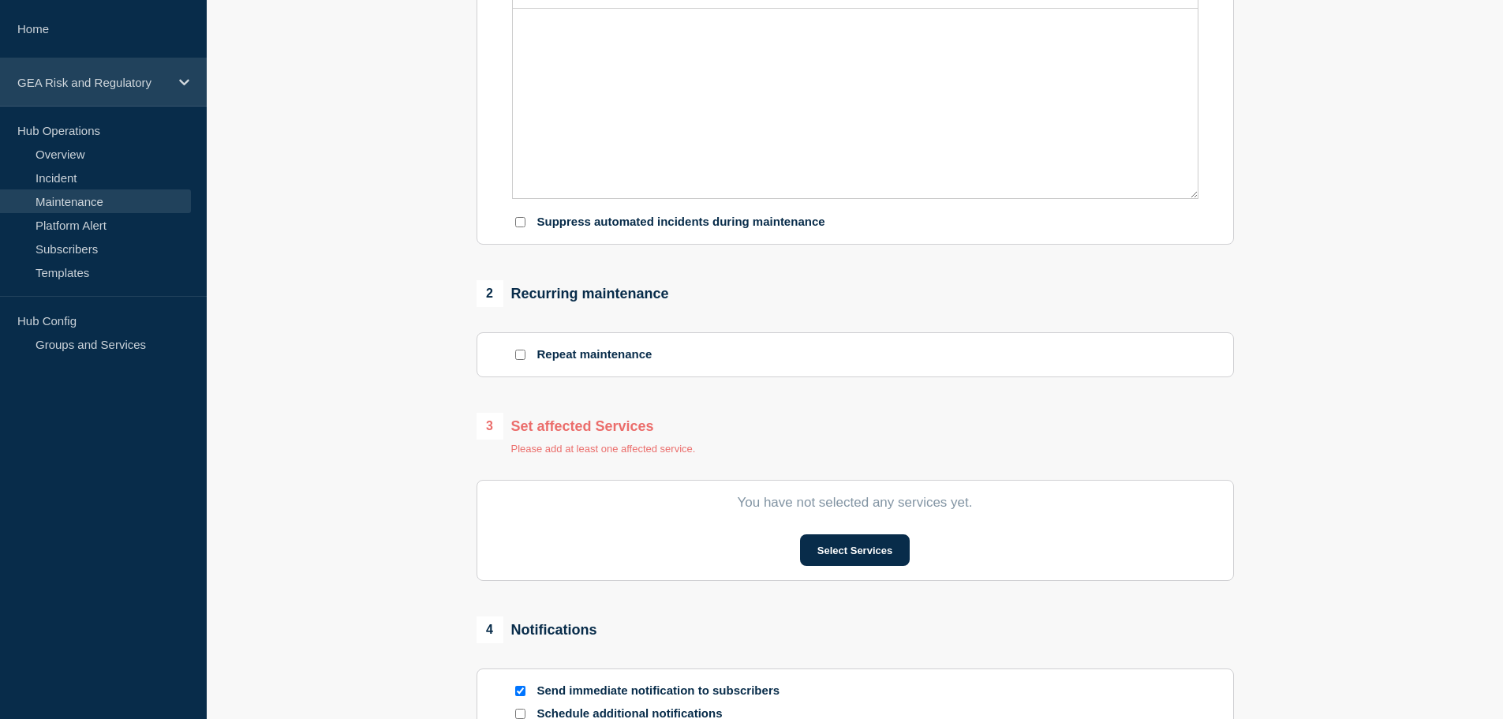
click at [187, 84] on icon at bounding box center [184, 83] width 10 height 12
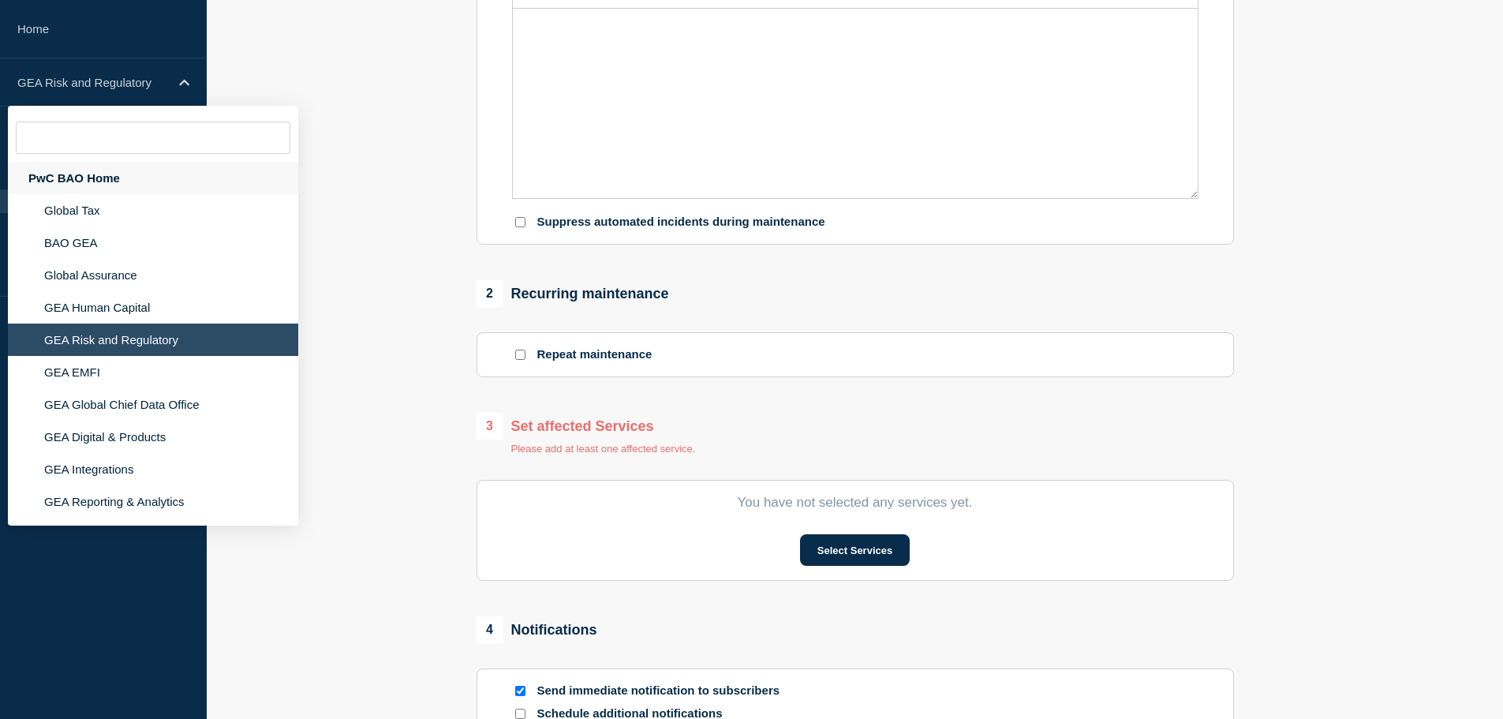
click at [92, 183] on div "PwC BAO Home" at bounding box center [153, 178] width 290 height 32
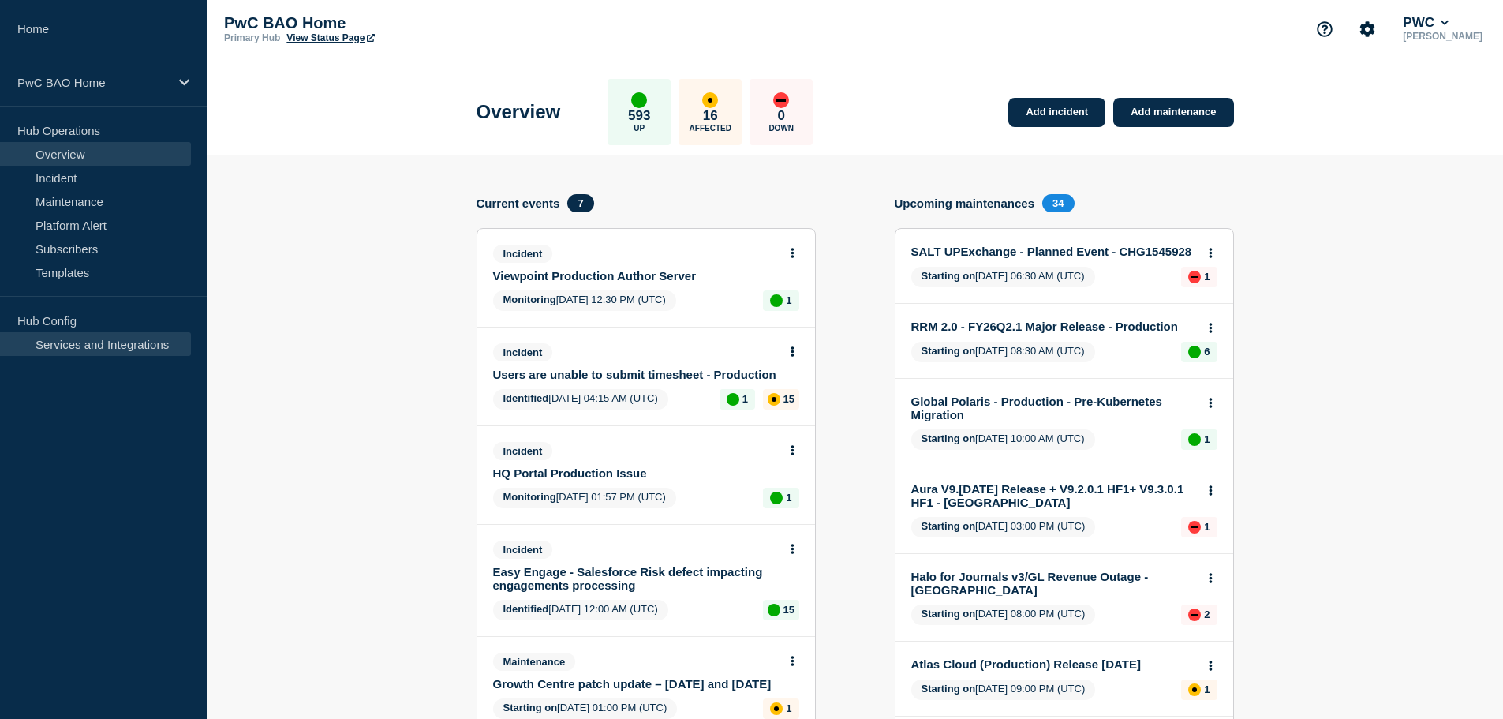
click at [65, 351] on link "Services and Integrations" at bounding box center [95, 344] width 191 height 24
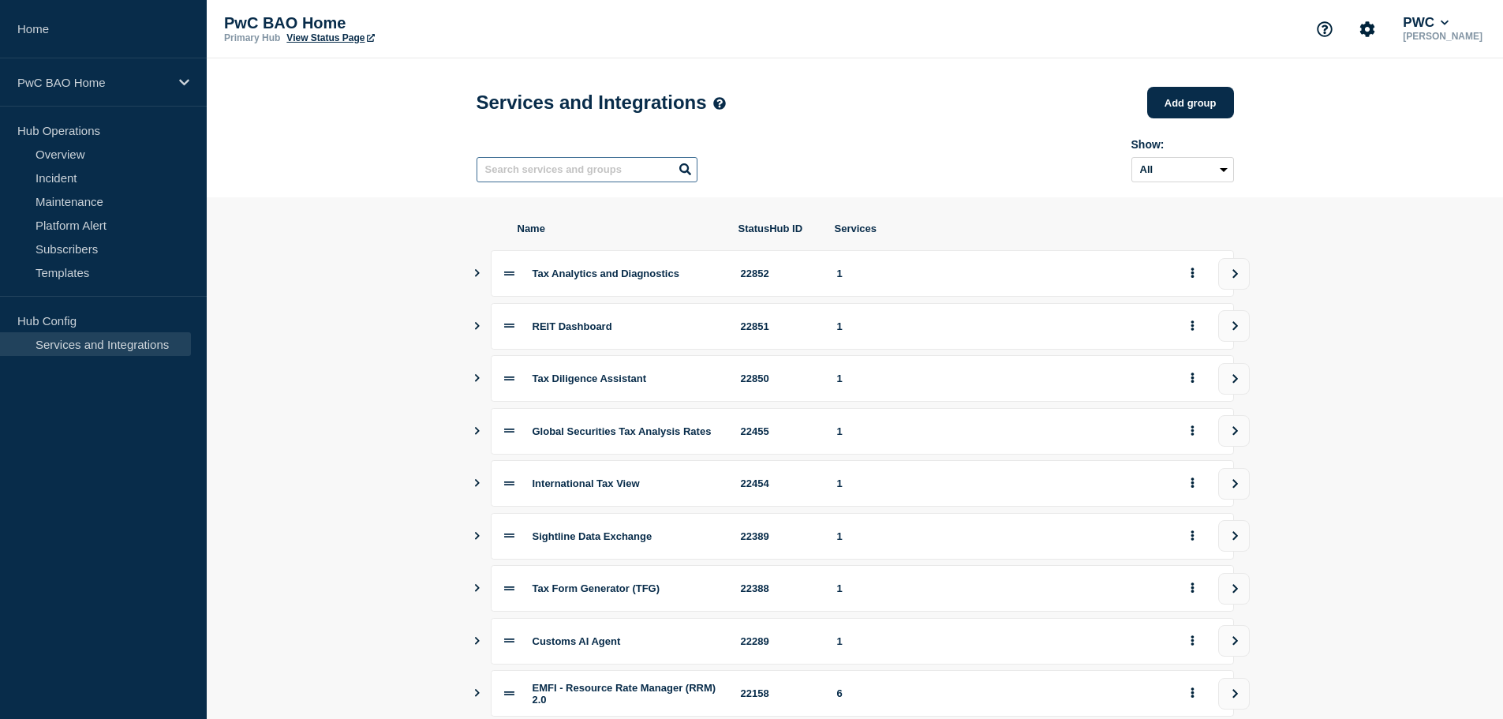
click at [588, 180] on input "text" at bounding box center [587, 169] width 221 height 25
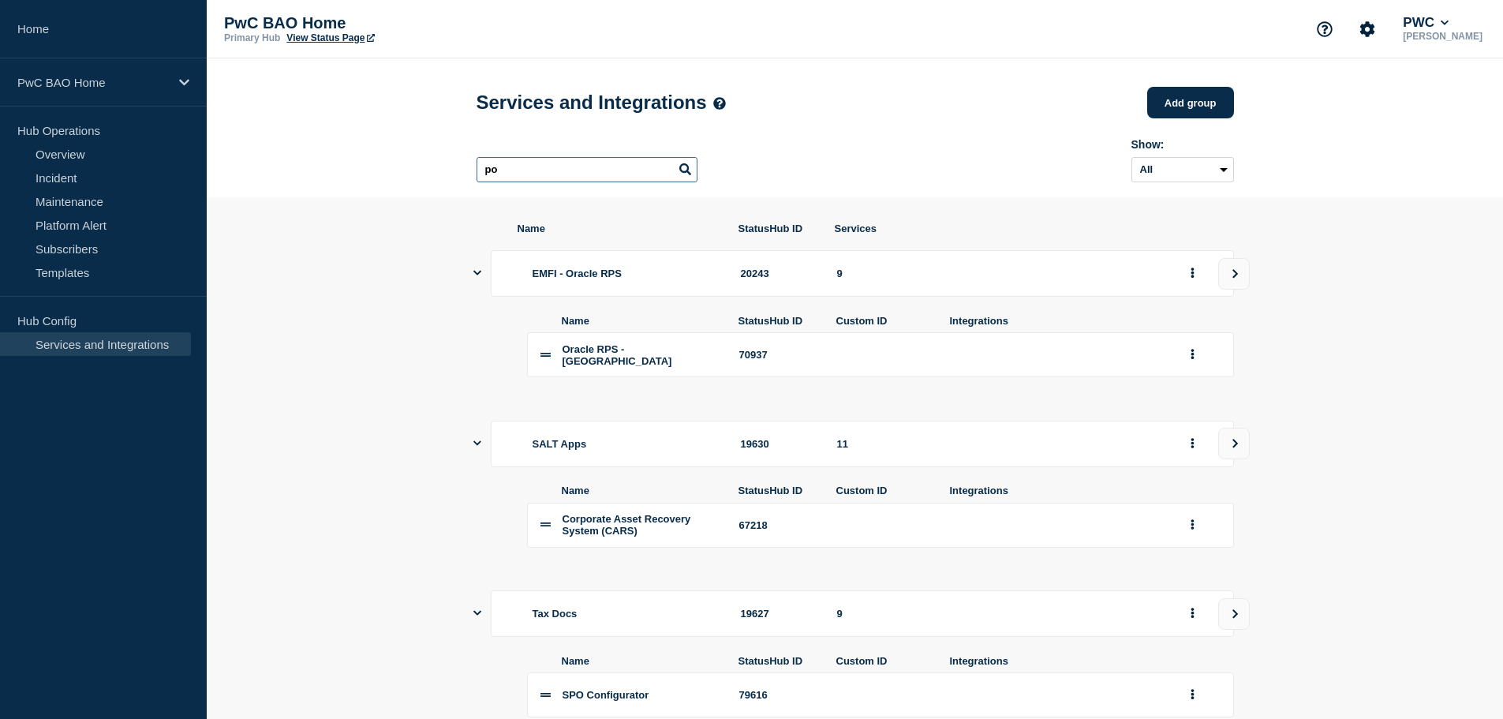
type input "p"
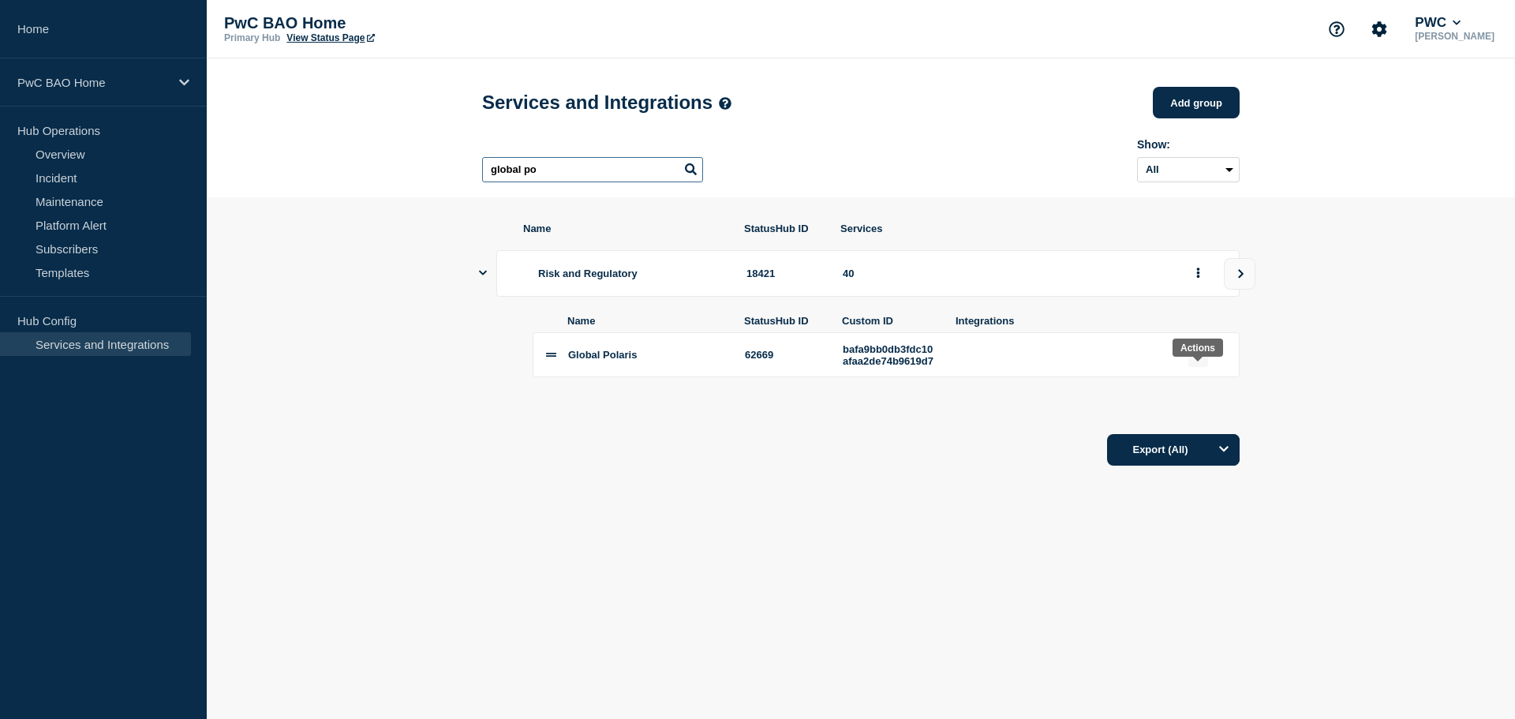
type input "global po"
click at [1200, 367] on button "group actions" at bounding box center [1198, 354] width 20 height 24
click at [1220, 399] on button "Edit" at bounding box center [1207, 392] width 79 height 24
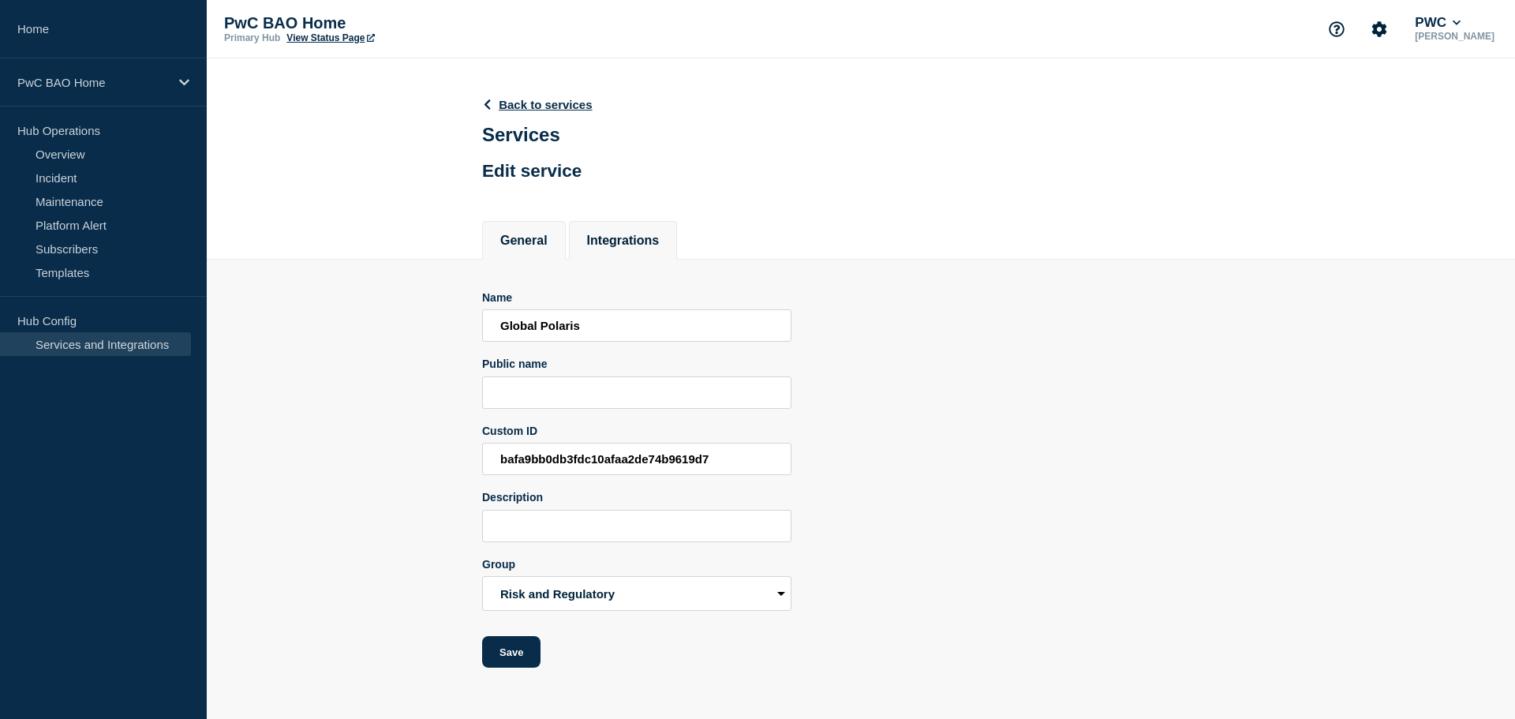
click at [660, 245] on button "Integrations" at bounding box center [623, 241] width 73 height 14
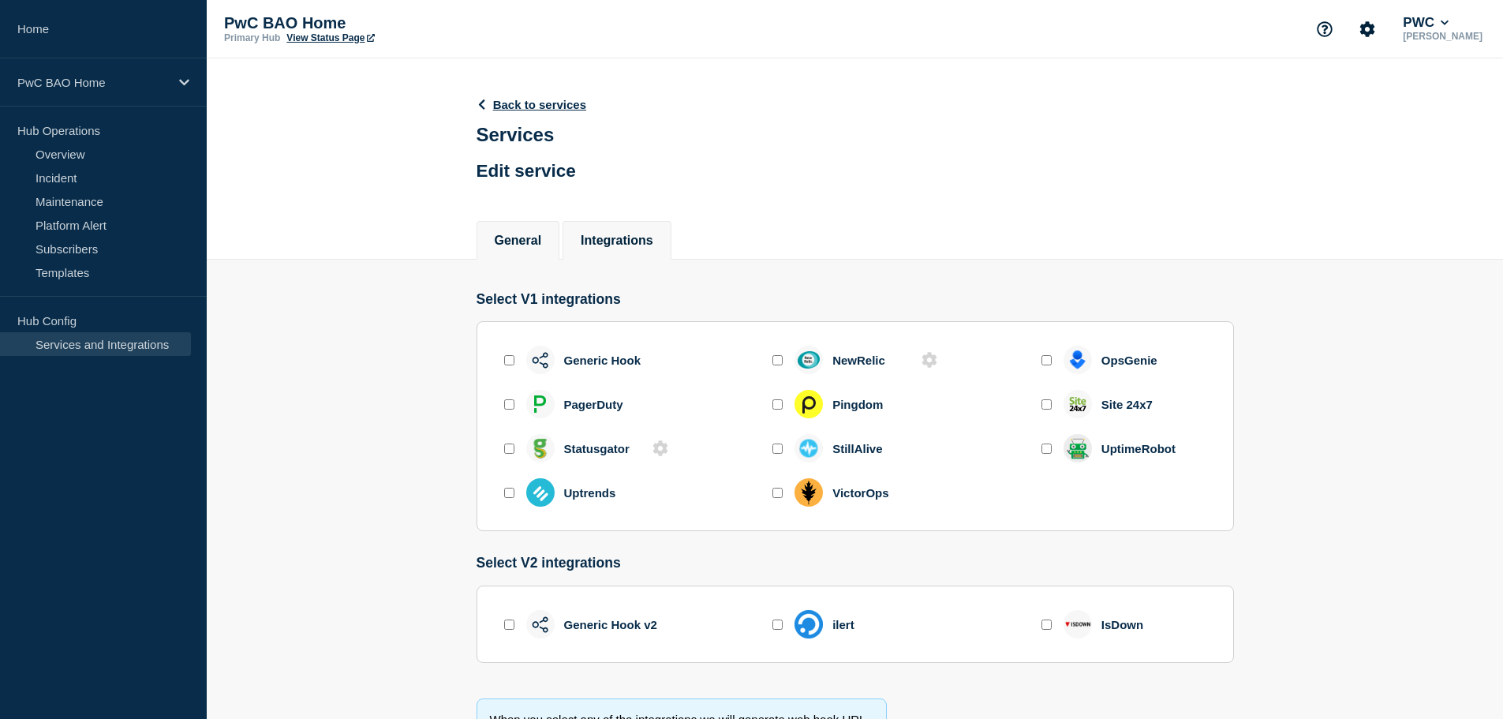
click at [542, 246] on button "General" at bounding box center [518, 241] width 47 height 14
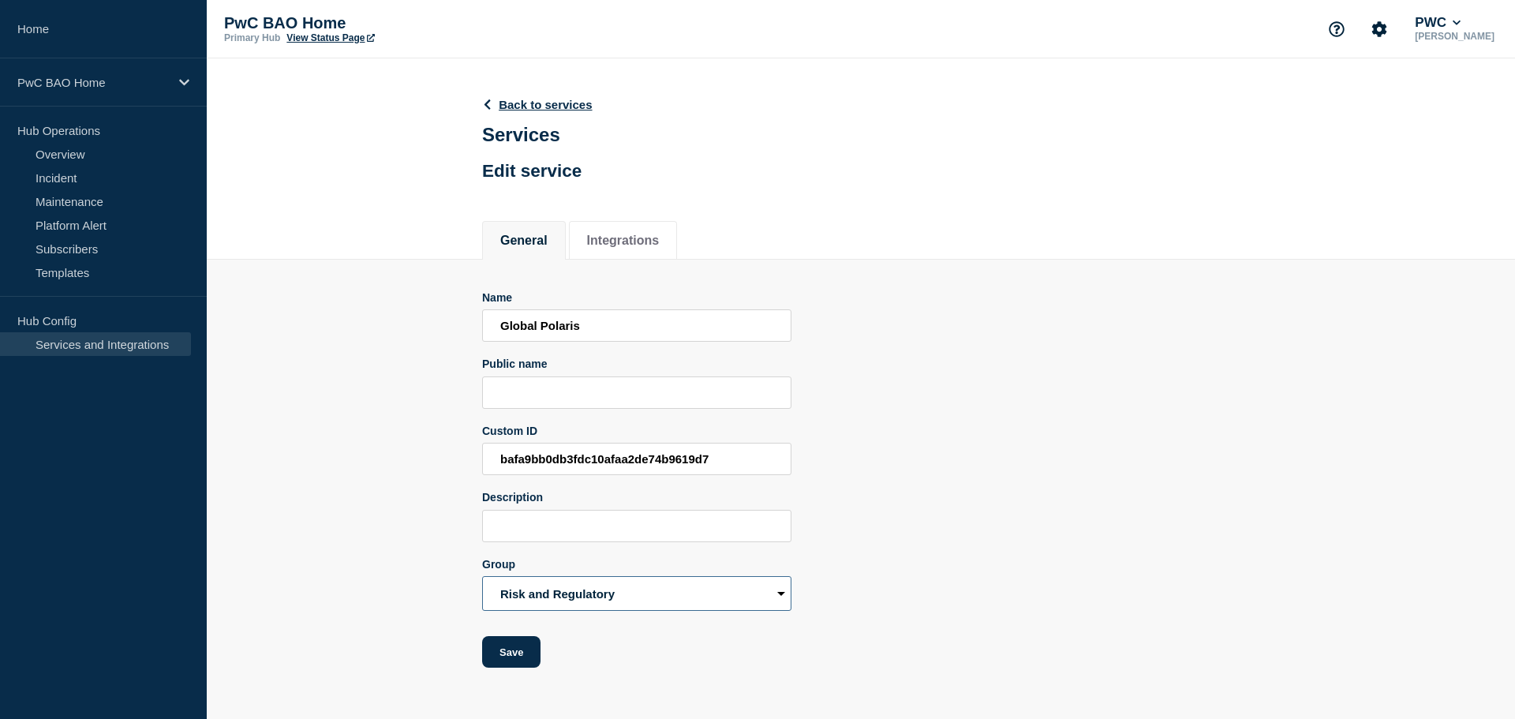
click at [644, 599] on select "Tax Analytics and Diagnostics REIT Dashboard Tax Diligence Assistant Global Sec…" at bounding box center [636, 593] width 309 height 35
click at [105, 352] on link "Services and Integrations" at bounding box center [95, 344] width 191 height 24
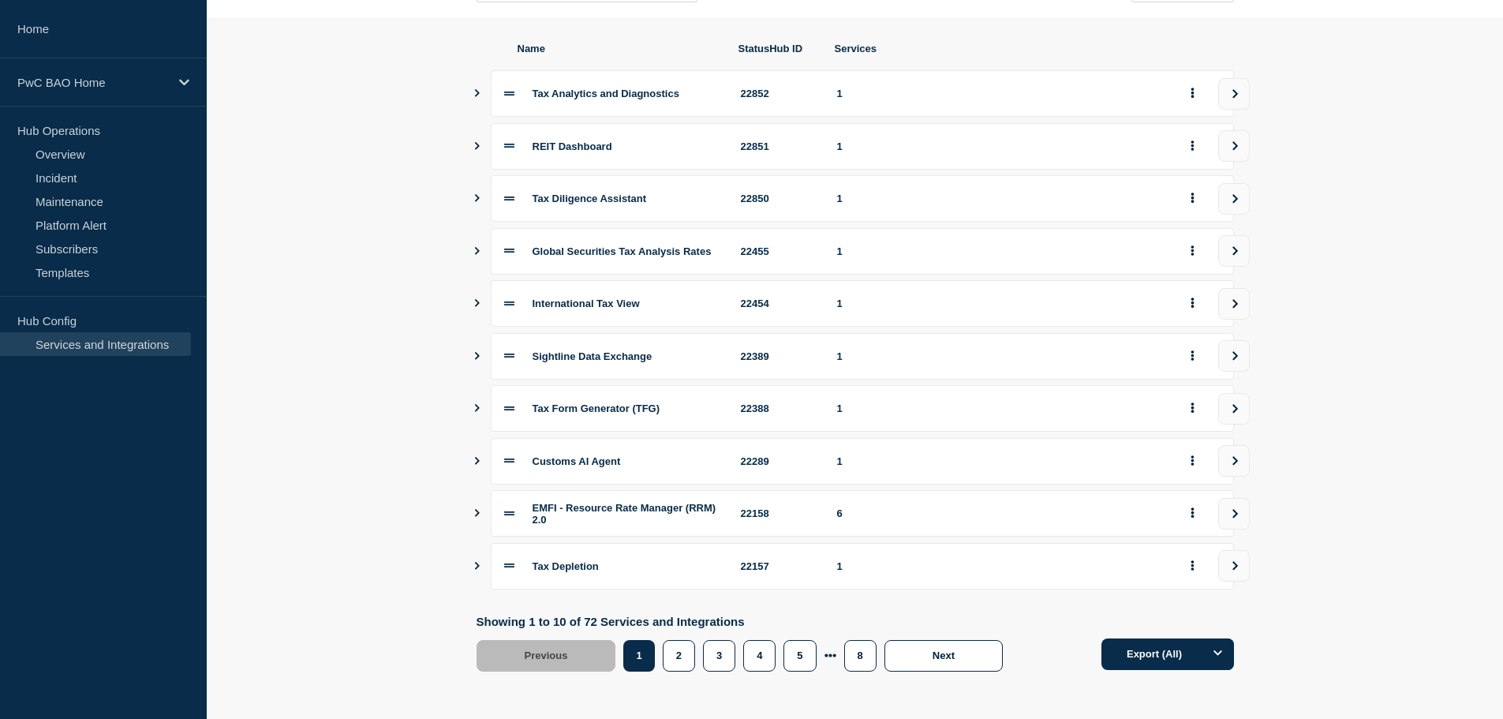
scroll to position [191, 0]
click at [475, 91] on icon "Show services" at bounding box center [477, 93] width 10 height 8
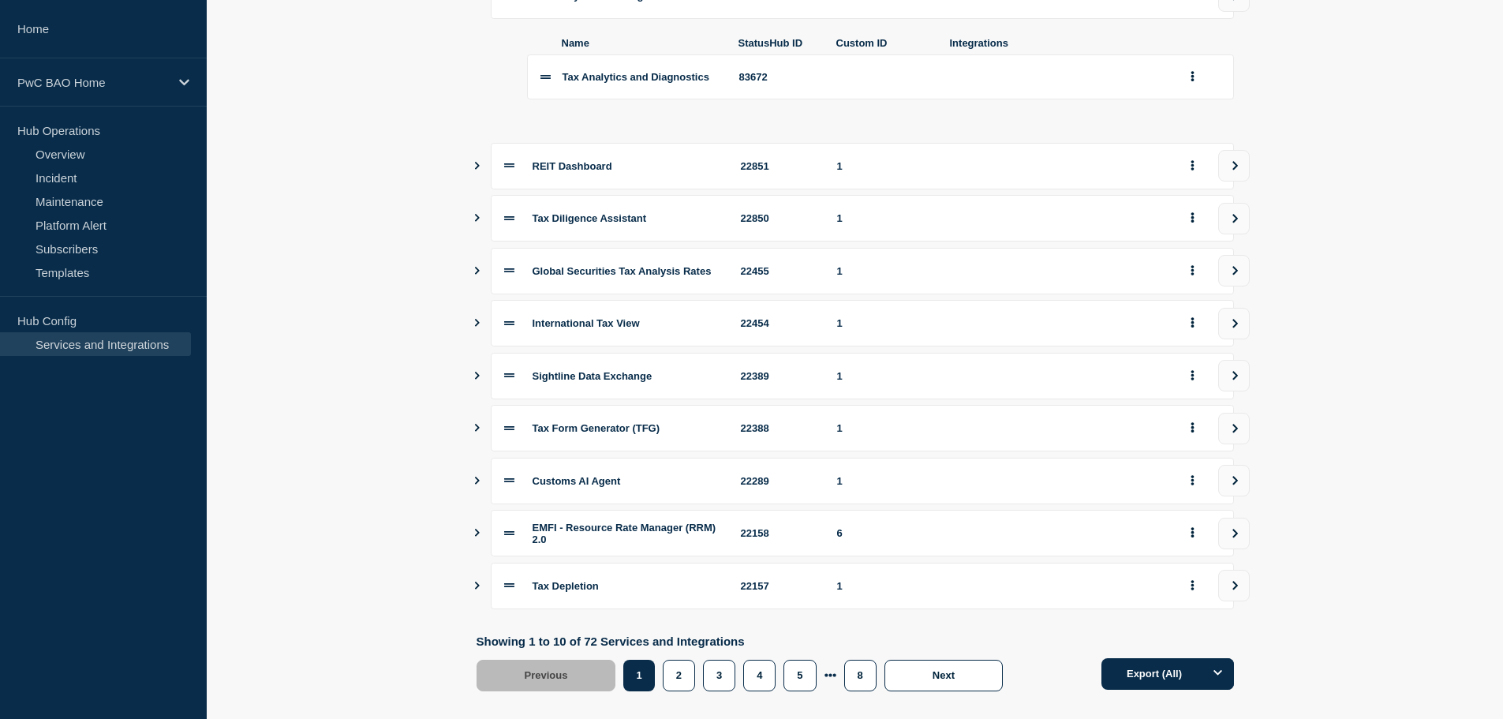
scroll to position [315, 0]
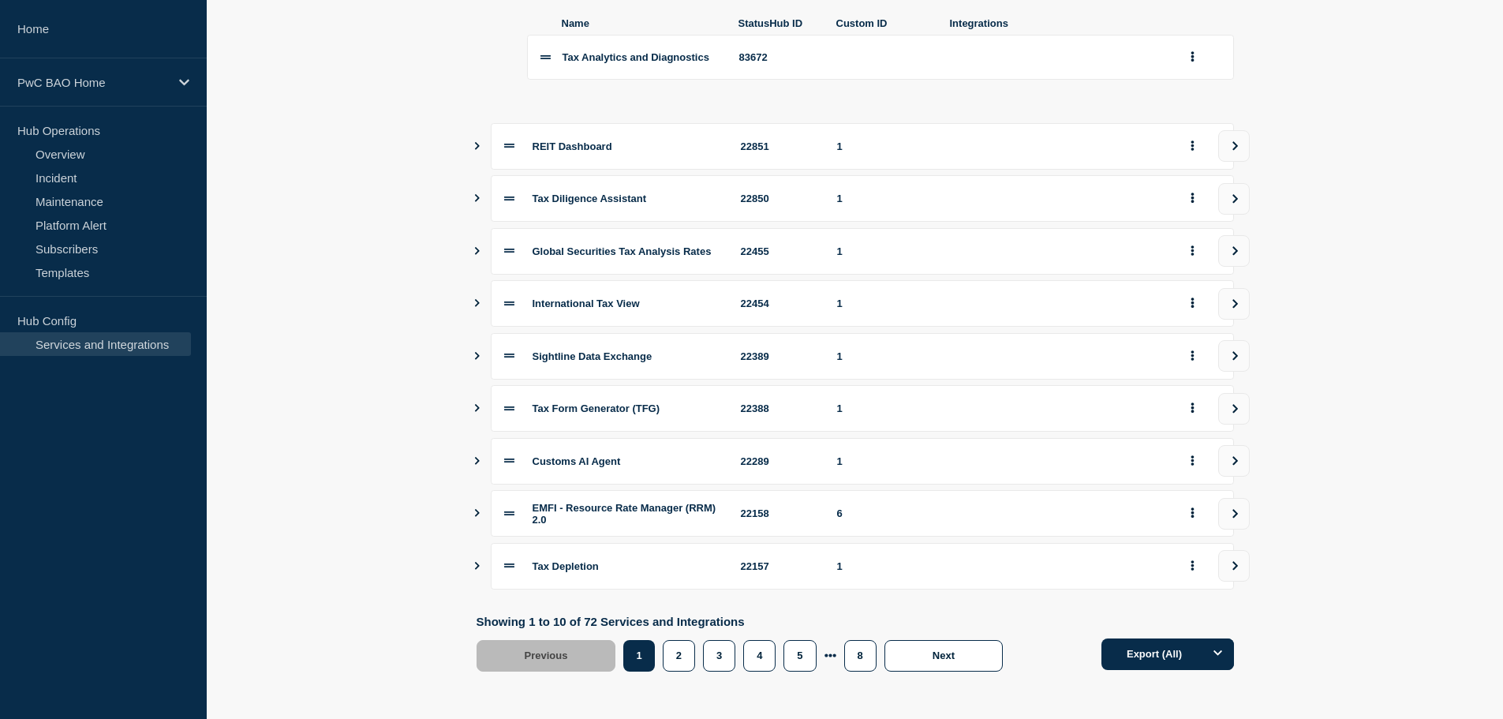
click at [477, 404] on icon "Show services" at bounding box center [477, 408] width 5 height 8
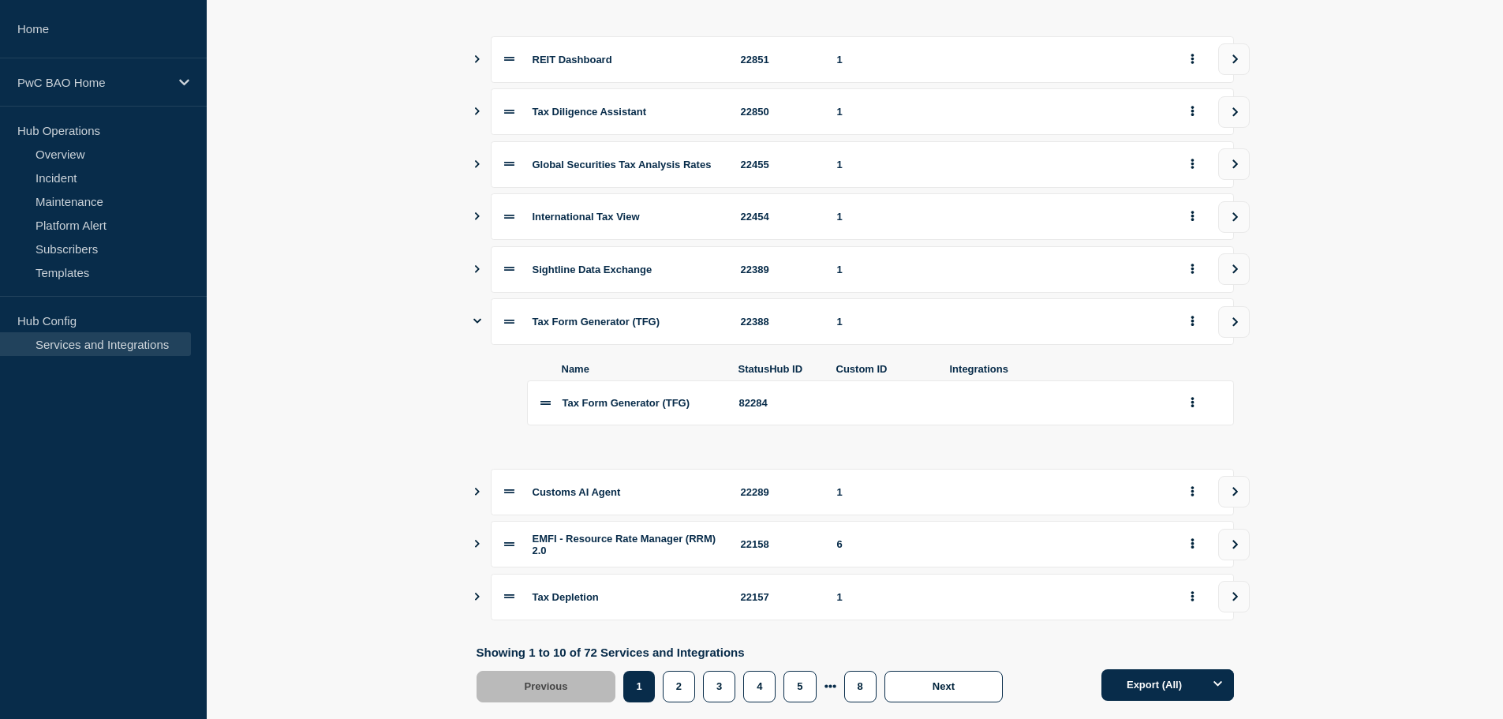
scroll to position [435, 0]
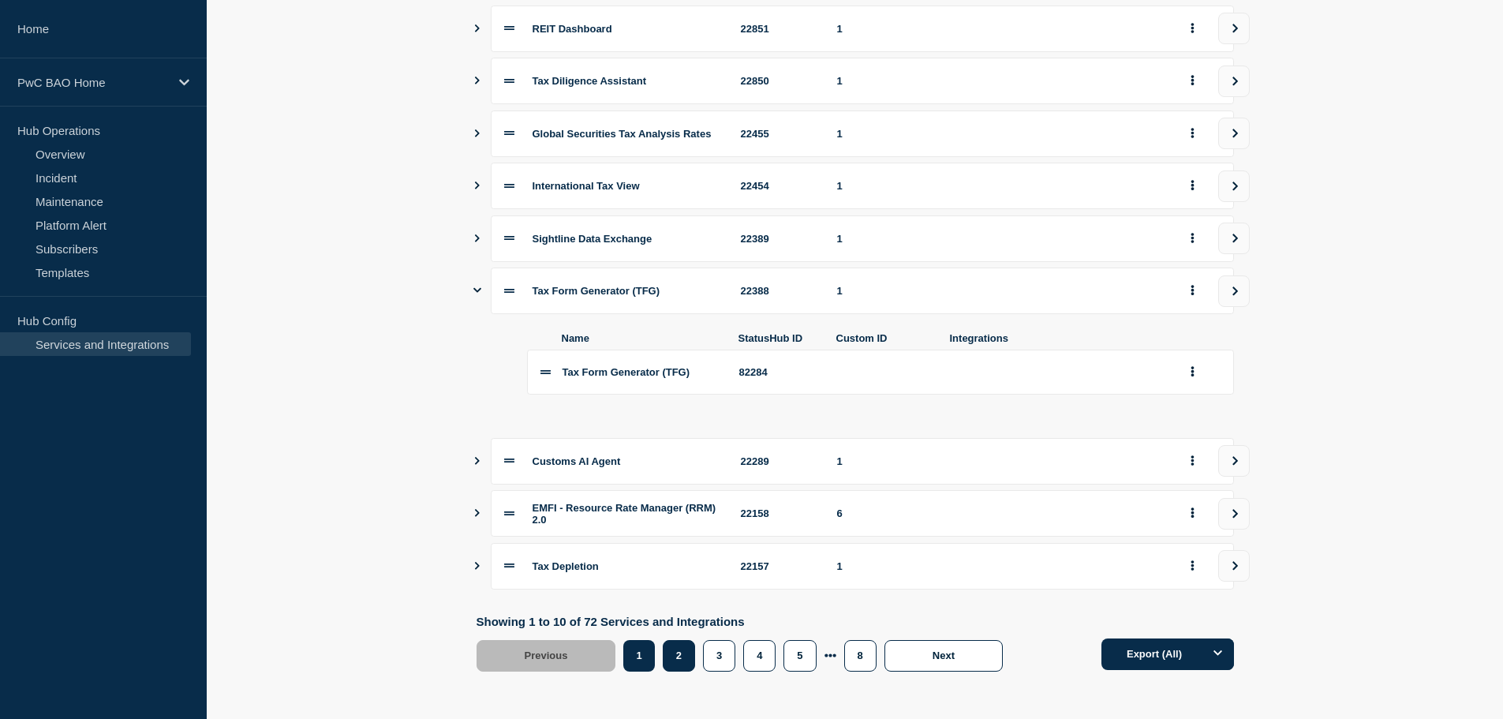
click at [688, 653] on button "2" at bounding box center [679, 656] width 32 height 32
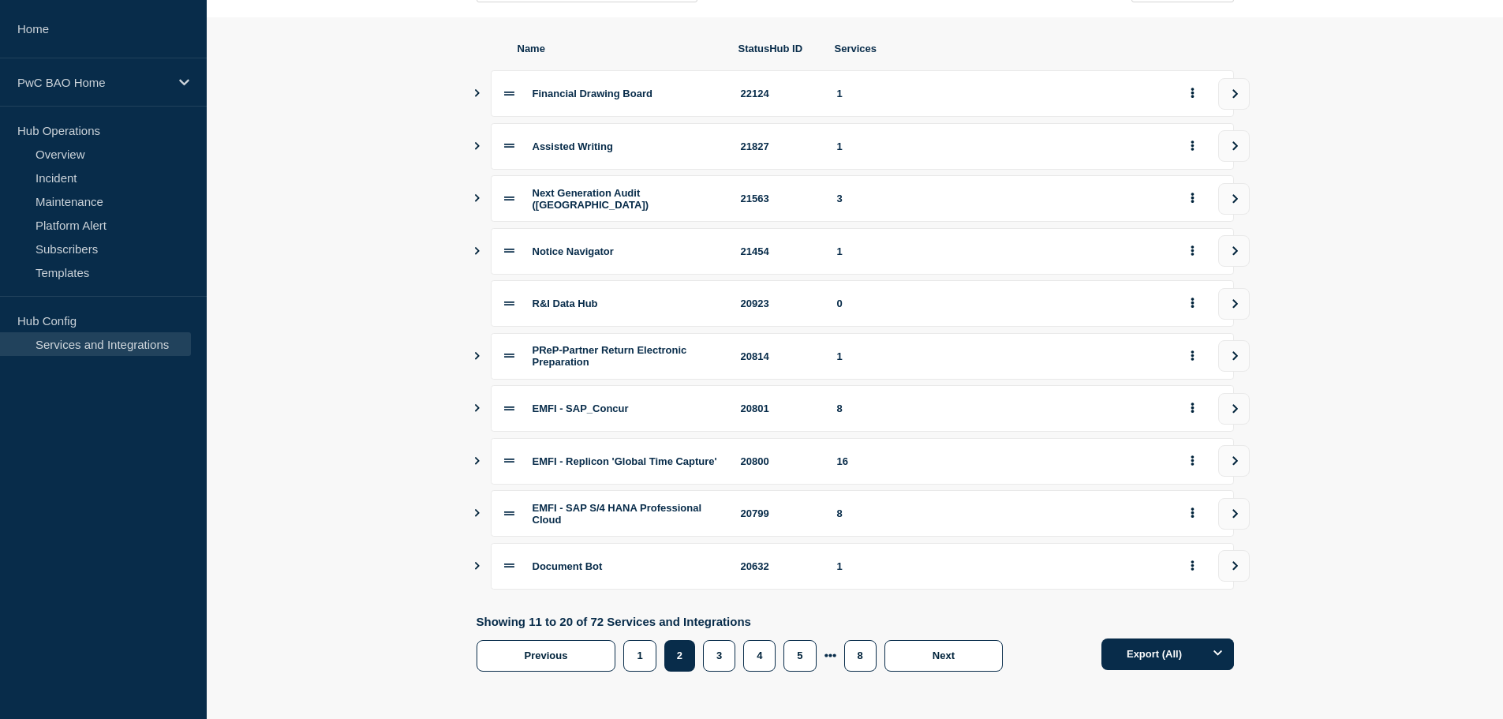
scroll to position [193, 0]
click at [477, 194] on icon "Show services" at bounding box center [477, 198] width 5 height 8
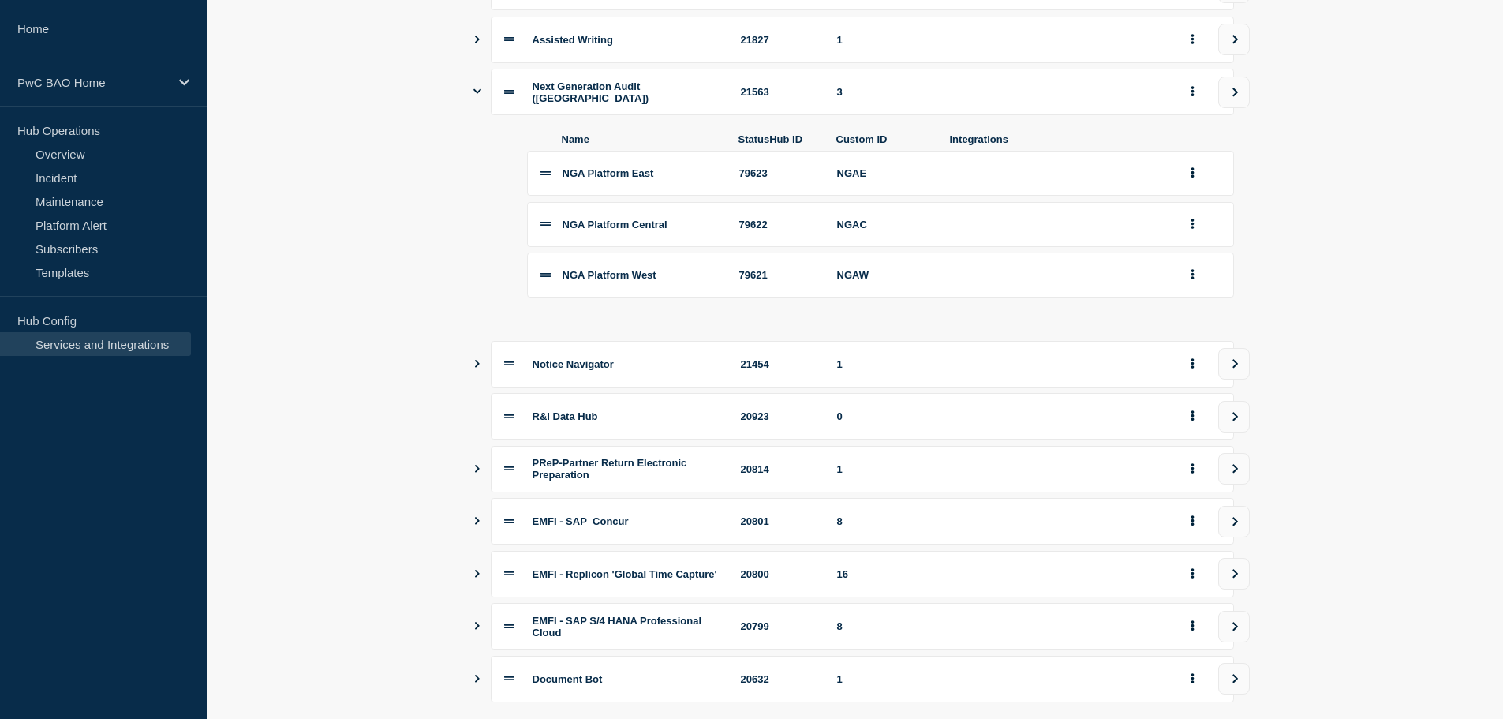
scroll to position [325, 0]
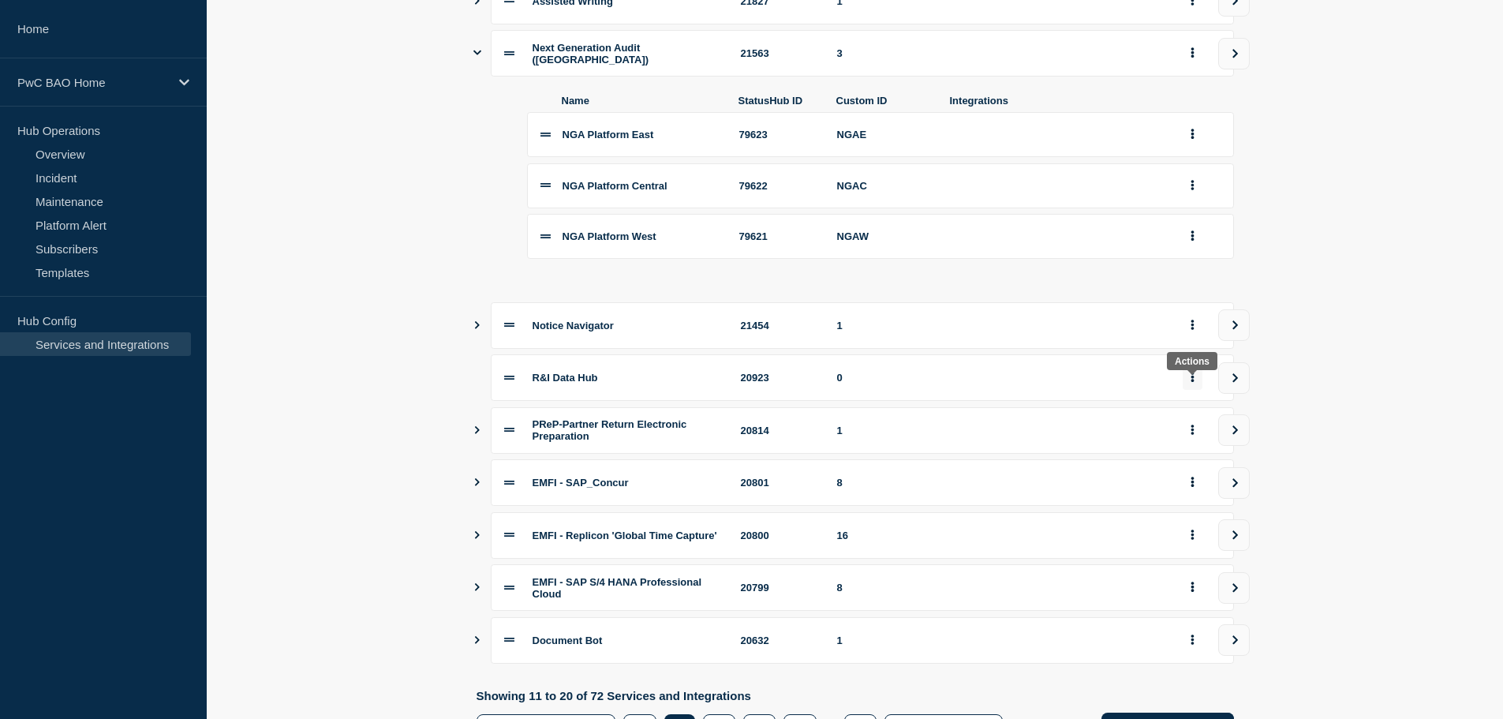
click at [1196, 386] on button "group actions" at bounding box center [1193, 377] width 20 height 24
click at [1199, 442] on button "Delete" at bounding box center [1201, 439] width 79 height 24
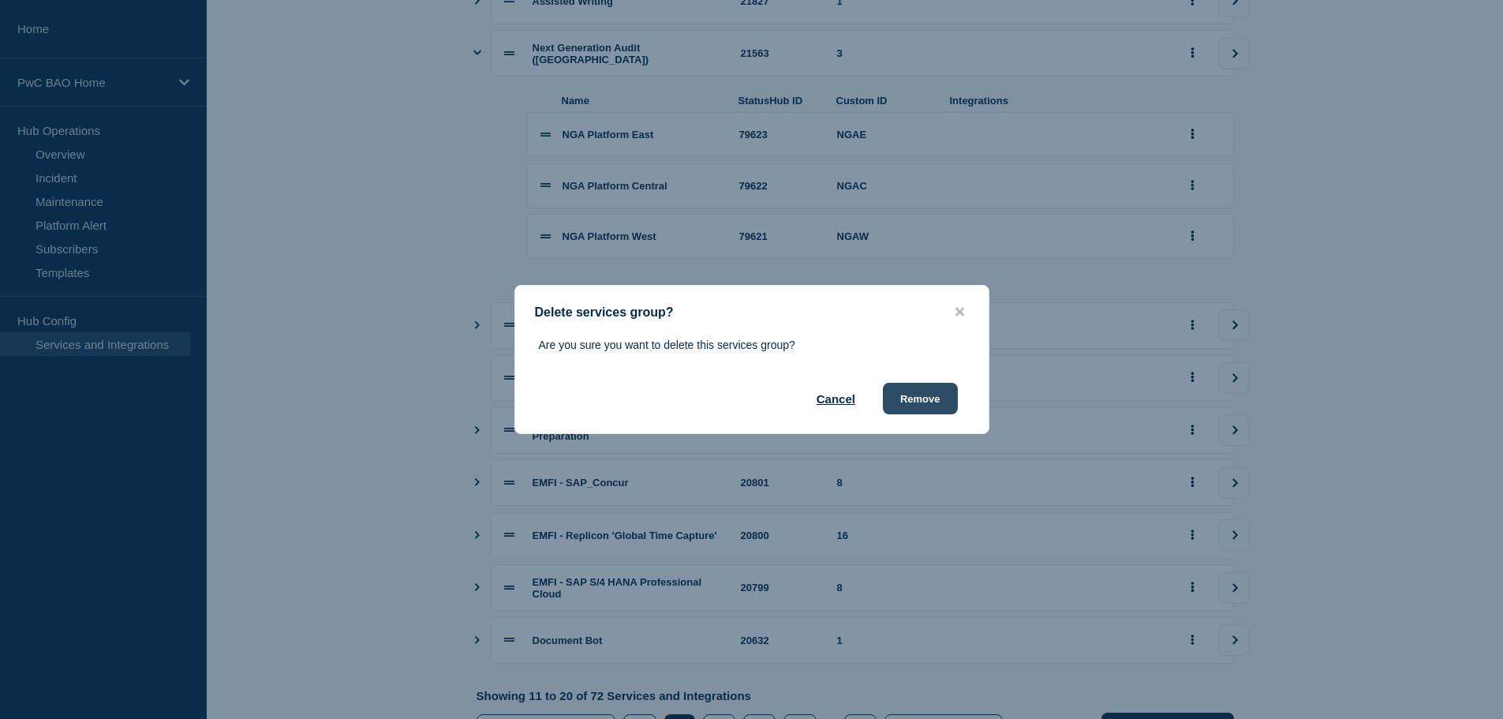
click at [938, 402] on button "Remove" at bounding box center [920, 399] width 75 height 32
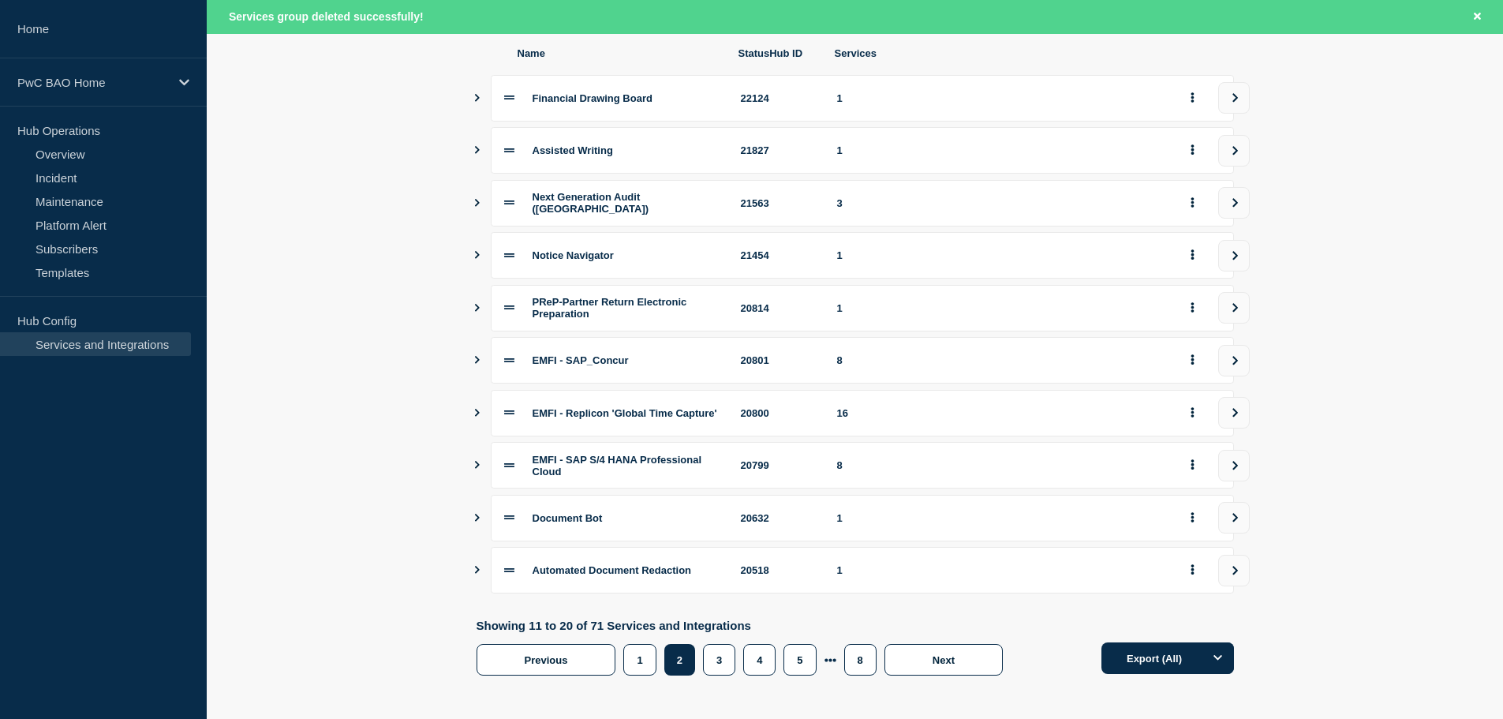
scroll to position [226, 0]
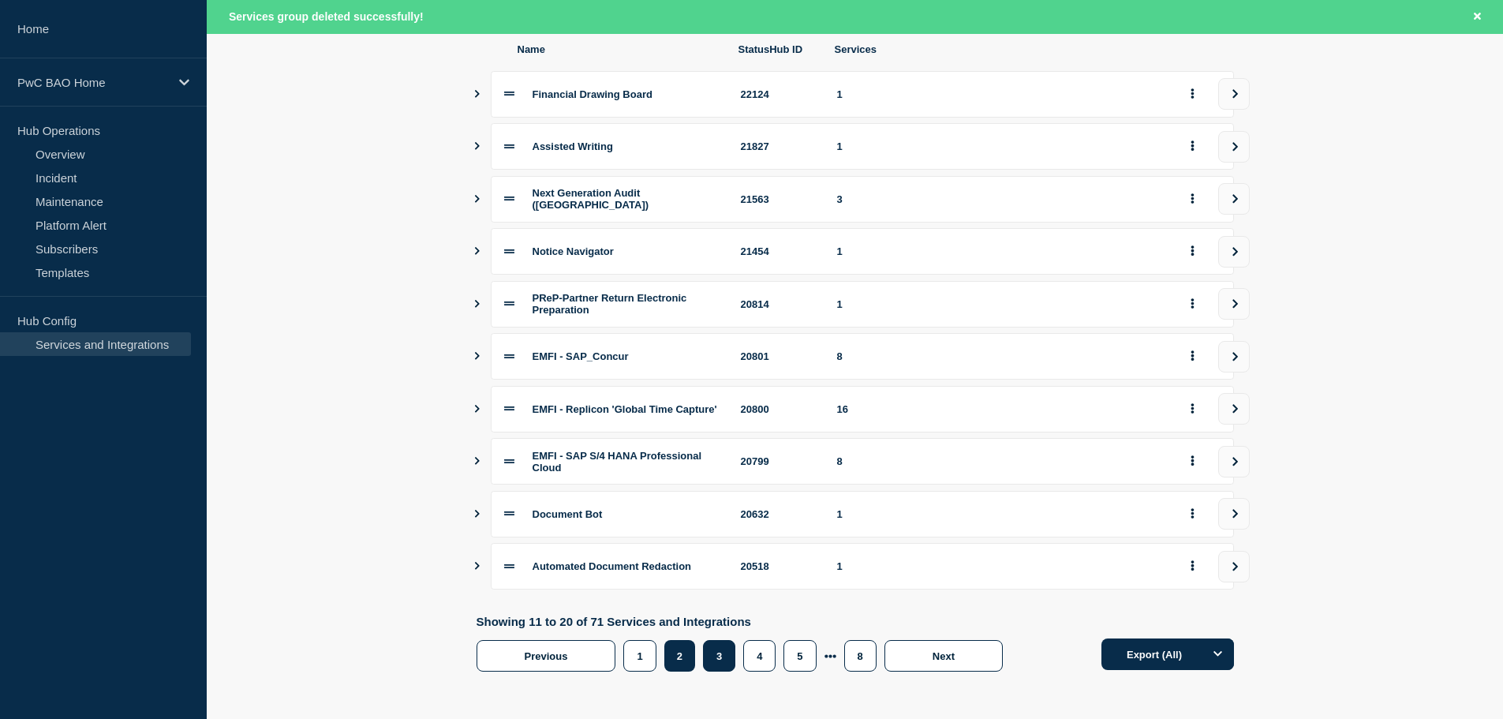
click at [724, 654] on button "3" at bounding box center [719, 656] width 32 height 32
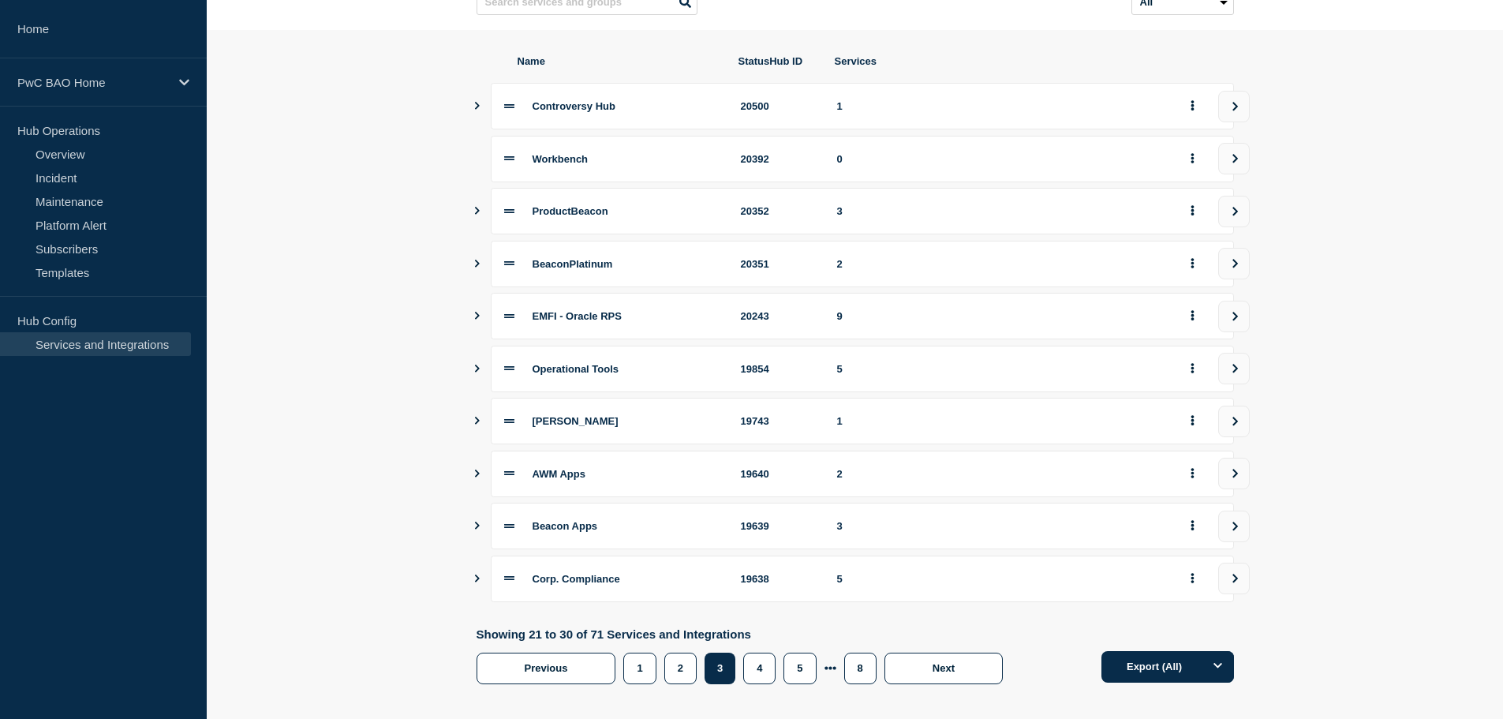
scroll to position [186, 0]
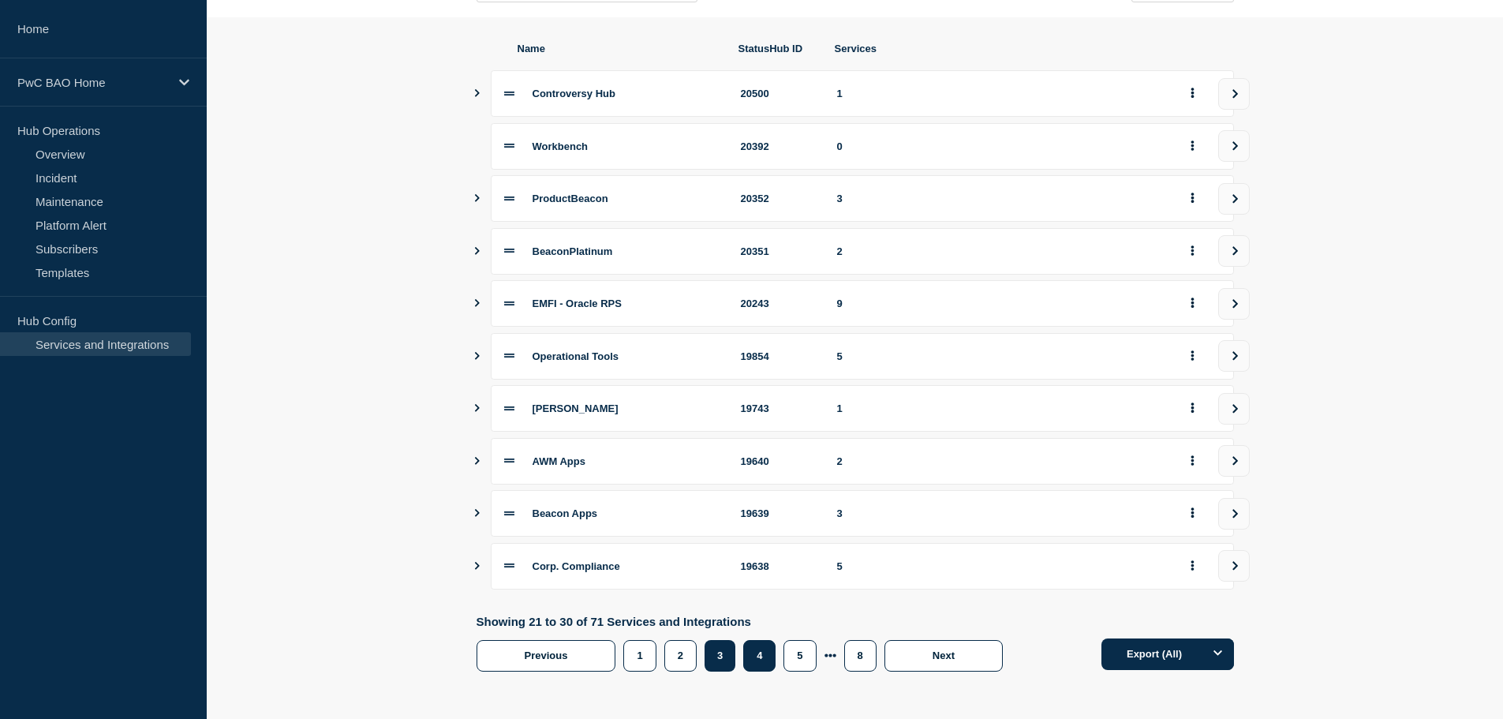
click at [771, 660] on button "4" at bounding box center [759, 656] width 32 height 32
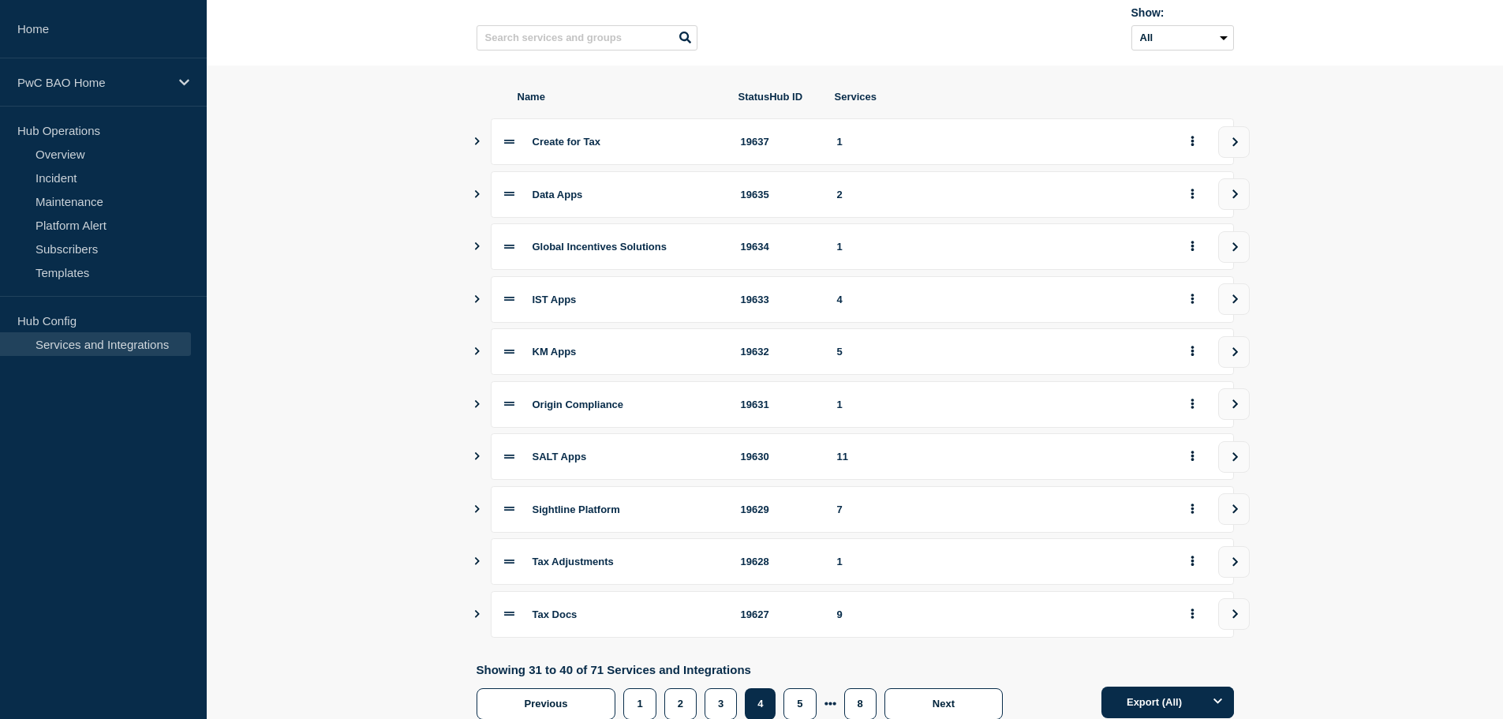
scroll to position [186, 0]
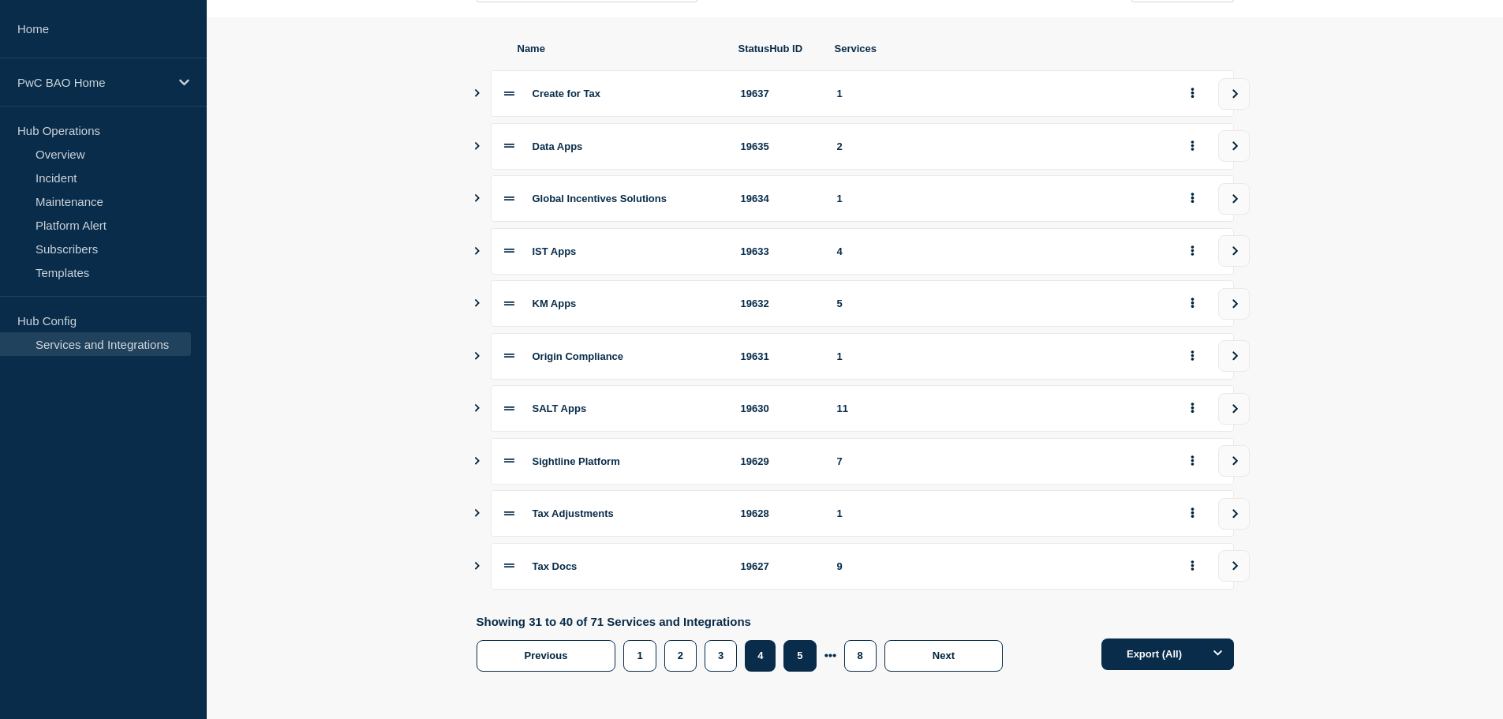
click at [805, 660] on button "5" at bounding box center [800, 656] width 32 height 32
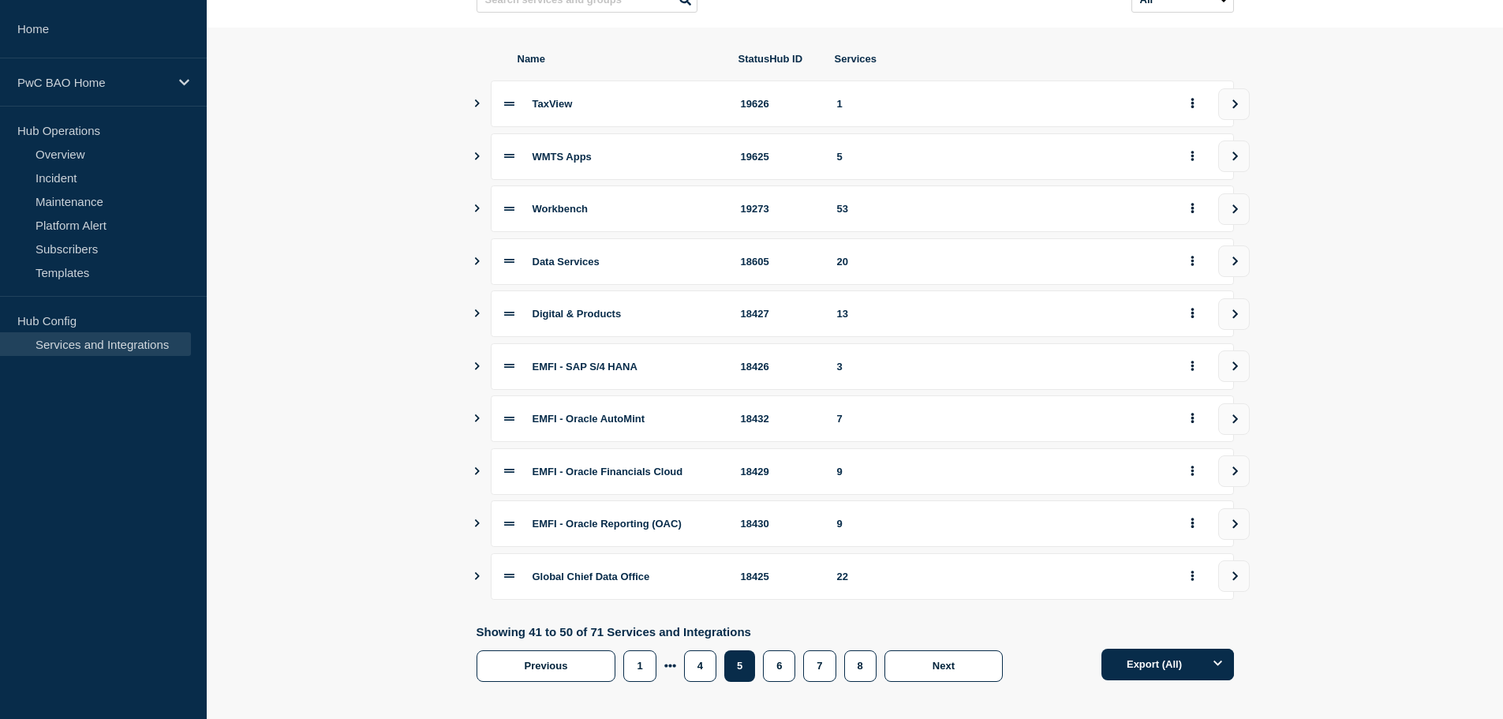
scroll to position [186, 0]
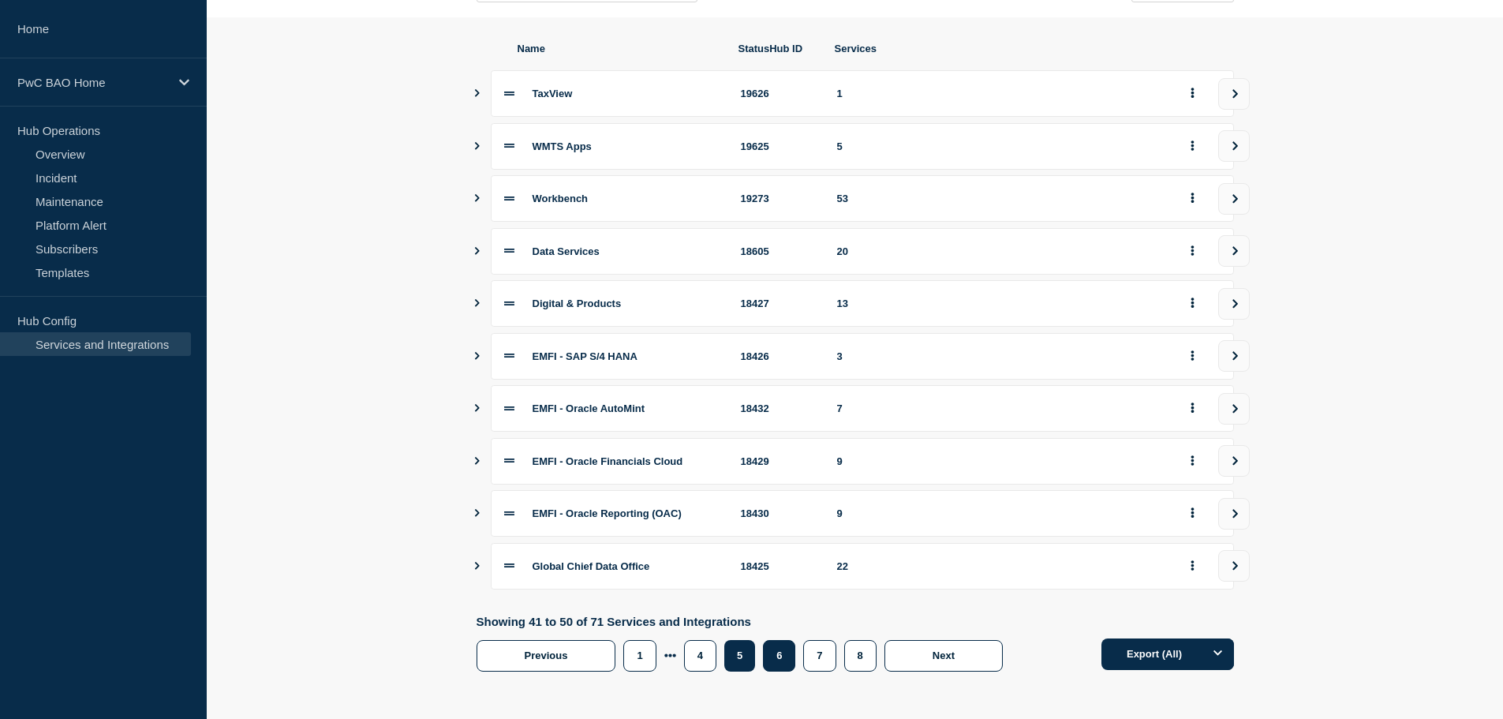
click at [790, 656] on button "6" at bounding box center [779, 656] width 32 height 32
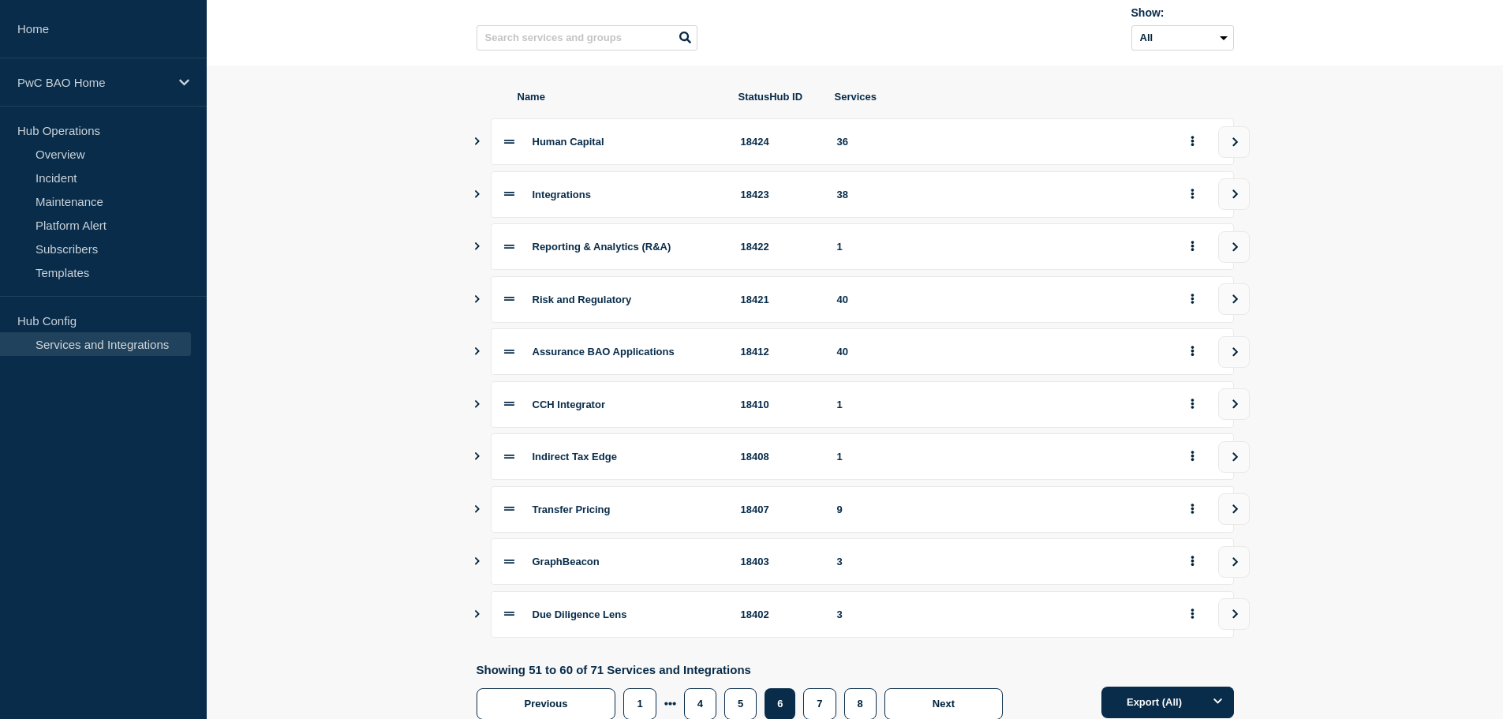
scroll to position [186, 0]
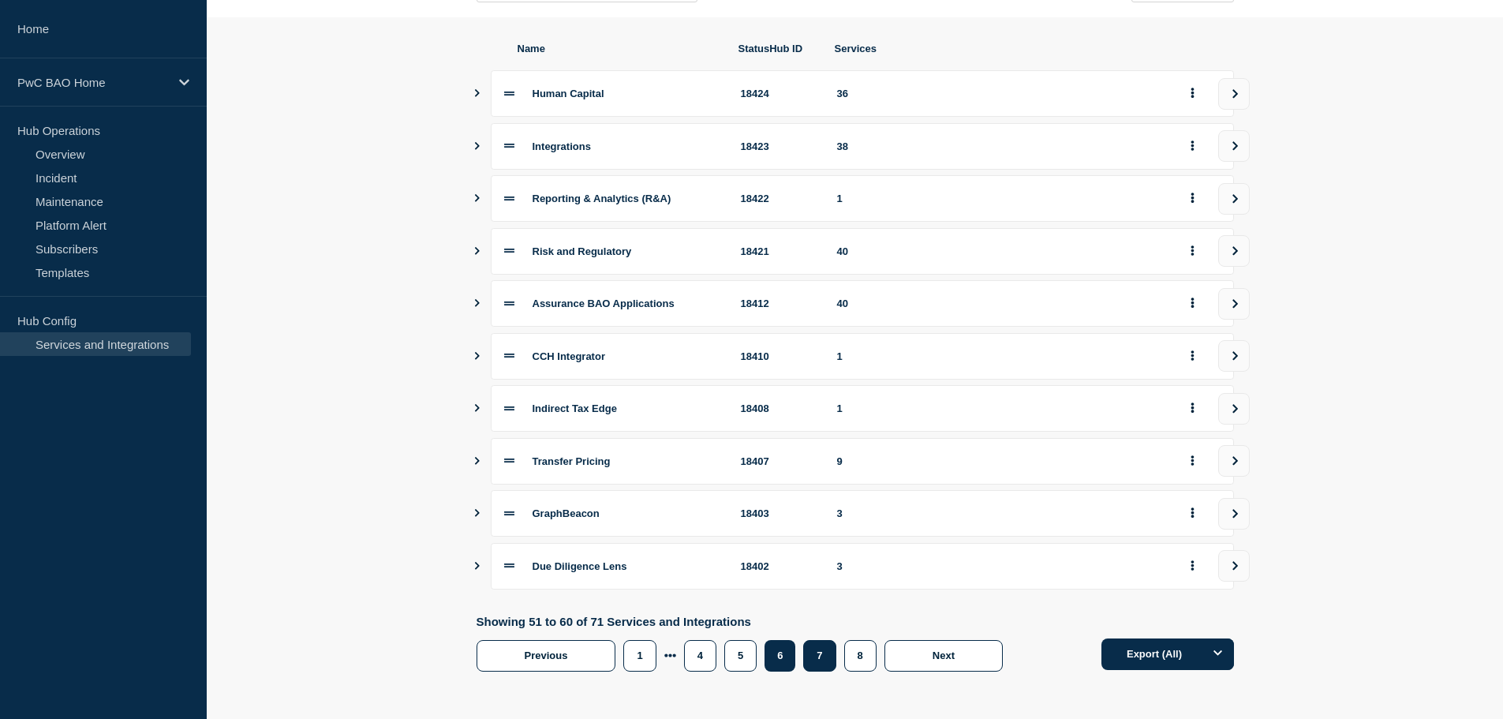
click at [825, 660] on button "7" at bounding box center [819, 656] width 32 height 32
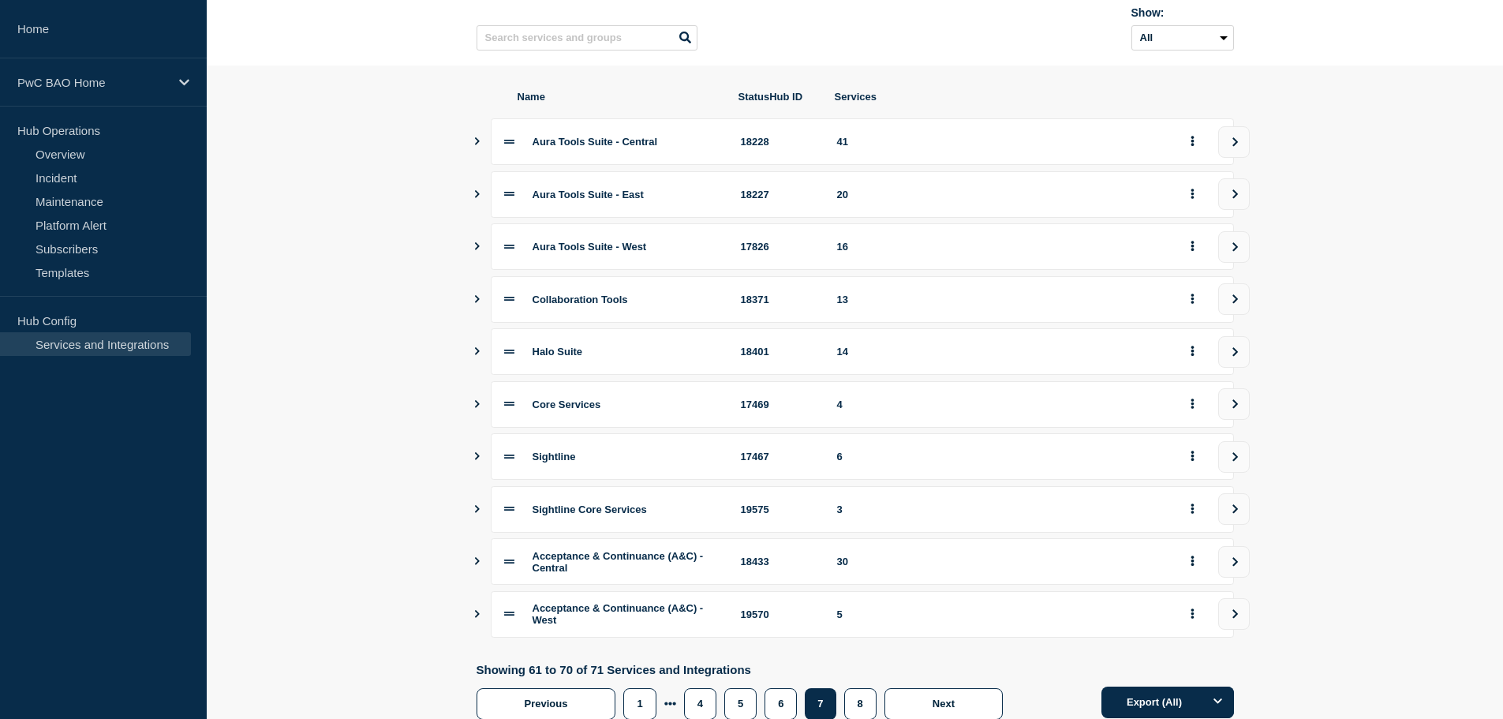
scroll to position [191, 0]
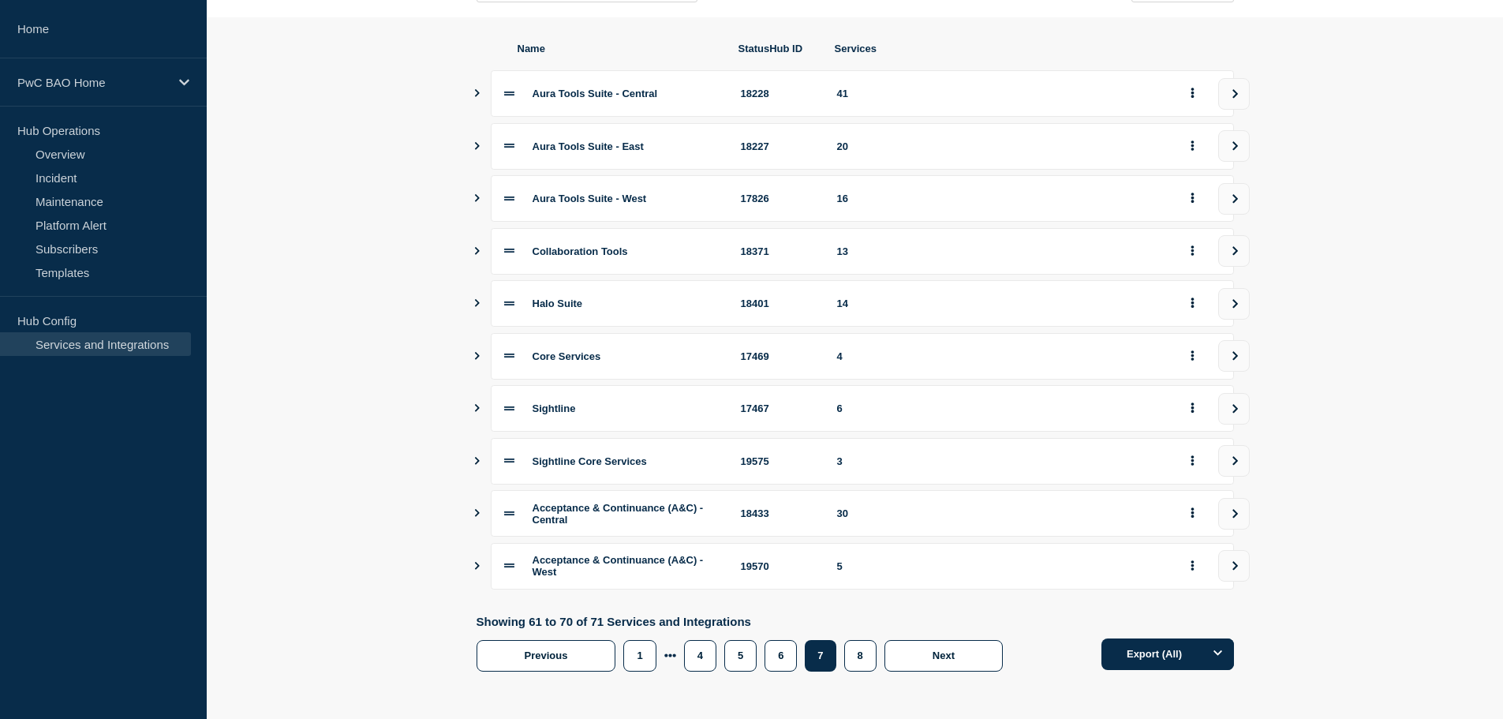
click at [825, 660] on button "7" at bounding box center [820, 656] width 31 height 32
click at [862, 661] on button "8" at bounding box center [860, 656] width 32 height 32
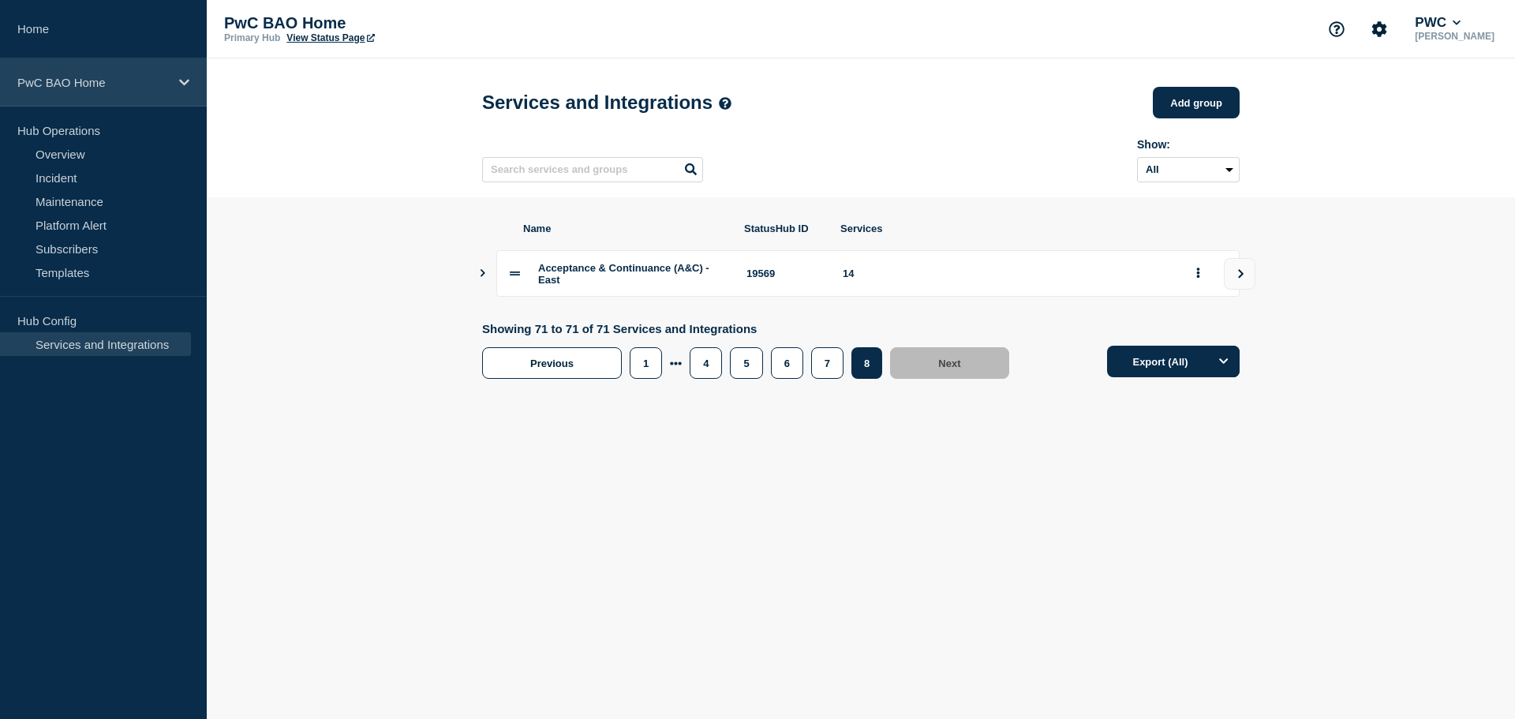
click at [192, 80] on div "PwC BAO Home" at bounding box center [103, 82] width 207 height 48
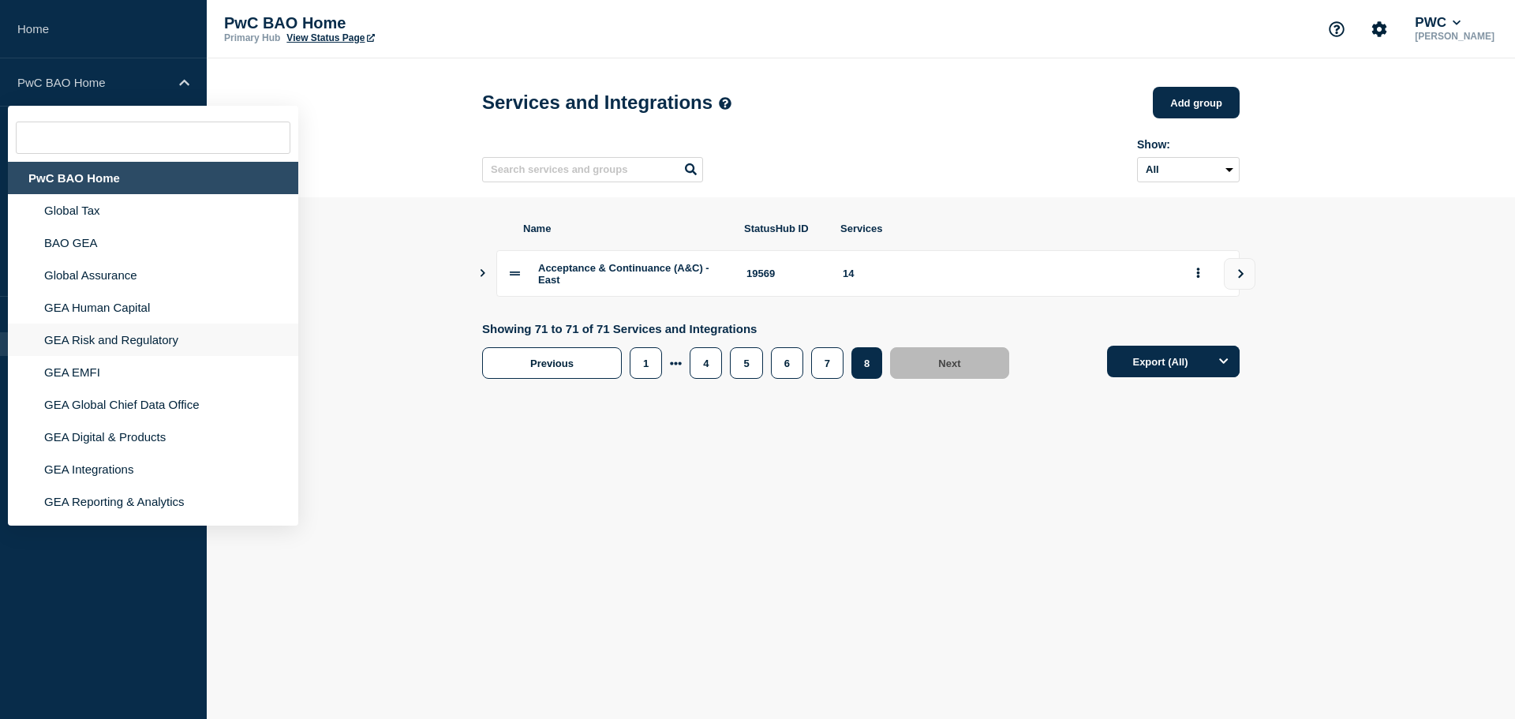
click at [133, 349] on li "GEA Risk and Regulatory" at bounding box center [153, 340] width 290 height 32
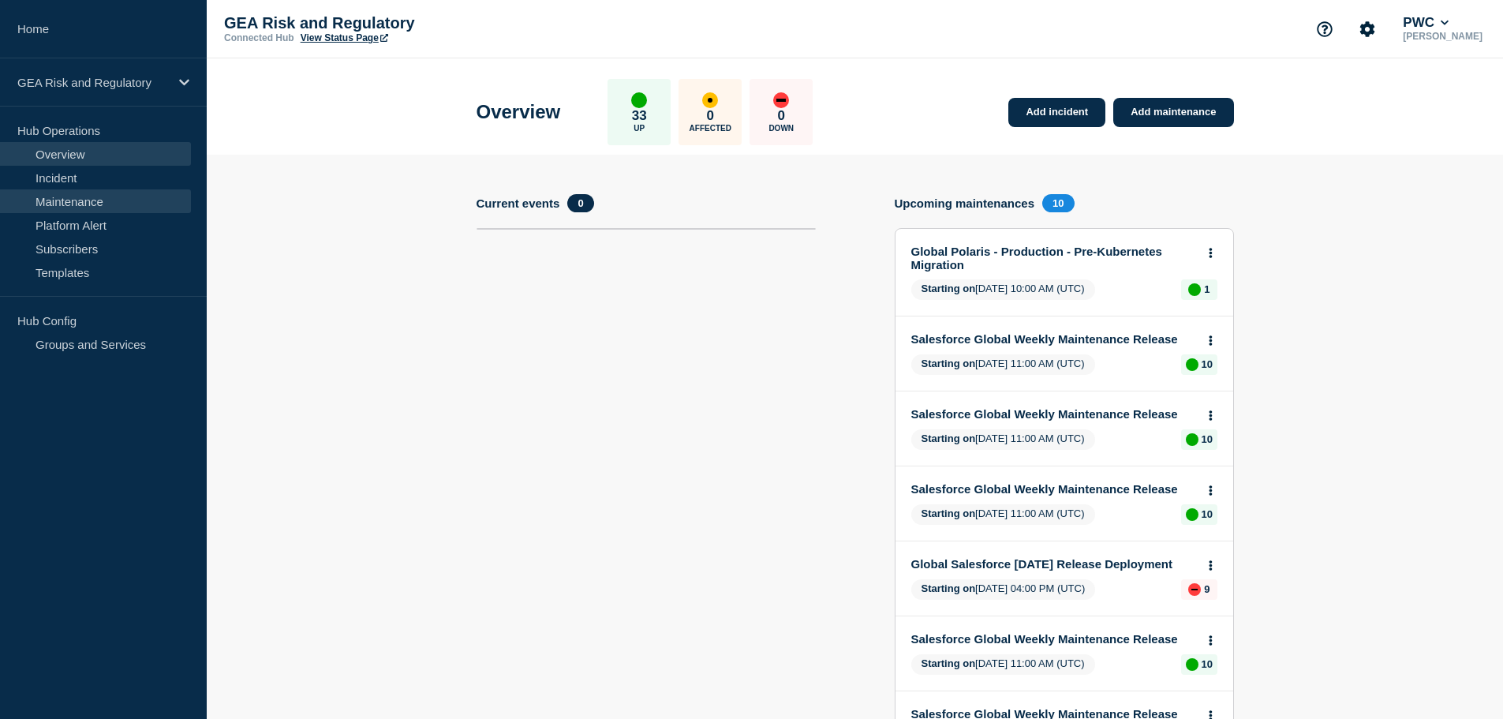
click at [91, 201] on link "Maintenance" at bounding box center [95, 201] width 191 height 24
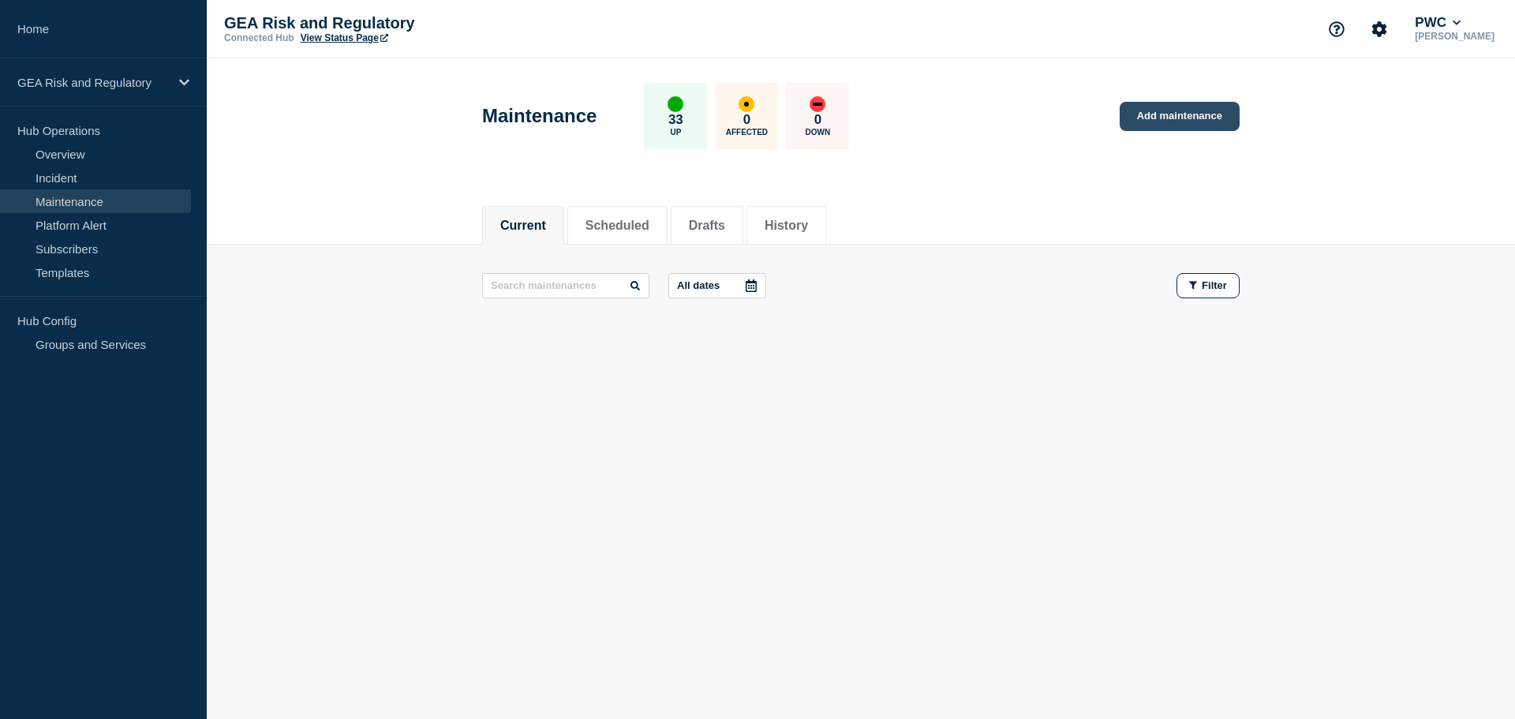
click at [1181, 111] on link "Add maintenance" at bounding box center [1180, 116] width 120 height 29
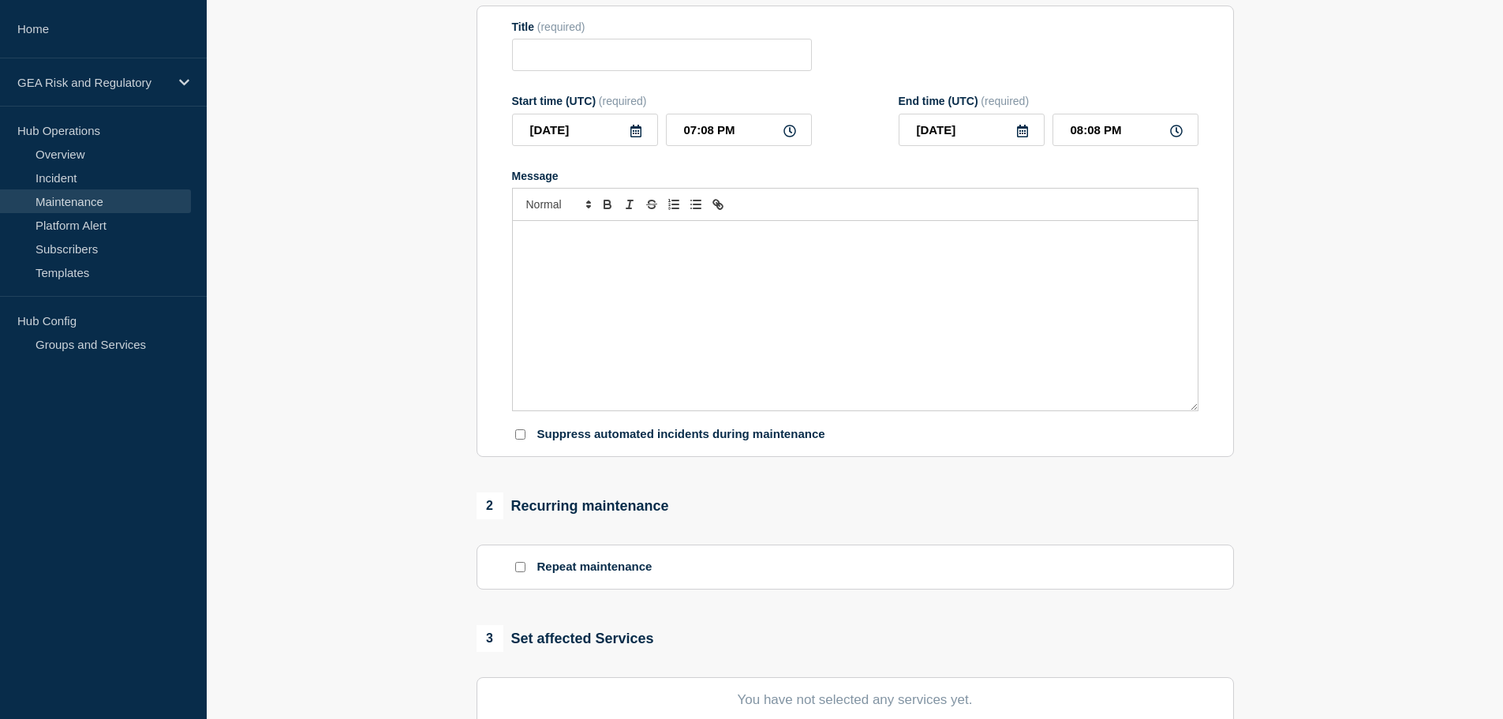
scroll to position [263, 0]
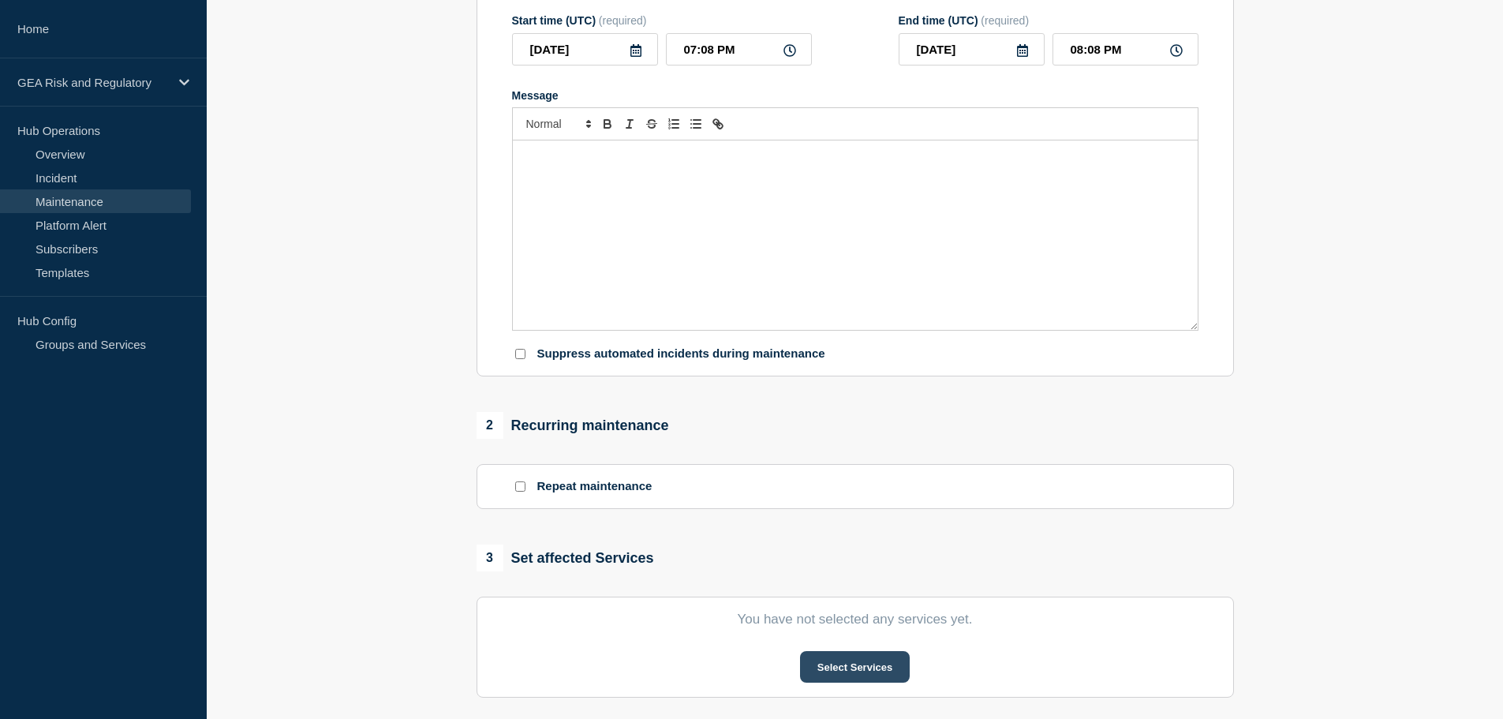
click at [844, 672] on button "Select Services" at bounding box center [855, 667] width 110 height 32
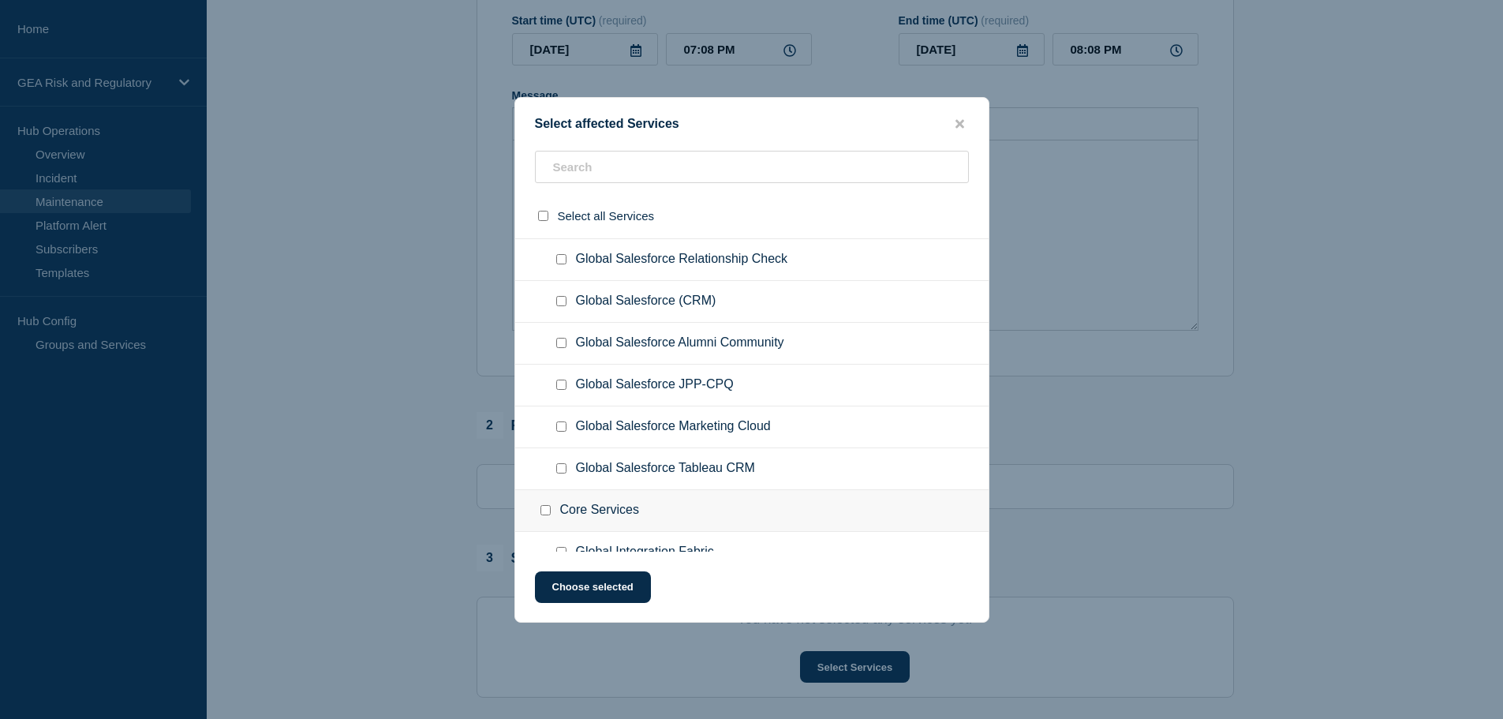
scroll to position [1149, 0]
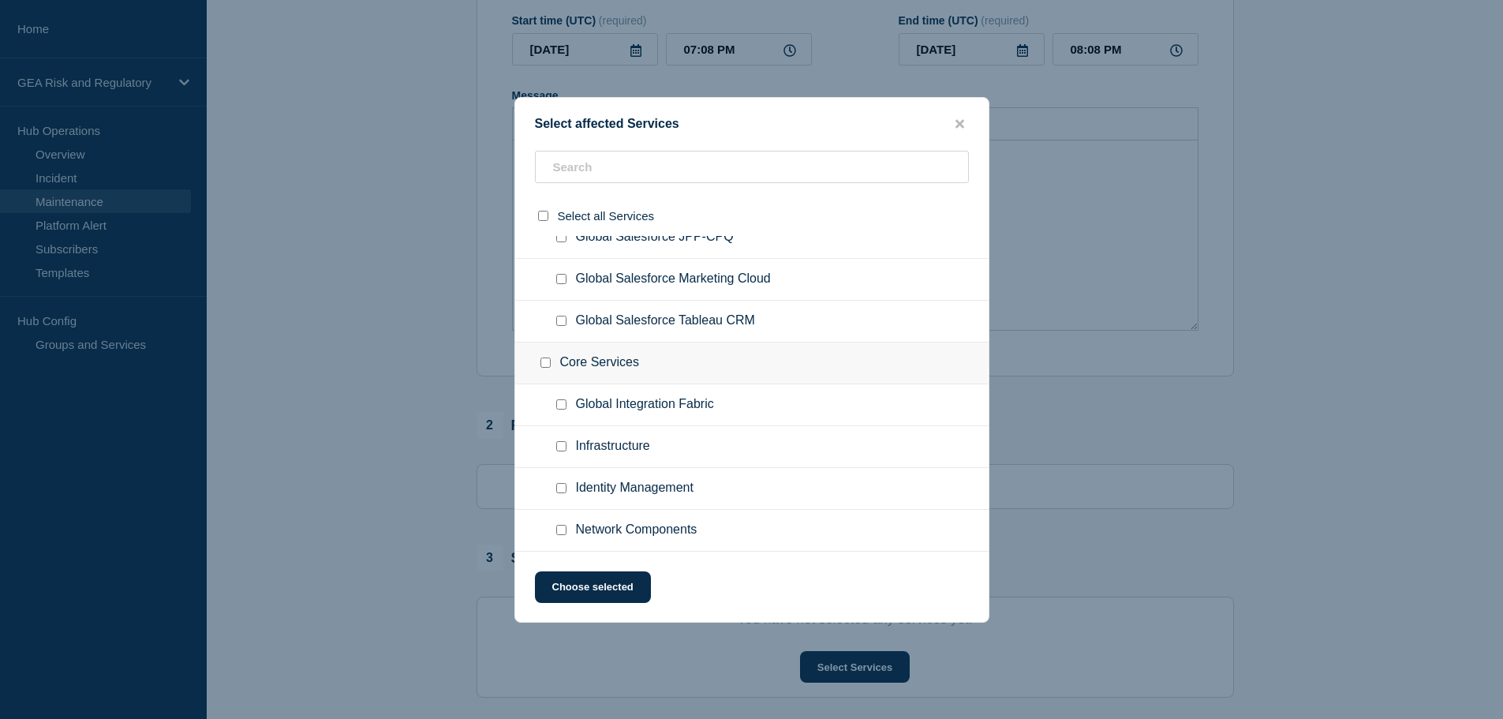
click at [965, 124] on button "close button" at bounding box center [960, 124] width 18 height 15
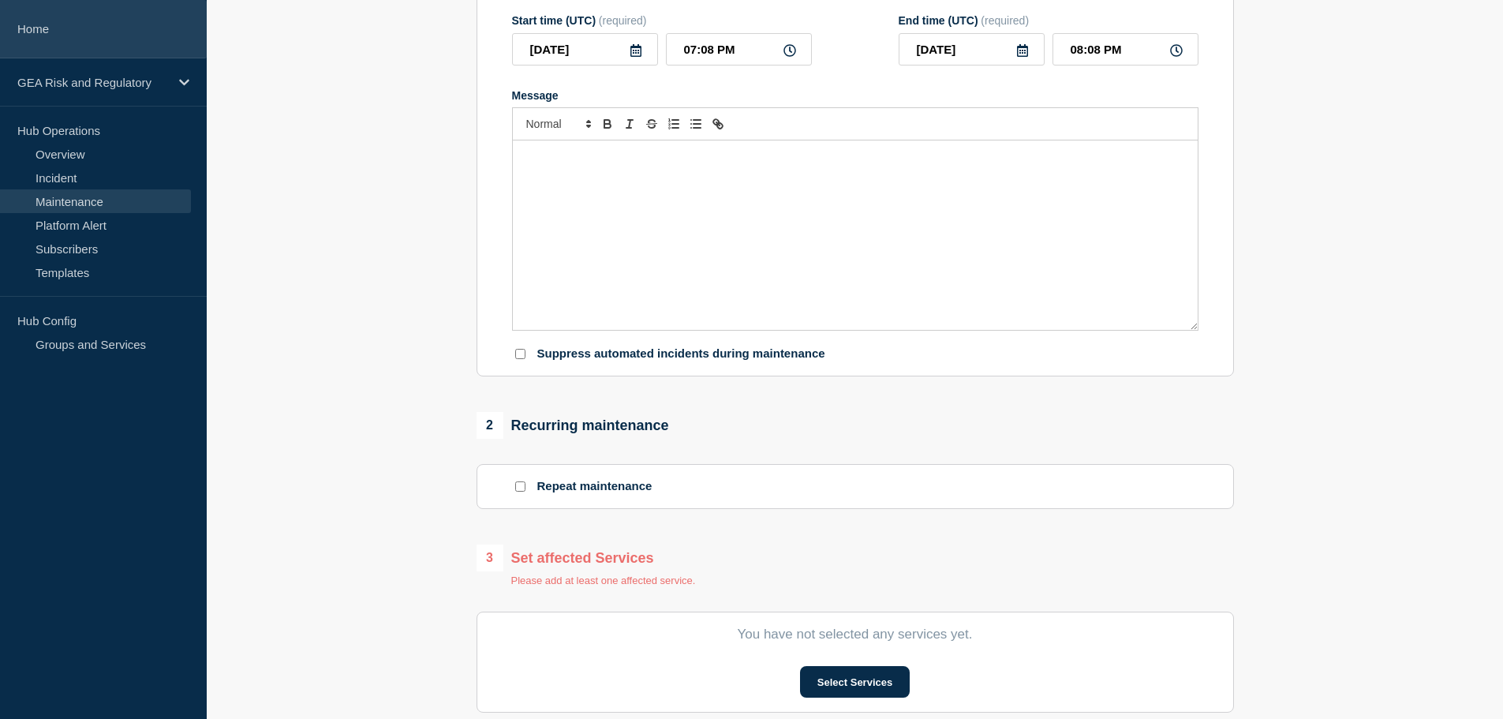
click at [51, 30] on link "Home" at bounding box center [103, 29] width 207 height 58
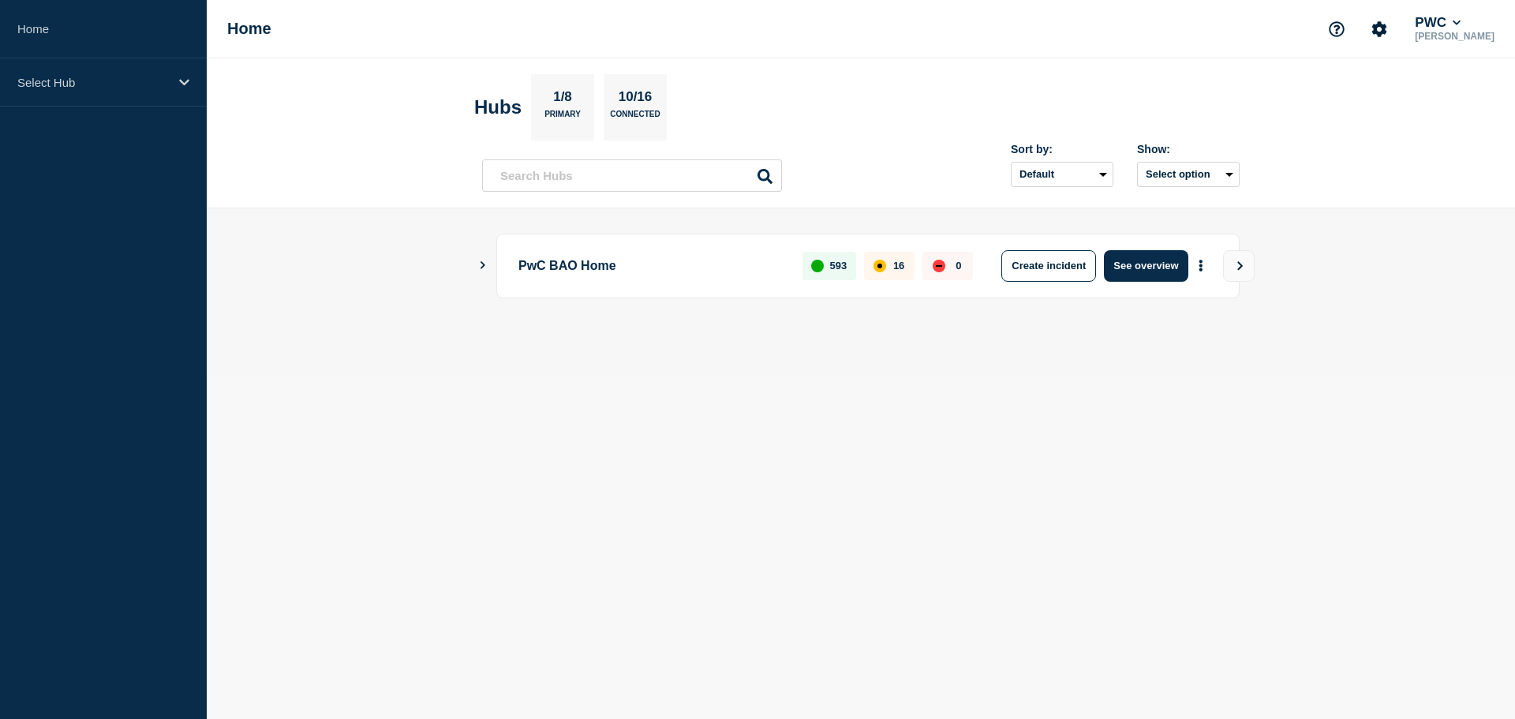
click at [477, 265] on icon "Show Connected Hubs" at bounding box center [482, 265] width 10 height 8
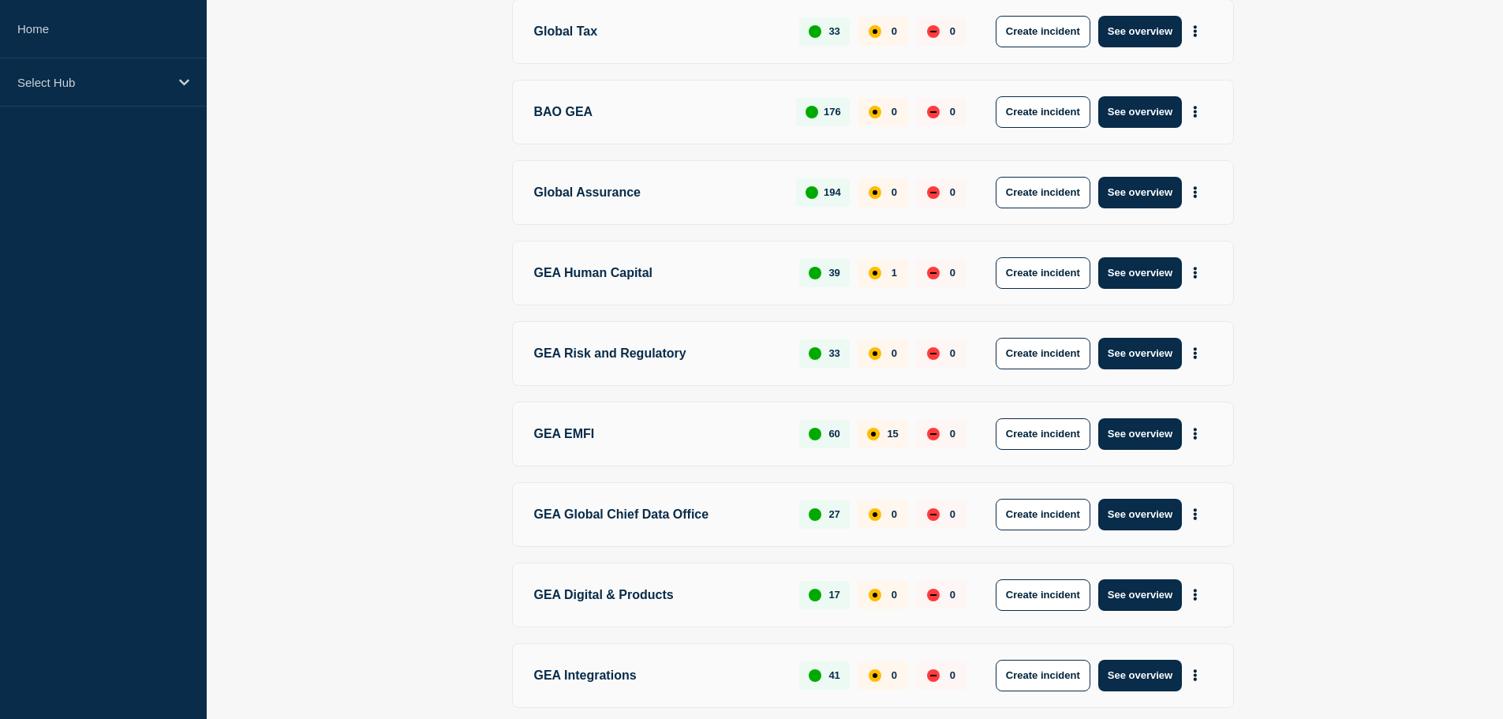
scroll to position [331, 0]
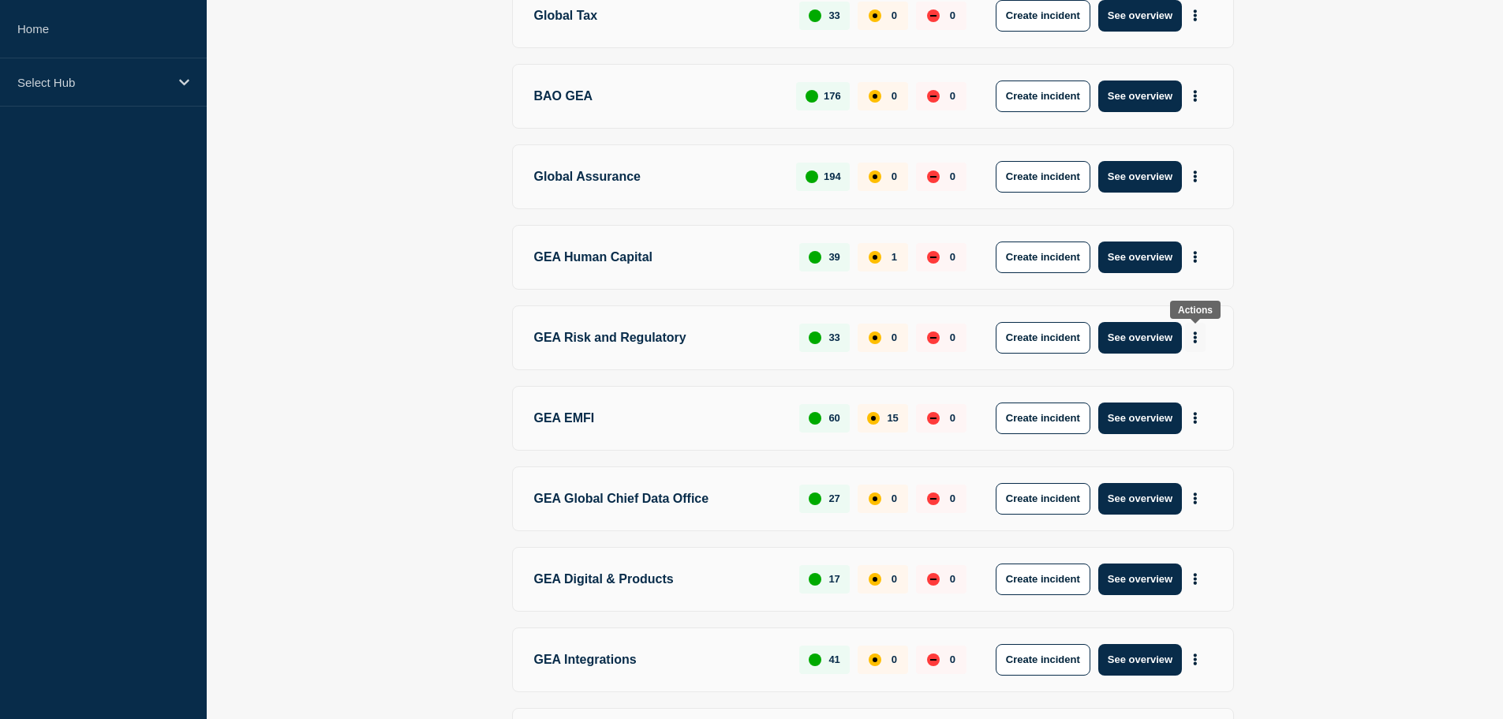
click at [1196, 340] on icon "More actions" at bounding box center [1195, 337] width 3 height 12
click at [1132, 334] on button "See overview" at bounding box center [1140, 338] width 84 height 32
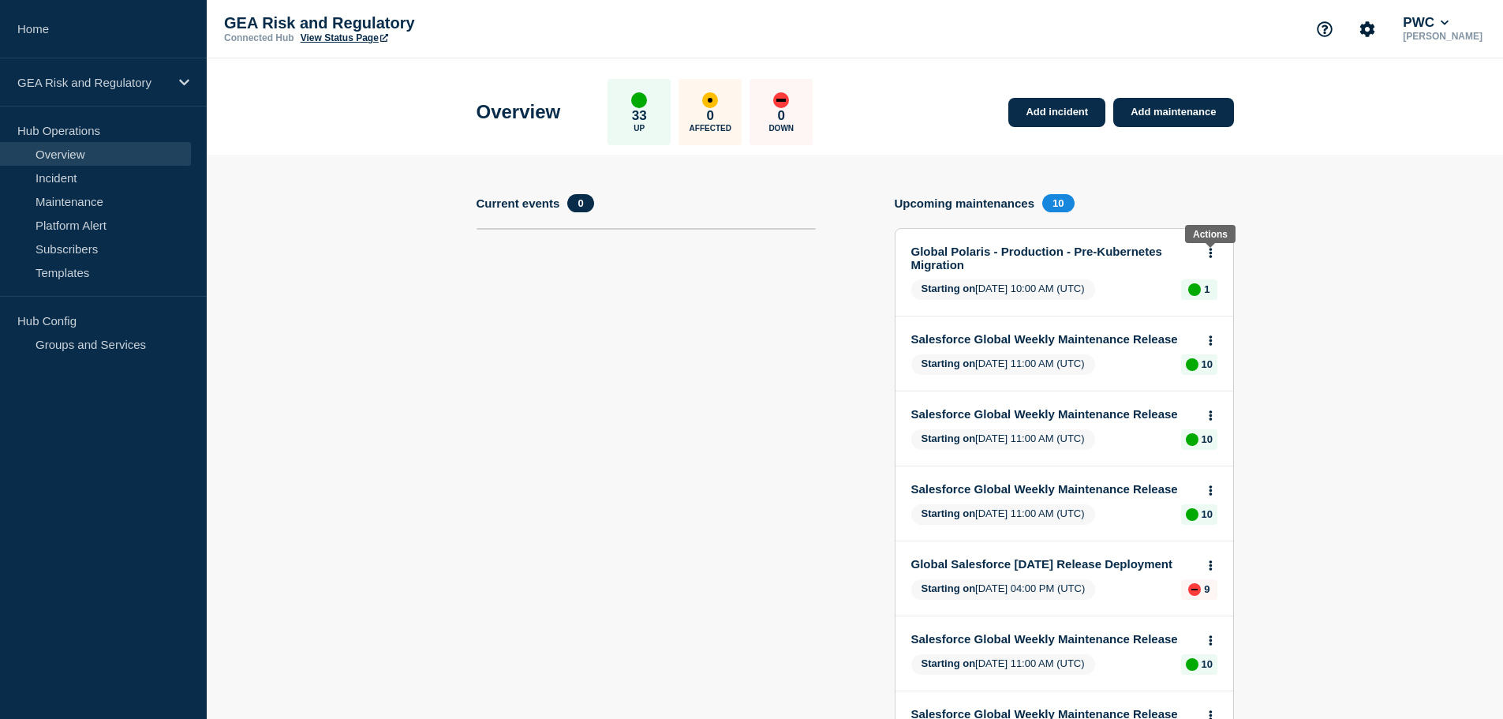
click at [1212, 252] on icon at bounding box center [1211, 253] width 4 height 10
click at [99, 247] on link "Subscribers" at bounding box center [95, 249] width 191 height 24
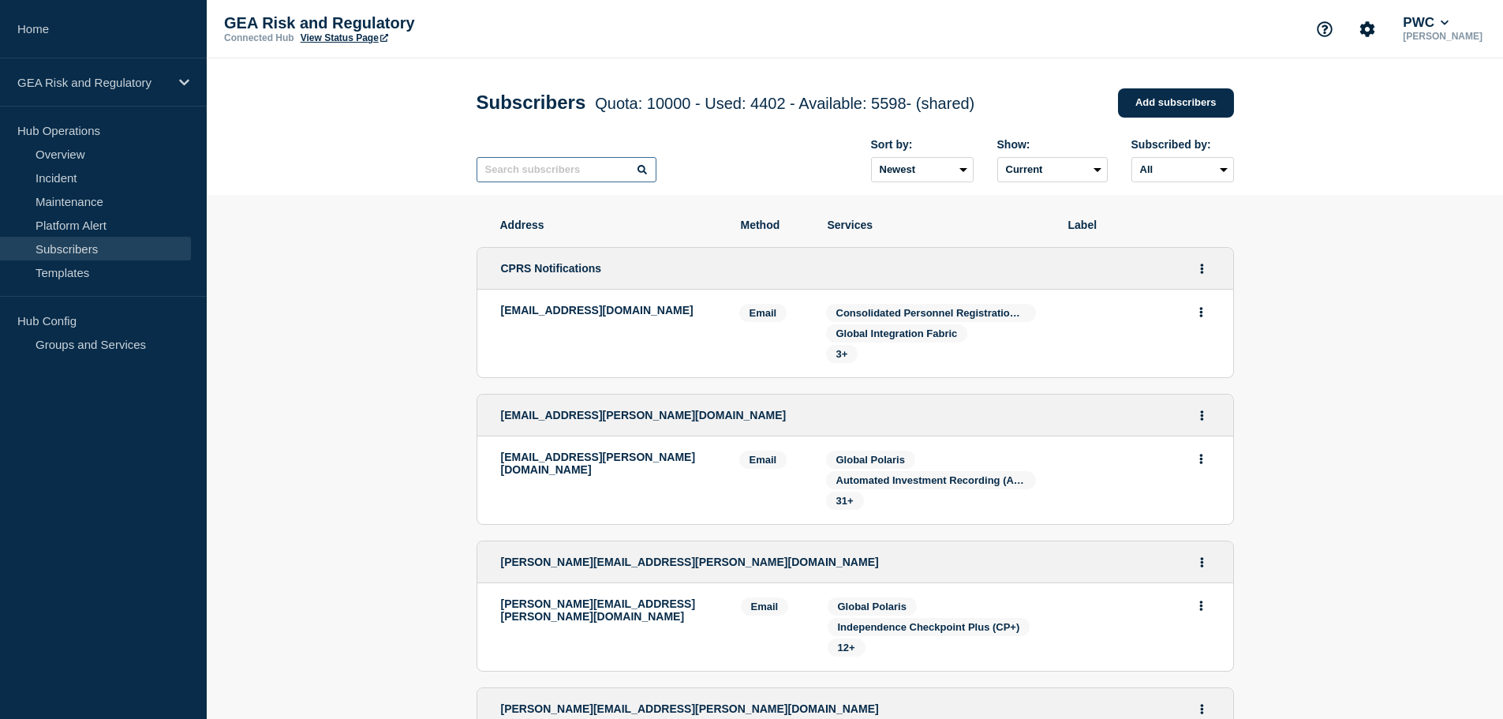
click at [542, 174] on input "text" at bounding box center [567, 169] width 180 height 25
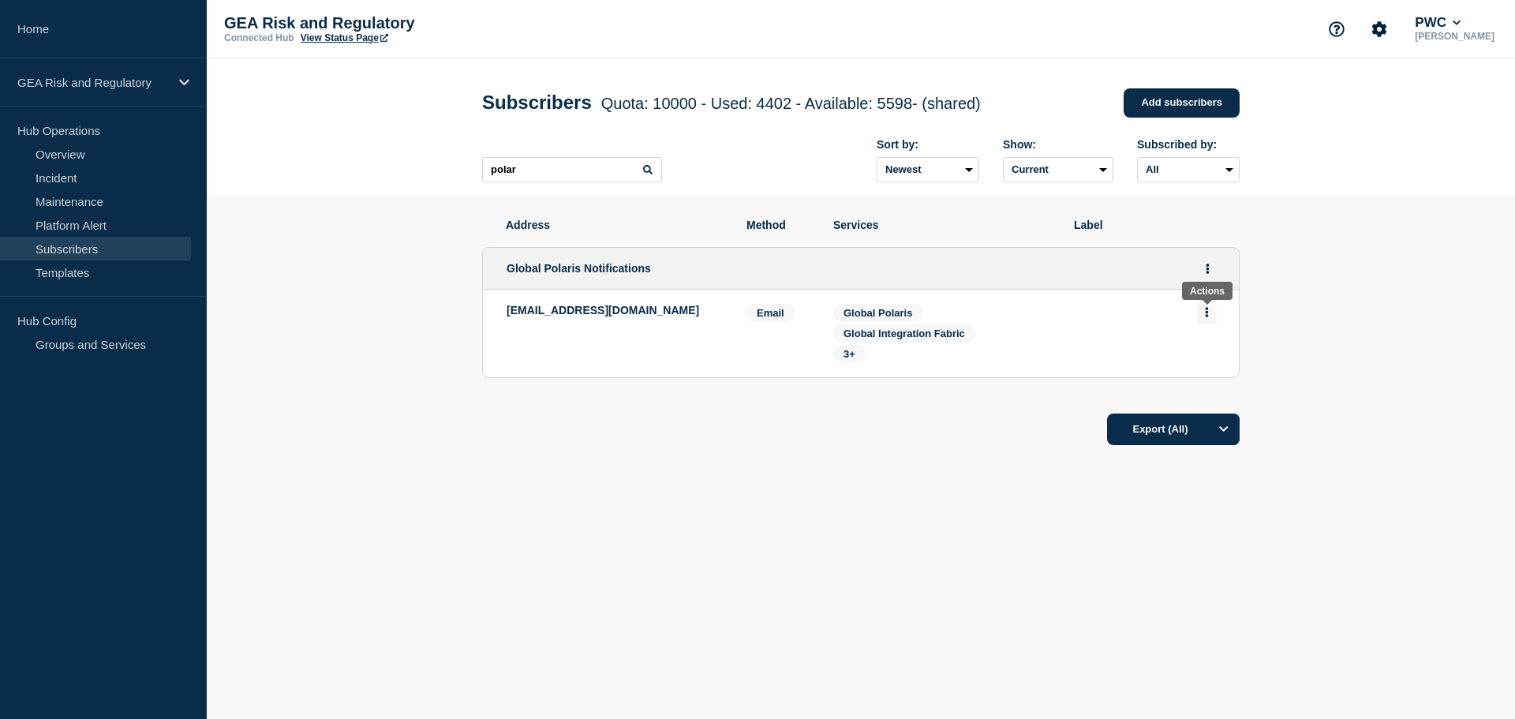
click at [1206, 317] on icon "Actions" at bounding box center [1207, 312] width 4 height 10
click at [845, 357] on span "3+" at bounding box center [850, 354] width 12 height 12
drag, startPoint x: 556, startPoint y: 167, endPoint x: 457, endPoint y: 170, distance: 99.5
click at [457, 170] on header "Subscribers Quota: 10000 - Used: 4402 - Available: 5598 - (shared) Quota Used A…" at bounding box center [861, 126] width 1308 height 137
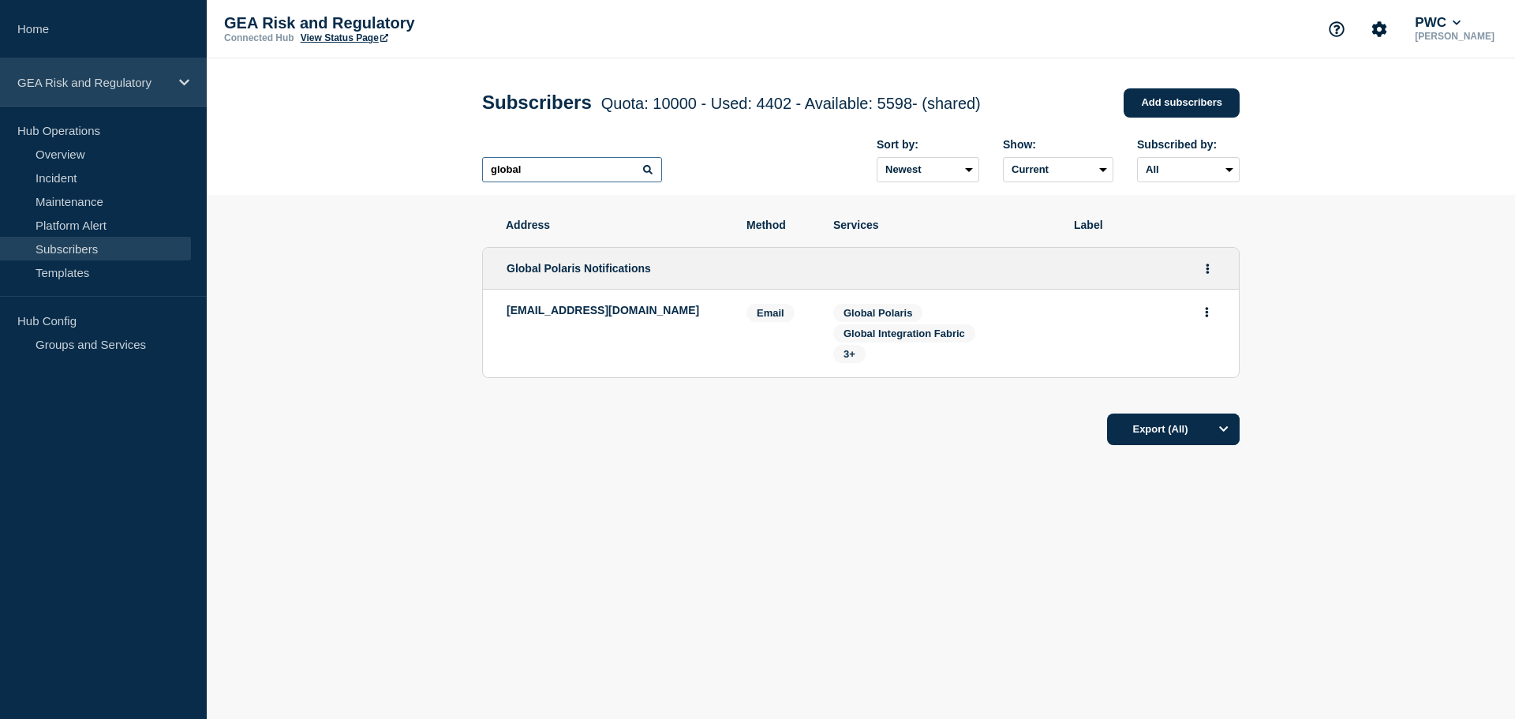
type input "global"
click at [186, 84] on icon at bounding box center [184, 83] width 10 height 12
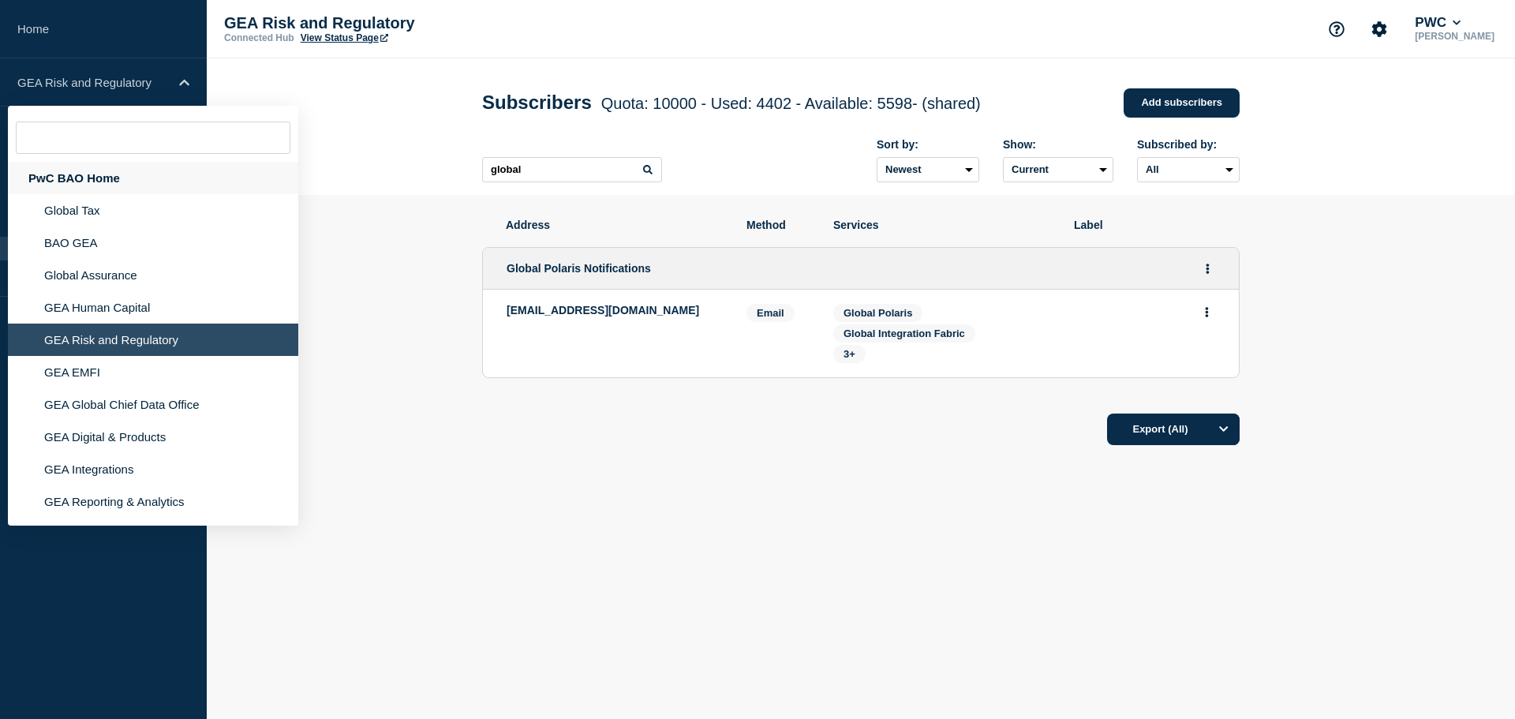
click at [75, 183] on div "PwC BAO Home" at bounding box center [153, 178] width 290 height 32
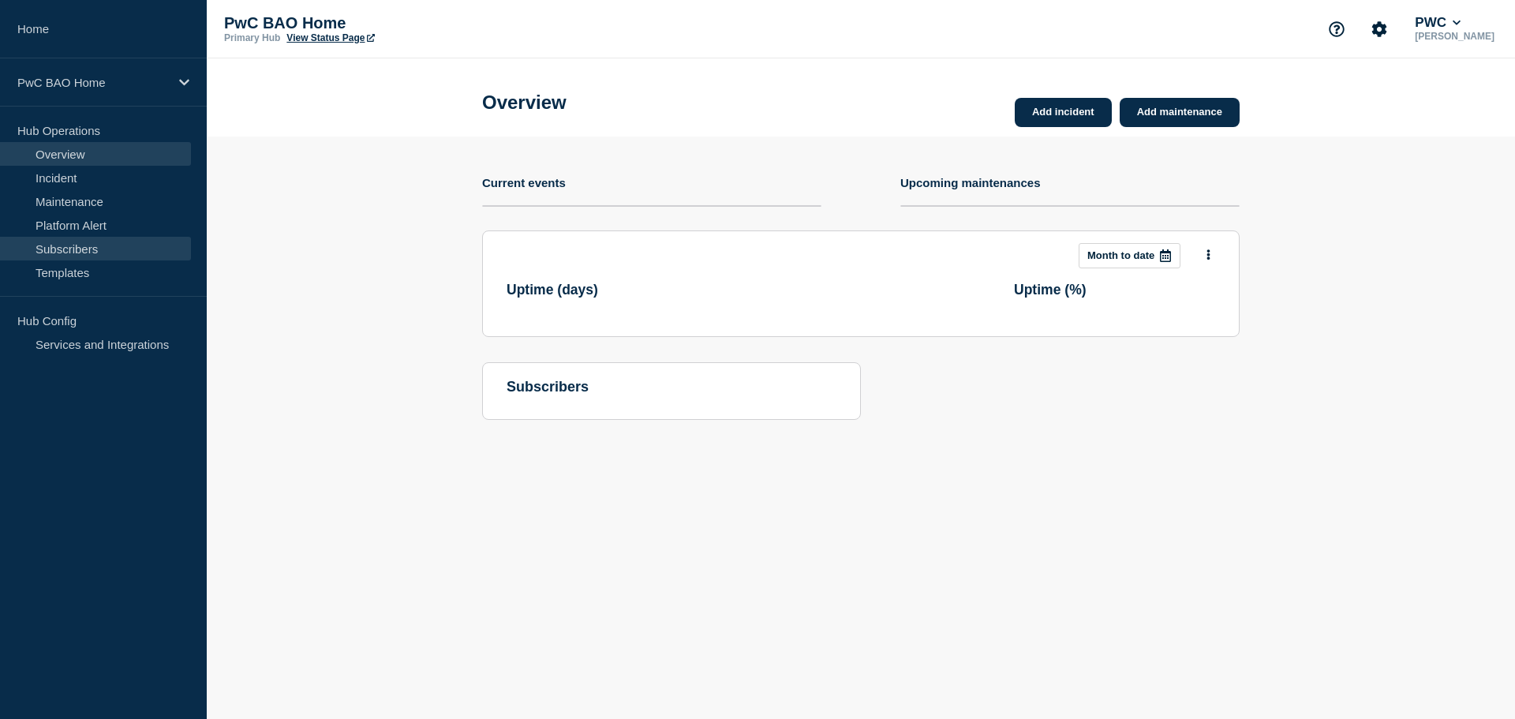
click at [66, 242] on link "Subscribers" at bounding box center [95, 249] width 191 height 24
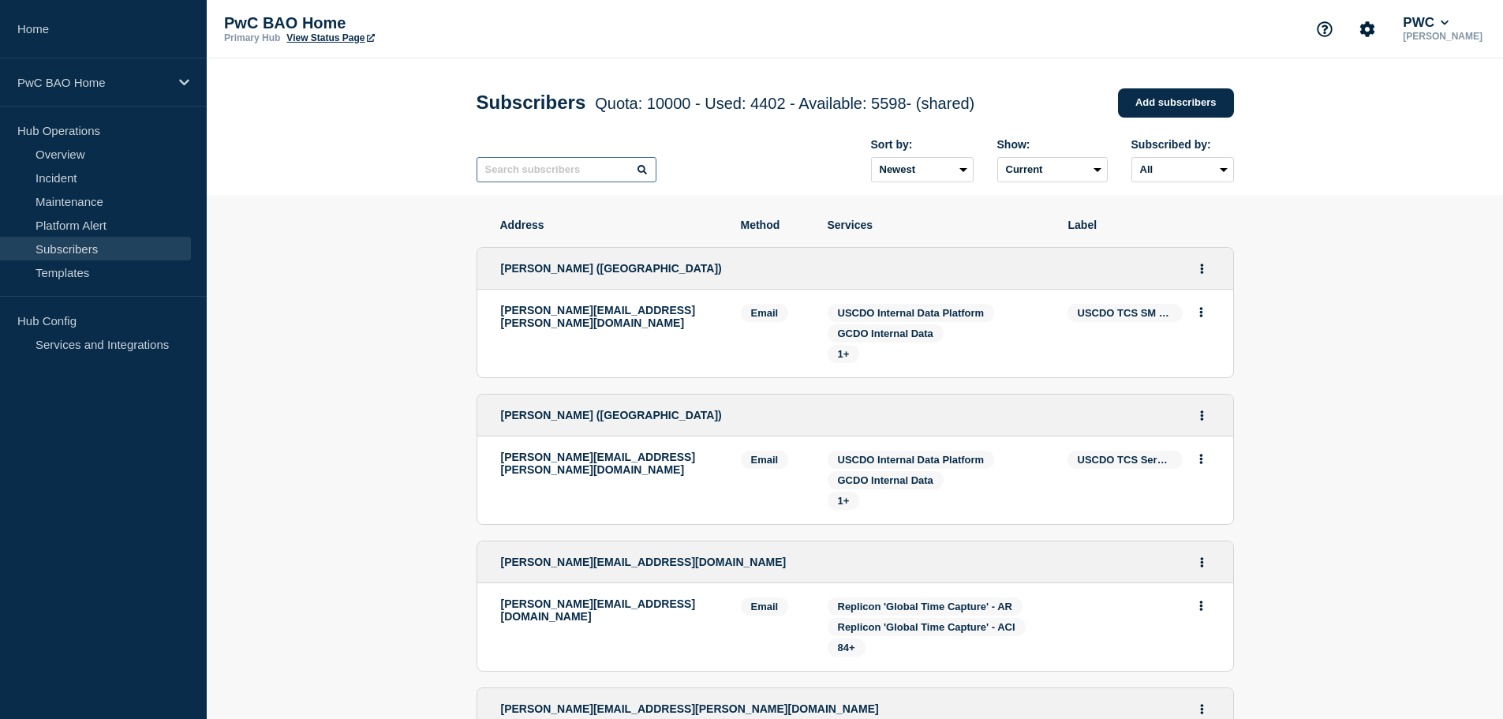
click at [563, 179] on input "text" at bounding box center [567, 169] width 180 height 25
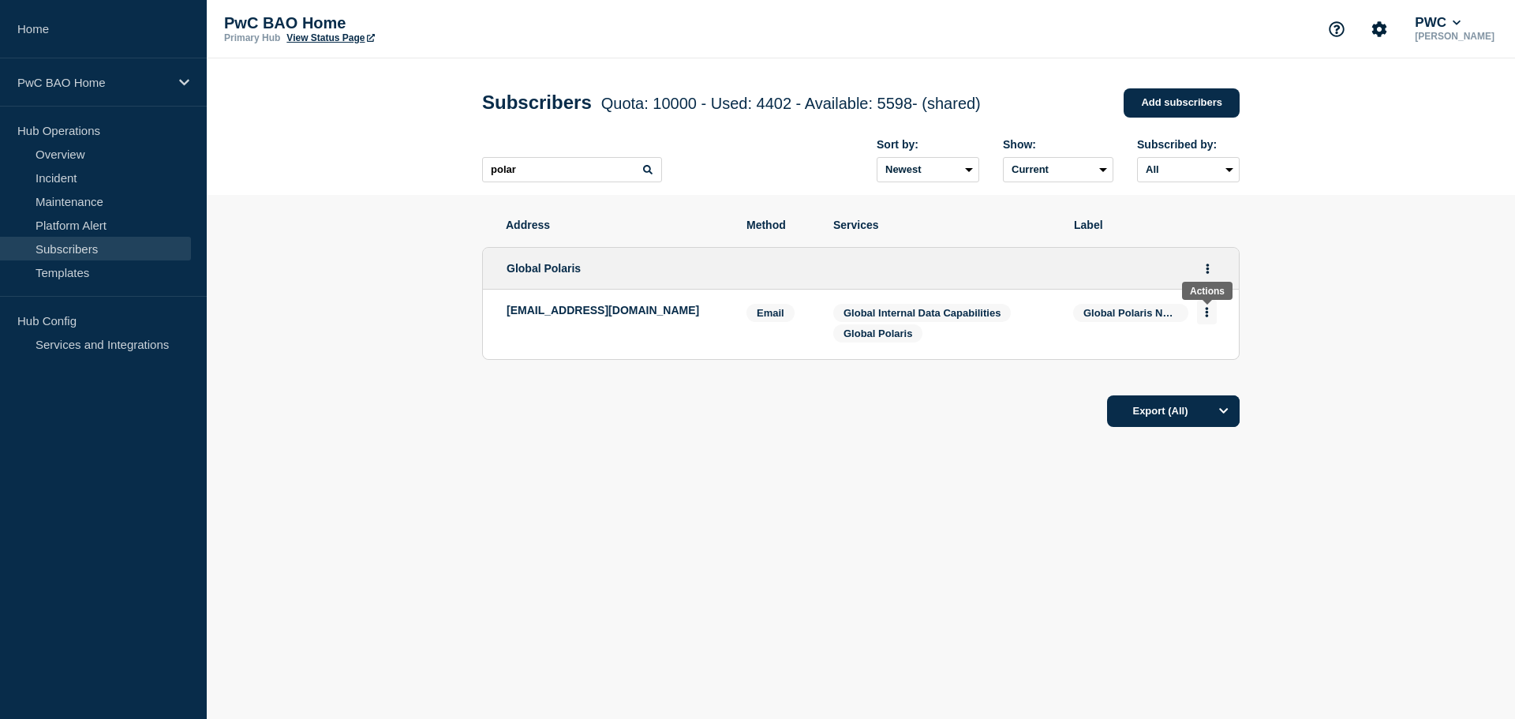
click at [1210, 316] on button "Actions" at bounding box center [1207, 312] width 20 height 24
click at [1214, 359] on button "Delete" at bounding box center [1207, 357] width 30 height 12
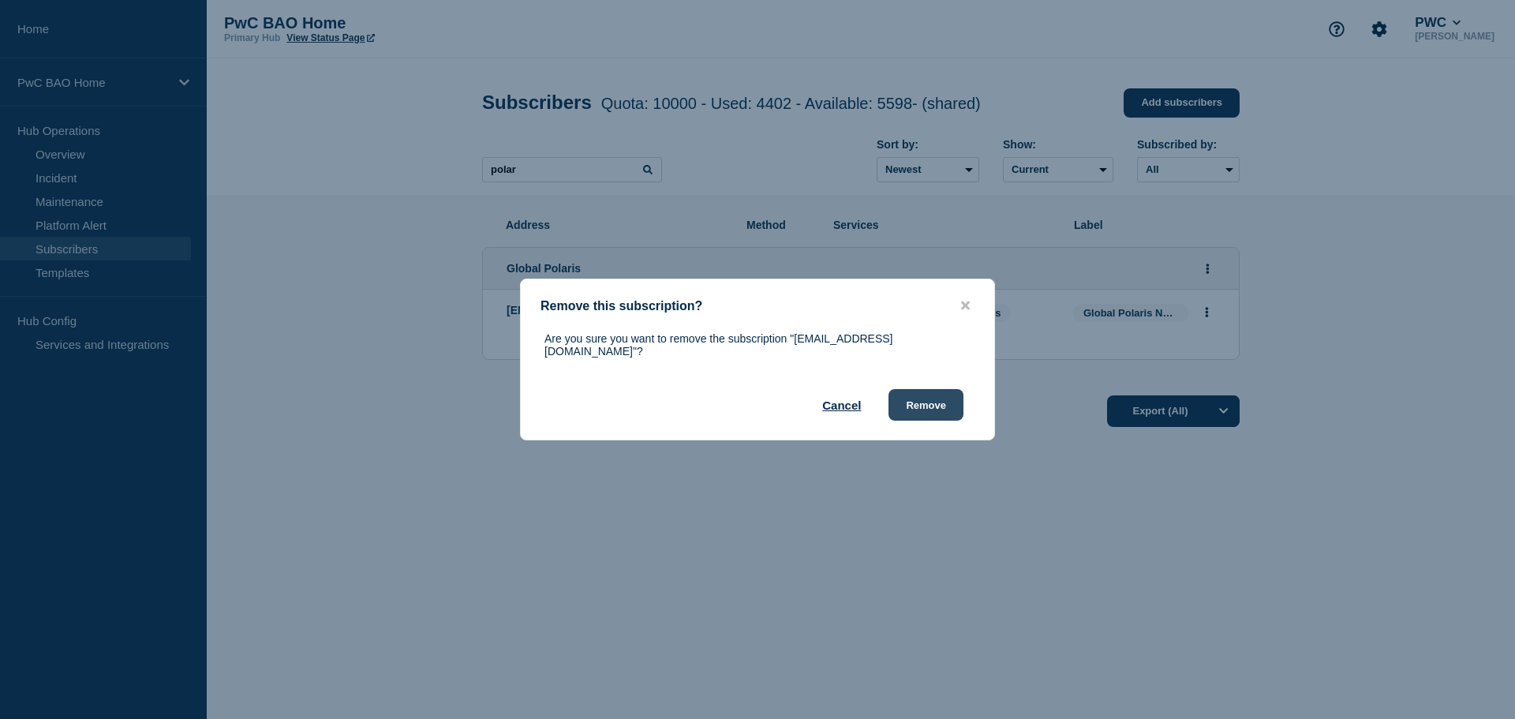
click at [921, 413] on button "Remove" at bounding box center [926, 405] width 75 height 32
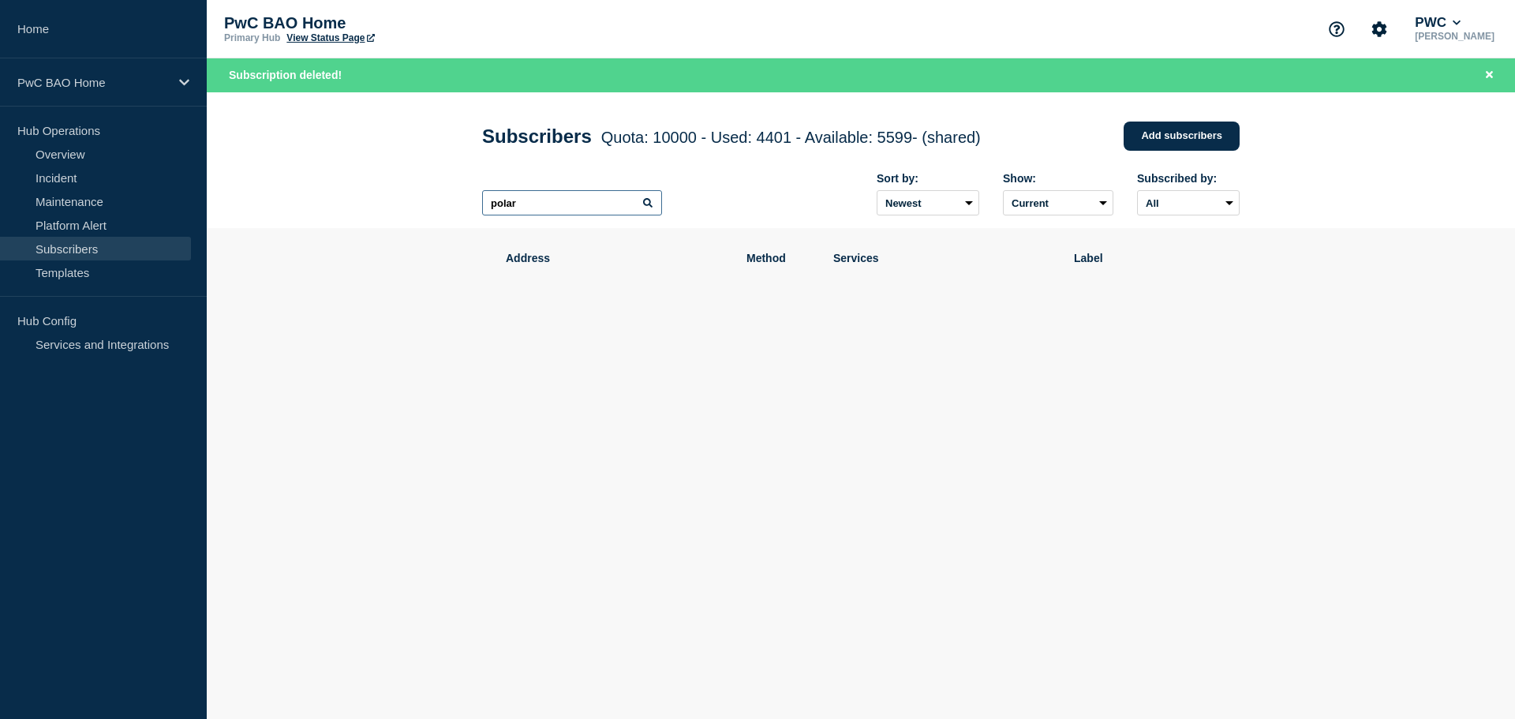
drag, startPoint x: 543, startPoint y: 206, endPoint x: 475, endPoint y: 204, distance: 67.9
click at [475, 204] on div "Subscribers Quota: 10000 - Used: 4401 - Available: 5599 - (shared) Quota Used A…" at bounding box center [861, 160] width 793 height 137
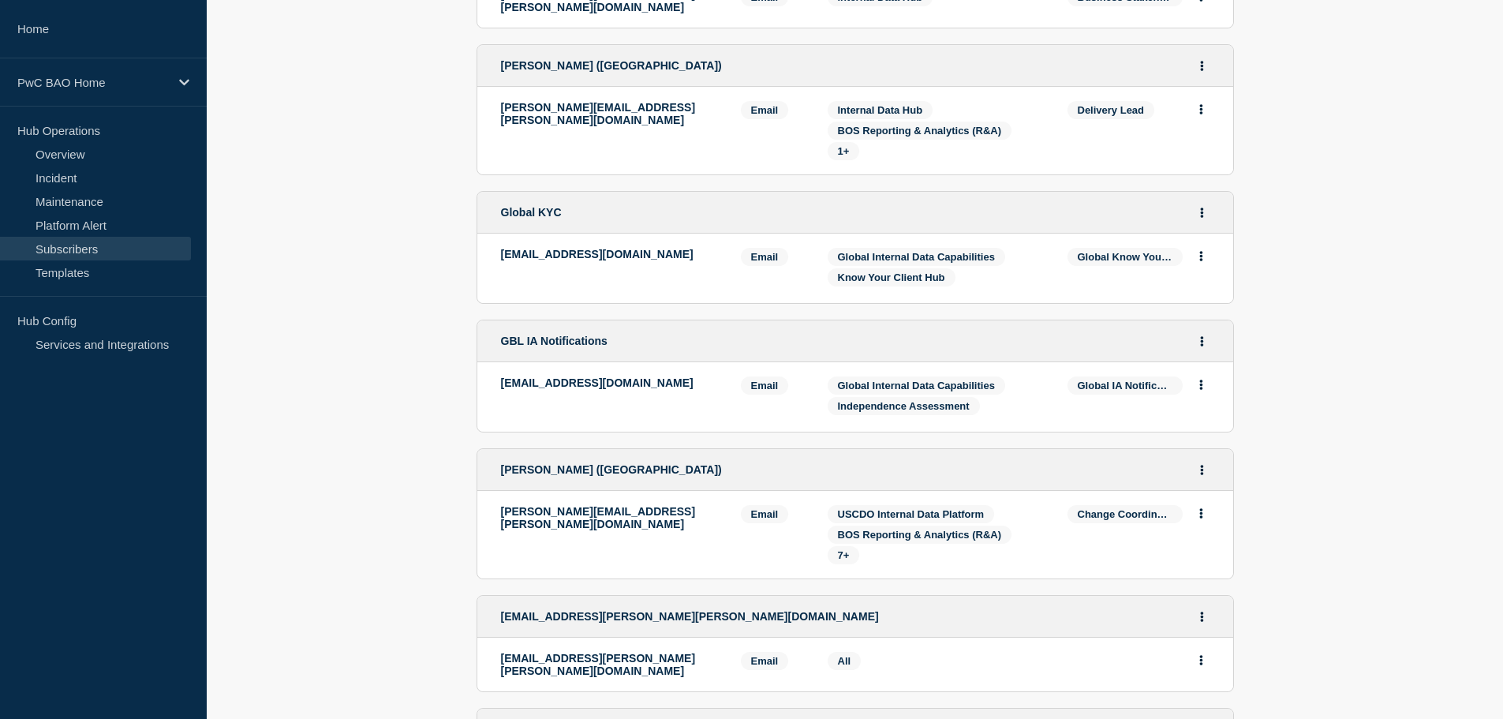
scroll to position [1710, 0]
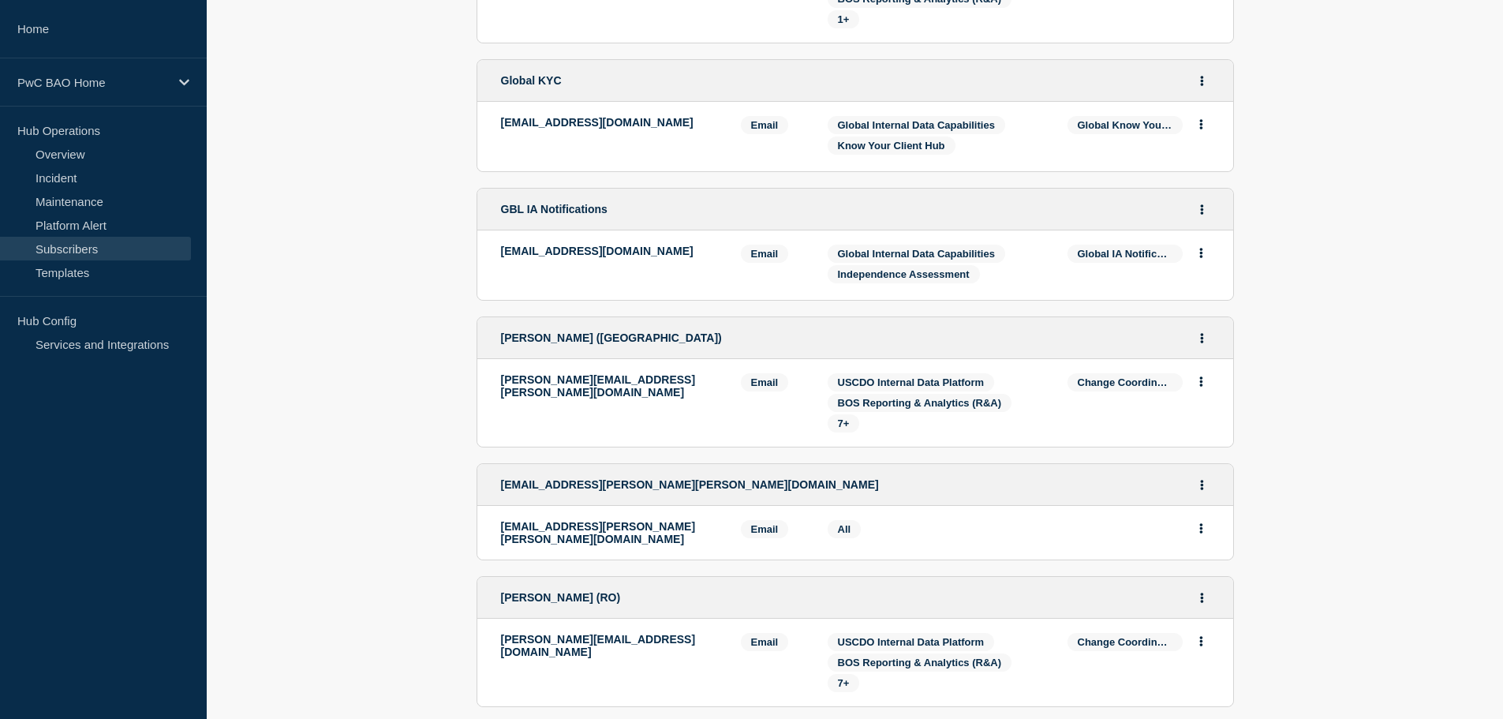
type input "gbl"
click at [1198, 265] on button "Actions" at bounding box center [1202, 253] width 20 height 24
click at [1207, 304] on button "Delete" at bounding box center [1202, 298] width 30 height 12
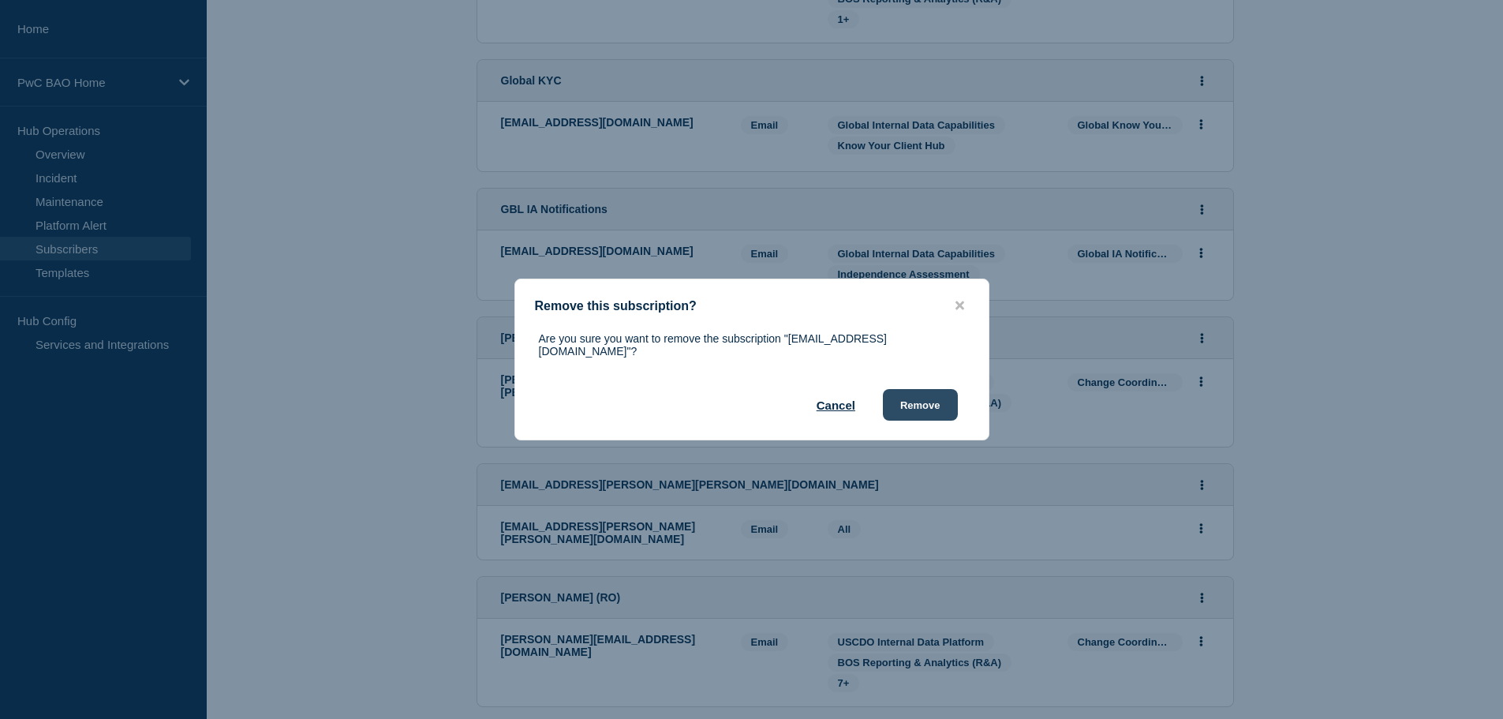
click at [917, 407] on button "Remove" at bounding box center [920, 405] width 75 height 32
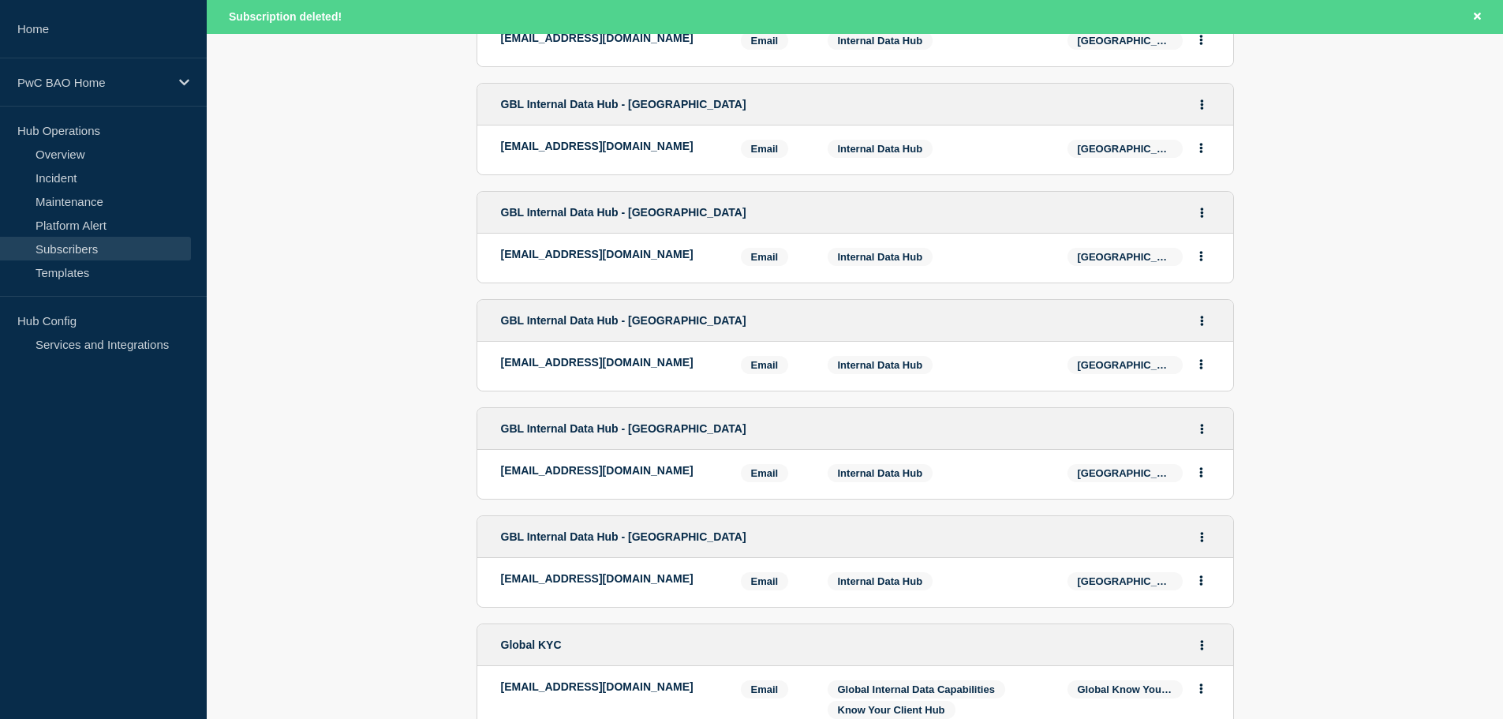
scroll to position [679, 0]
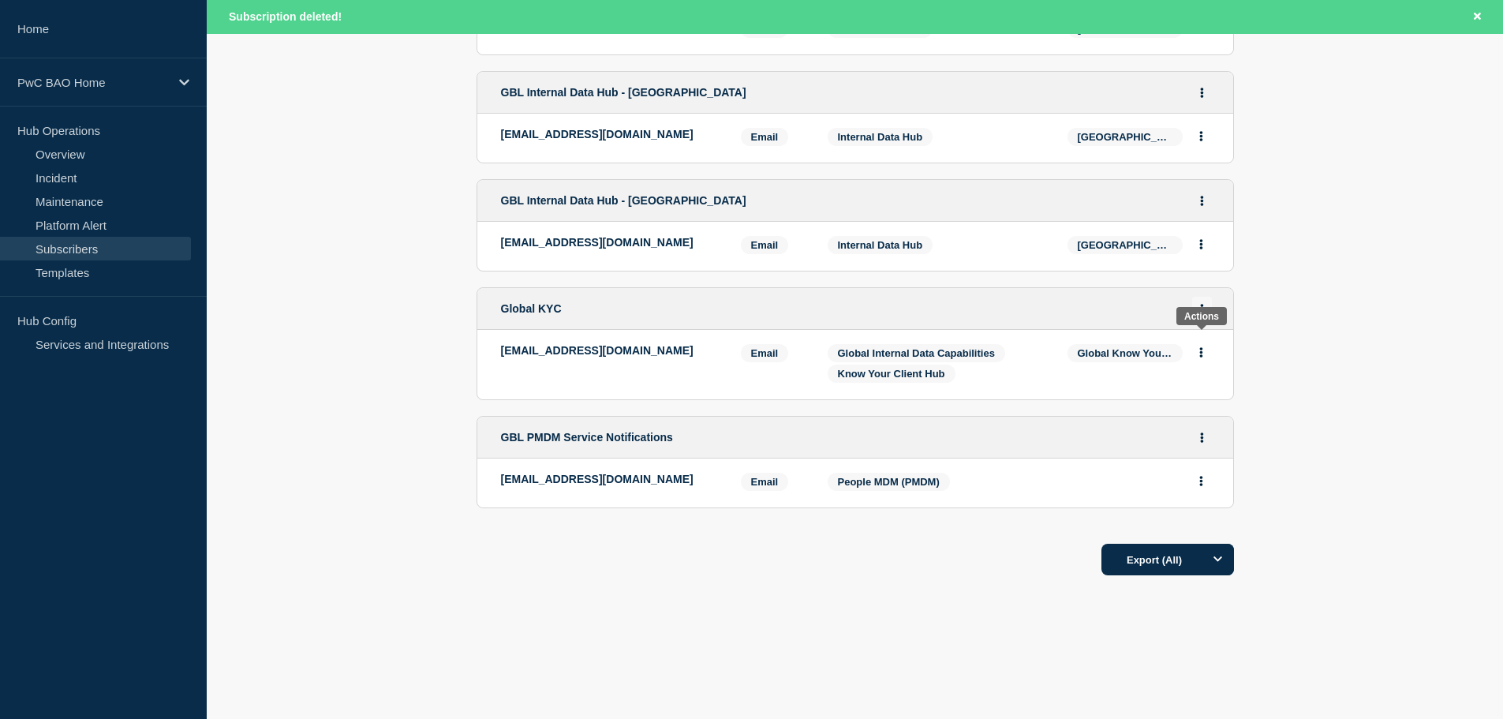
click at [1210, 304] on button "Actions" at bounding box center [1202, 309] width 20 height 24
click at [1210, 369] on button "Delete" at bounding box center [1203, 375] width 30 height 12
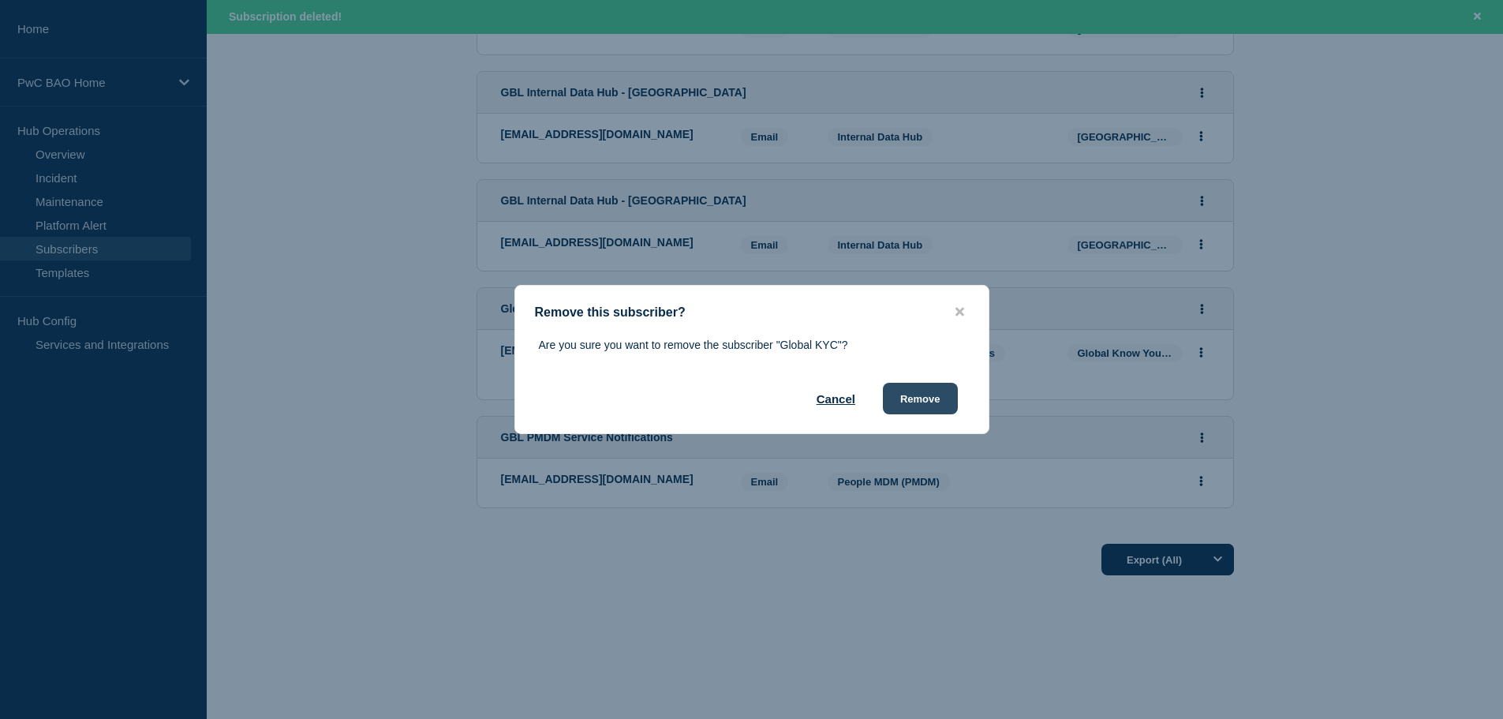
click at [930, 402] on button "Remove" at bounding box center [920, 399] width 75 height 32
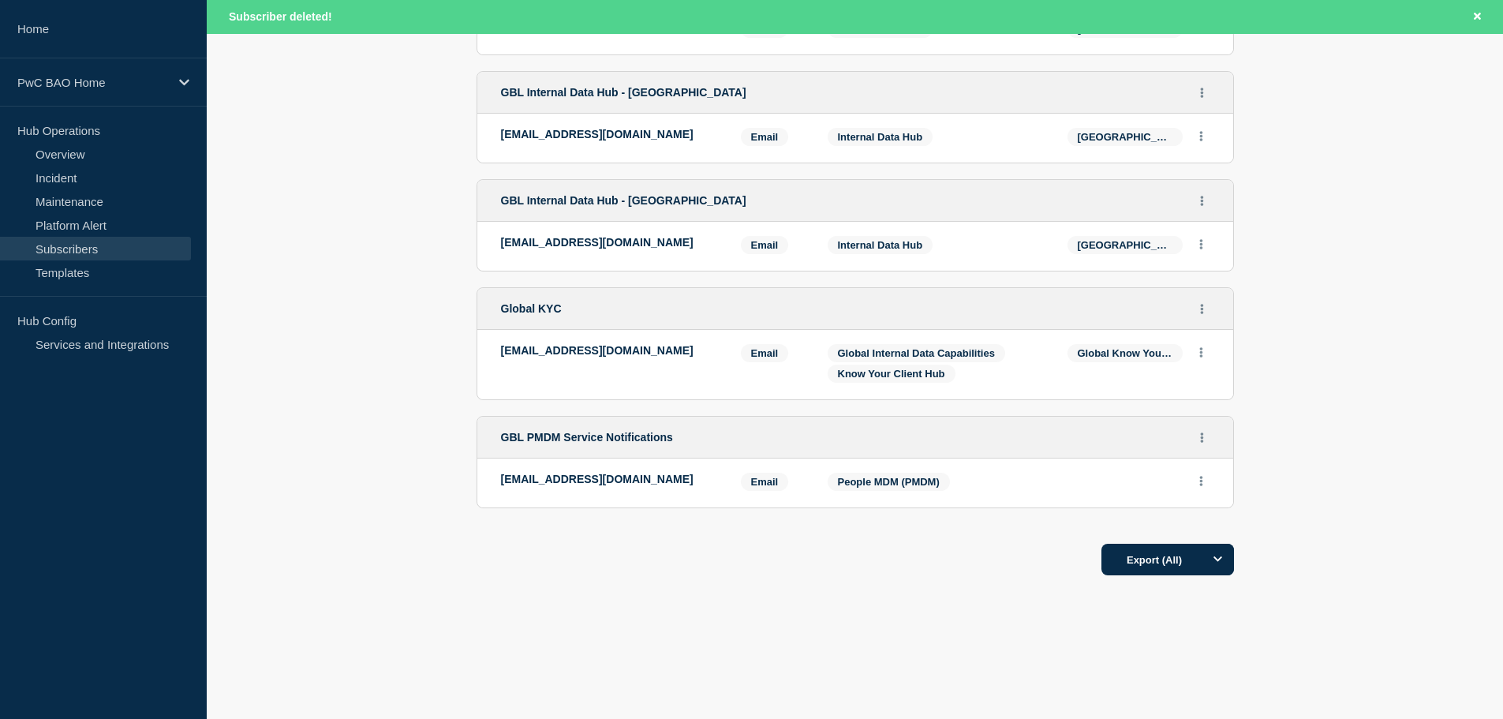
scroll to position [550, 0]
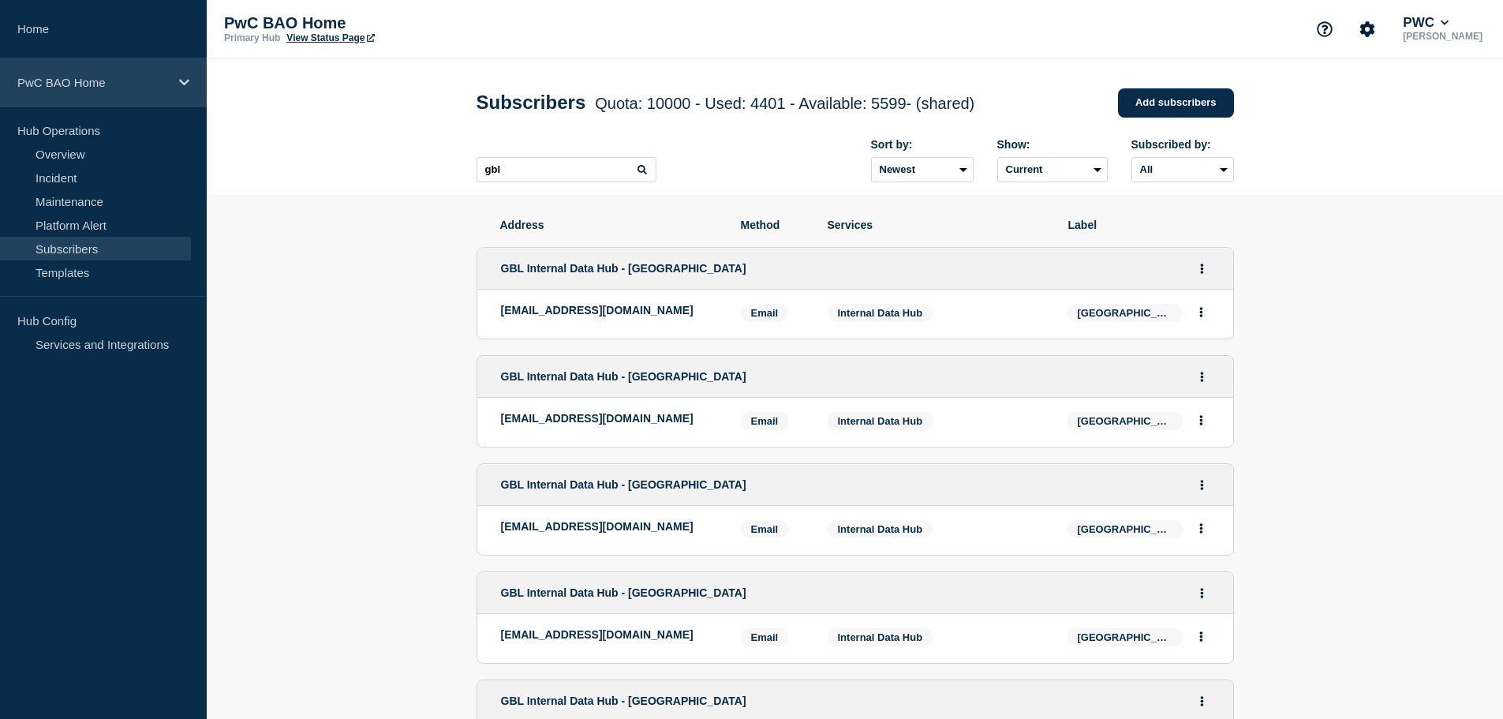
click at [157, 84] on p "PwC BAO Home" at bounding box center [93, 82] width 152 height 13
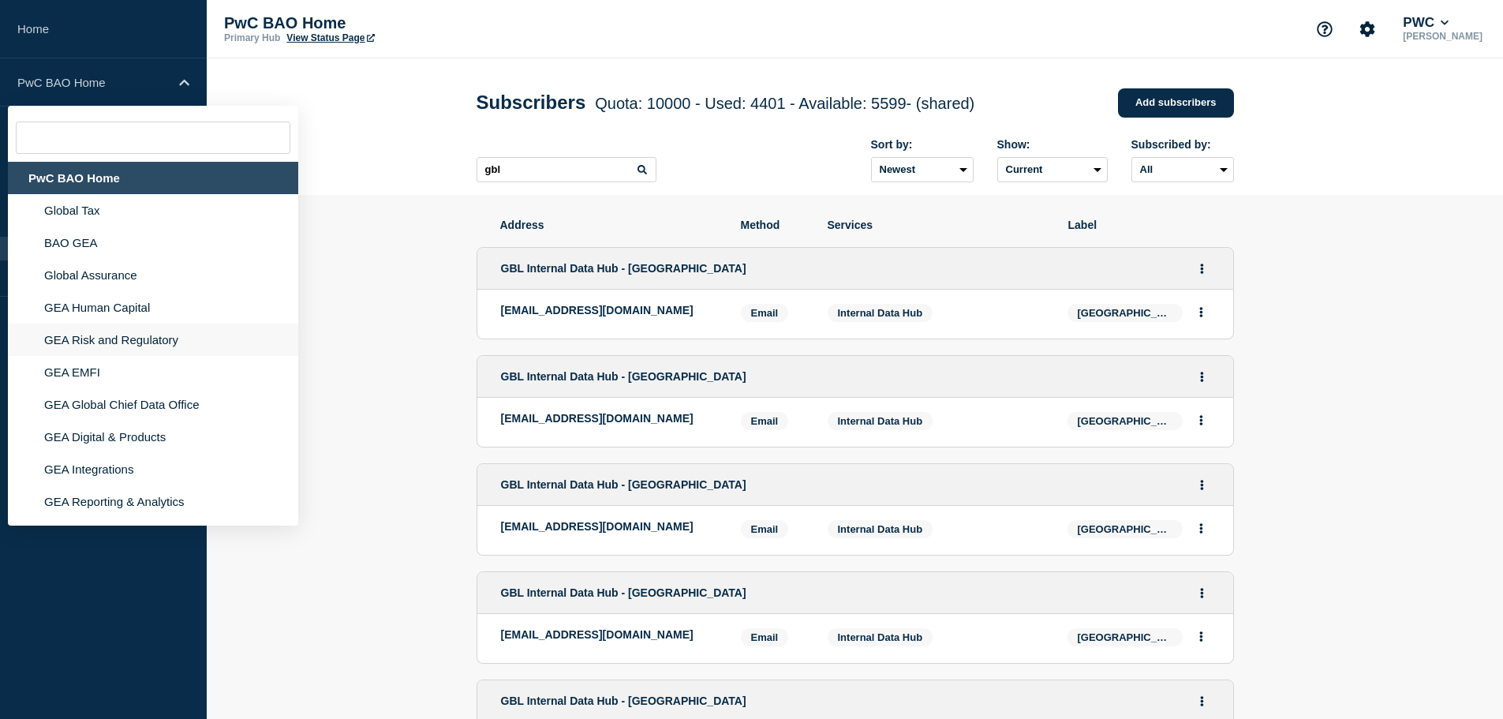
click at [96, 339] on li "GEA Risk and Regulatory" at bounding box center [153, 340] width 290 height 32
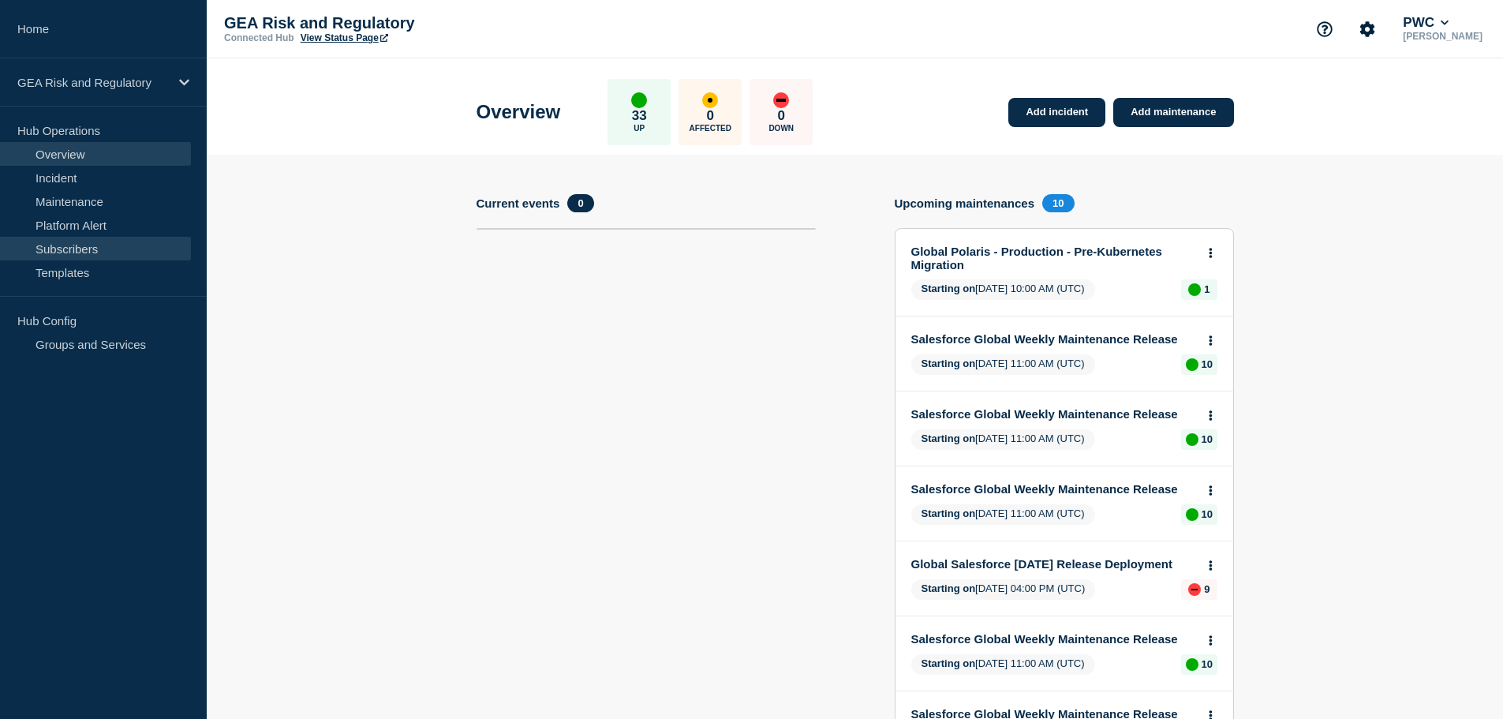
click at [79, 245] on link "Subscribers" at bounding box center [95, 249] width 191 height 24
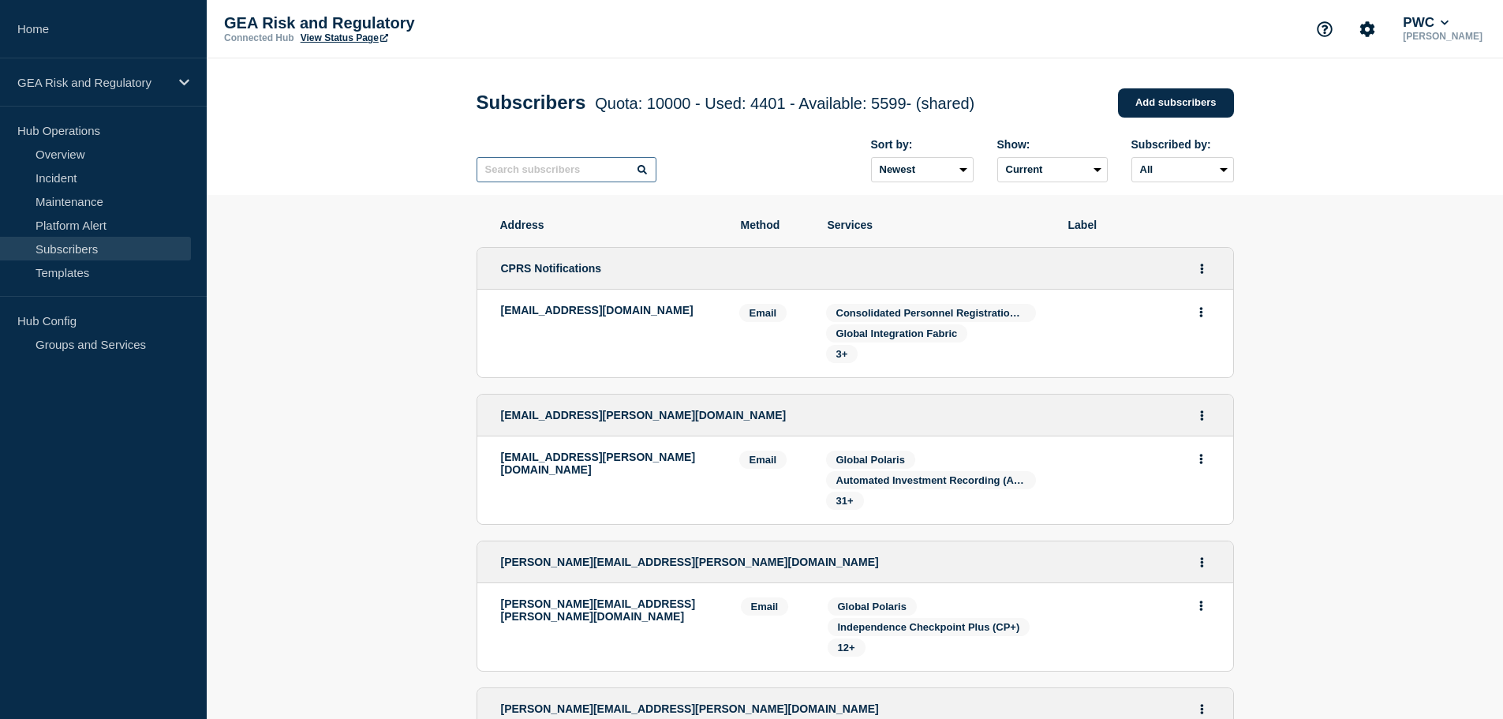
click at [580, 178] on input "text" at bounding box center [567, 169] width 180 height 25
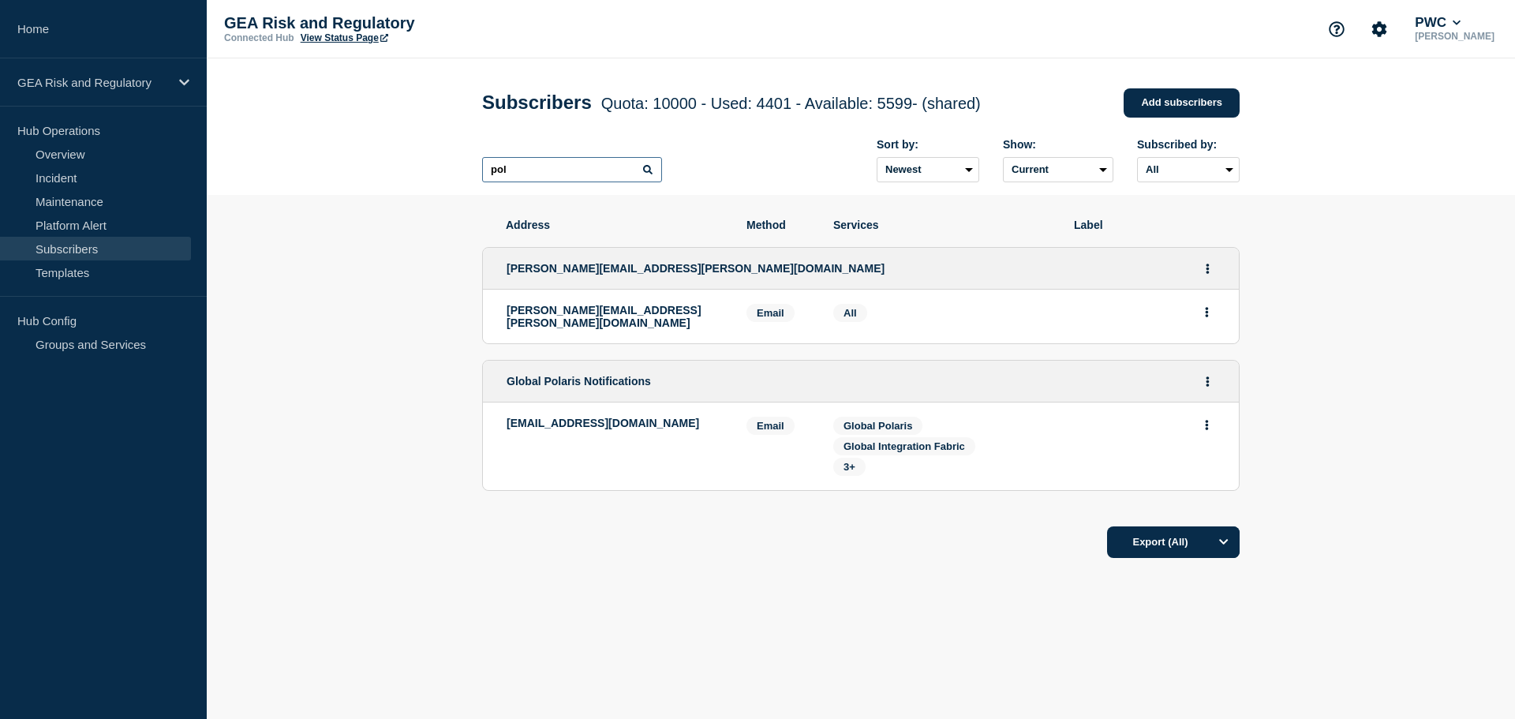
drag, startPoint x: 580, startPoint y: 178, endPoint x: 476, endPoint y: 168, distance: 104.6
click at [476, 168] on div "Subscribers Quota: 10000 - Used: 4401 - Available: 5599 - (shared) Quota Used A…" at bounding box center [861, 126] width 793 height 137
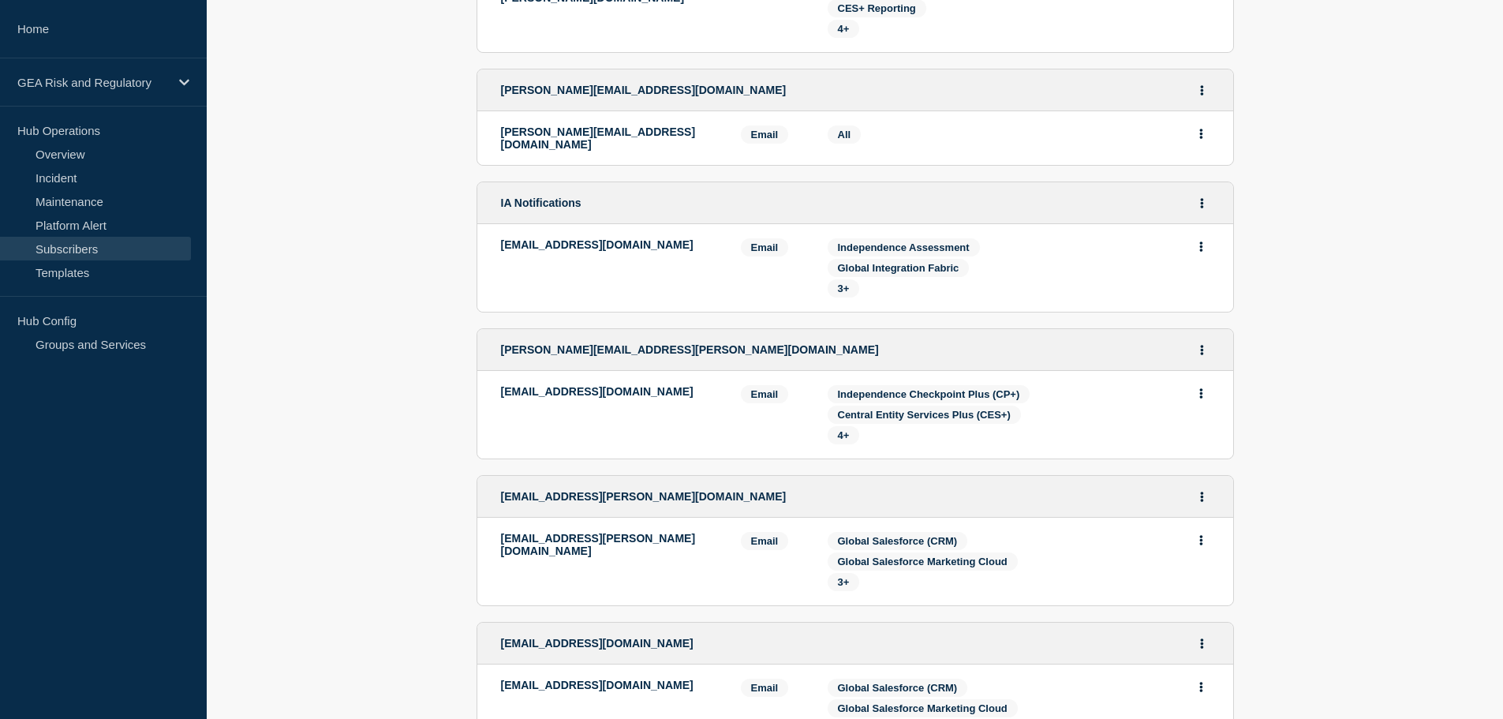
scroll to position [921, 0]
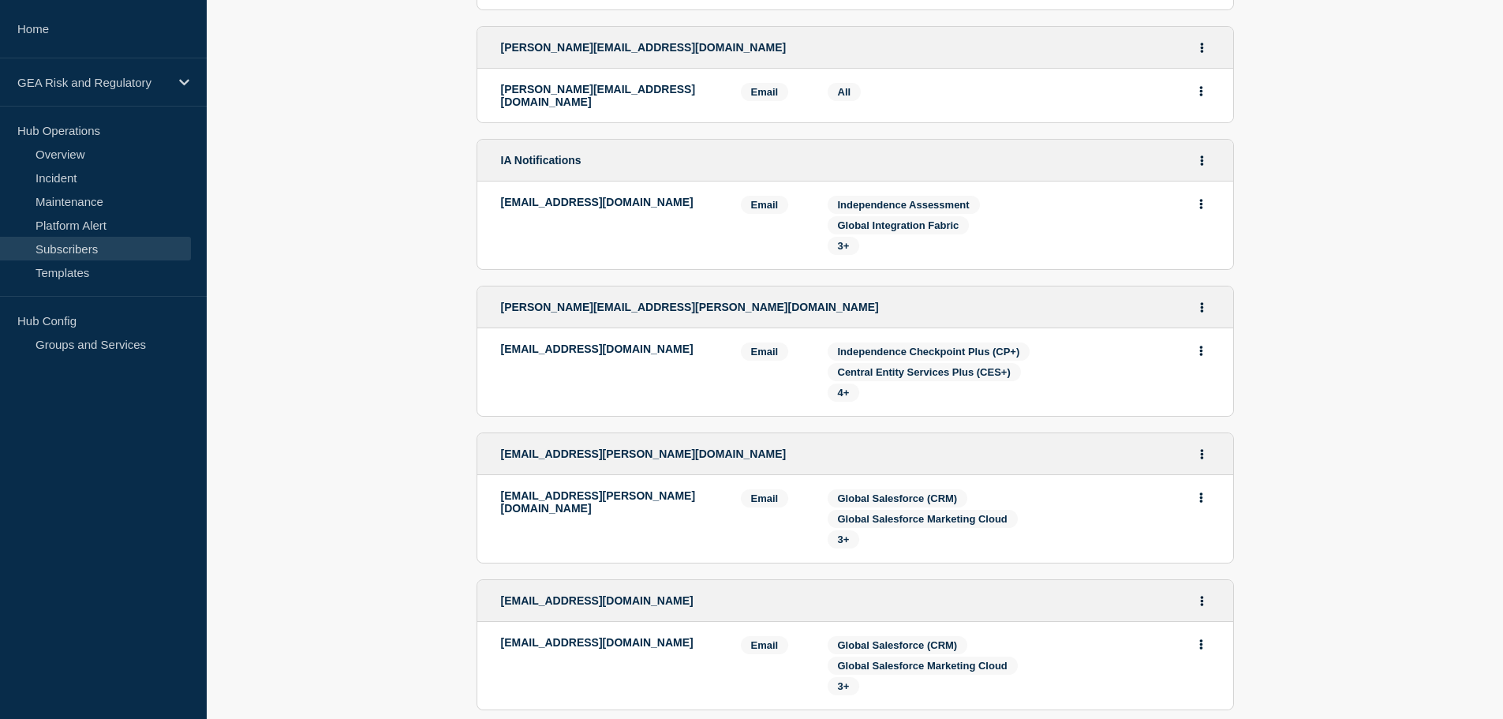
type input "ia"
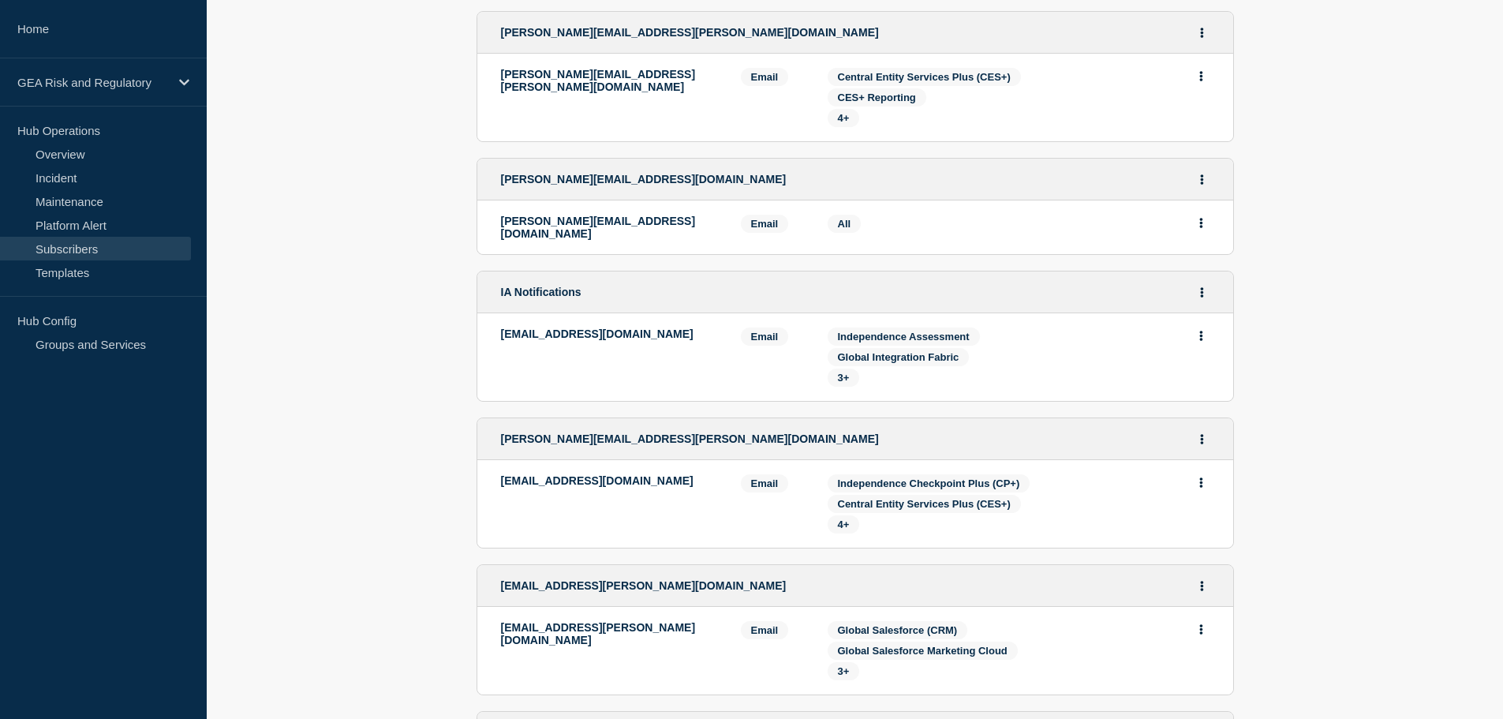
scroll to position [657, 0]
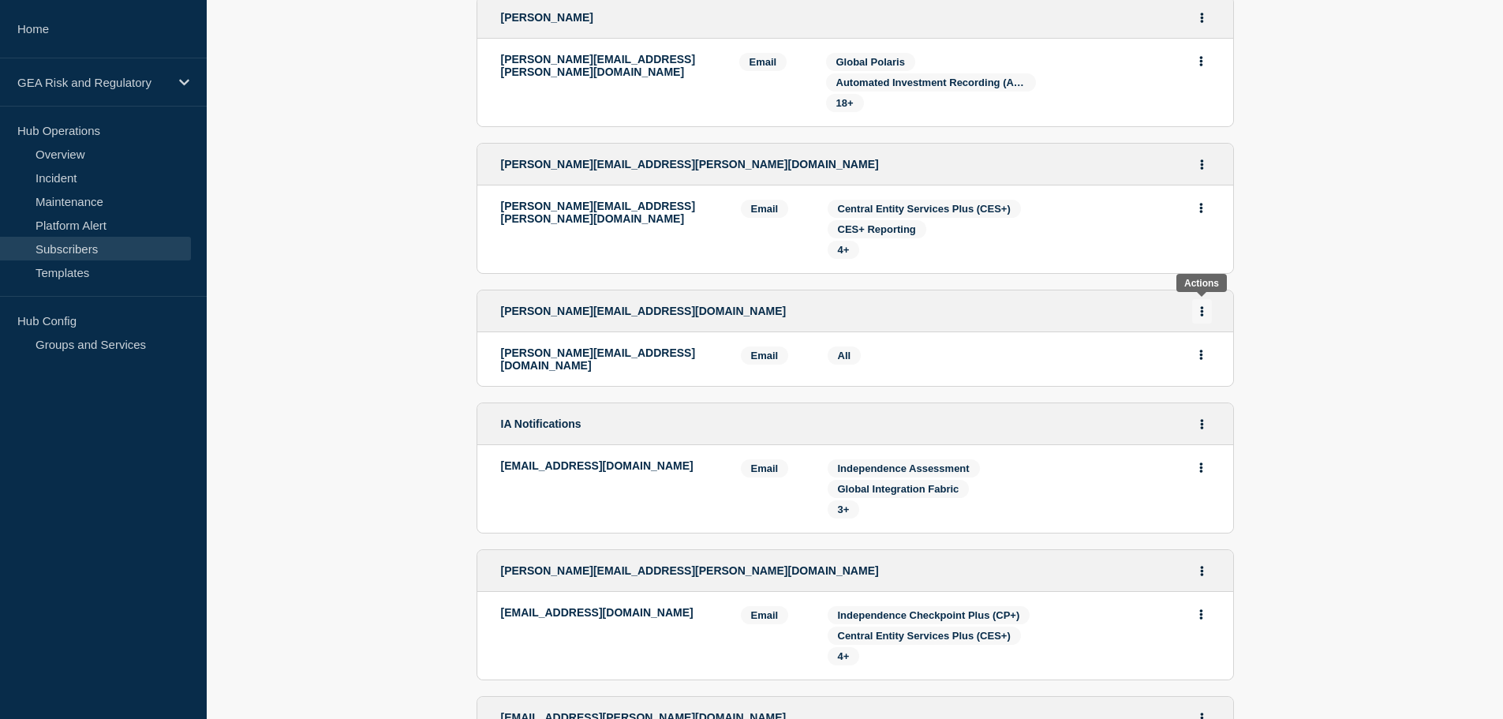
click at [1203, 308] on icon "Actions" at bounding box center [1202, 311] width 4 height 10
click at [1207, 376] on button "Delete" at bounding box center [1203, 377] width 30 height 12
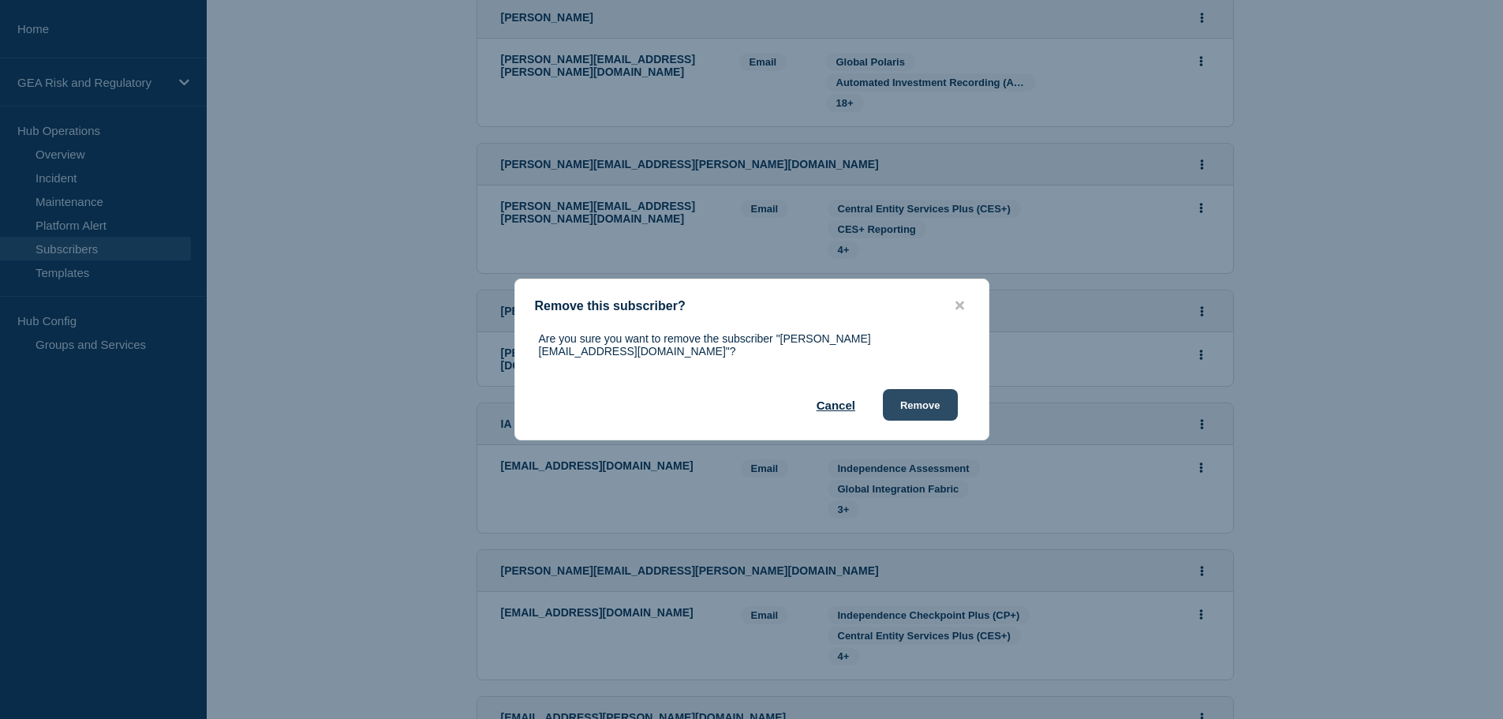
click at [925, 409] on button "Remove" at bounding box center [920, 405] width 75 height 32
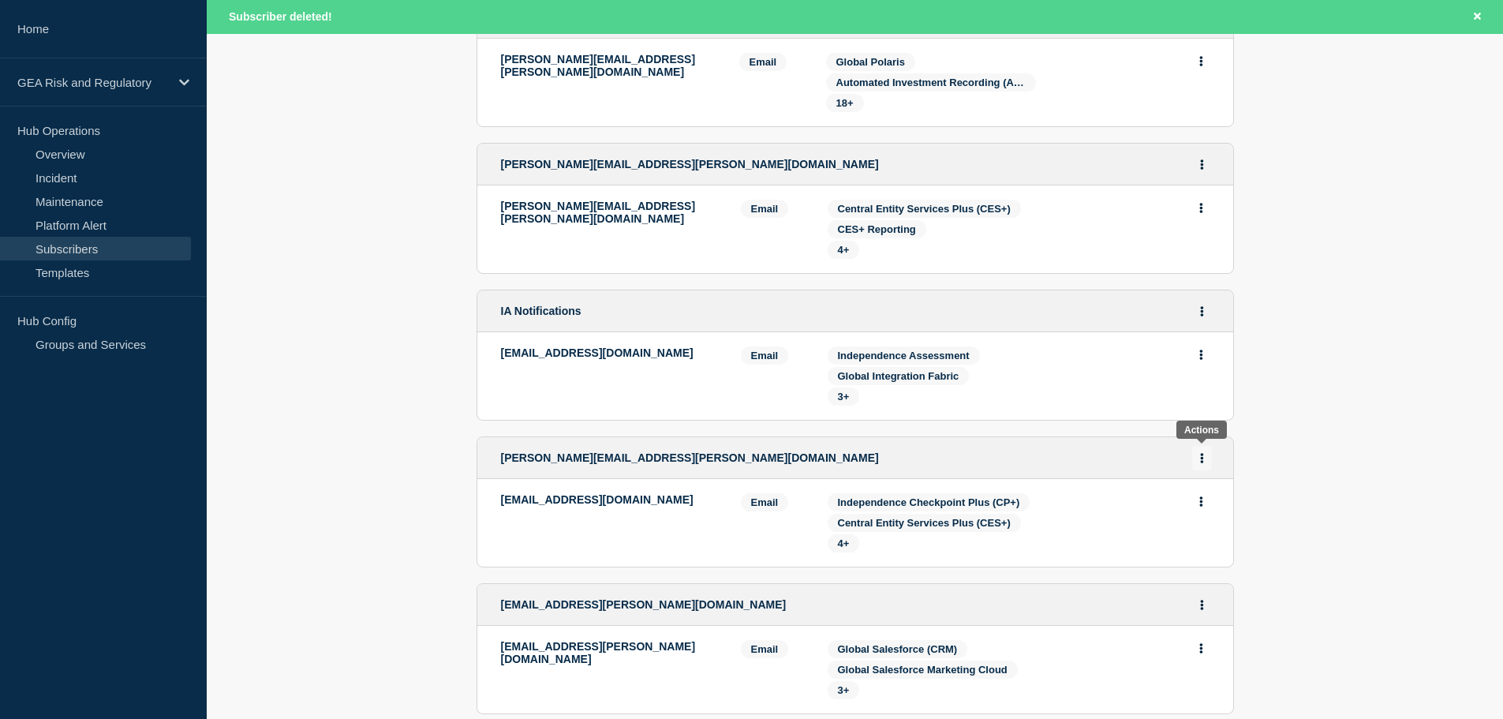
click at [1203, 453] on icon "Actions" at bounding box center [1201, 458] width 3 height 10
click at [1203, 523] on button "Delete" at bounding box center [1203, 524] width 30 height 12
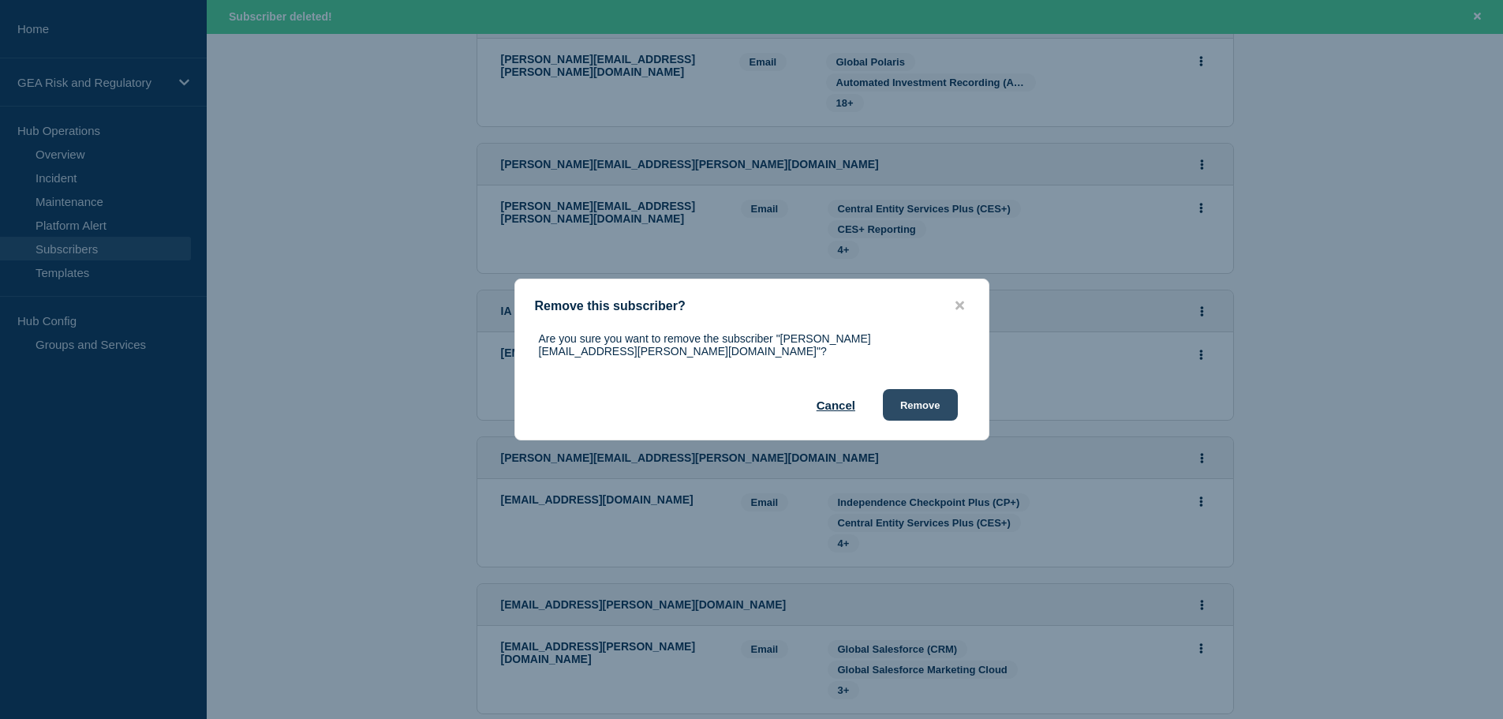
click at [926, 404] on button "Remove" at bounding box center [920, 405] width 75 height 32
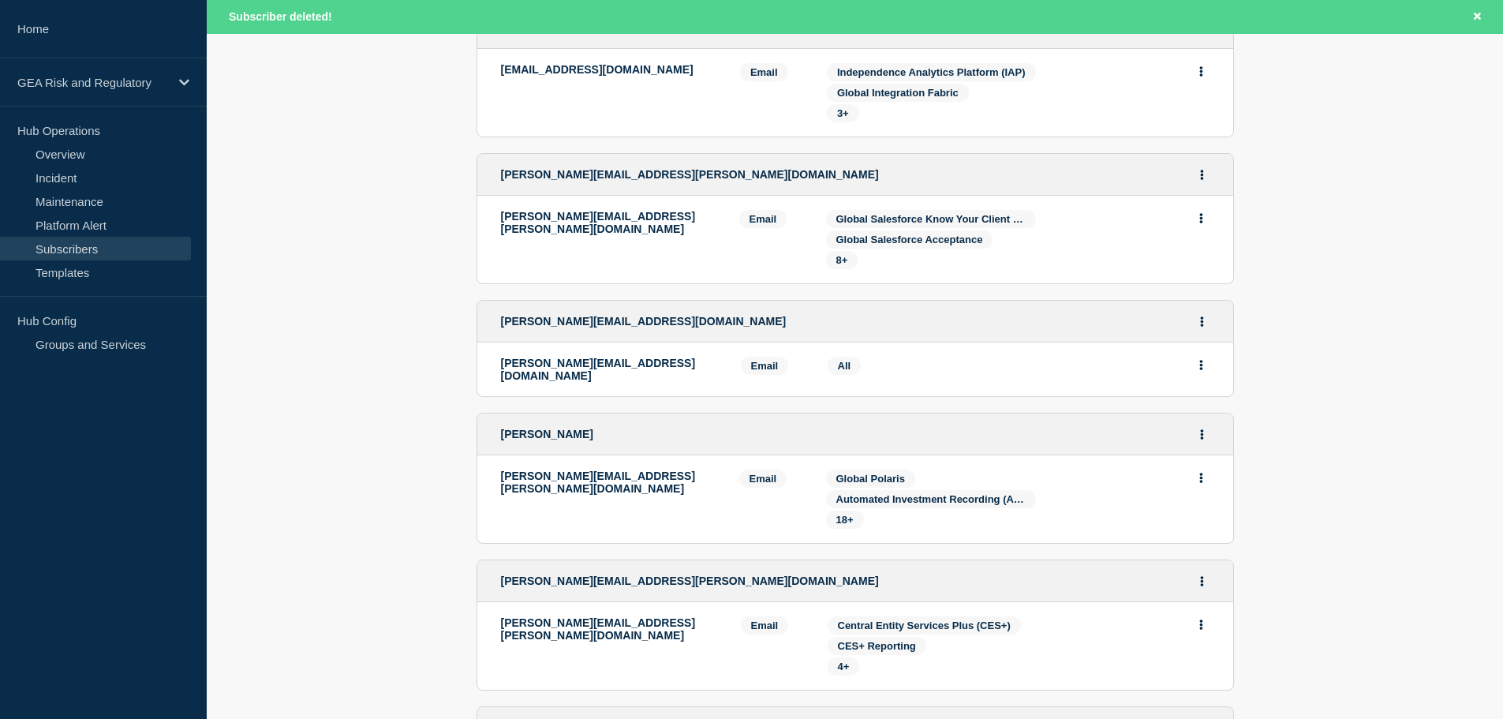
scroll to position [236, 0]
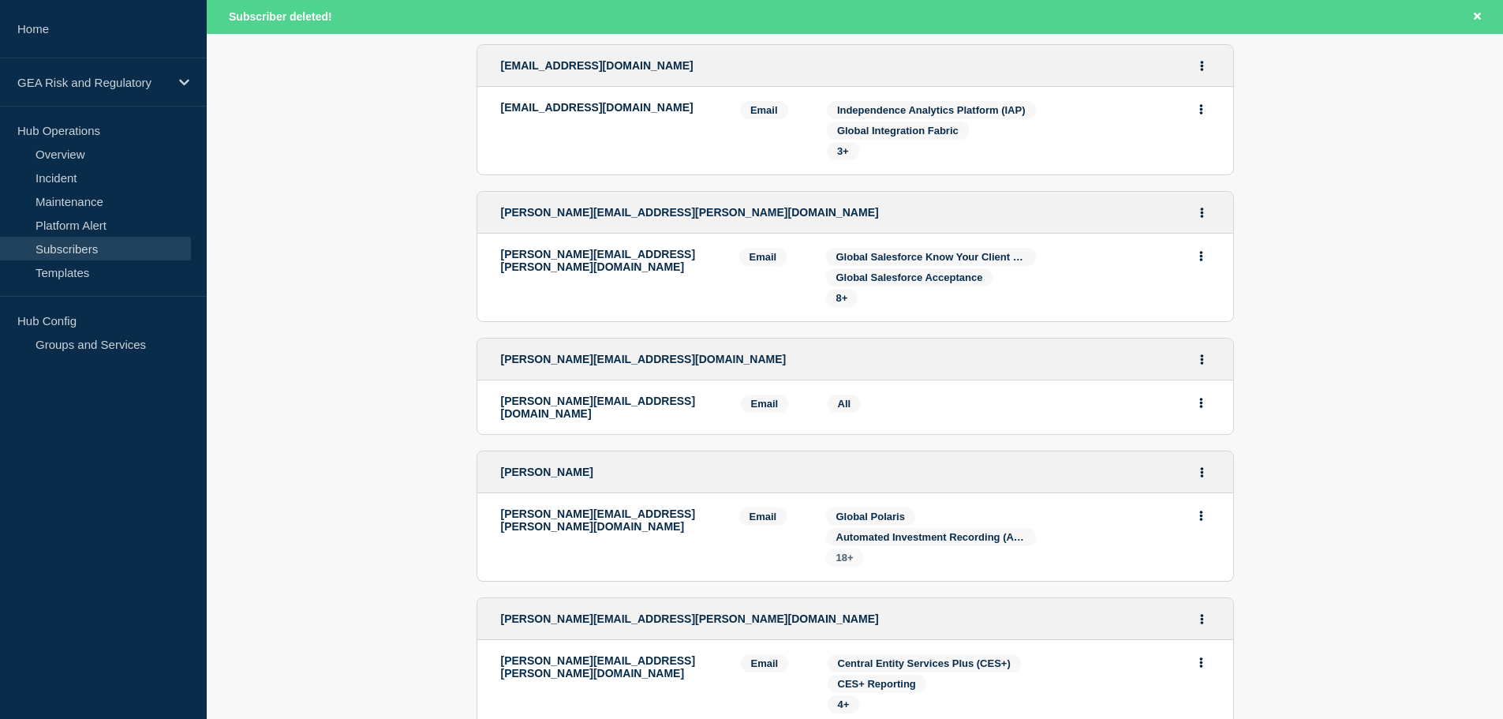
click at [849, 554] on span "18+" at bounding box center [844, 558] width 17 height 12
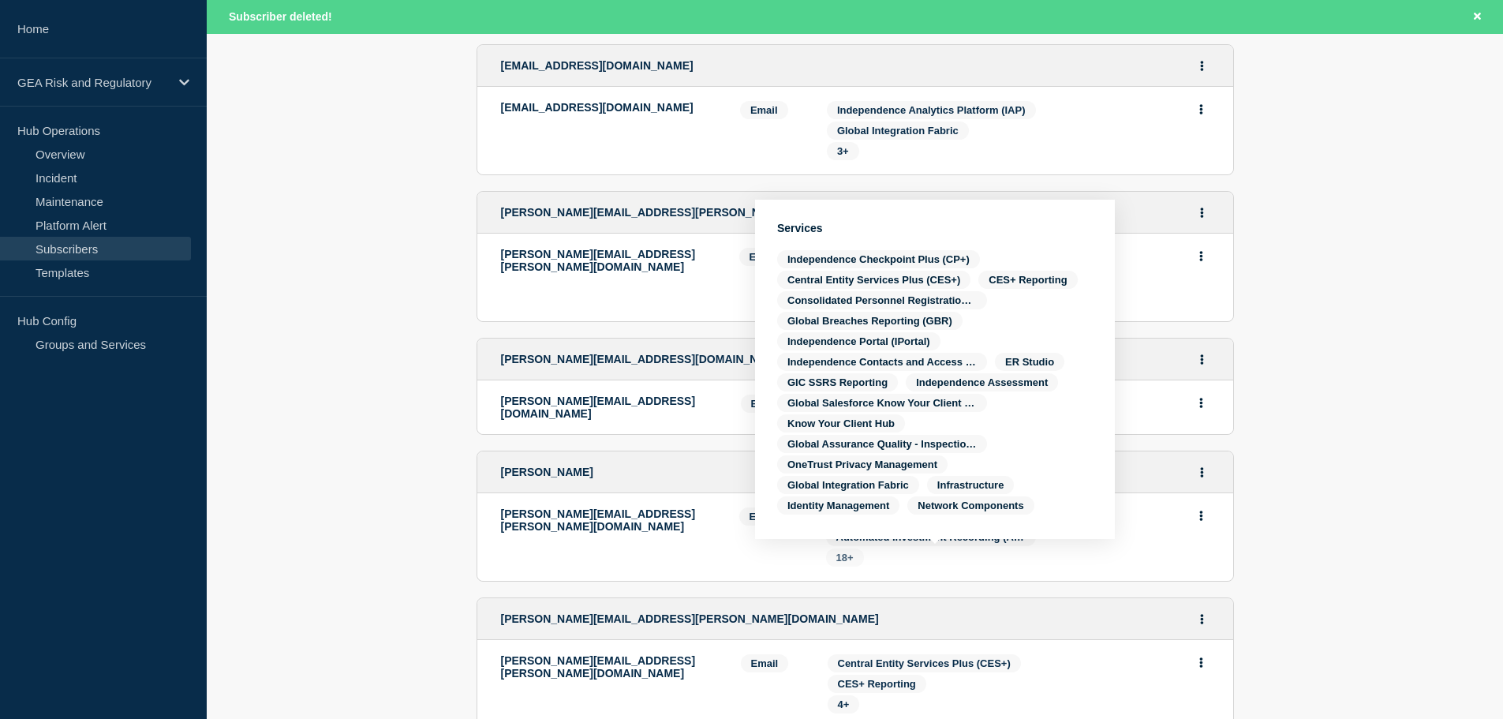
click at [848, 554] on span "18+" at bounding box center [844, 558] width 17 height 12
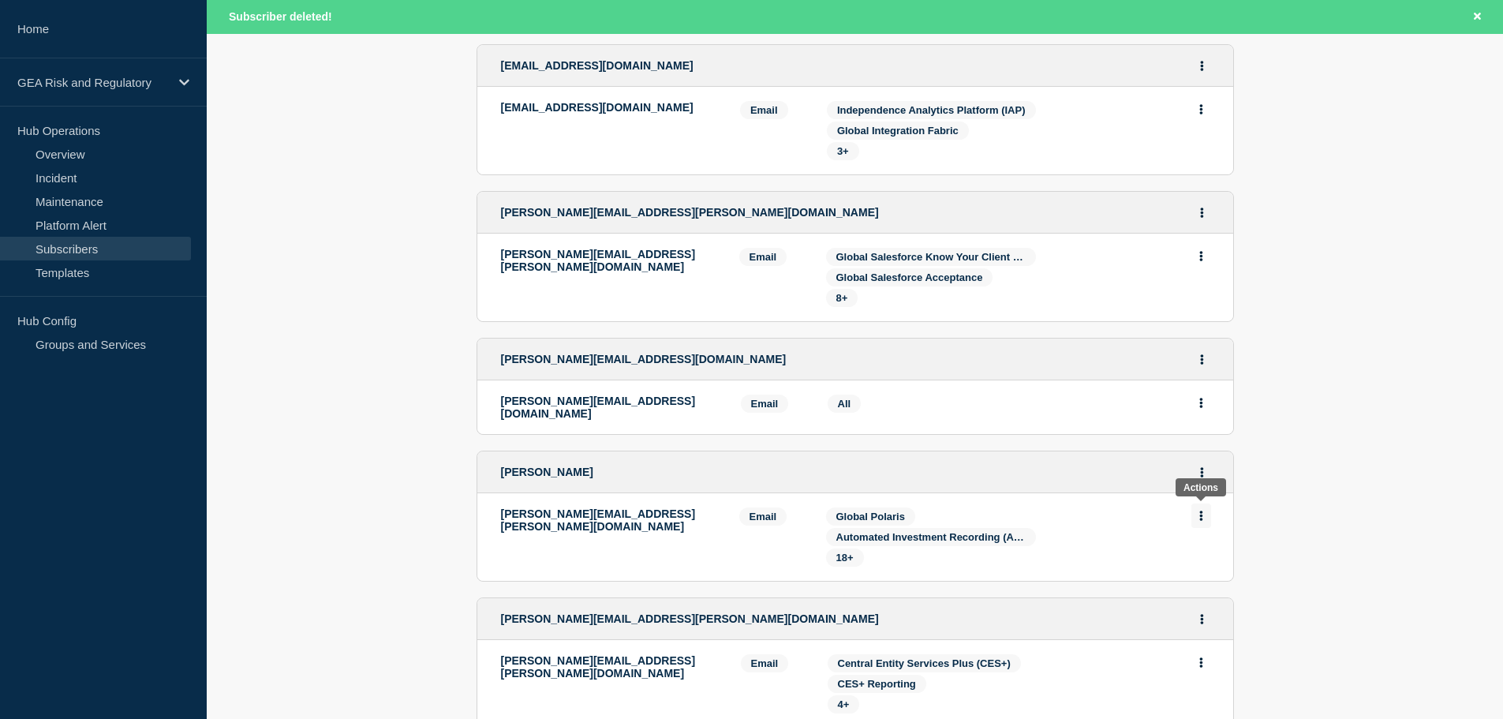
click at [1205, 507] on button "Actions" at bounding box center [1202, 515] width 20 height 24
click at [1205, 470] on button "Actions" at bounding box center [1202, 472] width 20 height 24
click at [1203, 512] on link "Edit" at bounding box center [1196, 517] width 17 height 12
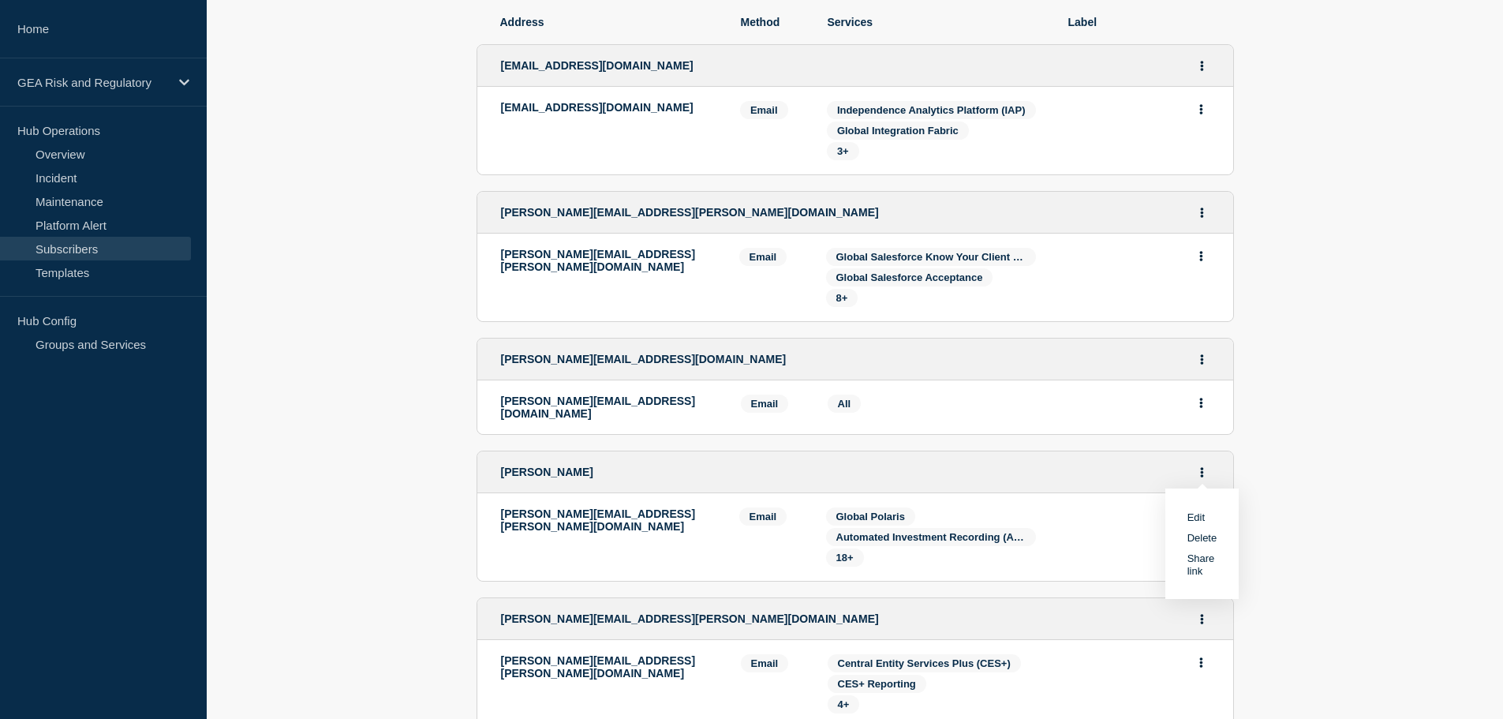
scroll to position [203, 0]
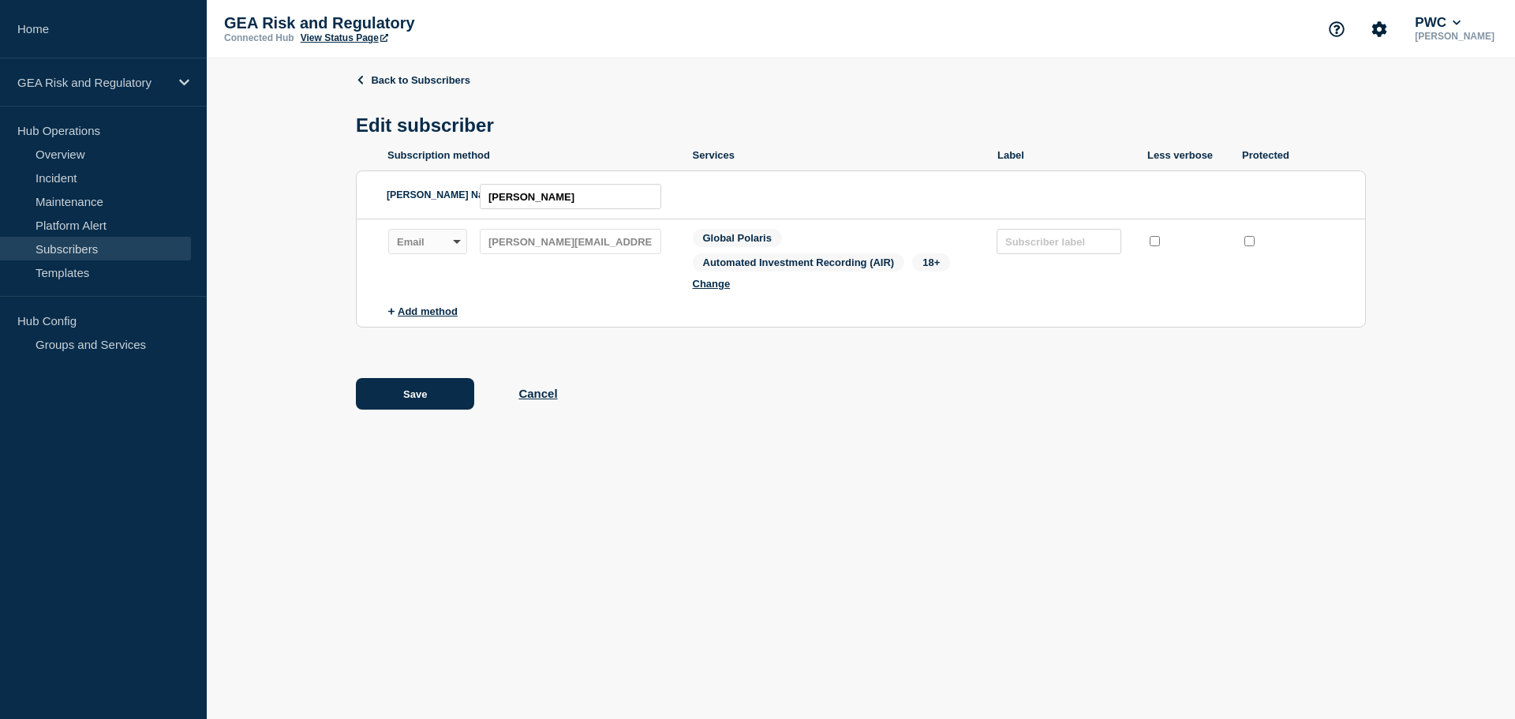
click at [941, 264] on span "18+" at bounding box center [931, 262] width 38 height 18
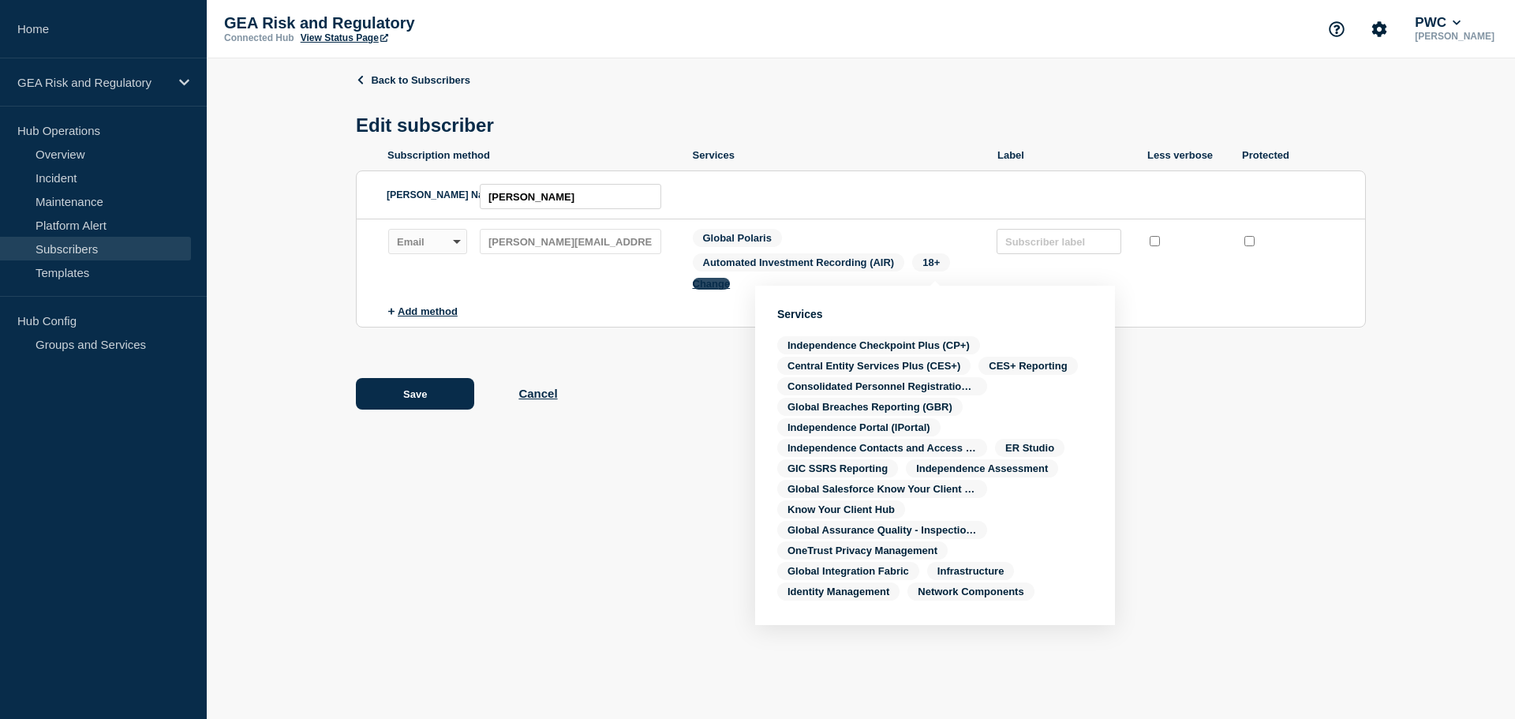
click at [712, 287] on button "Change" at bounding box center [712, 284] width 38 height 12
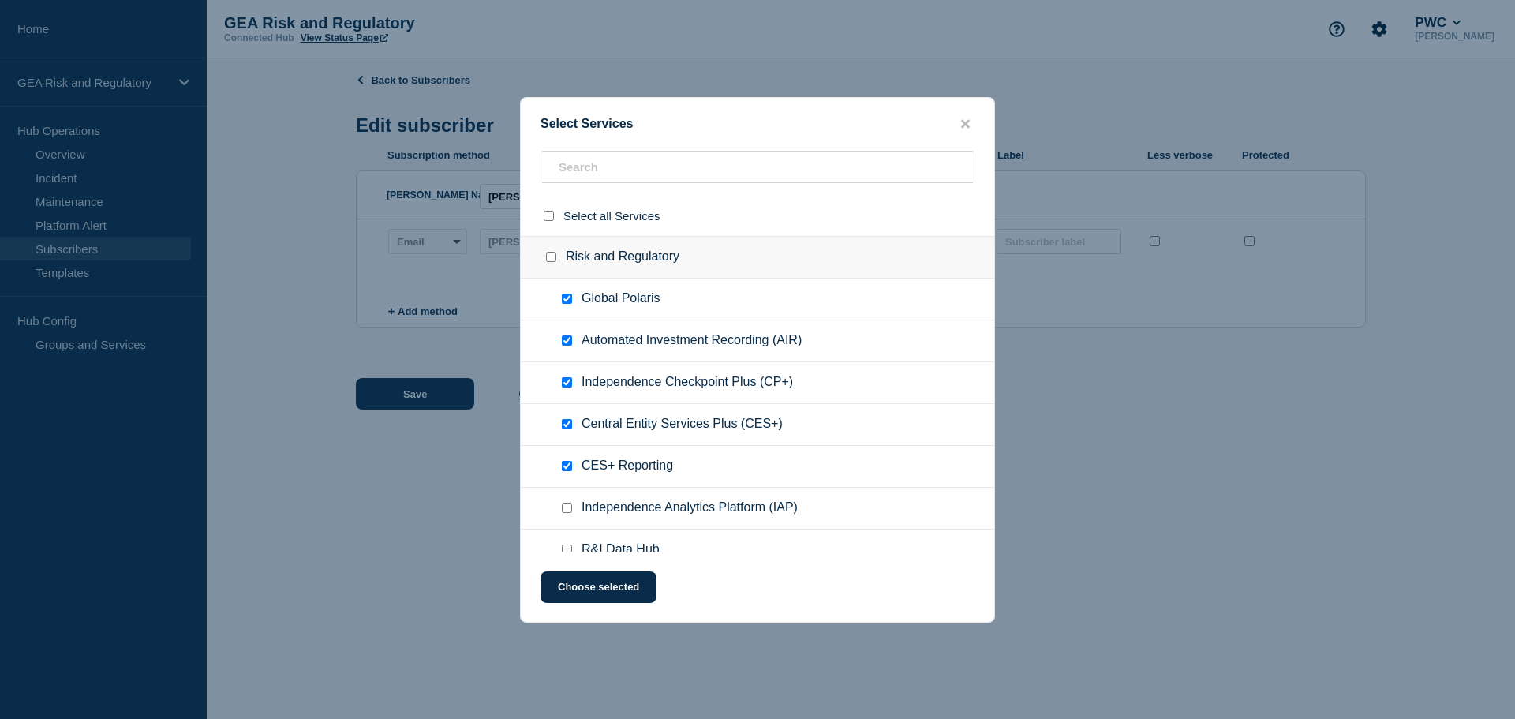
click at [567, 301] on input "Global Polaris checkbox" at bounding box center [567, 299] width 10 height 10
checkbox input "false"
drag, startPoint x: 567, startPoint y: 344, endPoint x: 565, endPoint y: 361, distance: 17.5
click at [566, 346] on input "Automated Investment Recording (AIR) checkbox" at bounding box center [567, 340] width 10 height 10
checkbox input "false"
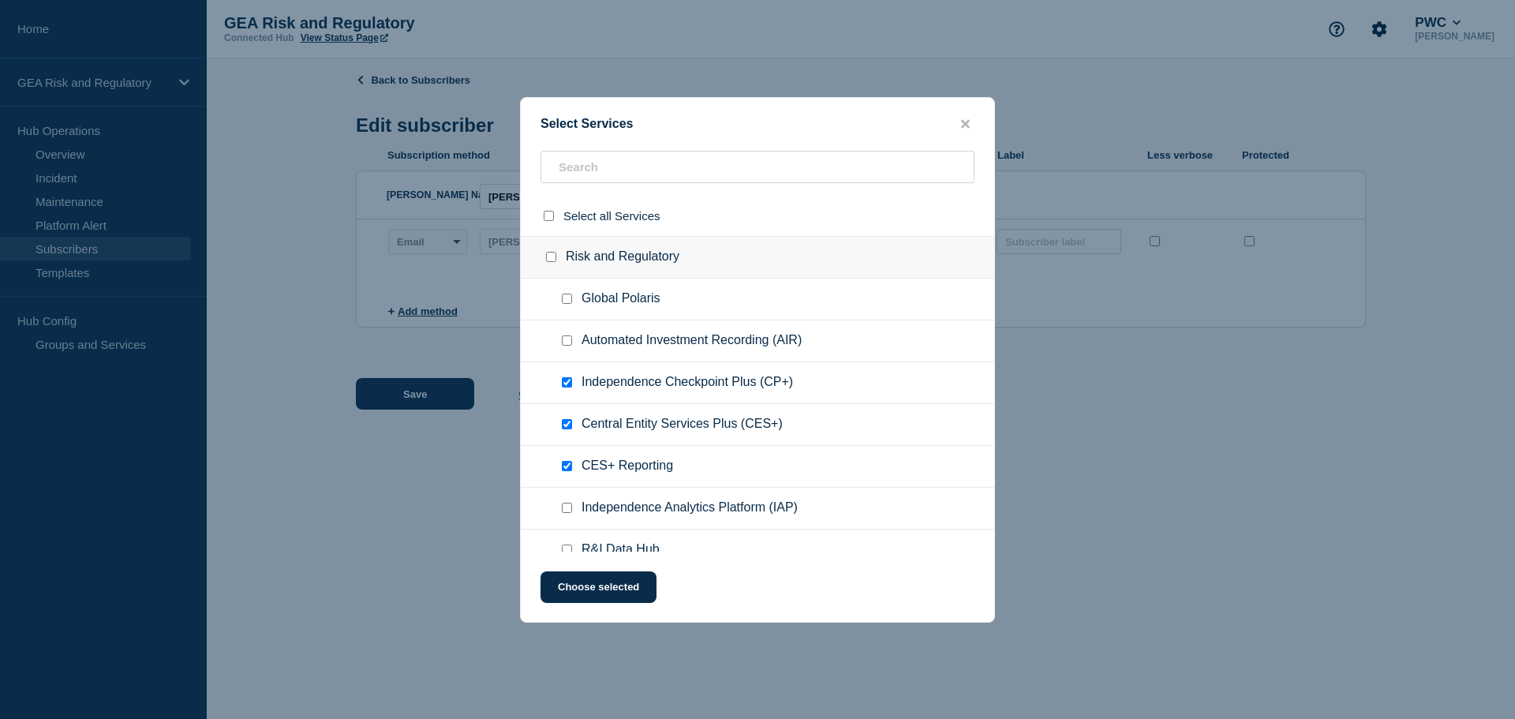
click at [564, 378] on input "Independence Checkpoint Plus (CP+) checkbox" at bounding box center [567, 382] width 10 height 10
checkbox input "false"
click at [563, 438] on ul "Central Entity Services Plus (CES+)" at bounding box center [757, 425] width 473 height 42
click at [562, 468] on input "CES+ Reporting checkbox" at bounding box center [567, 466] width 10 height 10
checkbox input "false"
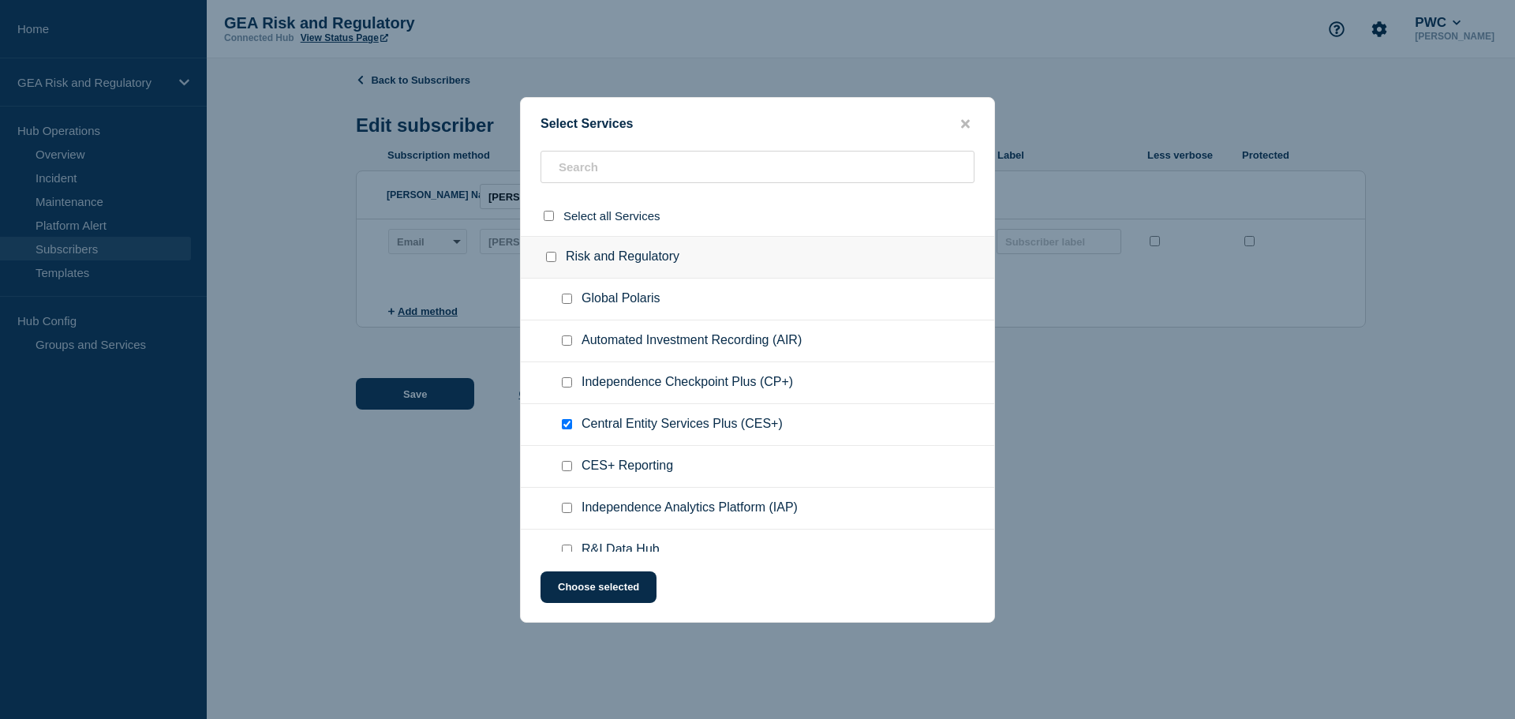
click at [567, 425] on input "Central Entity Services Plus (CES+) checkbox" at bounding box center [567, 424] width 10 height 10
checkbox input "false"
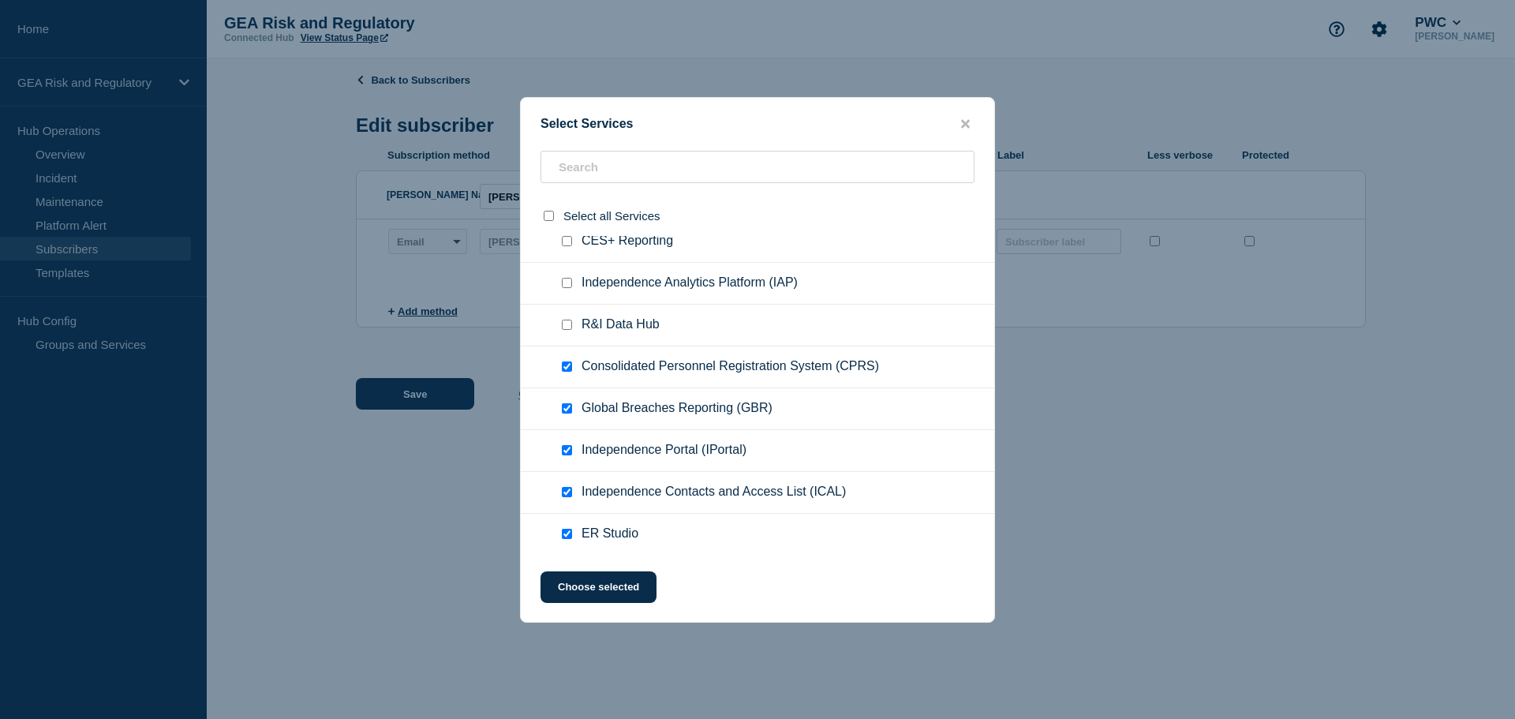
scroll to position [263, 0]
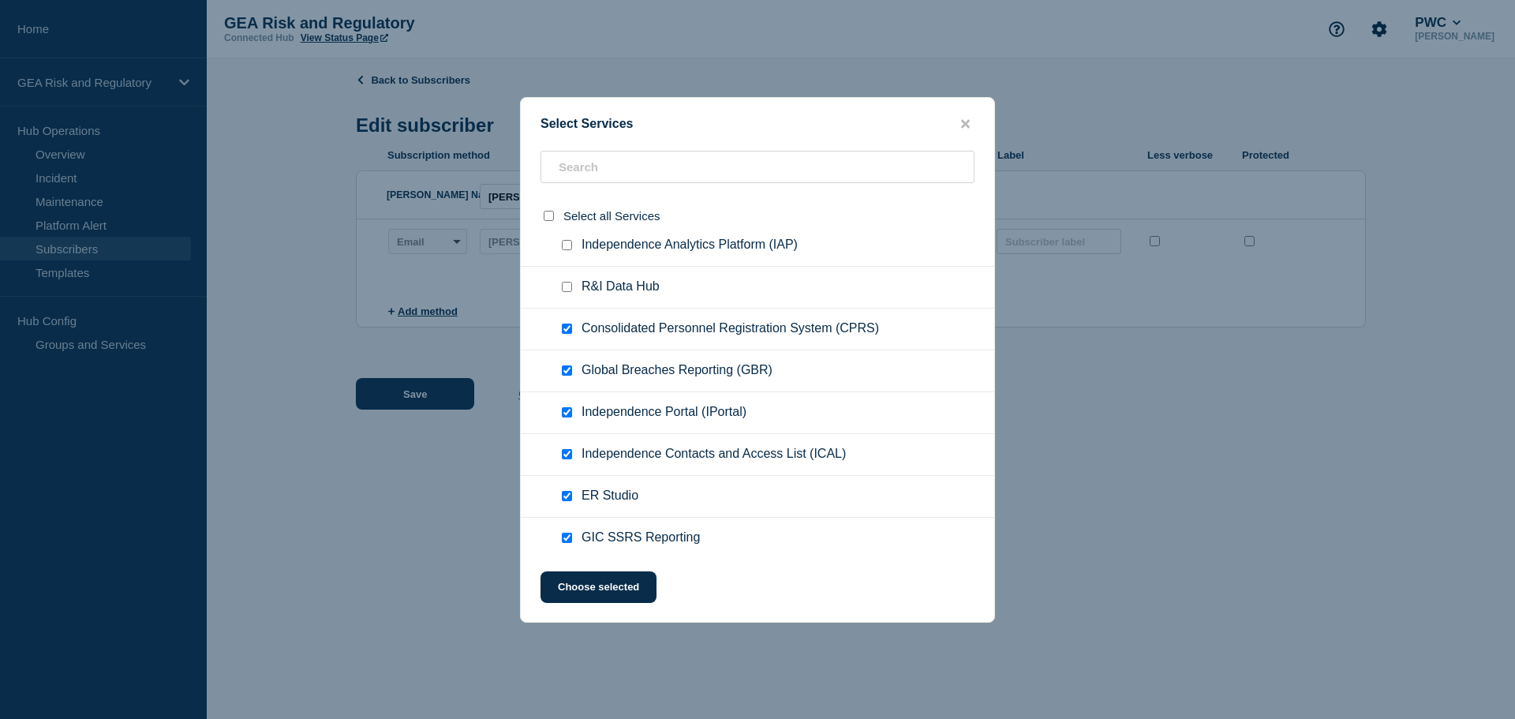
click at [570, 328] on input "Consolidated Personnel Registration System (CPRS) checkbox" at bounding box center [567, 329] width 10 height 10
checkbox input "false"
click at [566, 372] on input "Global Breaches Reporting (GBR) checkbox" at bounding box center [567, 370] width 10 height 10
checkbox input "false"
click at [566, 413] on input "Independence Portal (IPortal) checkbox" at bounding box center [567, 412] width 10 height 10
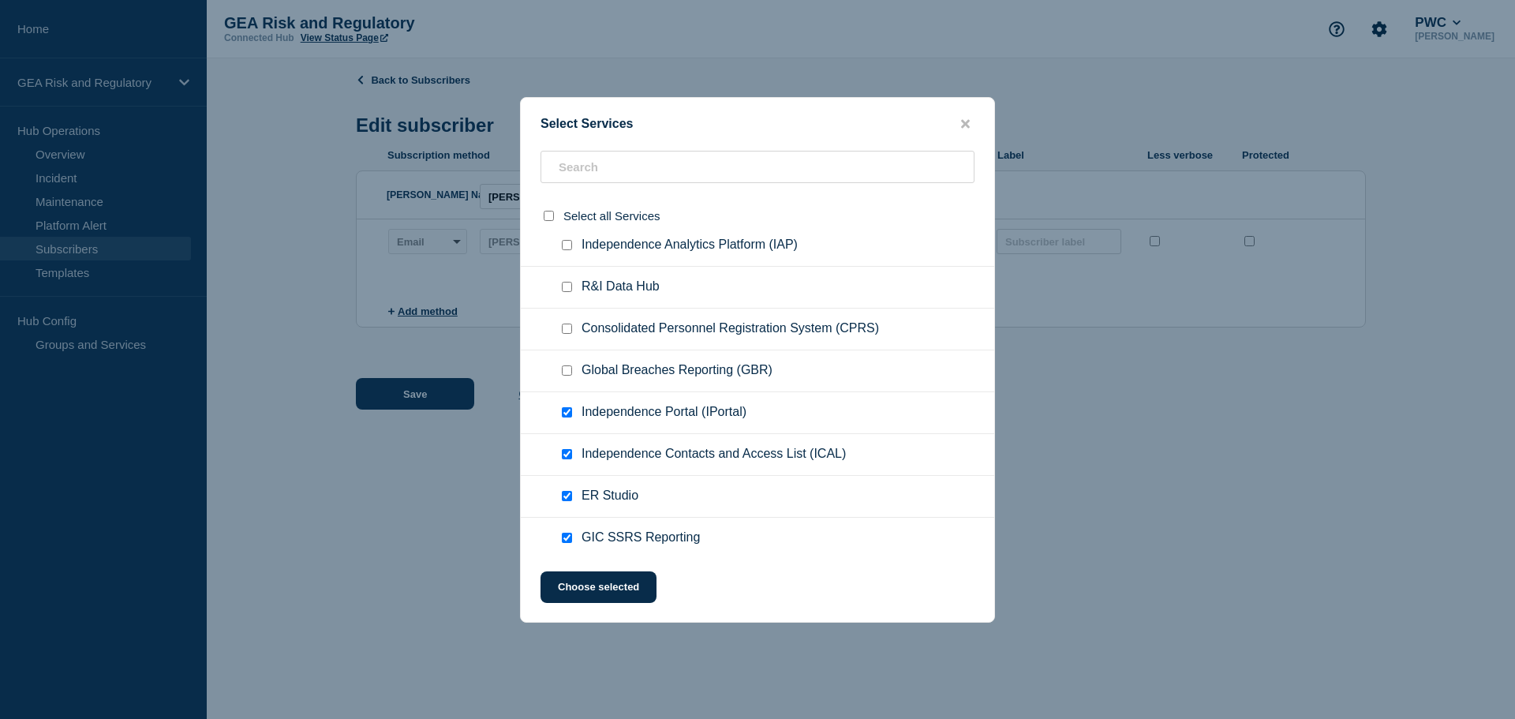
checkbox input "false"
click at [564, 454] on input "Independence Contacts and Access List (ICAL) checkbox" at bounding box center [567, 454] width 10 height 10
checkbox input "false"
click at [567, 499] on input "ER Studio checkbox" at bounding box center [567, 496] width 10 height 10
checkbox input "false"
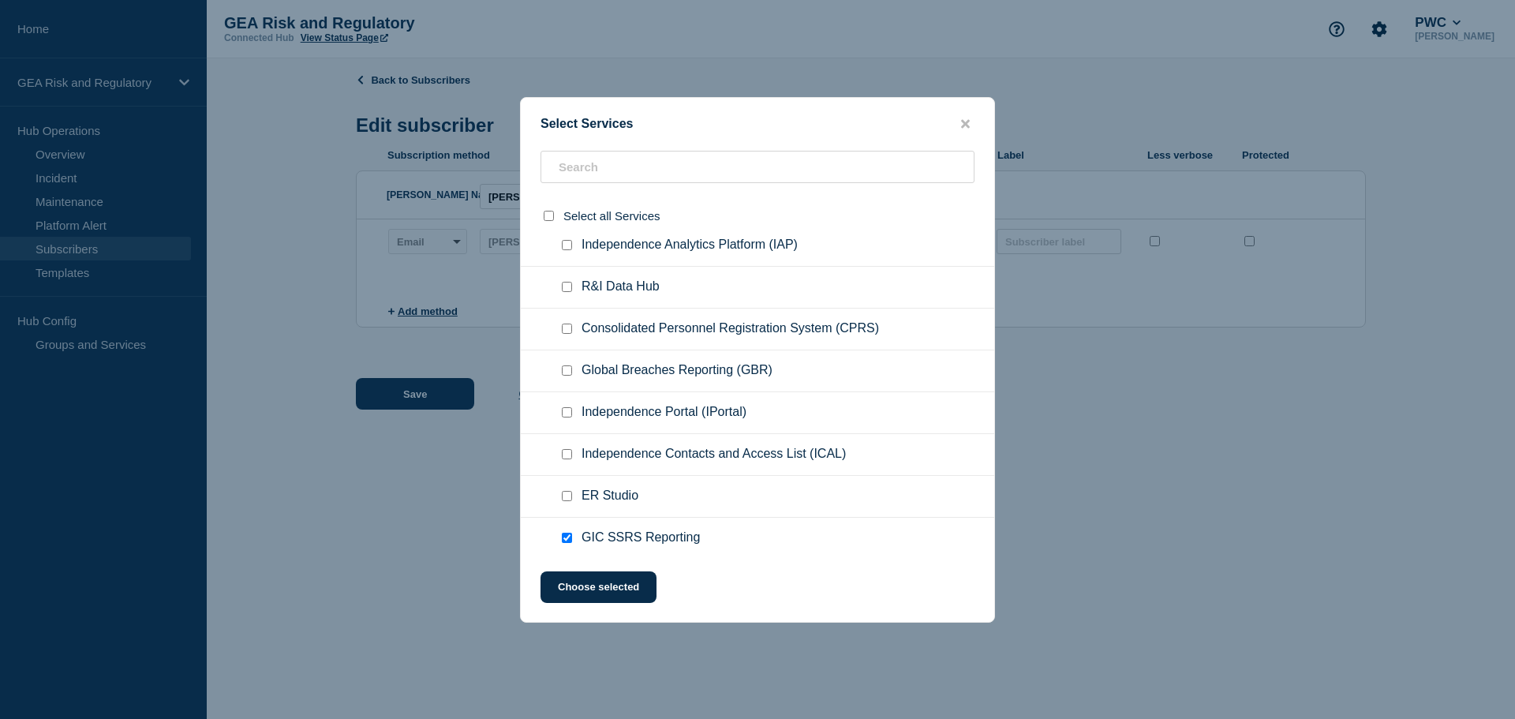
click at [570, 537] on input "GIC SSRS Reporting checkbox" at bounding box center [567, 538] width 10 height 10
checkbox input "false"
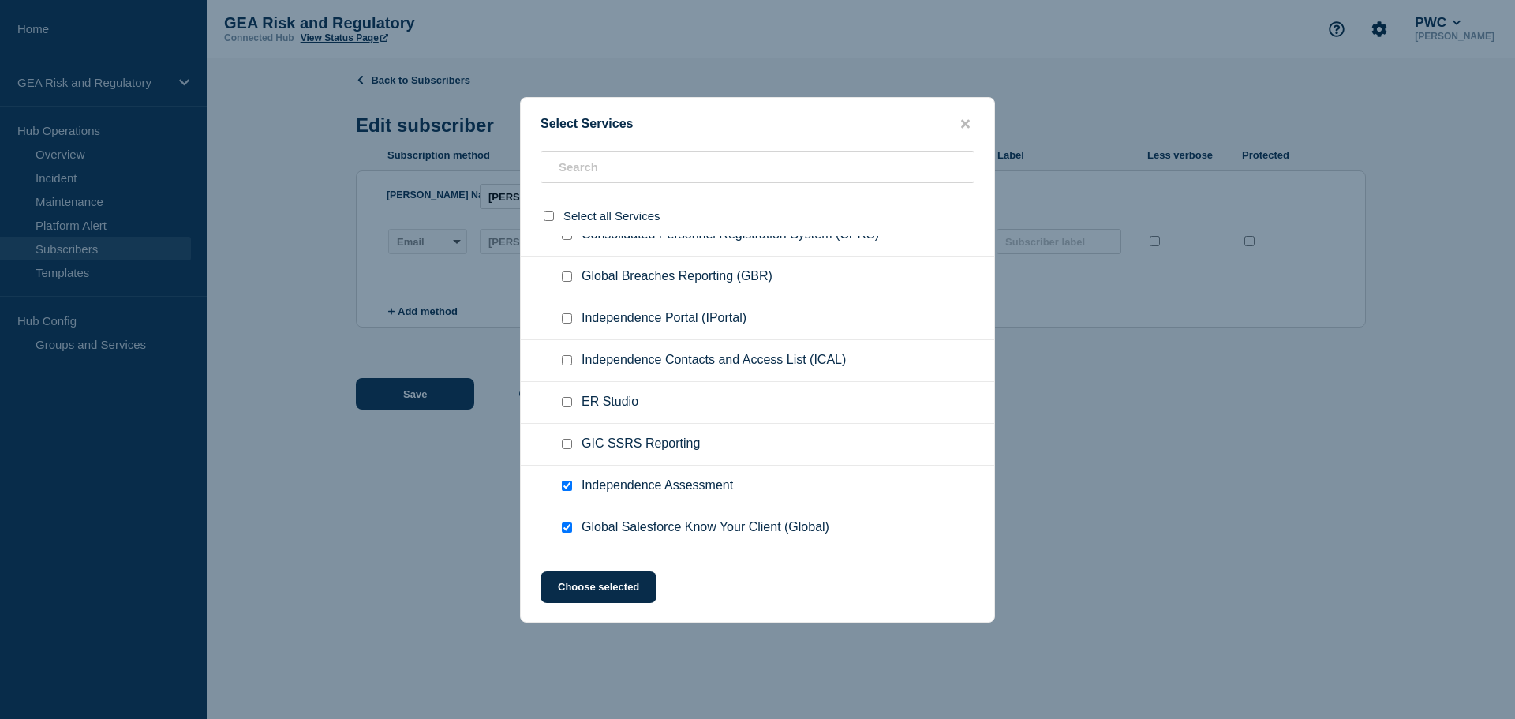
scroll to position [395, 0]
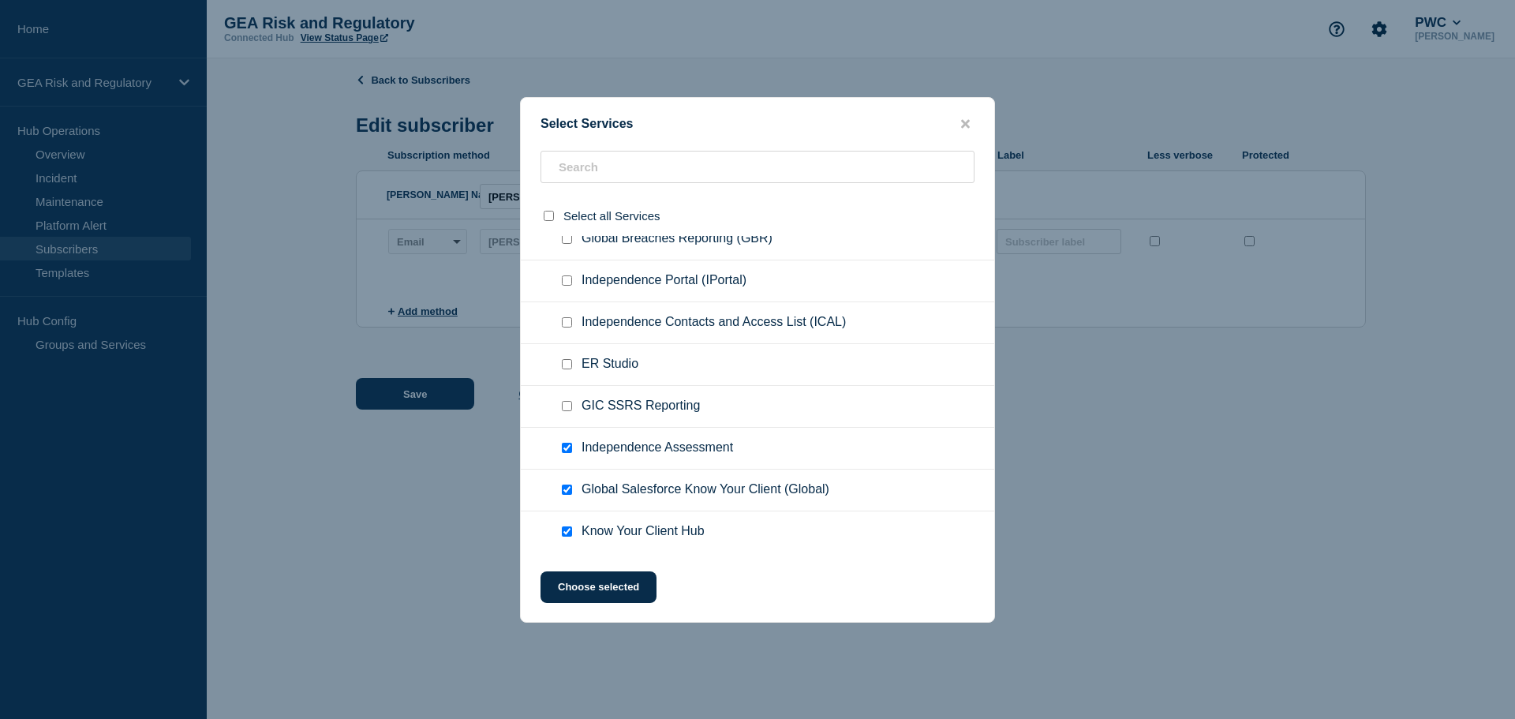
drag, startPoint x: 566, startPoint y: 448, endPoint x: 566, endPoint y: 491, distance: 42.6
click at [565, 449] on input "Independence Assessment checkbox" at bounding box center [567, 448] width 10 height 10
checkbox input "false"
click at [566, 492] on input "Global Salesforce Know Your Client (Global) checkbox" at bounding box center [567, 490] width 10 height 10
checkbox input "false"
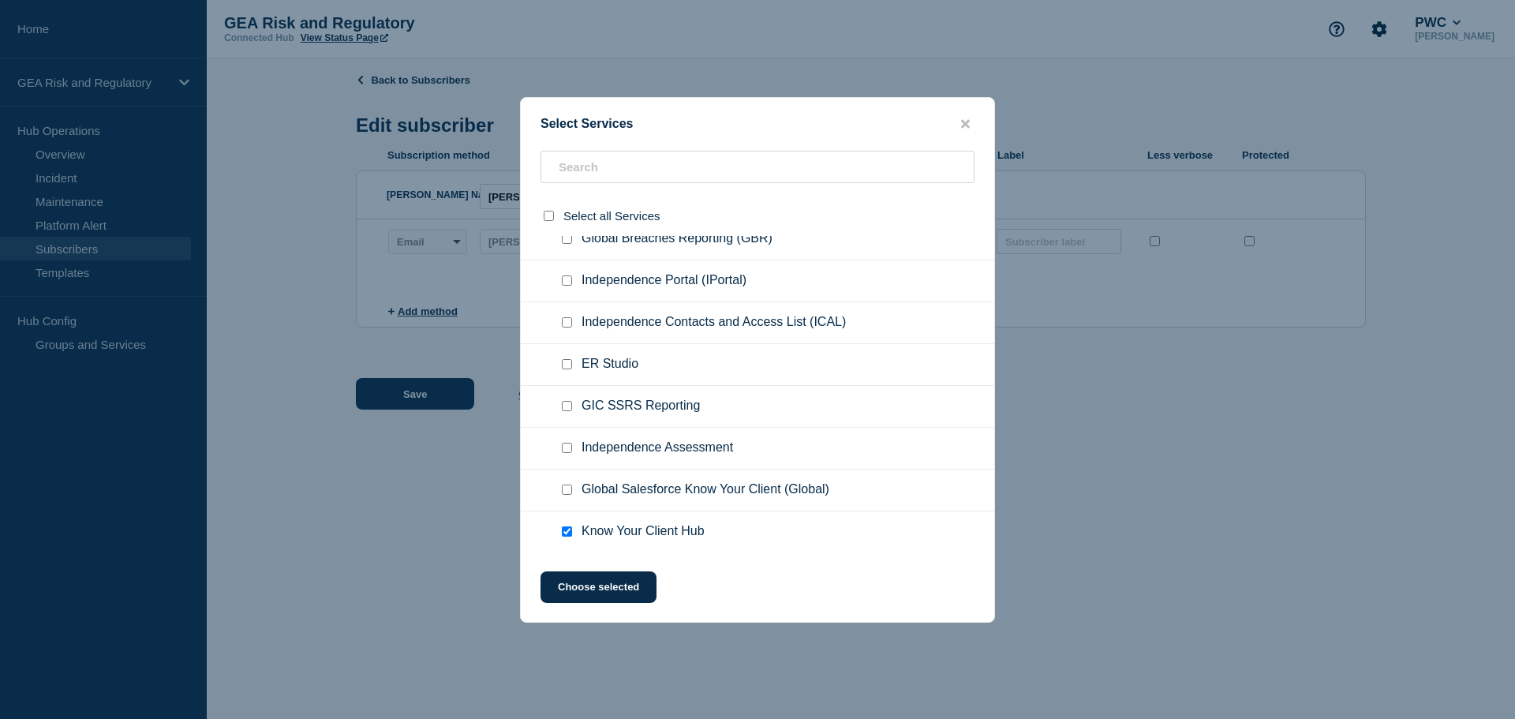
click at [571, 529] on input "Know Your Client Hub checkbox" at bounding box center [567, 531] width 10 height 10
checkbox input "false"
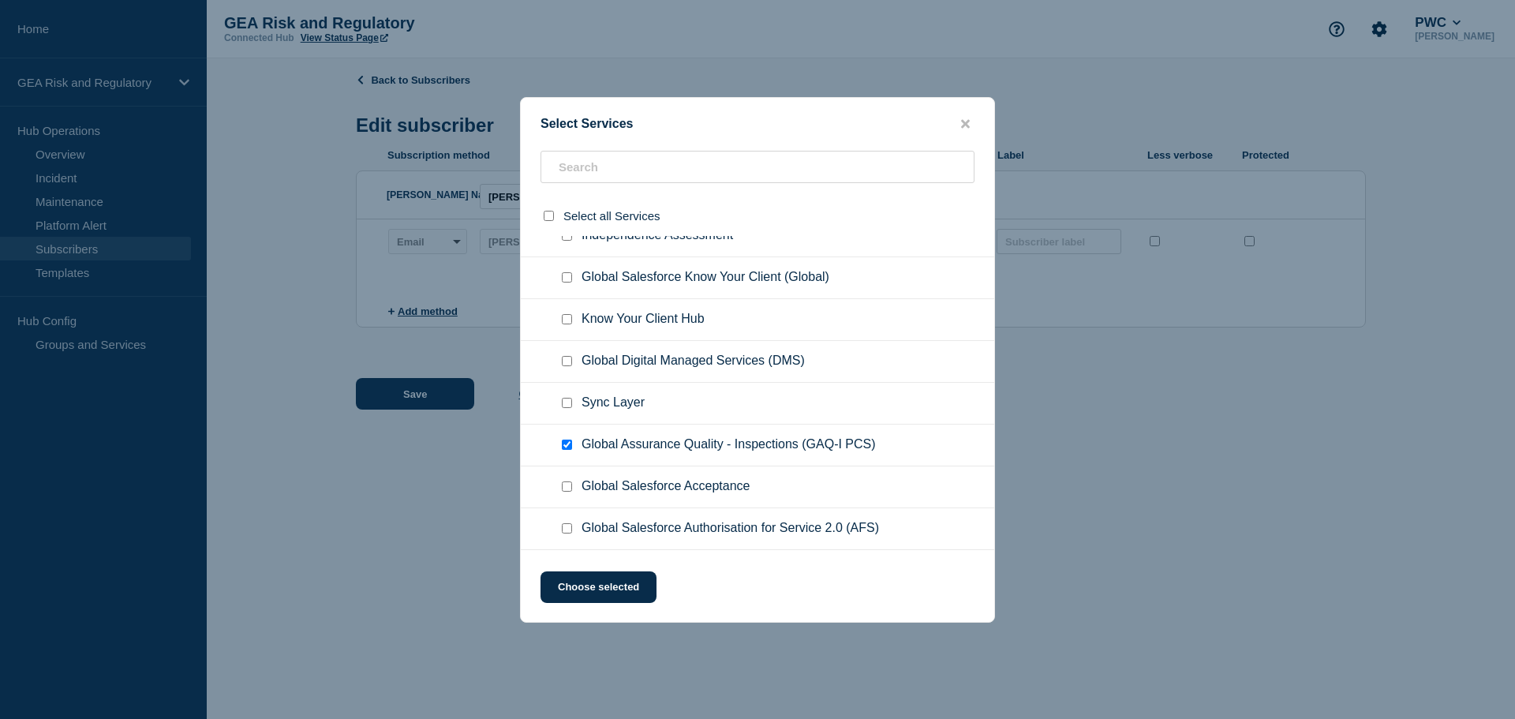
scroll to position [657, 0]
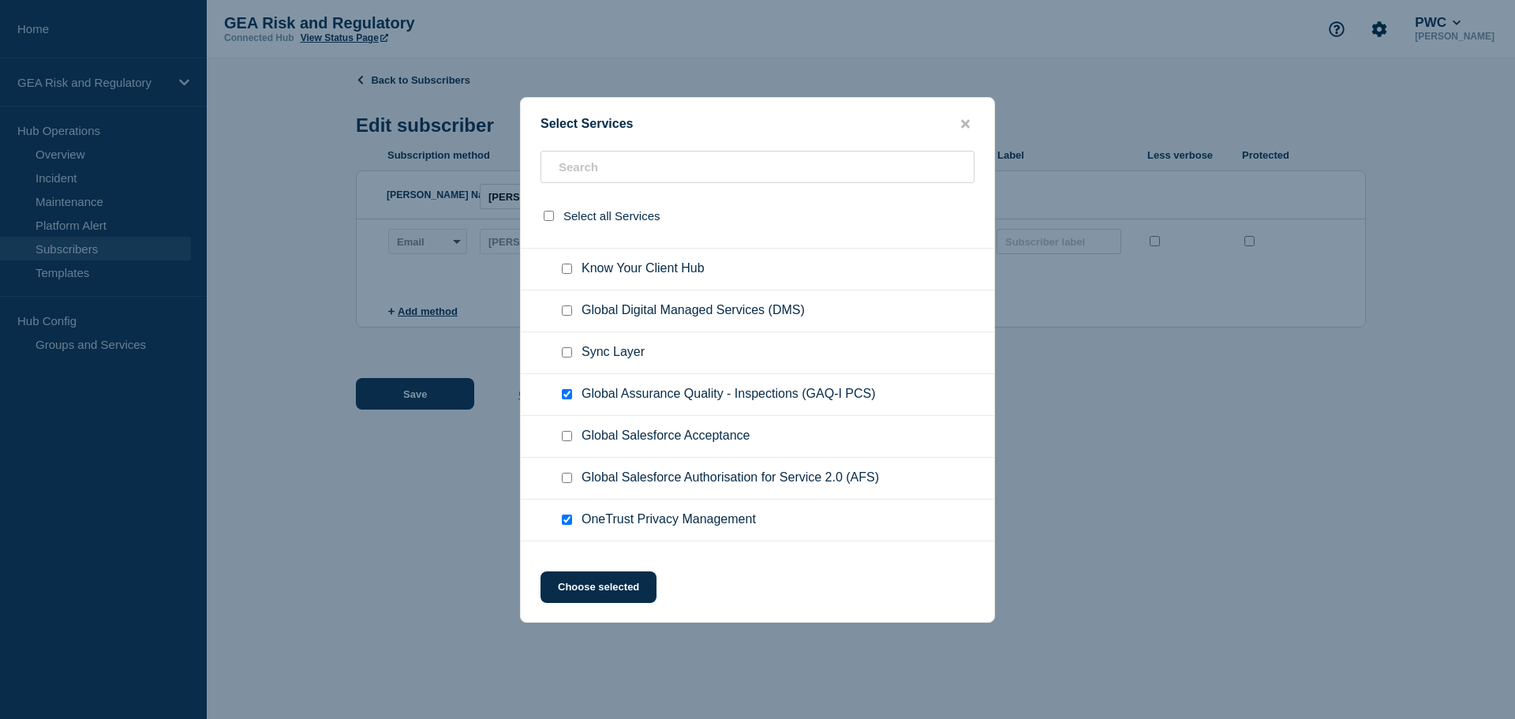
click at [567, 392] on input "Global Assurance Quality - Inspections (GAQ-I PCS) checkbox" at bounding box center [567, 394] width 10 height 10
checkbox input "false"
click at [566, 523] on input "OneTrust Privacy Management checkbox" at bounding box center [567, 520] width 10 height 10
checkbox input "false"
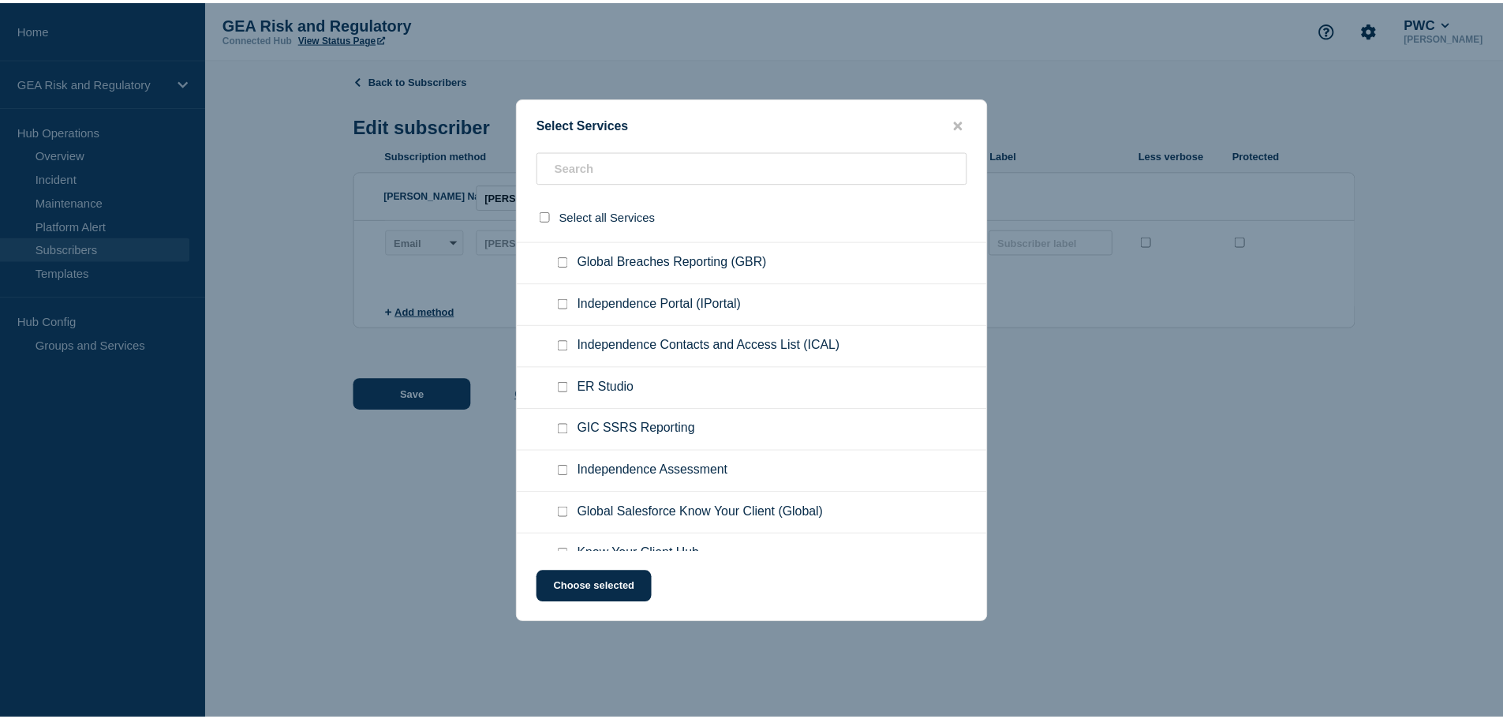
scroll to position [0, 0]
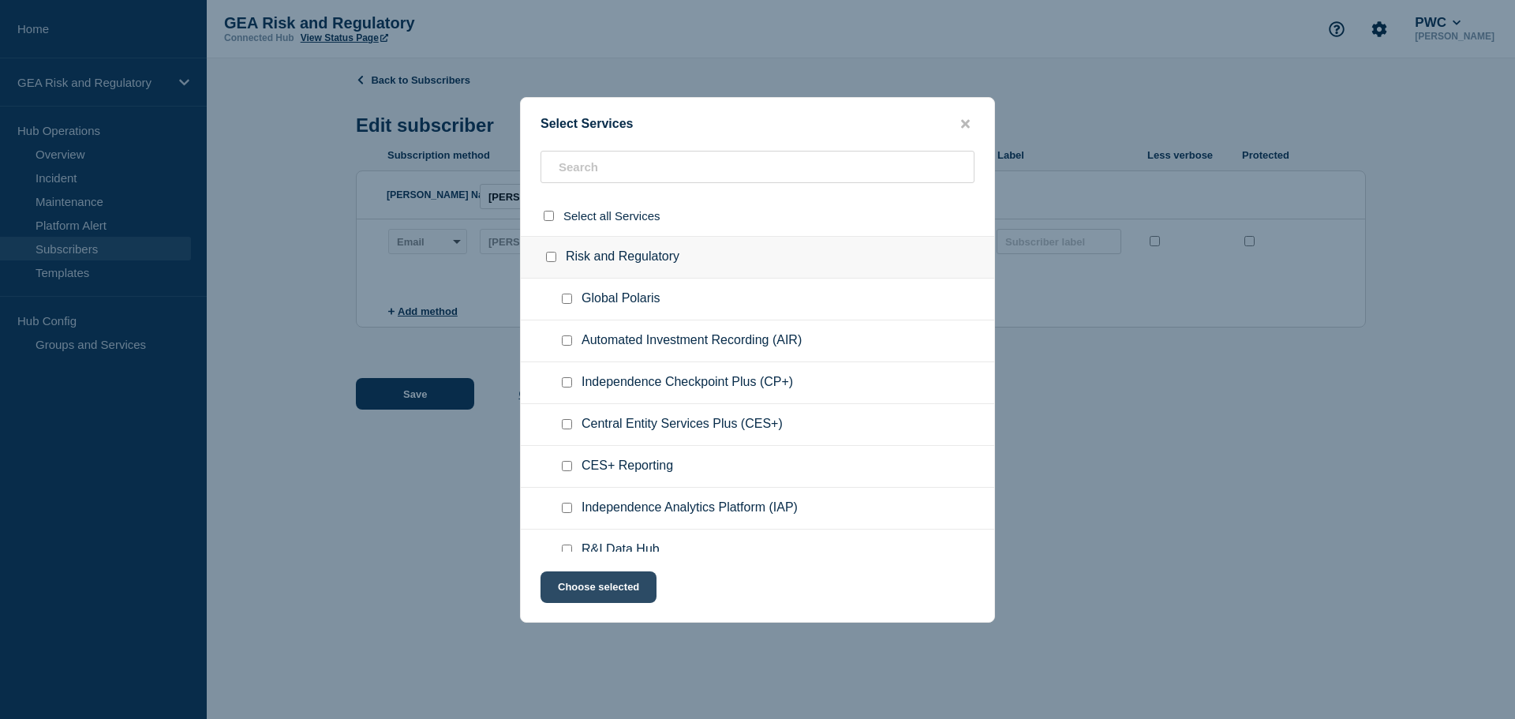
click at [623, 593] on button "Choose selected" at bounding box center [599, 587] width 116 height 32
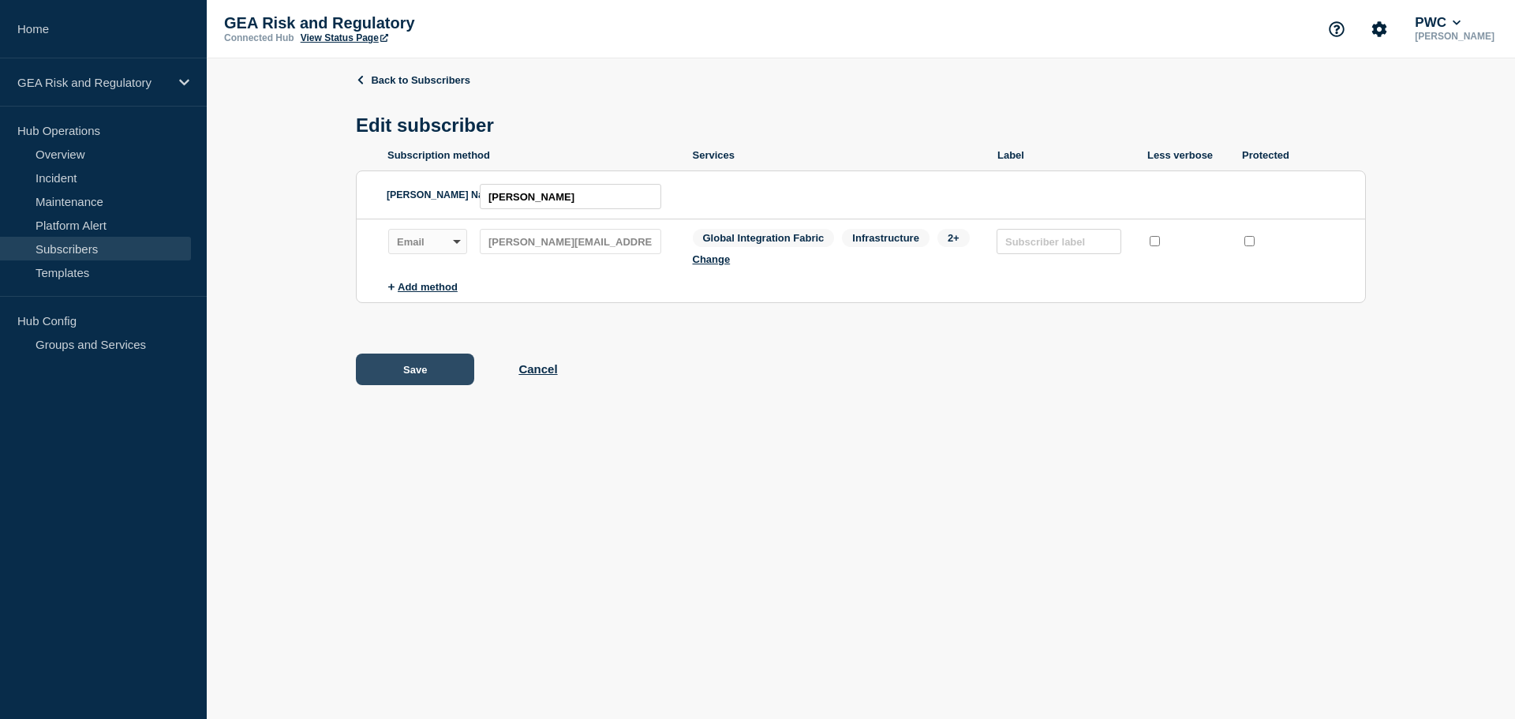
click at [437, 385] on button "Save" at bounding box center [415, 370] width 118 height 32
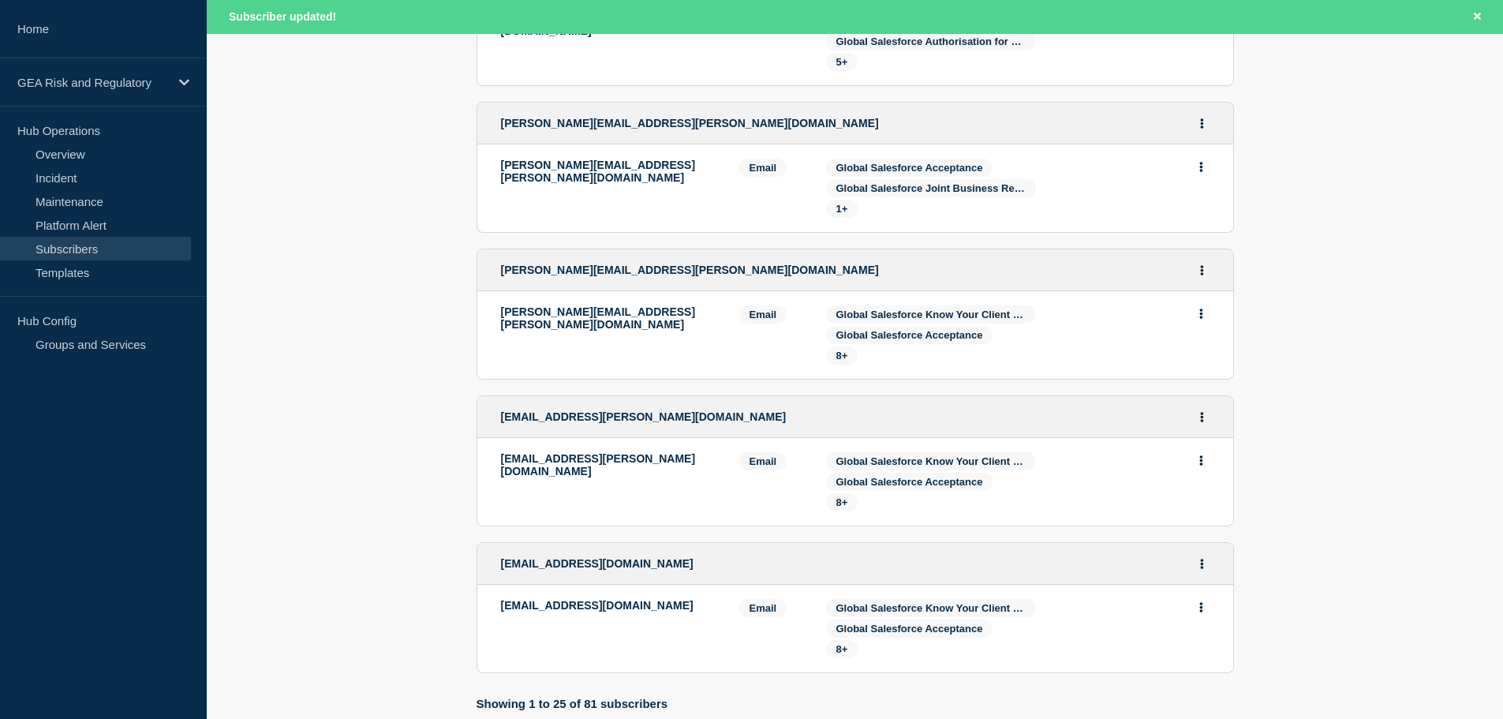
scroll to position [2990, 0]
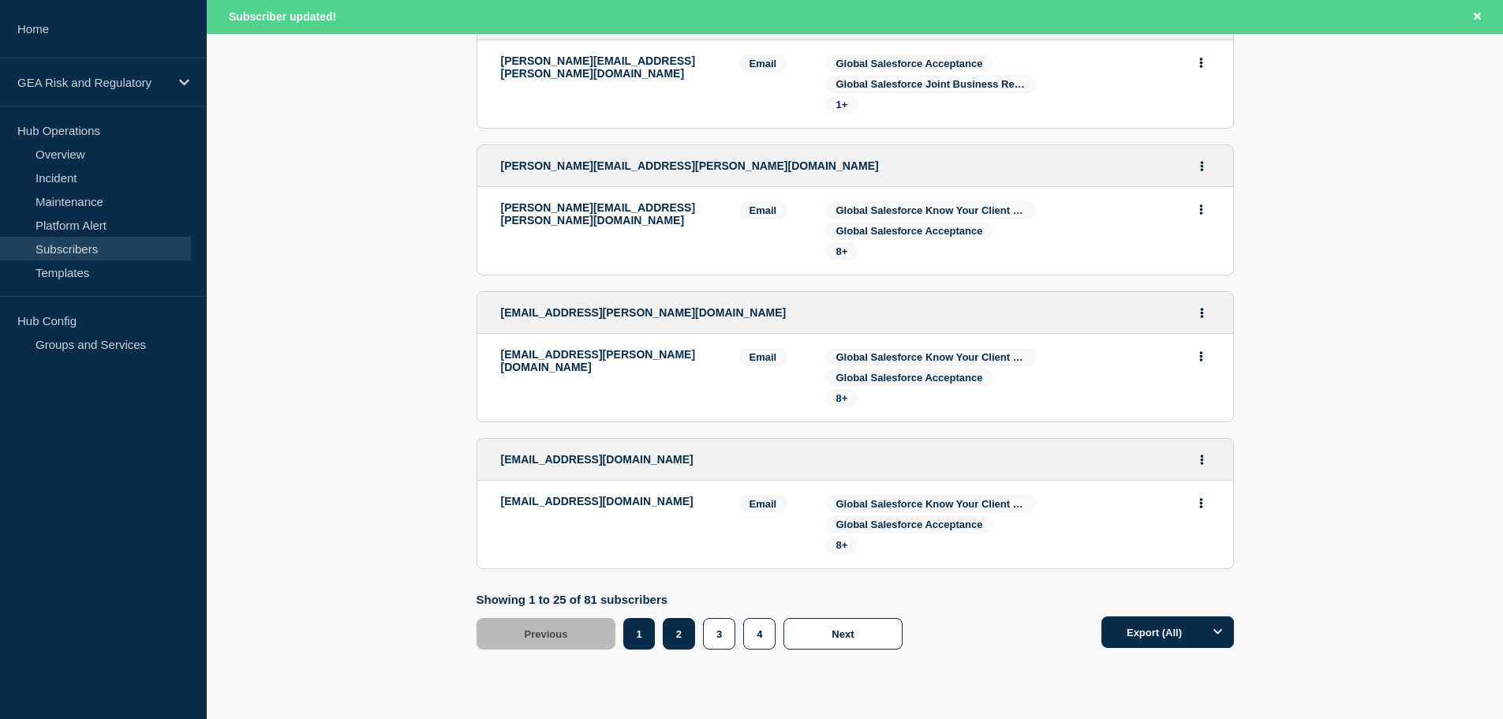
click at [678, 618] on button "2" at bounding box center [679, 634] width 32 height 32
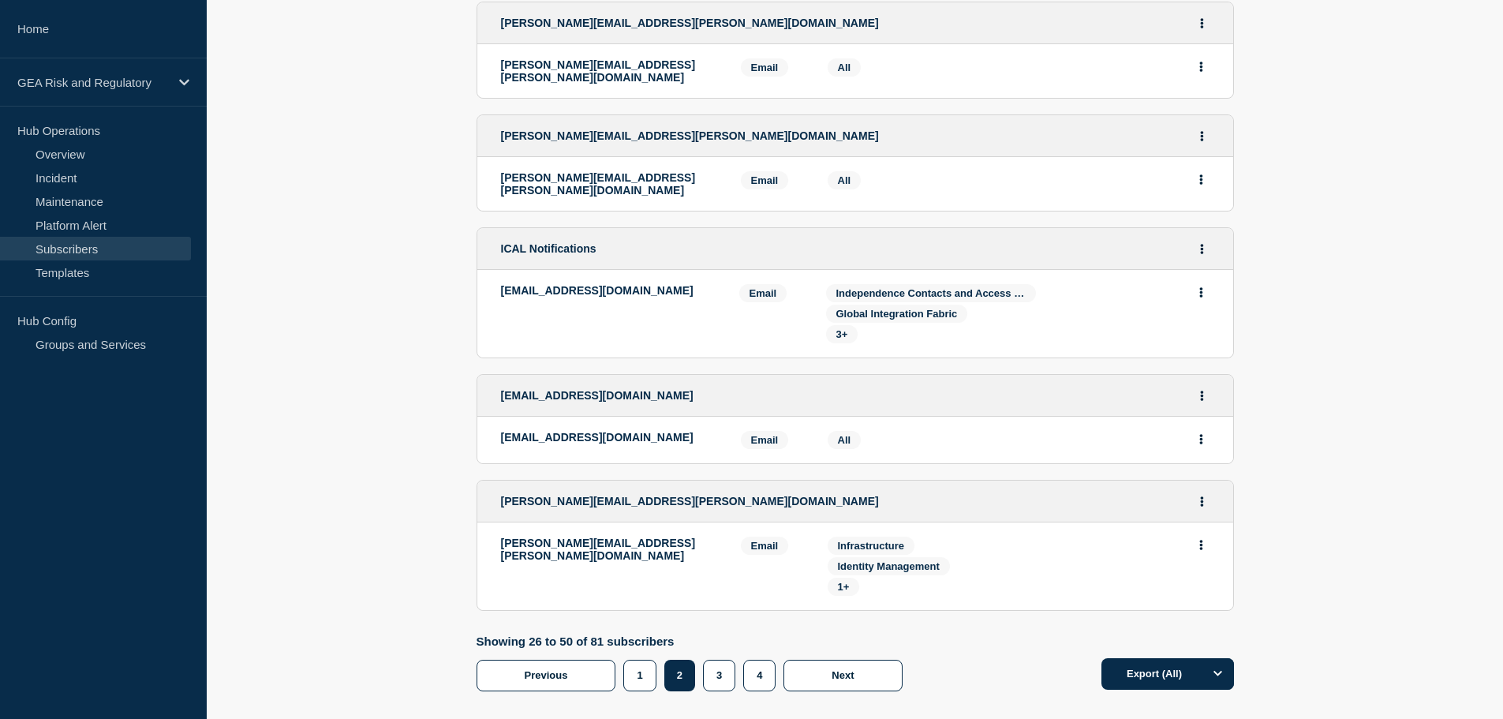
scroll to position [2962, 0]
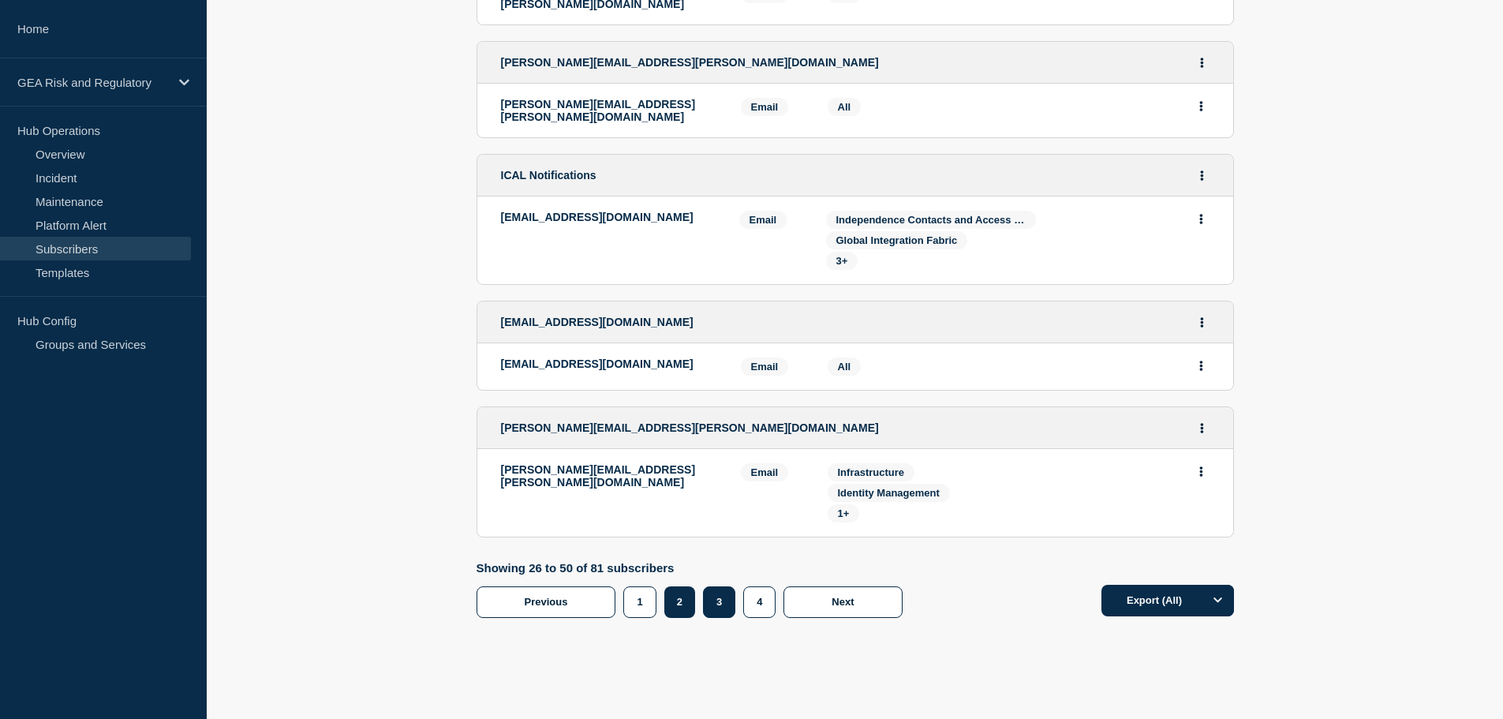
click at [717, 586] on button "3" at bounding box center [719, 602] width 32 height 32
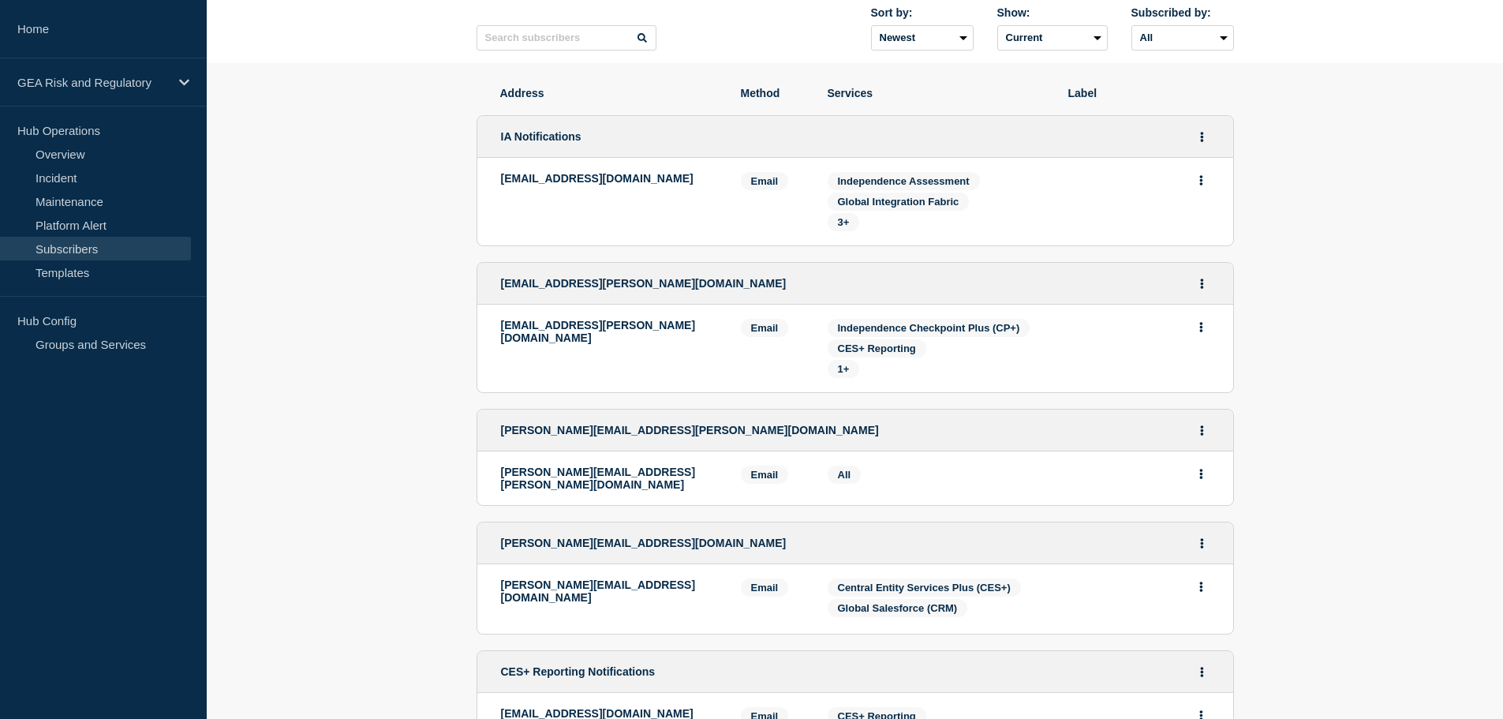
scroll to position [263, 0]
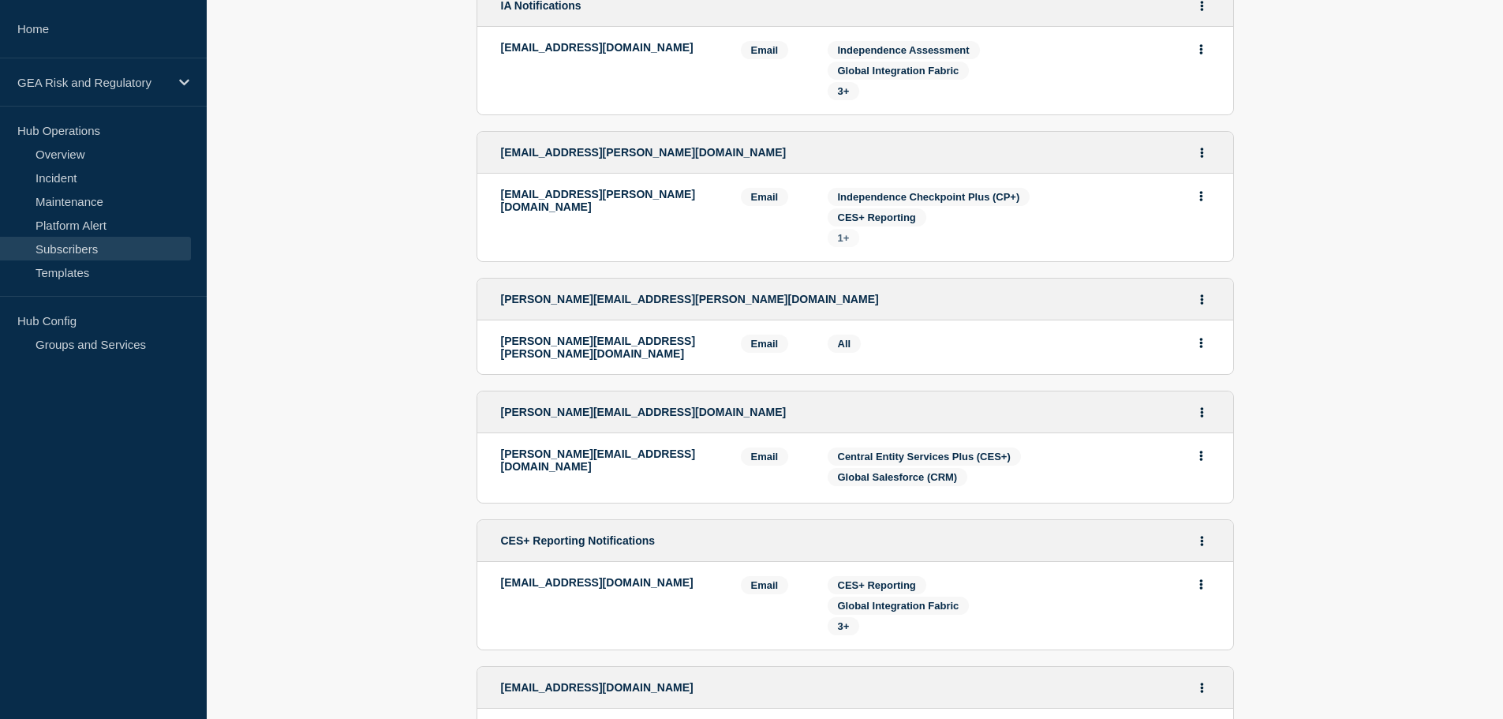
click at [853, 247] on span "1+" at bounding box center [844, 238] width 32 height 18
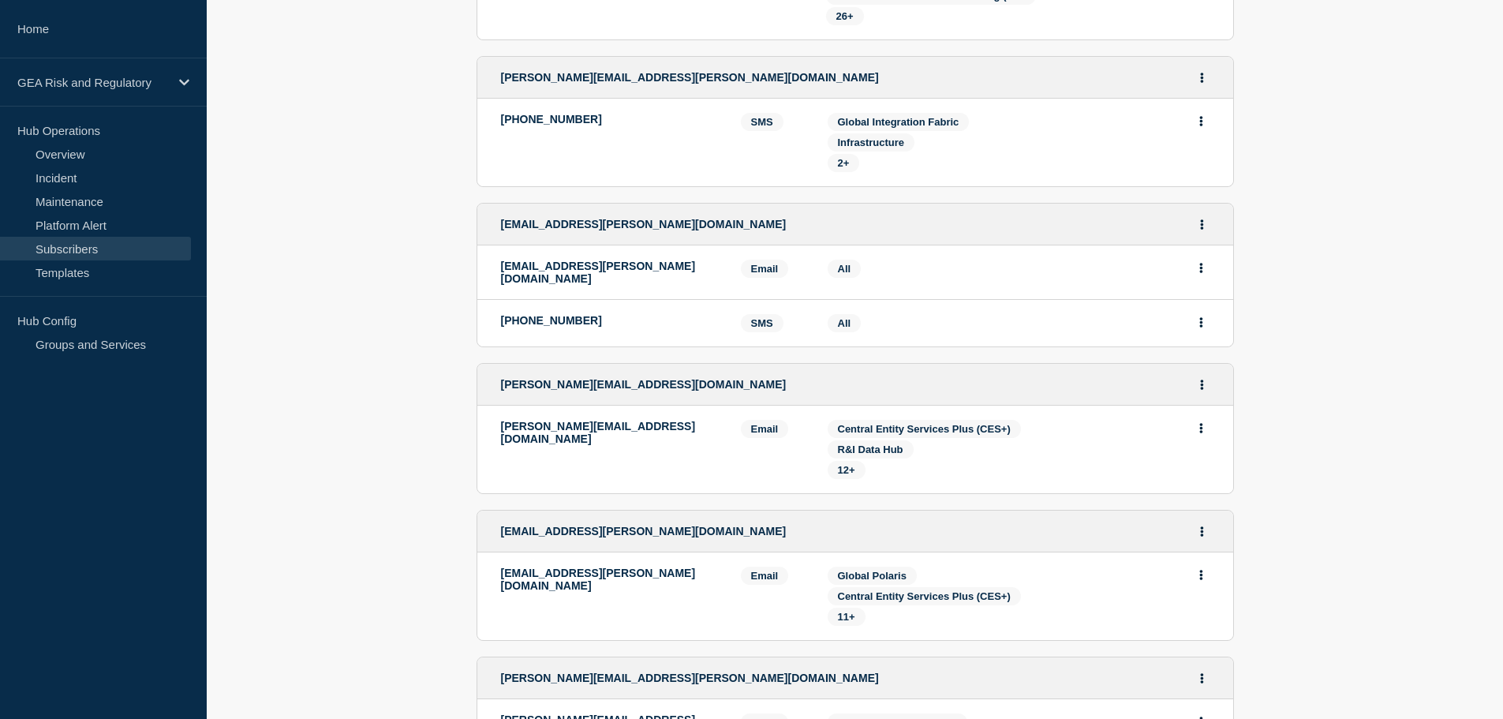
scroll to position [1184, 0]
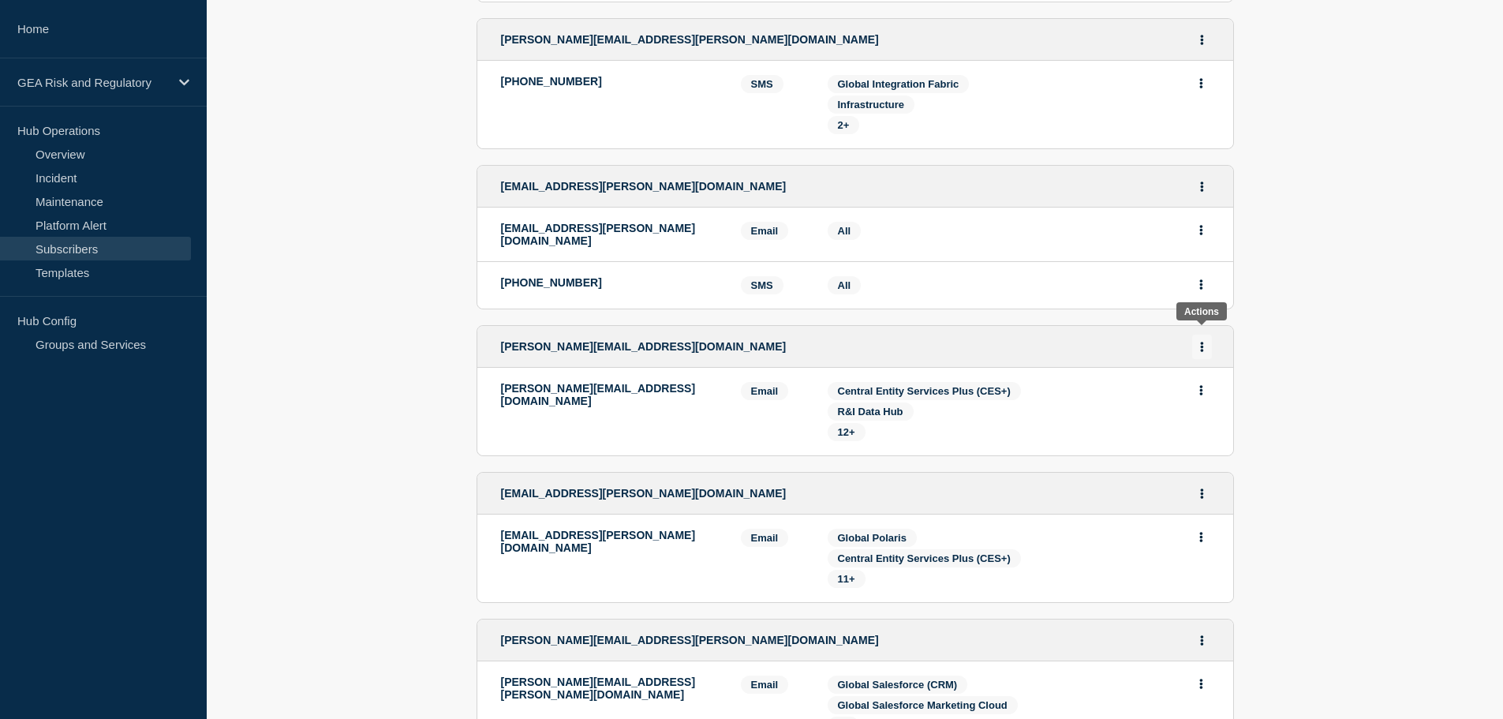
click at [1209, 335] on button "Actions" at bounding box center [1202, 347] width 20 height 24
click at [1199, 386] on link "Edit" at bounding box center [1196, 392] width 17 height 12
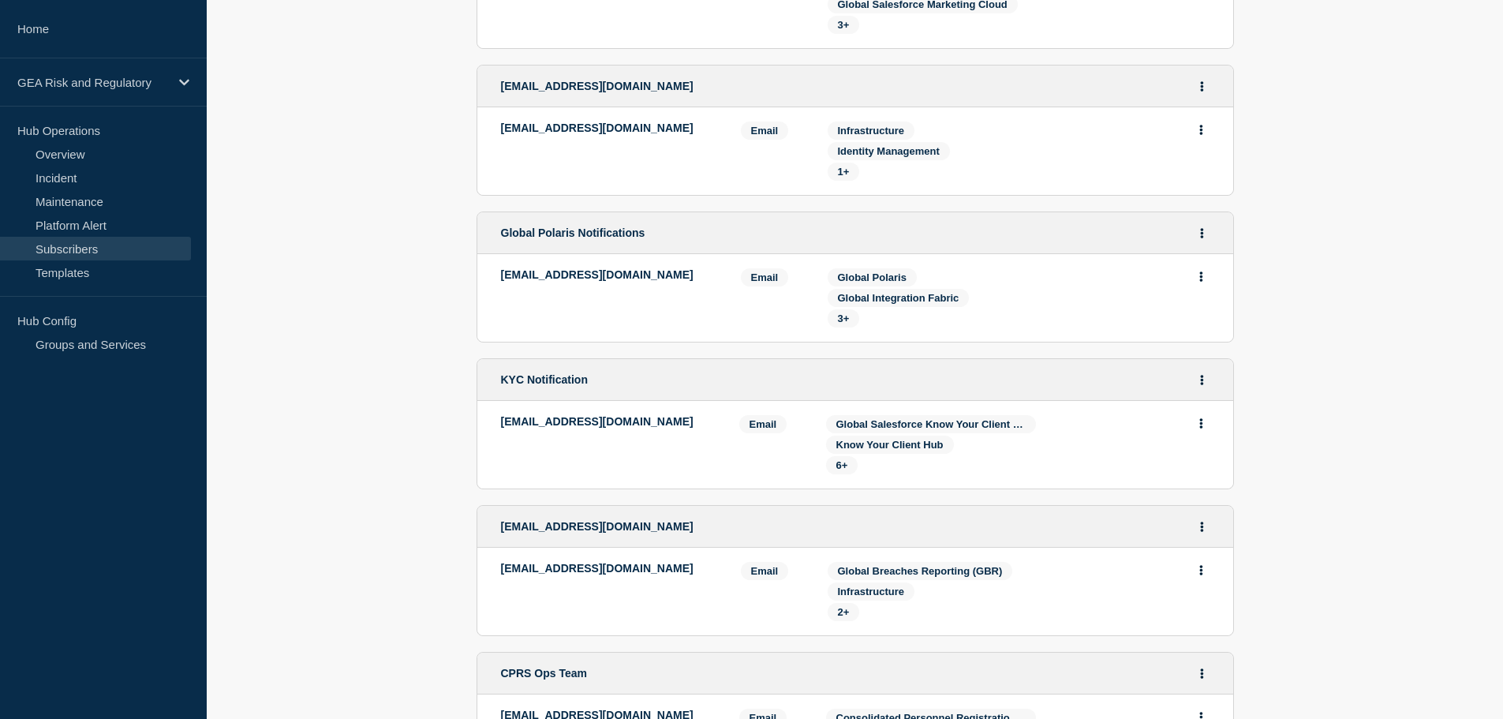
scroll to position [3288, 0]
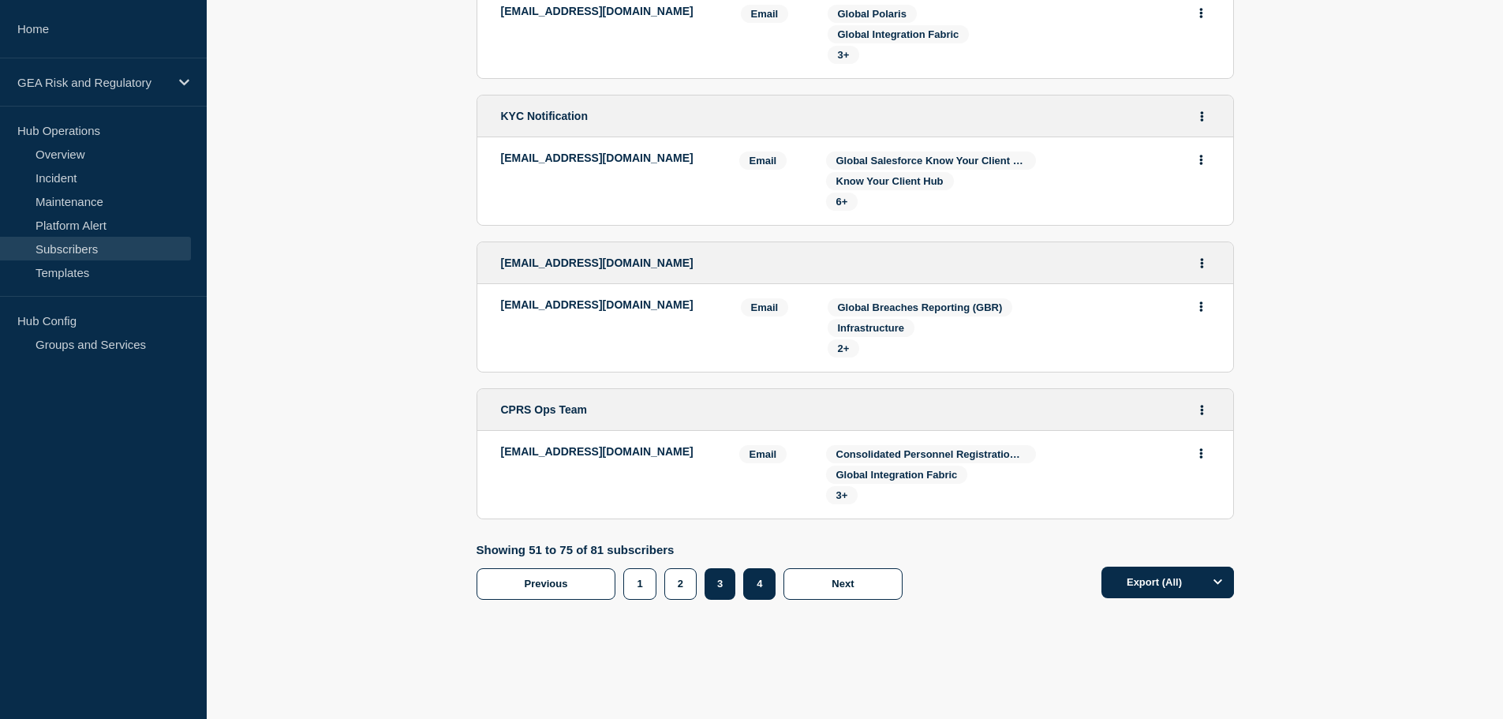
click at [760, 572] on button "4" at bounding box center [759, 584] width 32 height 32
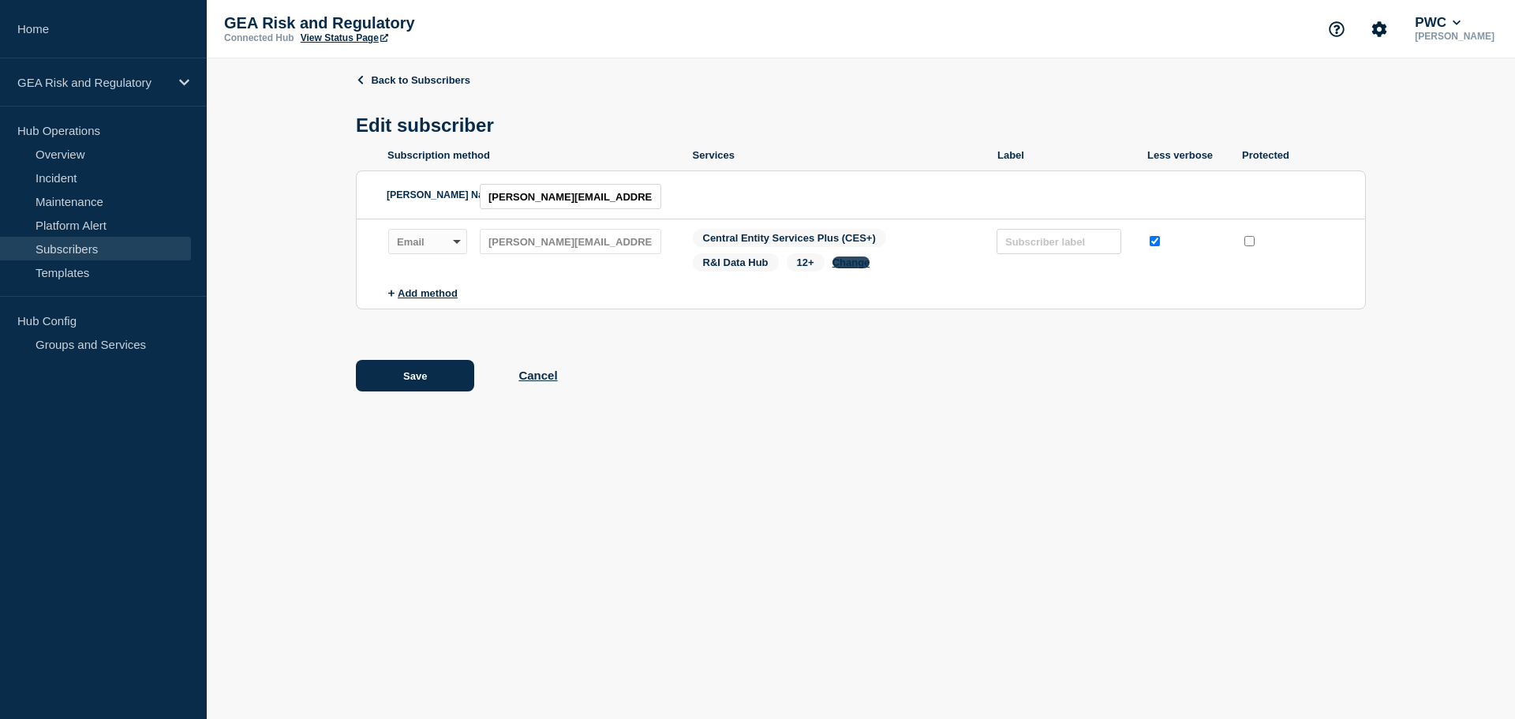
click at [855, 265] on button "Change" at bounding box center [852, 262] width 38 height 12
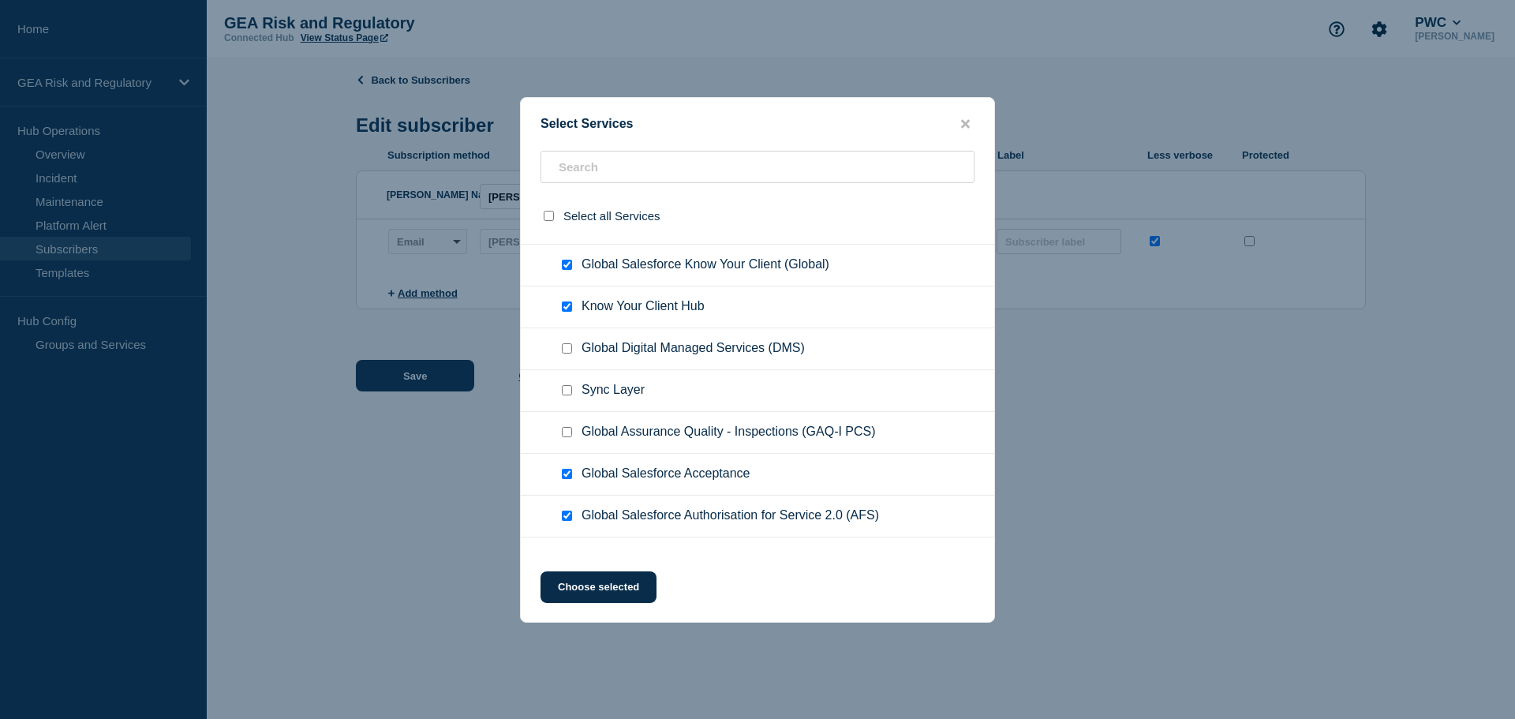
scroll to position [657, 0]
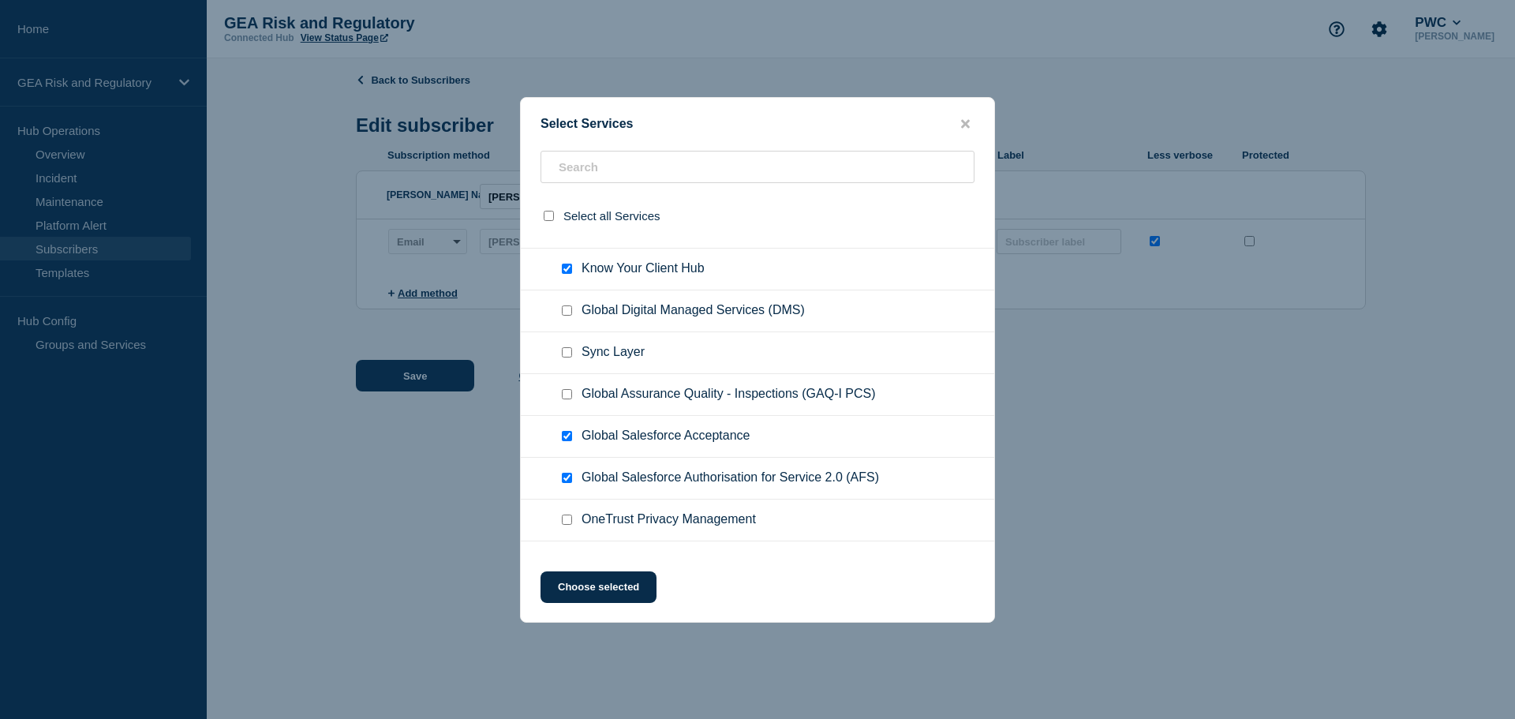
click at [566, 312] on input "Global Digital Managed Services (DMS) checkbox" at bounding box center [567, 310] width 10 height 10
checkbox input "true"
click at [567, 354] on input "Sync Layer checkbox" at bounding box center [567, 352] width 10 height 10
checkbox input "true"
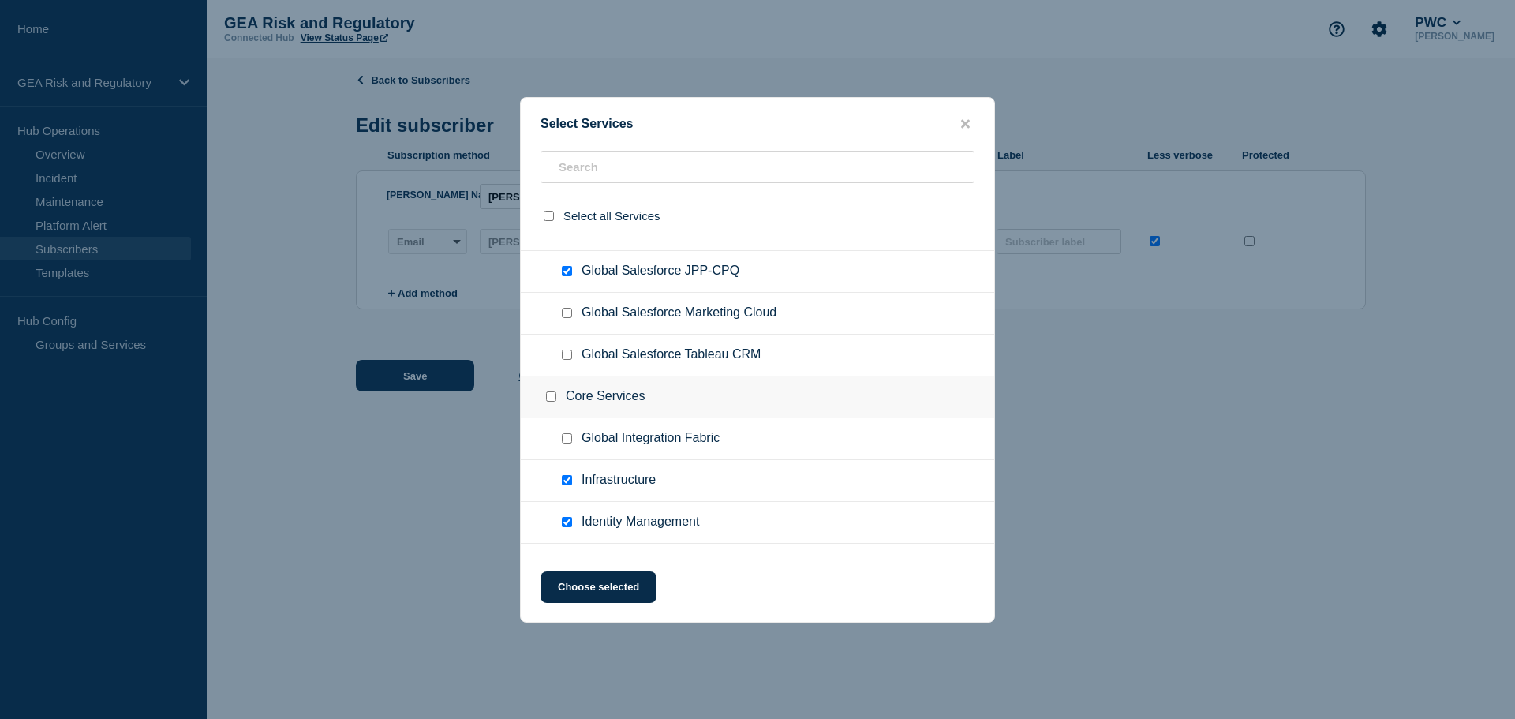
scroll to position [1149, 0]
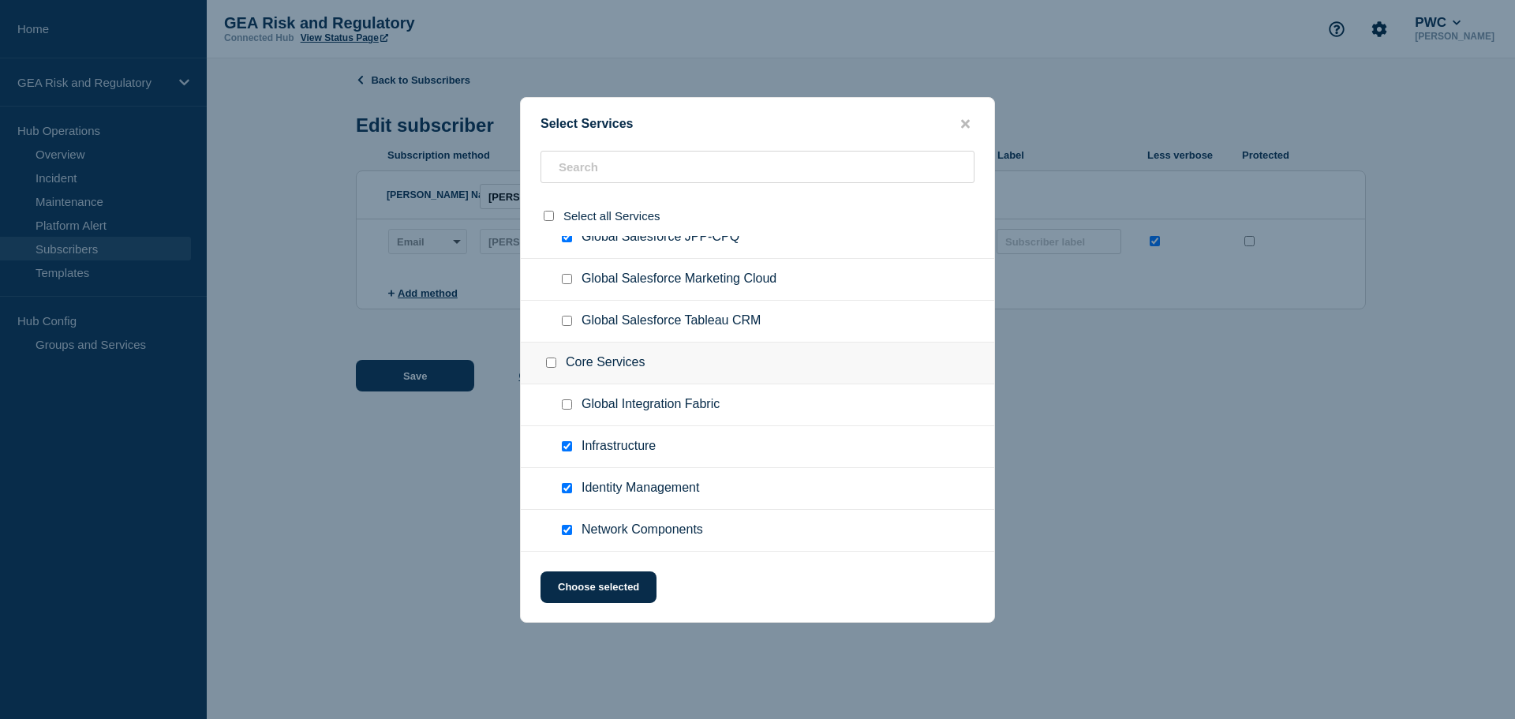
click at [567, 410] on input "Global Integration Fabric checkbox" at bounding box center [567, 404] width 10 height 10
checkbox input "true"
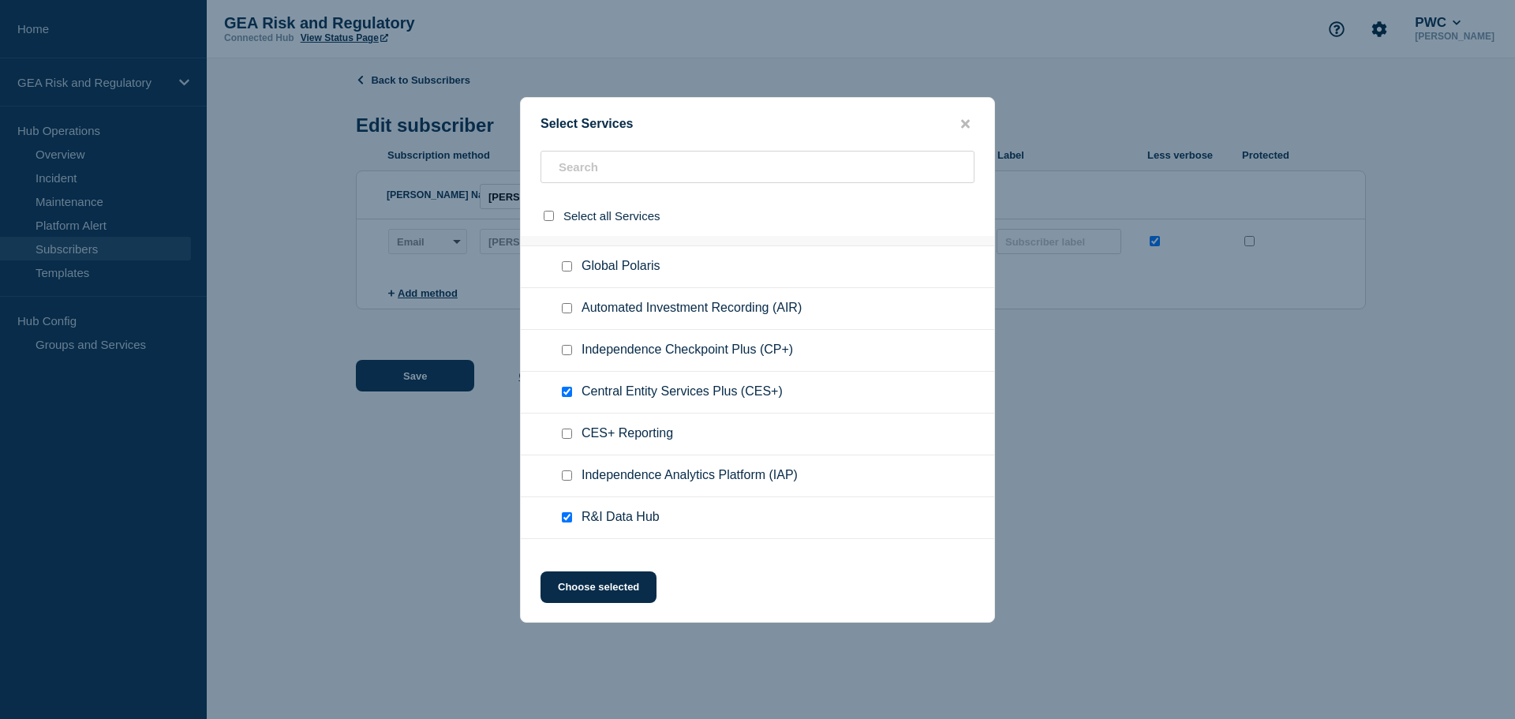
scroll to position [0, 0]
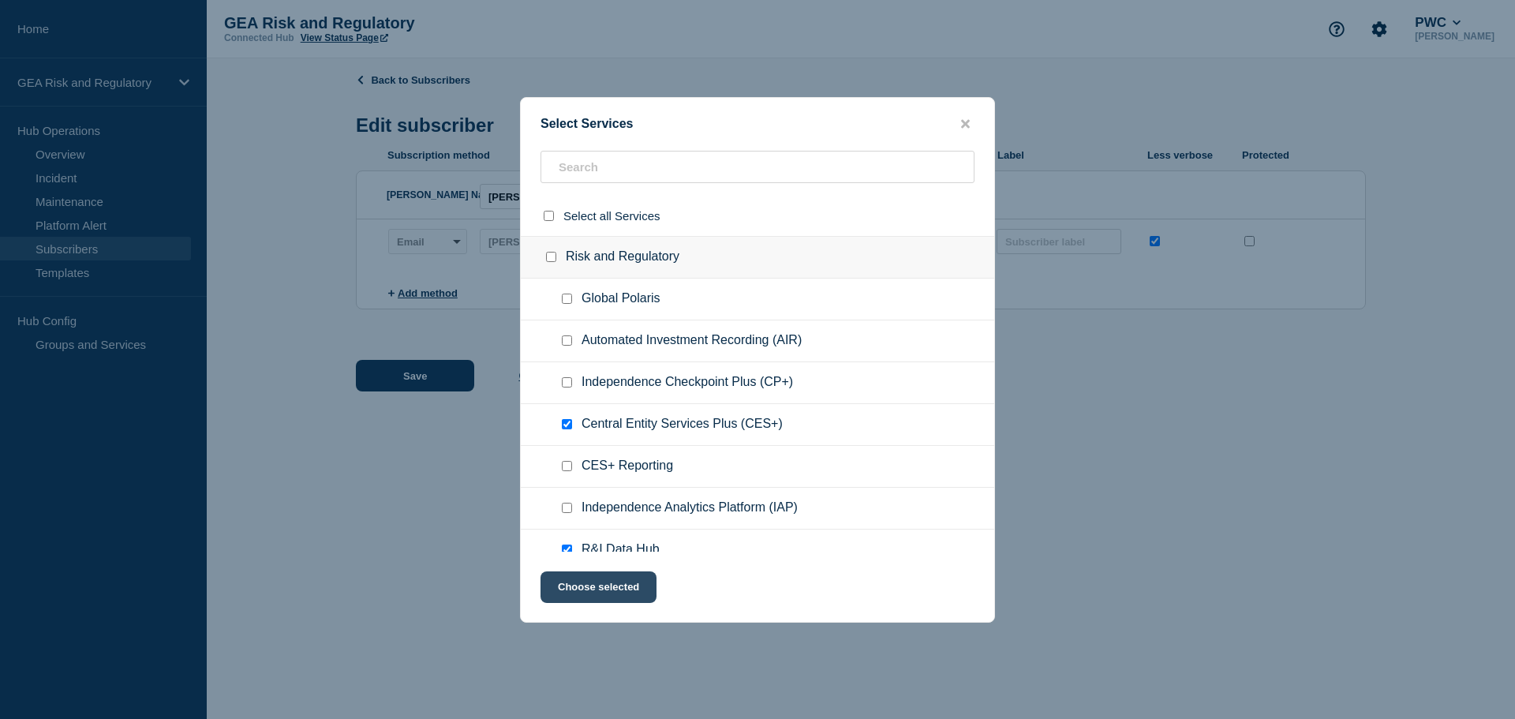
click at [616, 590] on button "Choose selected" at bounding box center [599, 587] width 116 height 32
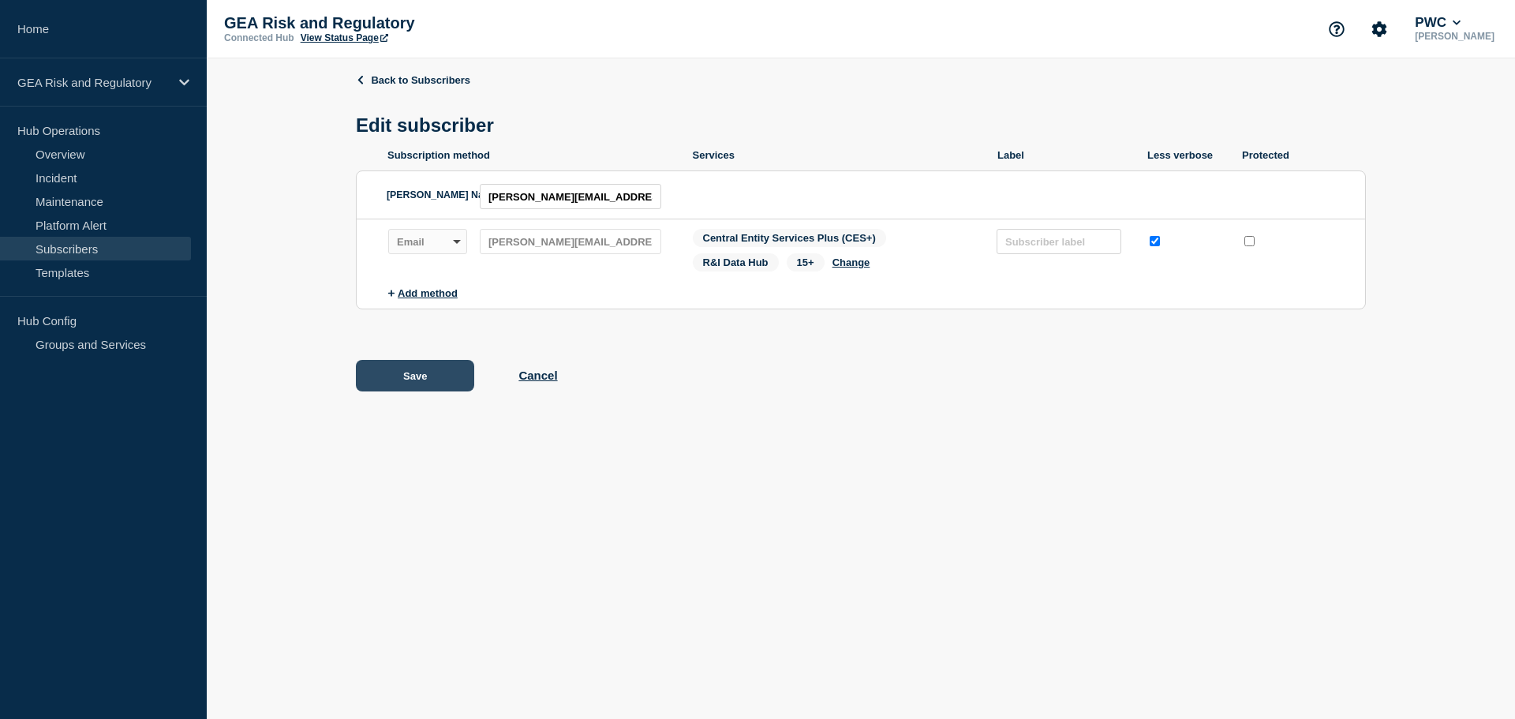
click at [433, 387] on button "Save" at bounding box center [415, 376] width 118 height 32
